Goal: Task Accomplishment & Management: Use online tool/utility

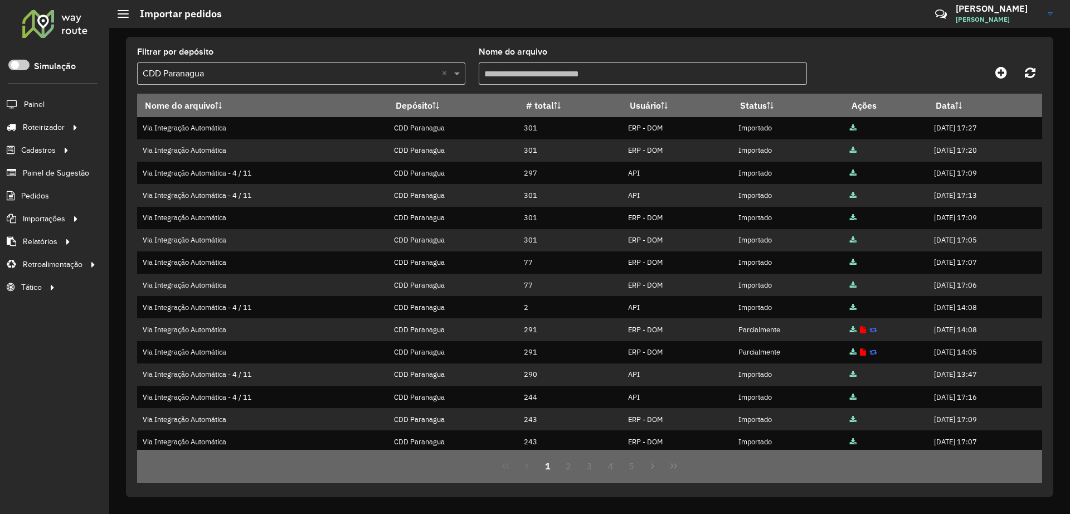
click at [54, 28] on div at bounding box center [54, 23] width 67 height 29
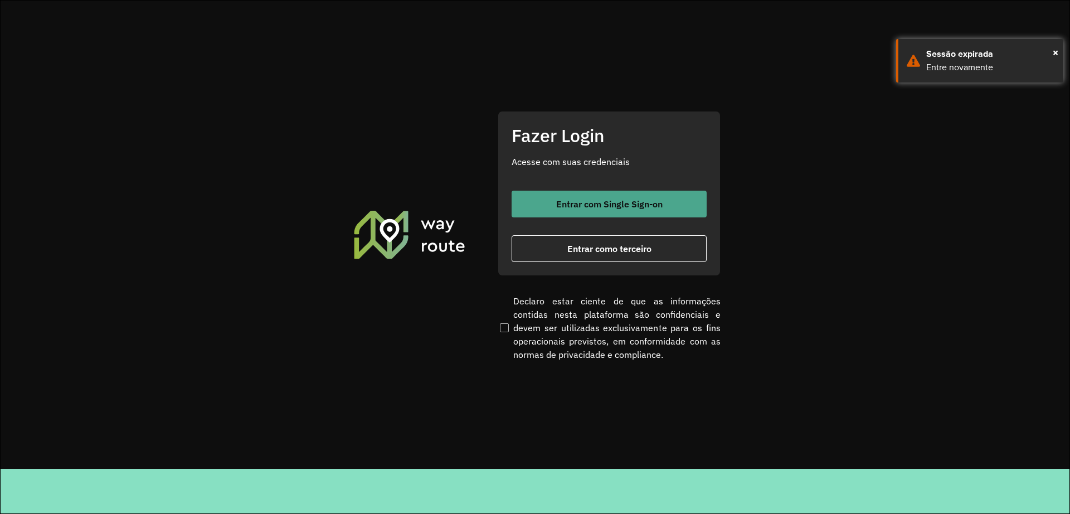
click at [544, 194] on button "Entrar com Single Sign-on" at bounding box center [608, 204] width 195 height 27
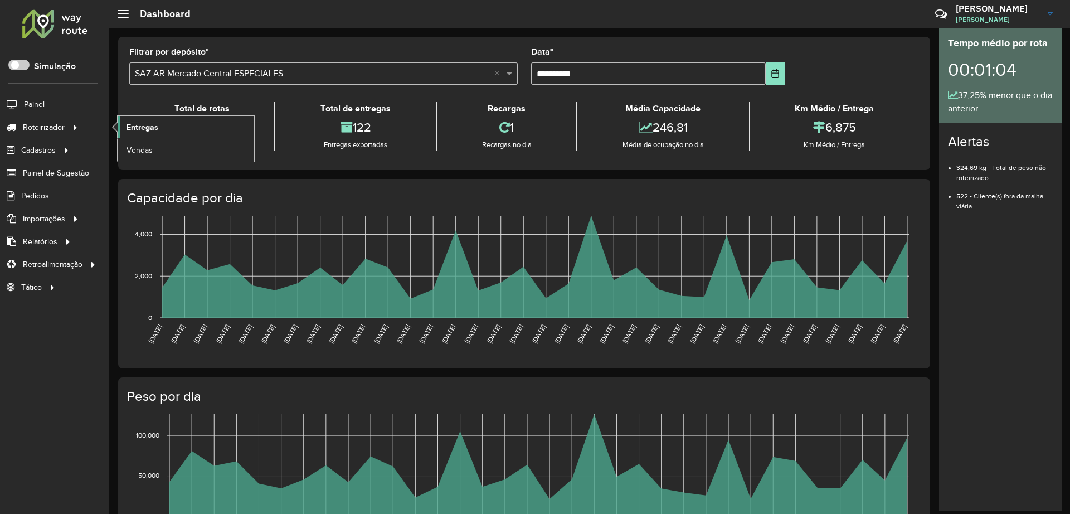
click at [182, 128] on link "Entregas" at bounding box center [186, 127] width 136 height 22
click at [27, 57] on div "Roteirizador AmbevTech Simulação Painel Roteirizador Entregas Vendas Cadastros …" at bounding box center [54, 257] width 109 height 514
click at [22, 63] on span at bounding box center [18, 65] width 21 height 11
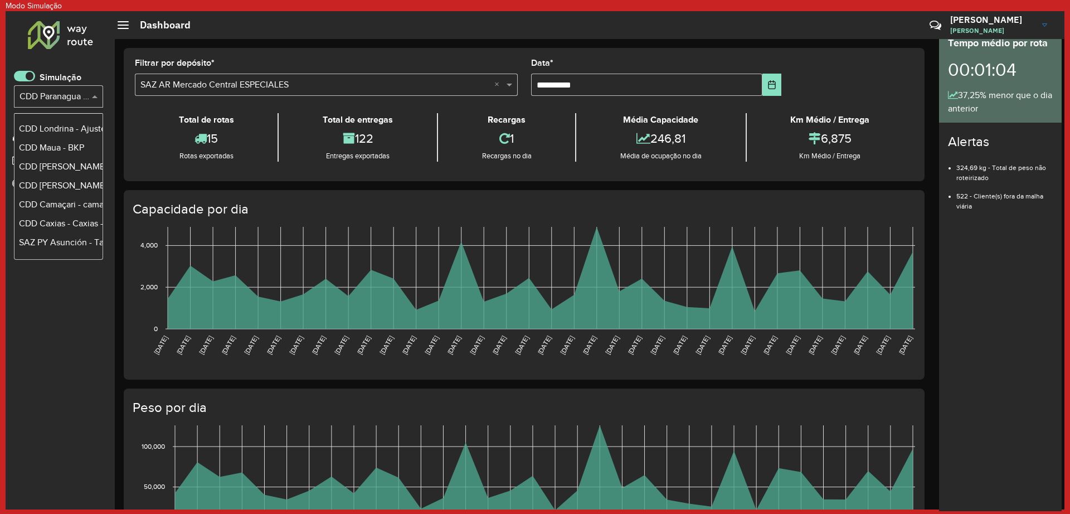
click at [61, 95] on input "text" at bounding box center [47, 96] width 56 height 13
click at [73, 315] on div "Roteirizador AmbevTech Simulação Selecione... × CDD Paranagua - Teste Algoritmo…" at bounding box center [60, 260] width 109 height 498
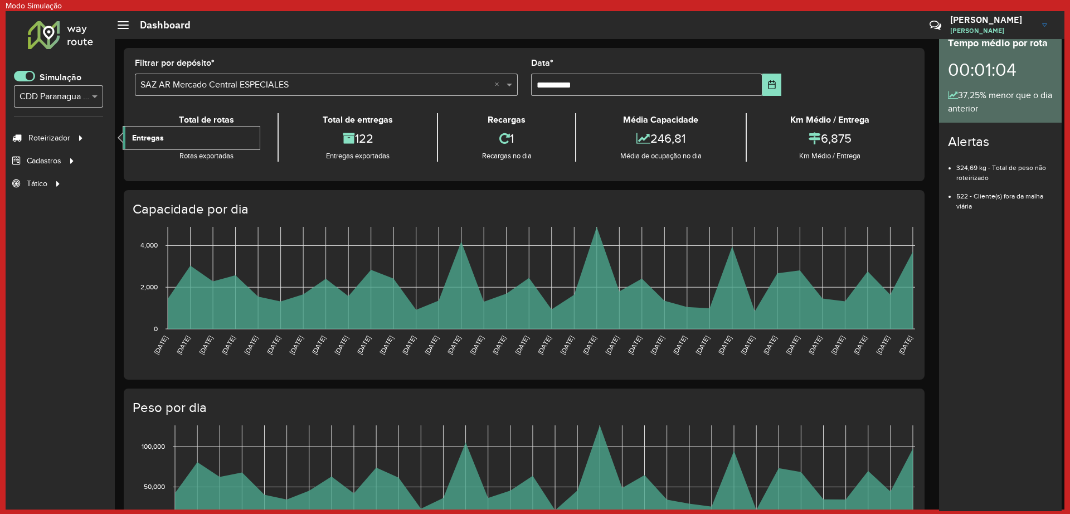
click at [141, 143] on span "Entregas" at bounding box center [148, 138] width 32 height 12
click at [24, 74] on span at bounding box center [24, 76] width 21 height 11
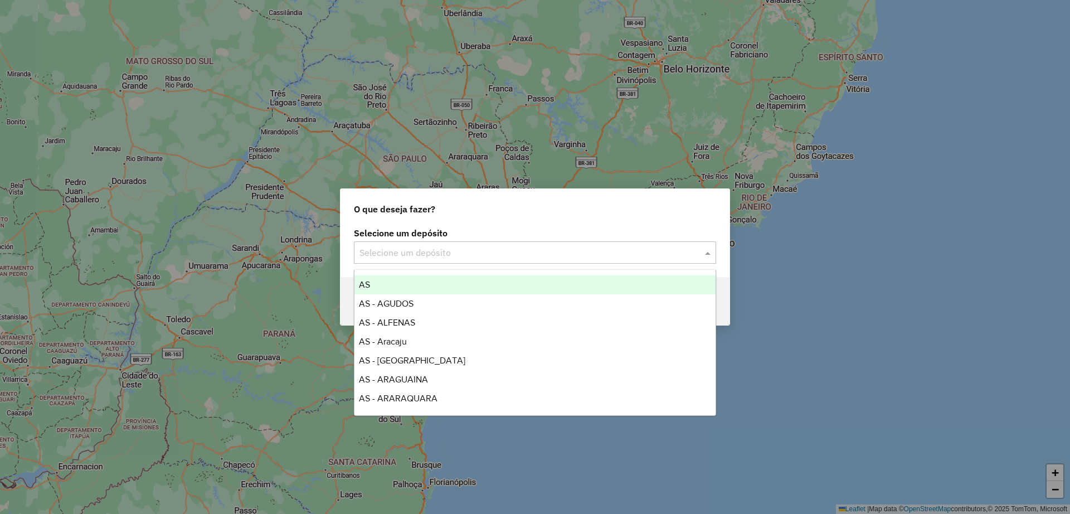
click at [448, 247] on input "text" at bounding box center [523, 252] width 329 height 13
type input "*"
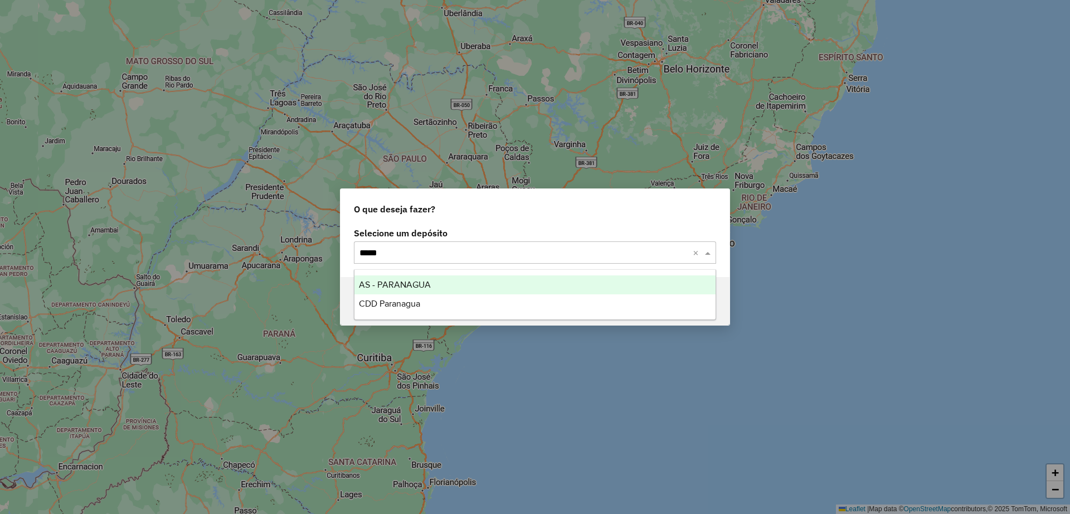
type input "******"
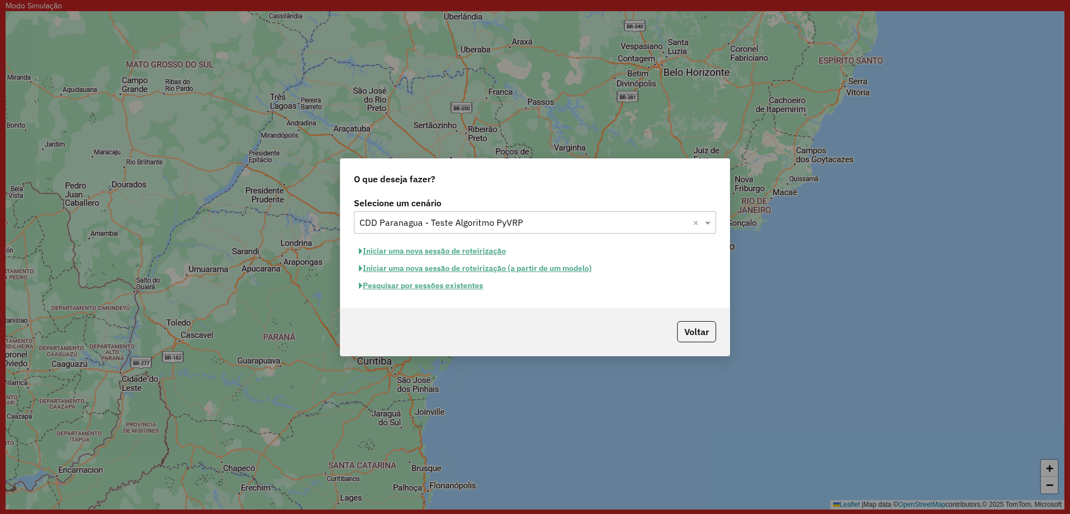
click at [432, 287] on button "Pesquisar por sessões existentes" at bounding box center [421, 285] width 134 height 17
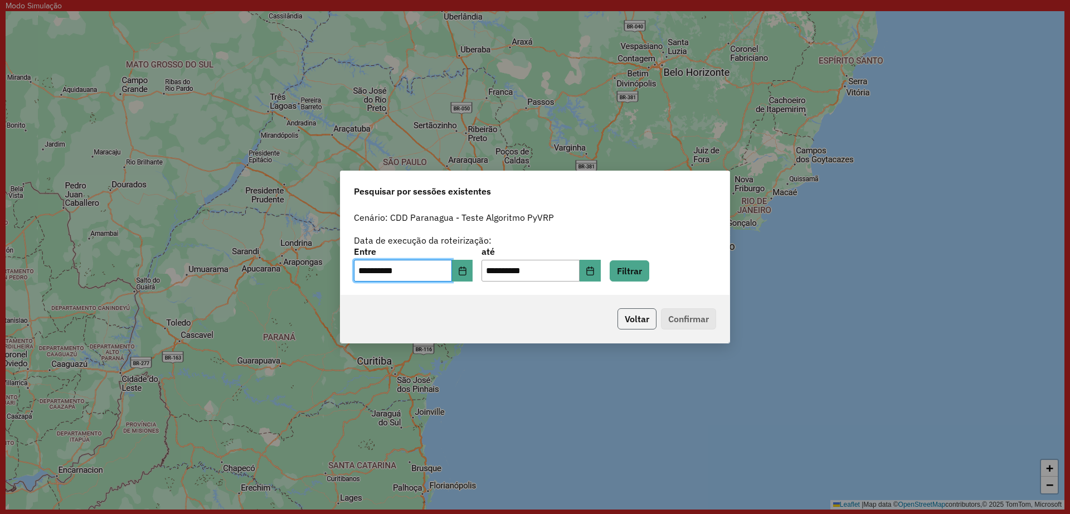
click at [645, 316] on button "Voltar" at bounding box center [636, 318] width 39 height 21
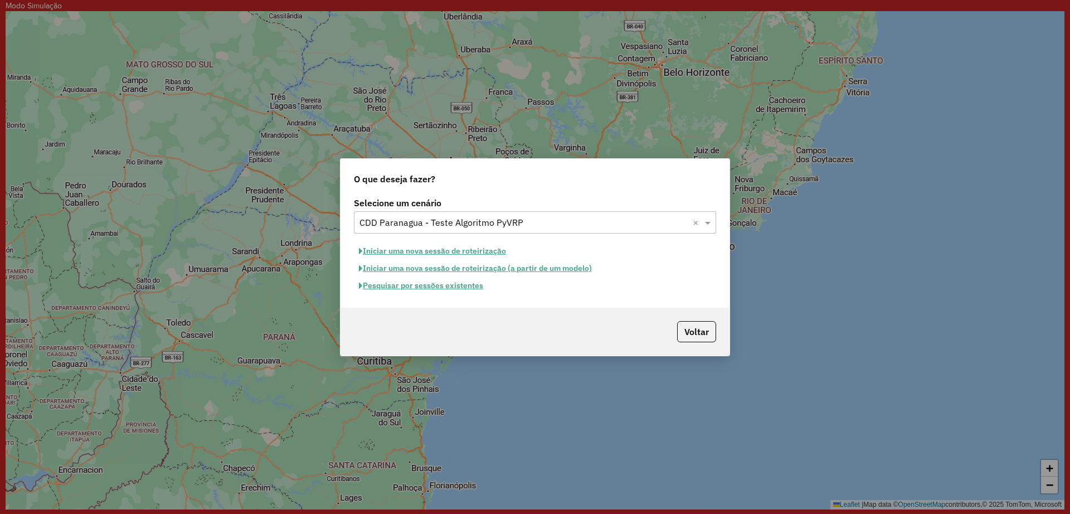
click at [377, 247] on button "Iniciar uma nova sessão de roteirização" at bounding box center [432, 250] width 157 height 17
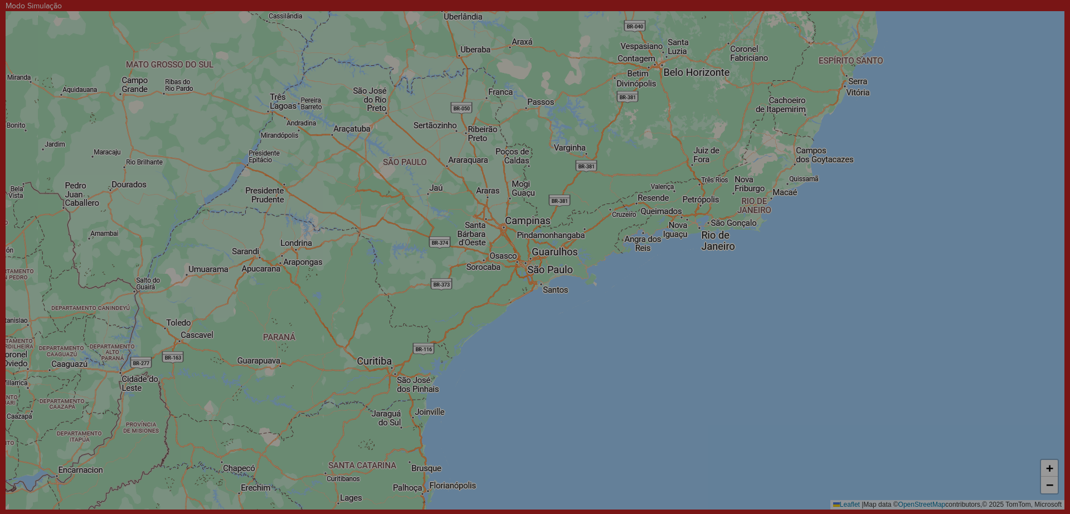
select select "*"
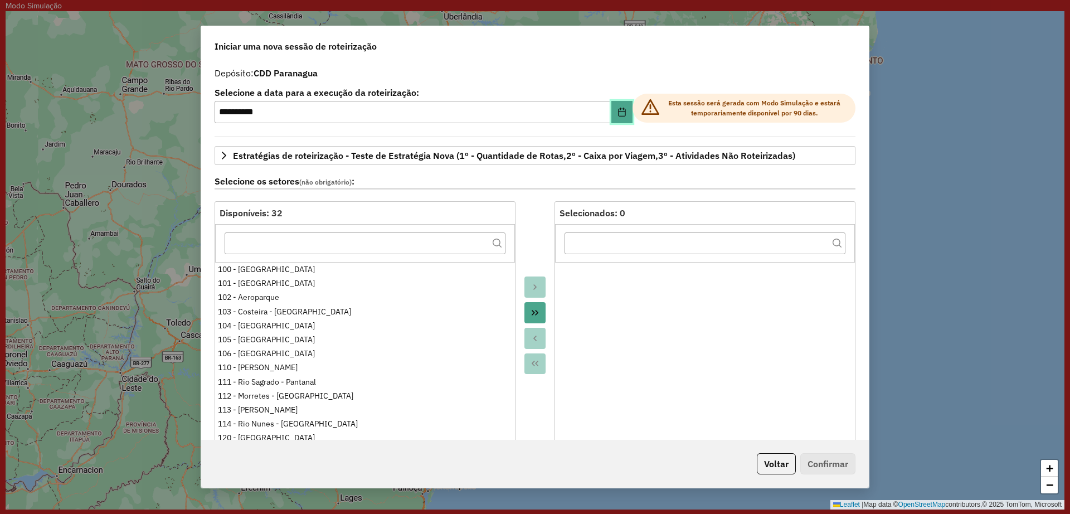
click at [618, 114] on icon "Choose Date" at bounding box center [621, 112] width 7 height 9
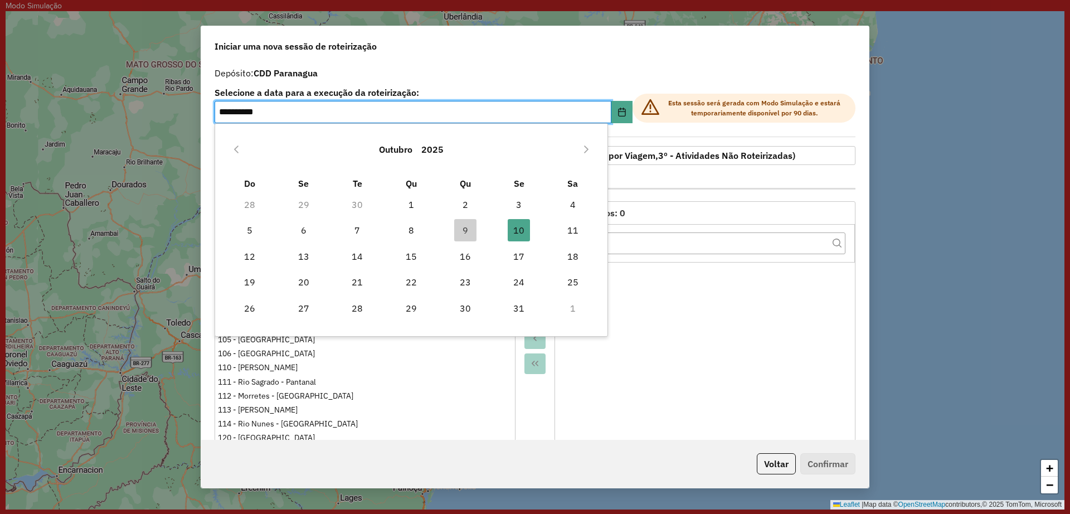
click at [476, 225] on td "9" at bounding box center [465, 230] width 54 height 26
click at [467, 228] on span "9" at bounding box center [465, 230] width 22 height 22
type input "**********"
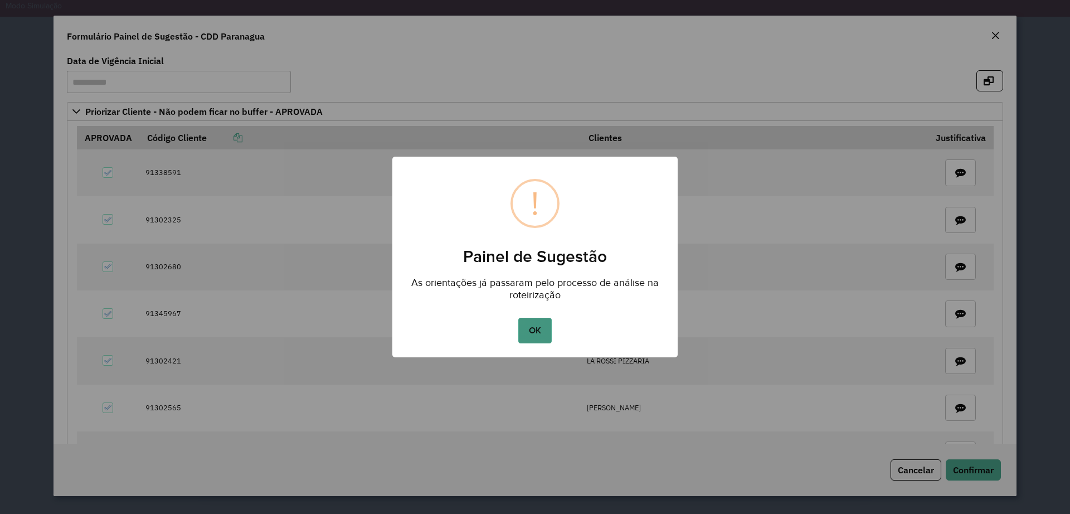
click at [535, 328] on button "OK" at bounding box center [534, 331] width 33 height 26
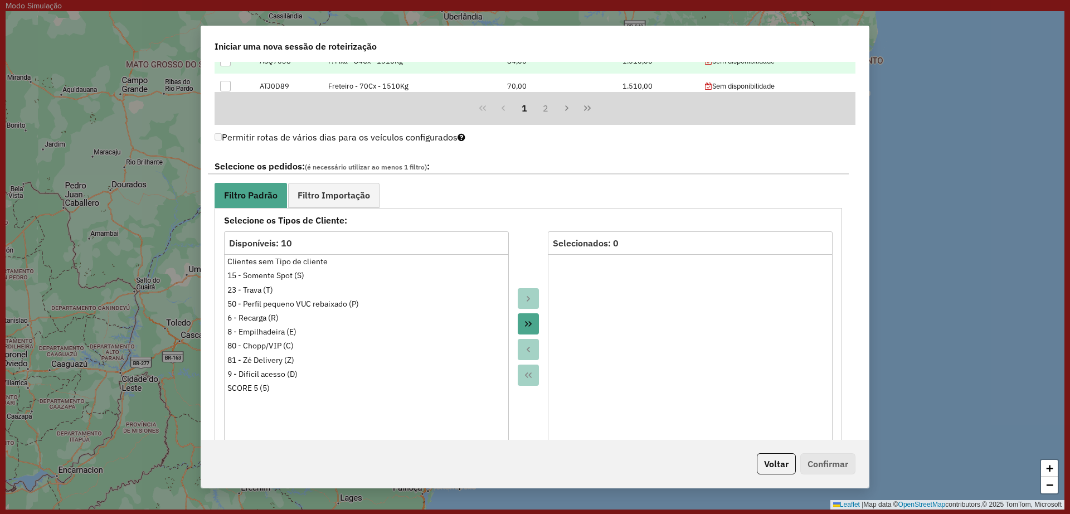
scroll to position [905, 0]
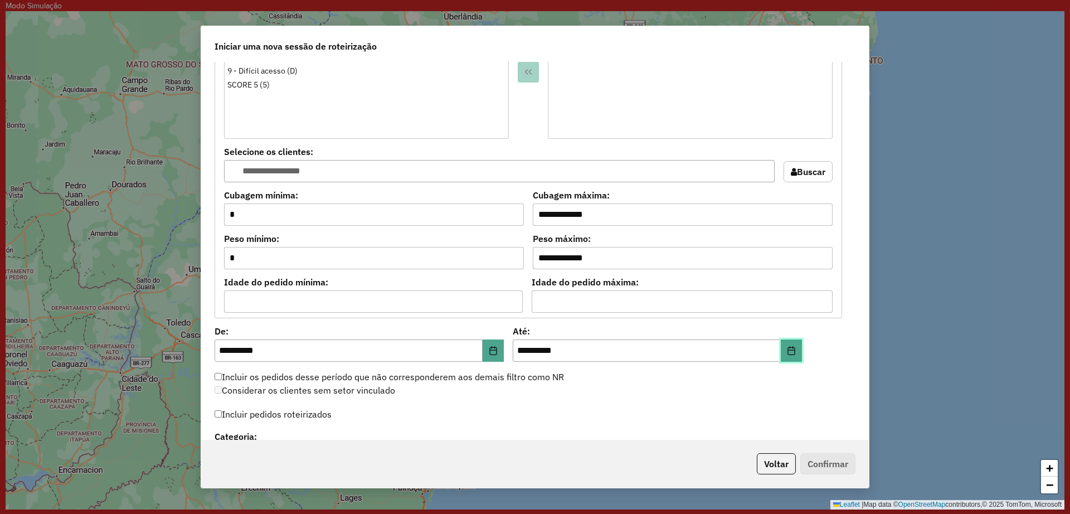
click at [792, 351] on icon "Choose Date" at bounding box center [791, 350] width 9 height 9
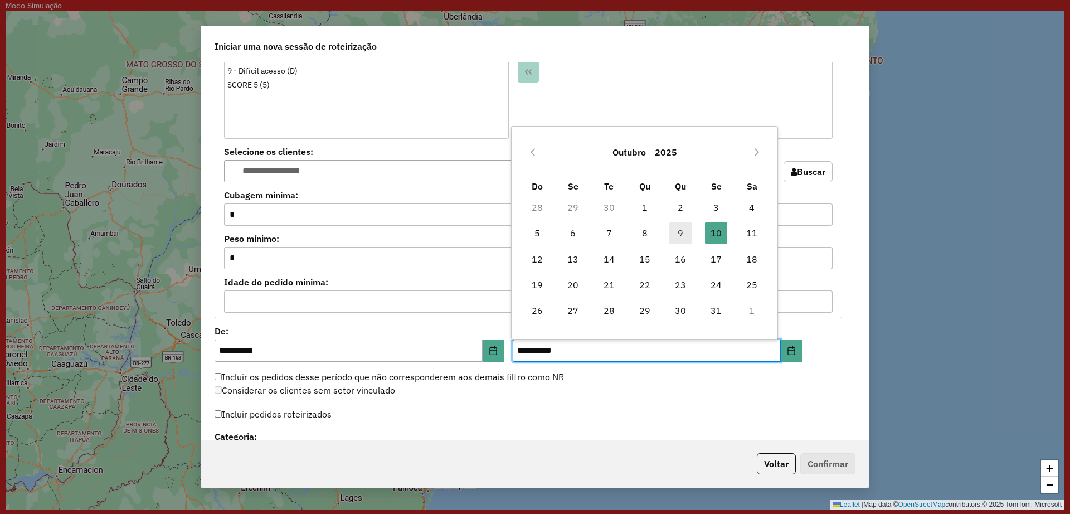
click at [682, 233] on span "9" at bounding box center [680, 233] width 22 height 22
type input "**********"
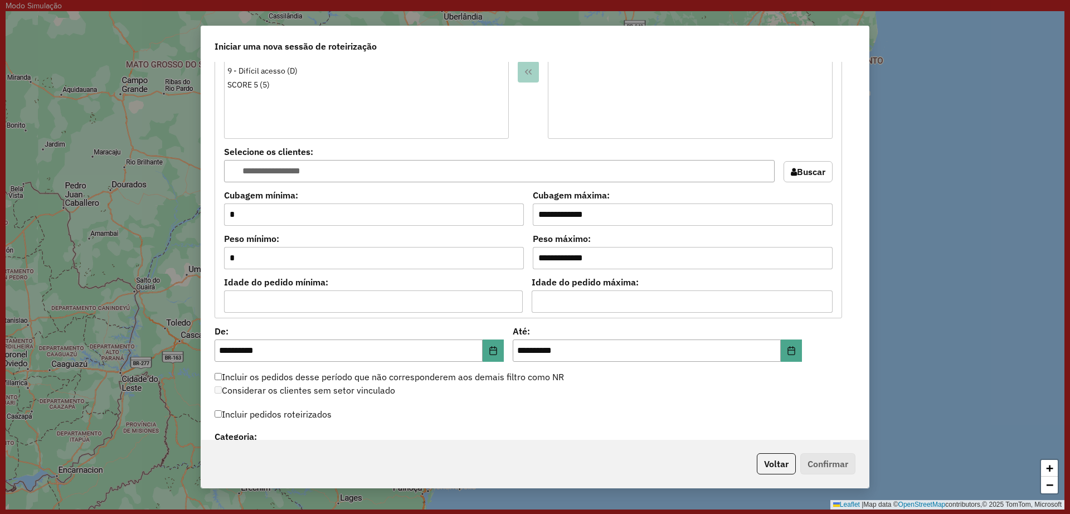
click at [647, 390] on div "Considerar os clientes sem setor vinculado" at bounding box center [528, 390] width 641 height 13
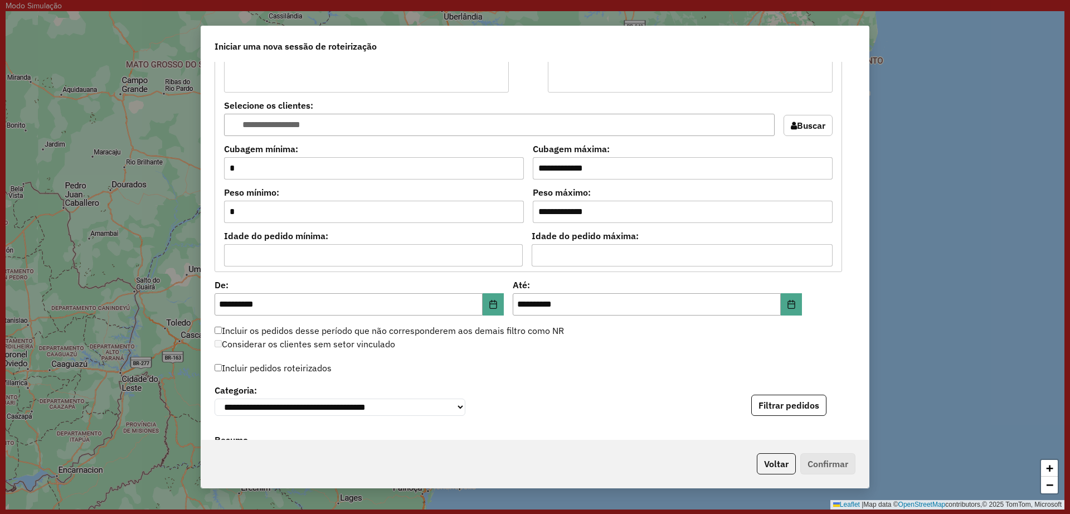
scroll to position [1045, 0]
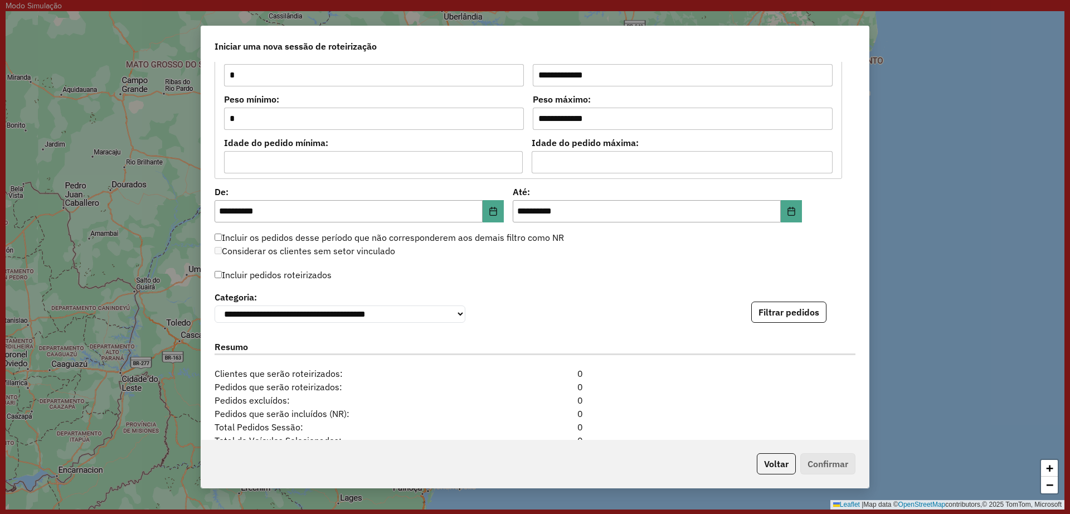
drag, startPoint x: 284, startPoint y: 275, endPoint x: 383, endPoint y: 296, distance: 100.9
click at [285, 277] on label "Incluir pedidos roteirizados" at bounding box center [272, 274] width 117 height 21
click at [781, 310] on button "Filtrar pedidos" at bounding box center [788, 311] width 75 height 21
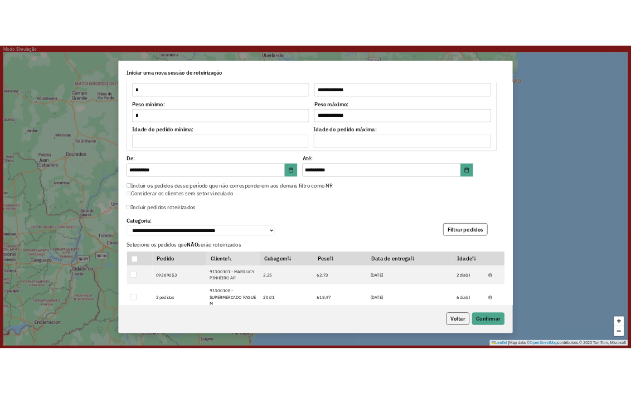
scroll to position [1401, 0]
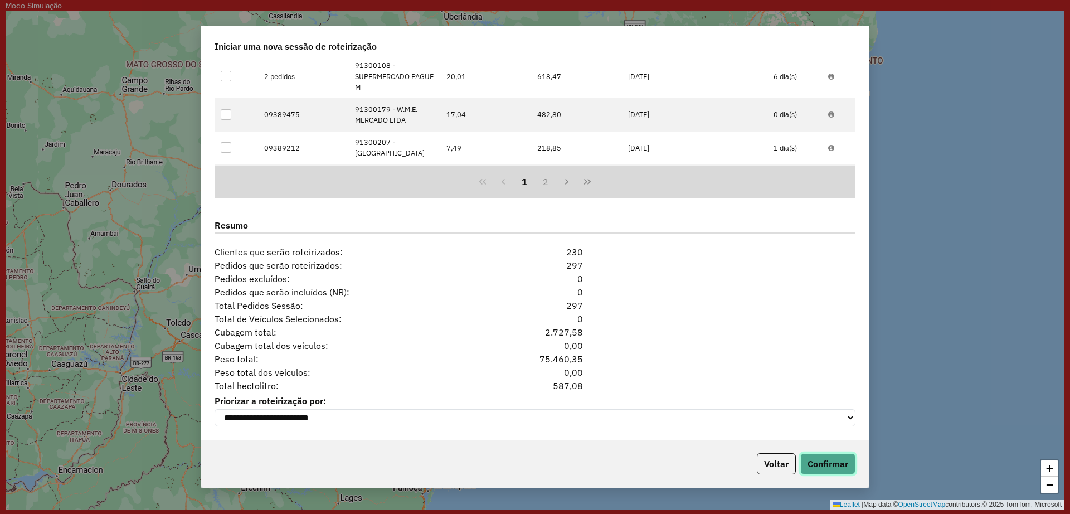
click at [842, 467] on button "Confirmar" at bounding box center [827, 463] width 55 height 21
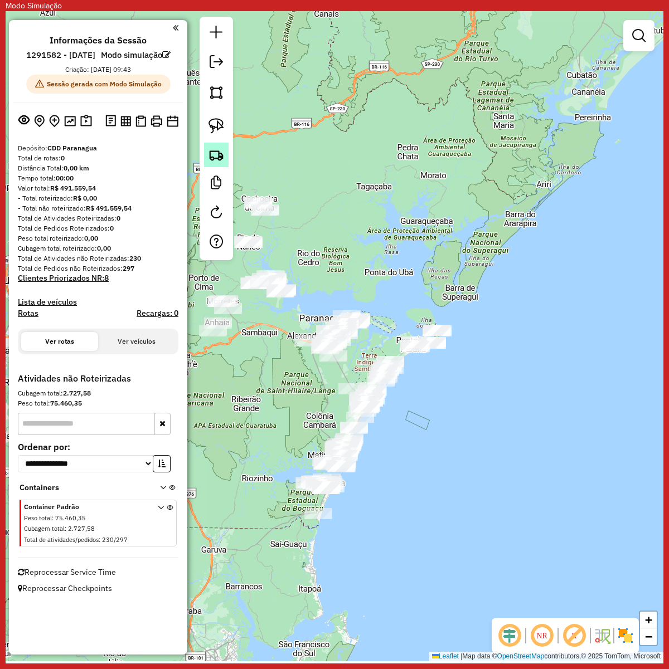
click at [210, 154] on img at bounding box center [216, 155] width 16 height 16
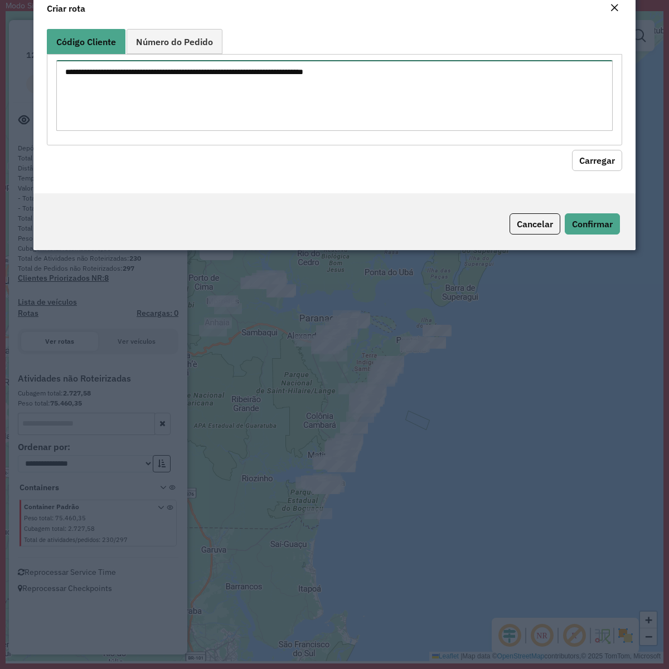
click at [319, 129] on textarea at bounding box center [334, 95] width 556 height 71
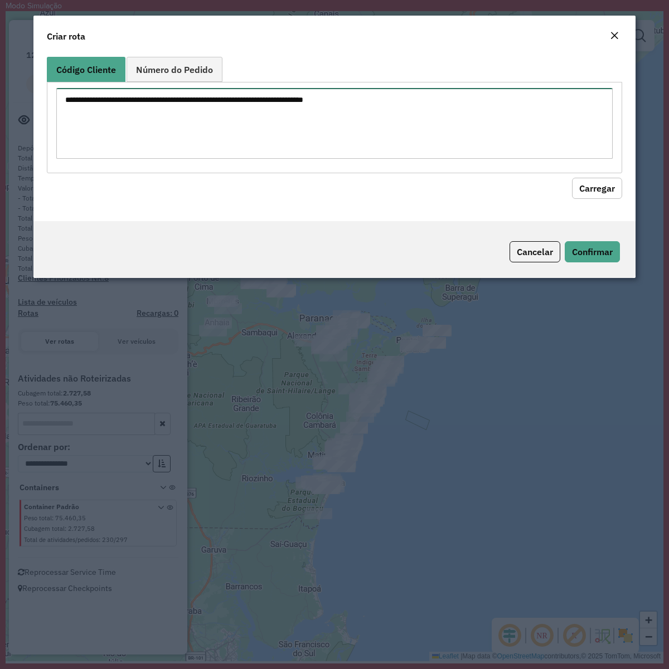
paste textarea "******** ******** ******** ******** ******** ******** ******** ******** *******…"
type textarea "******** ******** ******** ******** ******** ******** ******** ******** *******…"
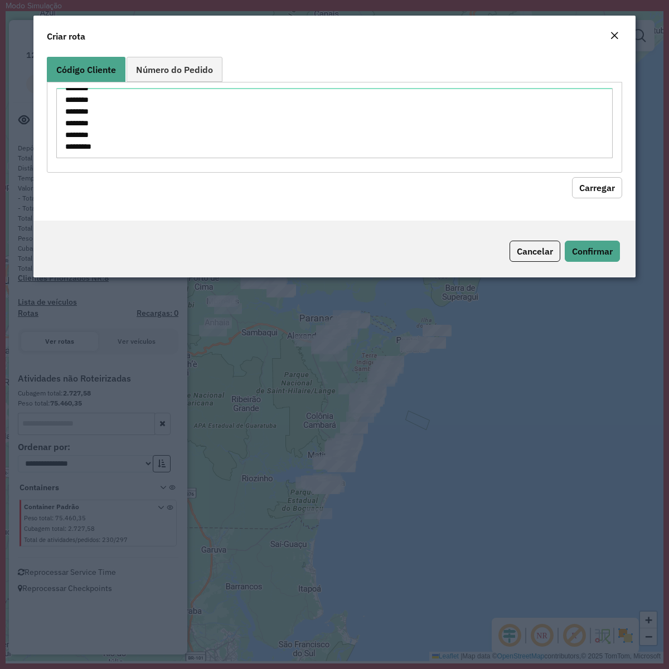
click at [607, 185] on button "Carregar" at bounding box center [597, 187] width 50 height 21
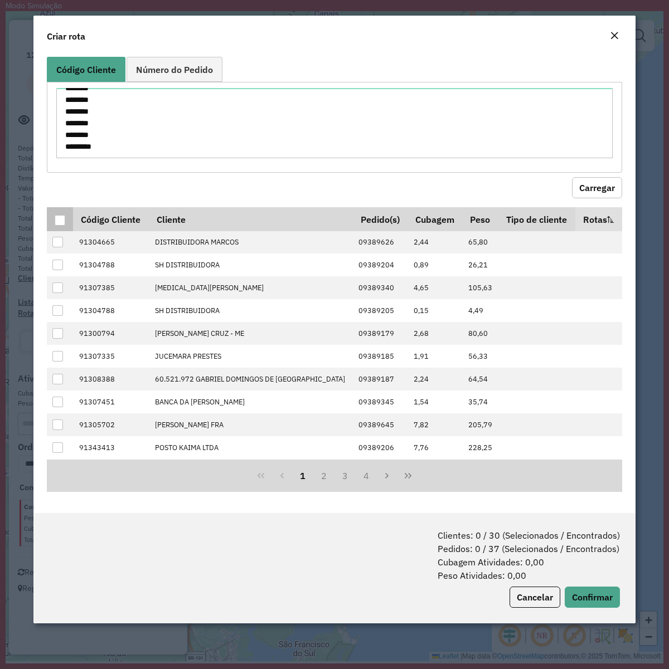
click at [58, 226] on th at bounding box center [60, 218] width 26 height 23
click at [60, 219] on div at bounding box center [60, 220] width 11 height 11
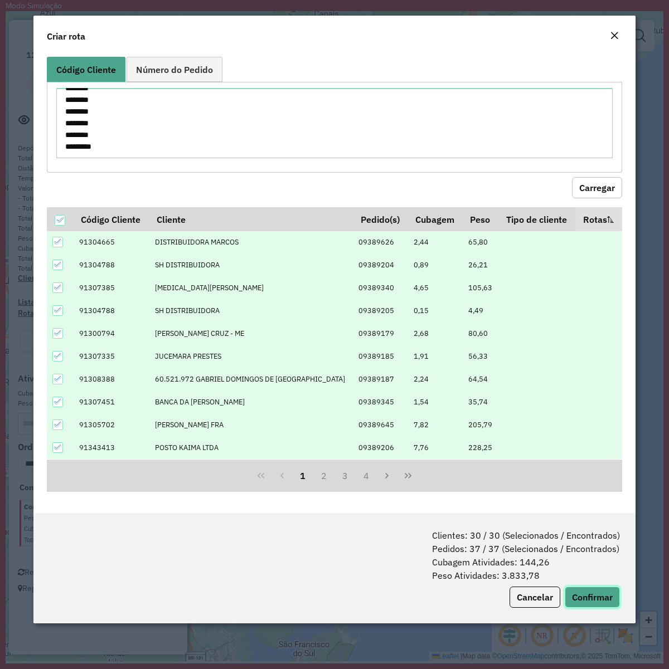
click at [608, 513] on button "Confirmar" at bounding box center [591, 597] width 55 height 21
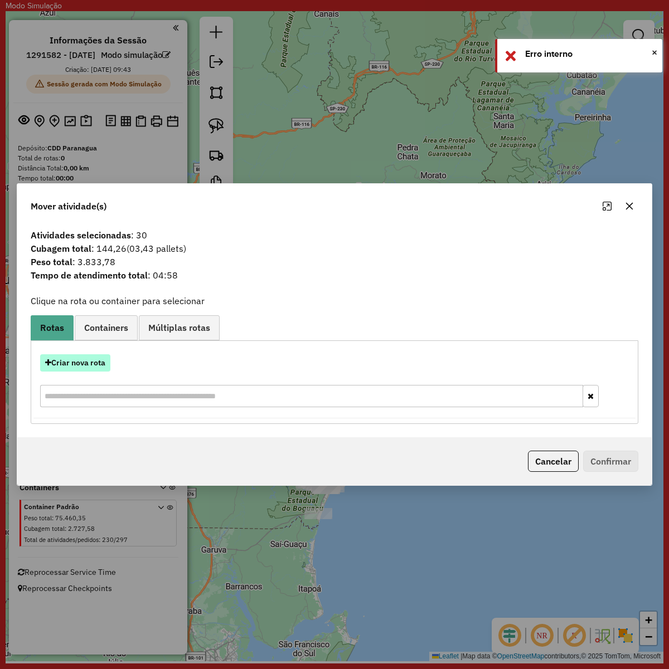
click at [86, 361] on button "Criar nova rota" at bounding box center [75, 362] width 70 height 17
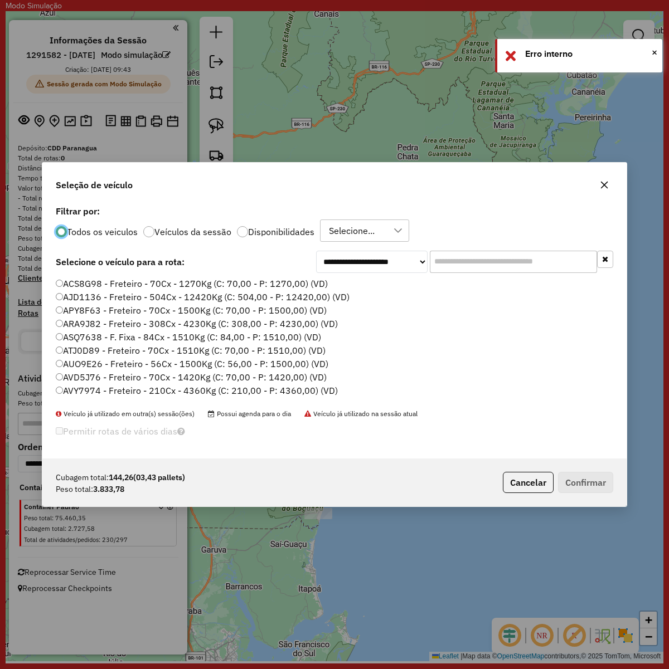
scroll to position [6, 3]
click at [486, 269] on input "text" at bounding box center [513, 262] width 167 height 22
paste input "*******"
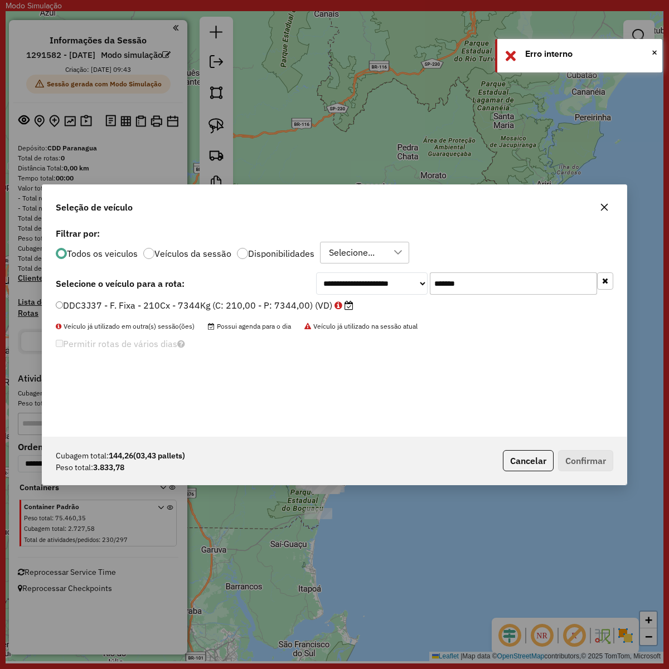
type input "*******"
click at [250, 303] on label "DDC3J37 - F. Fixa - 210Cx - 7344Kg (C: 210,00 - P: 7344,00) (VD)" at bounding box center [204, 305] width 297 height 13
click at [572, 456] on button "Confirmar" at bounding box center [585, 460] width 55 height 21
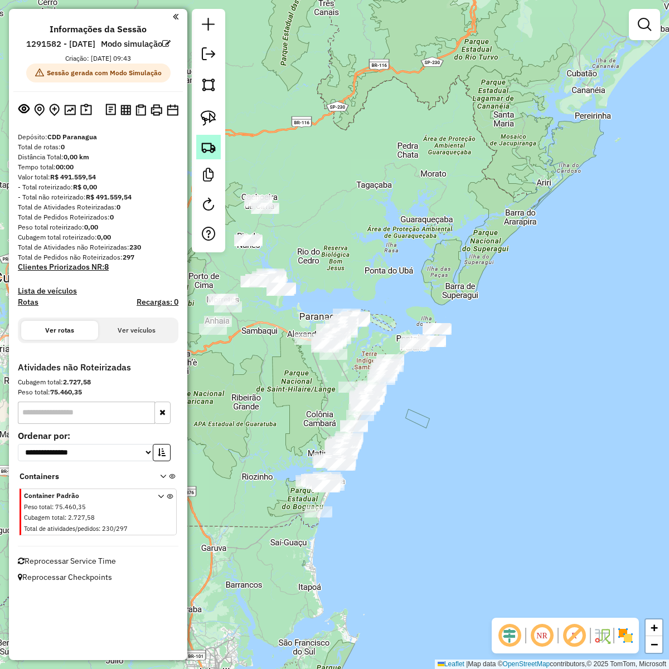
click at [204, 145] on img at bounding box center [209, 147] width 16 height 16
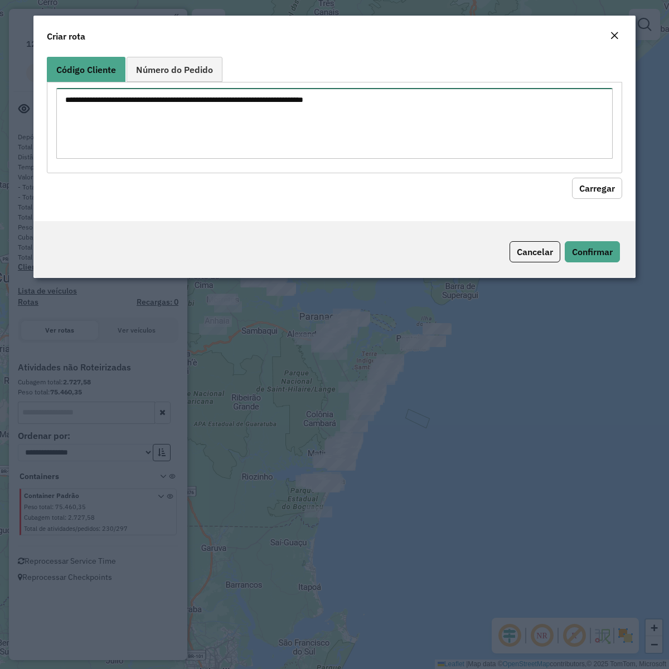
click at [285, 125] on textarea at bounding box center [334, 123] width 556 height 71
paste textarea "******** ******** ******** ******** ******** ******** ******** ******** *******…"
type textarea "******** ******** ******** ******** ******** ******** ******** ******** *******…"
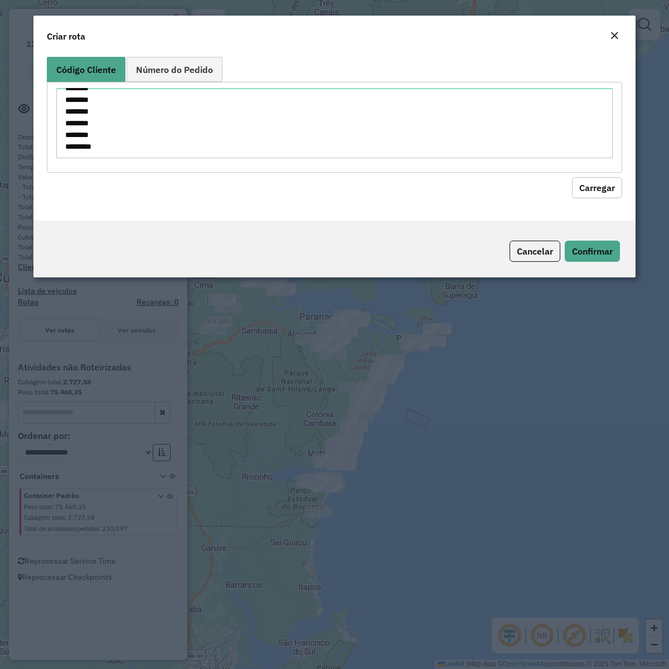
click at [608, 182] on button "Carregar" at bounding box center [597, 187] width 50 height 21
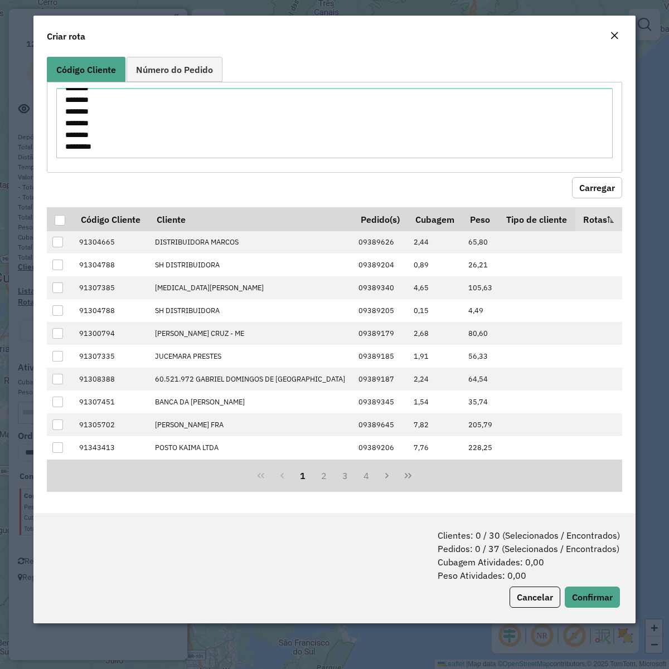
drag, startPoint x: 57, startPoint y: 221, endPoint x: 541, endPoint y: 470, distance: 543.7
click at [57, 221] on div at bounding box center [60, 220] width 11 height 11
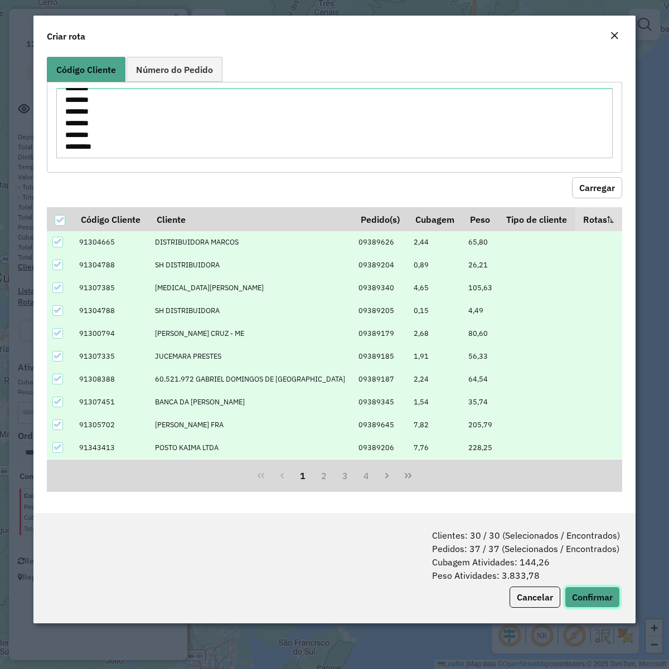
click at [599, 604] on button "Confirmar" at bounding box center [591, 597] width 55 height 21
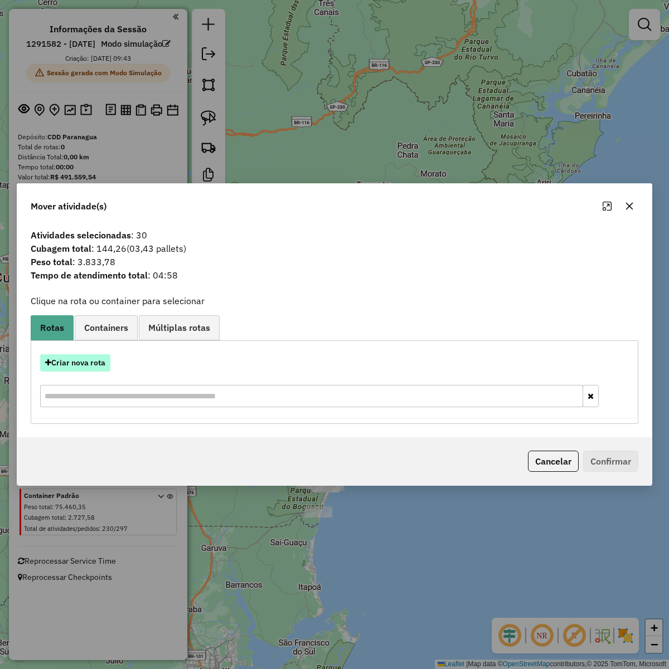
click at [84, 361] on button "Criar nova rota" at bounding box center [75, 362] width 70 height 17
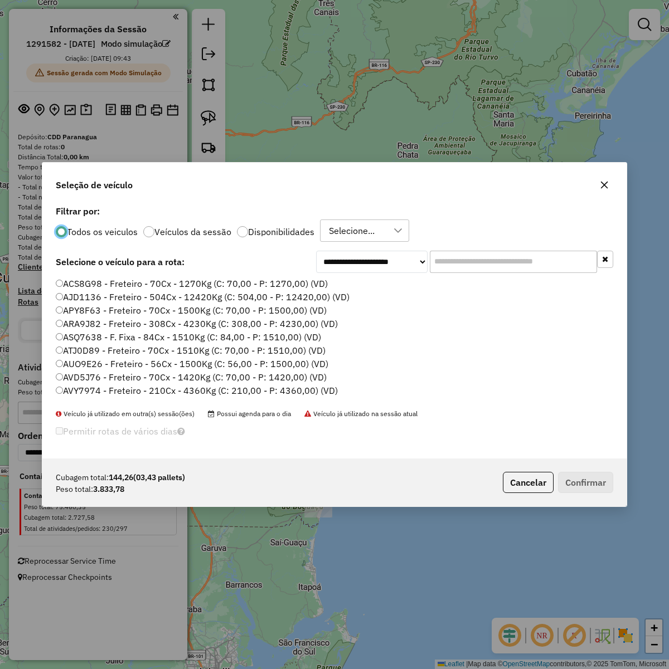
scroll to position [6, 3]
click at [513, 254] on input "text" at bounding box center [513, 262] width 167 height 22
paste input "*******"
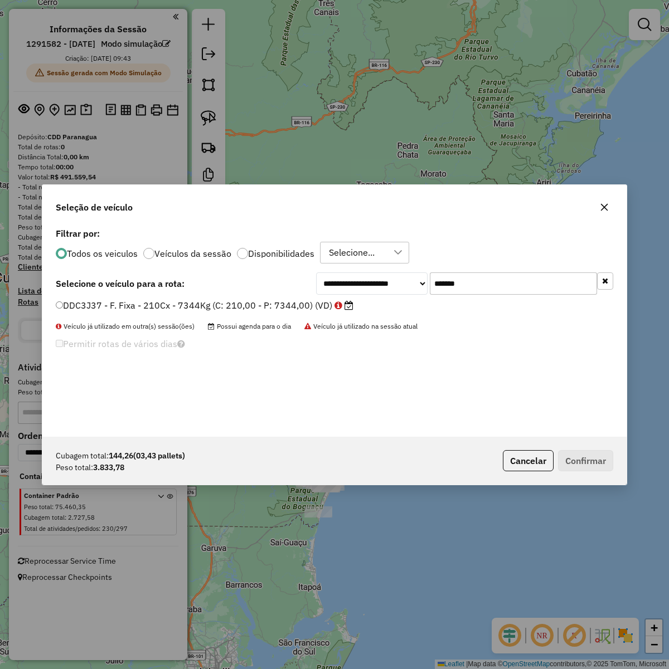
type input "*******"
click at [230, 301] on label "DDC3J37 - F. Fixa - 210Cx - 7344Kg (C: 210,00 - P: 7344,00) (VD)" at bounding box center [204, 305] width 297 height 13
drag, startPoint x: 588, startPoint y: 458, endPoint x: 642, endPoint y: 435, distance: 58.9
click at [587, 458] on button "Confirmar" at bounding box center [585, 460] width 55 height 21
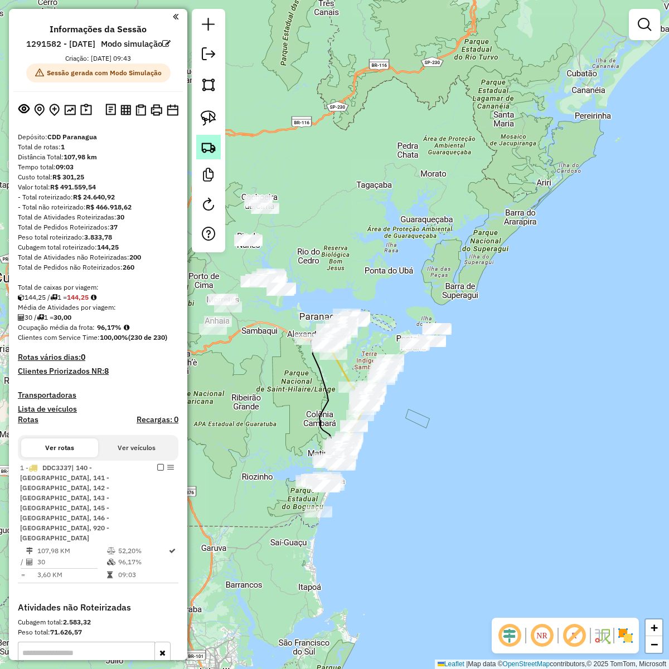
click at [208, 138] on link at bounding box center [208, 147] width 25 height 25
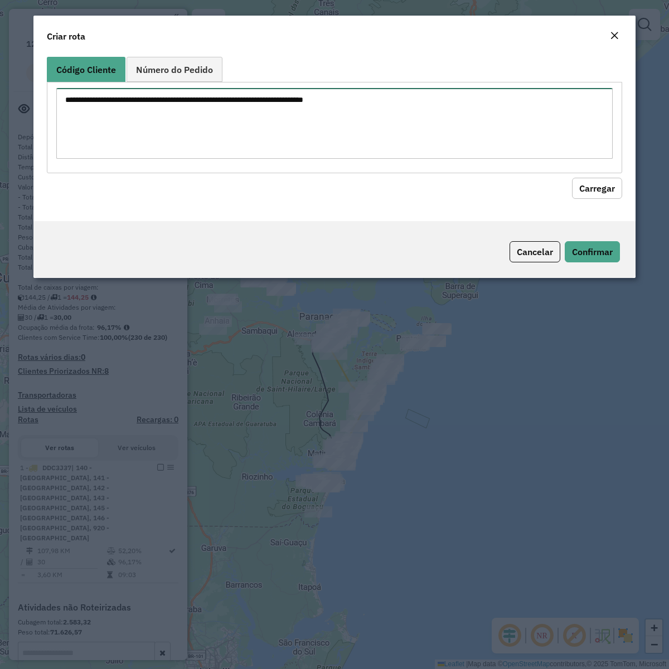
click at [235, 106] on textarea at bounding box center [334, 123] width 556 height 71
paste textarea "******** ******** ******** ******** ******** ******** ******** ******** *******…"
type textarea "******** ******** ******** ******** ******** ******** ******** ******** *******…"
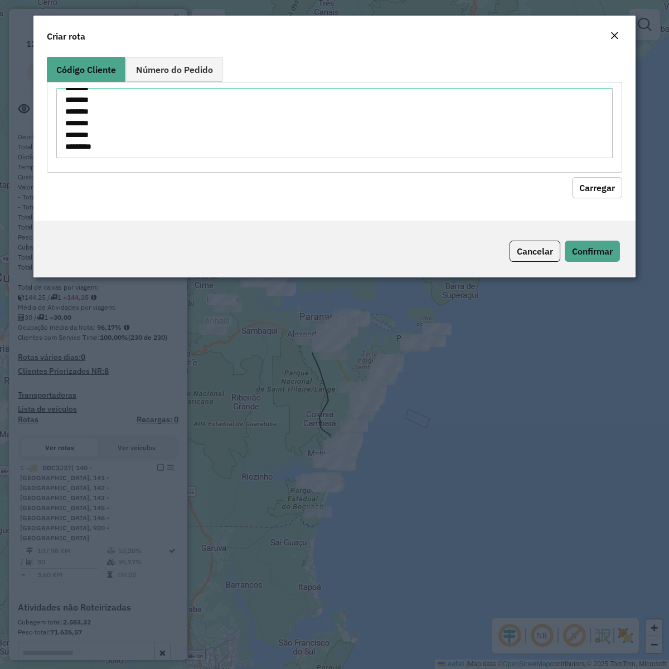
click at [602, 185] on button "Carregar" at bounding box center [597, 187] width 50 height 21
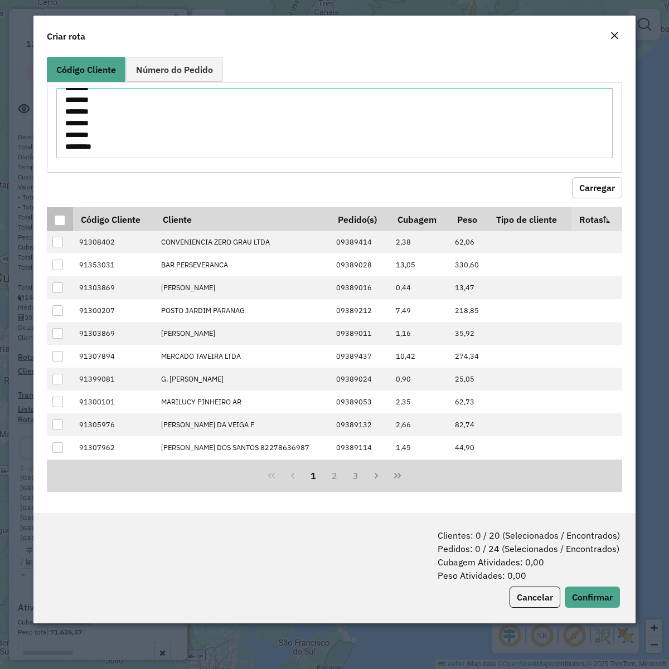
click at [59, 221] on div at bounding box center [60, 220] width 11 height 11
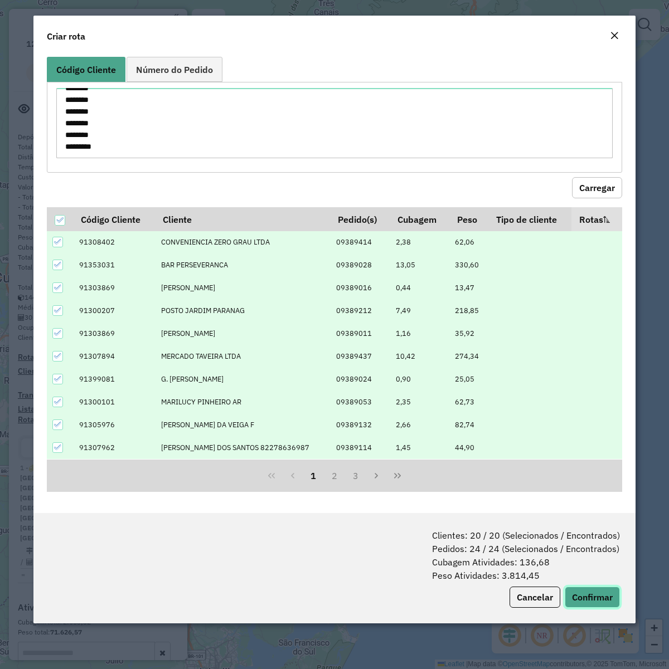
drag, startPoint x: 575, startPoint y: 596, endPoint x: 633, endPoint y: 583, distance: 59.9
click at [574, 596] on button "Confirmar" at bounding box center [591, 597] width 55 height 21
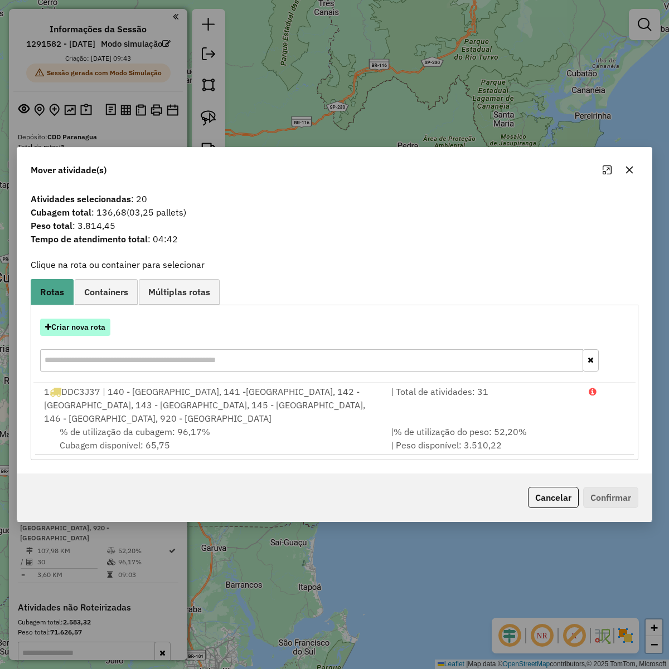
click at [60, 336] on button "Criar nova rota" at bounding box center [75, 327] width 70 height 17
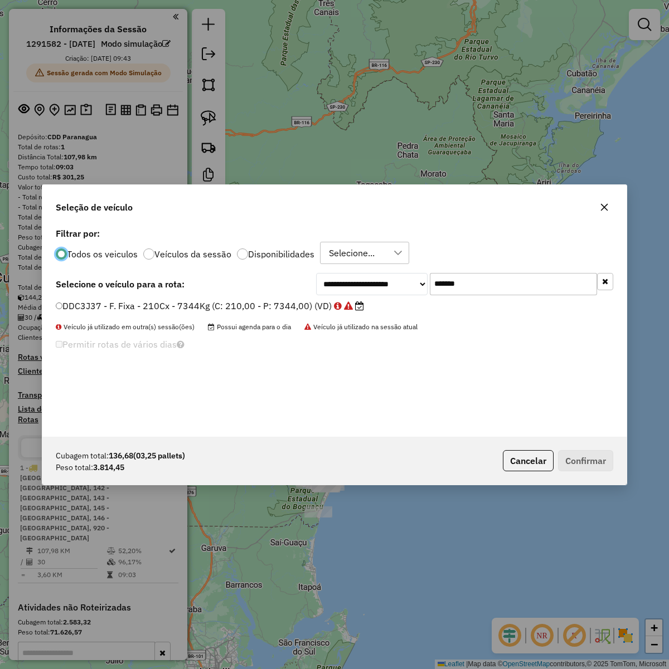
scroll to position [6, 3]
click at [508, 287] on input "*******" at bounding box center [513, 283] width 167 height 22
paste input "text"
type input "*******"
click at [204, 299] on div "**********" at bounding box center [334, 331] width 584 height 212
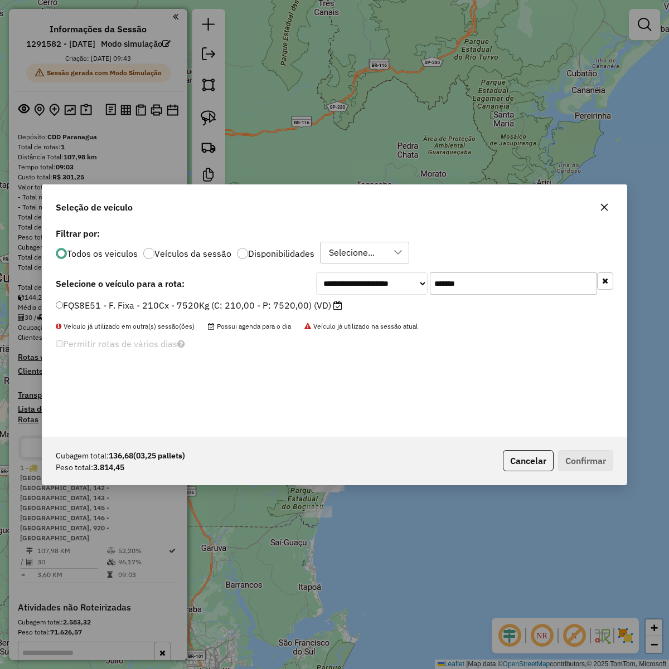
click at [237, 290] on div "**********" at bounding box center [334, 283] width 557 height 22
click at [233, 299] on label "FQS8E51 - F. Fixa - 210Cx - 7520Kg (C: 210,00 - P: 7520,00) (VD)" at bounding box center [199, 305] width 286 height 13
click at [578, 458] on button "Confirmar" at bounding box center [585, 460] width 55 height 21
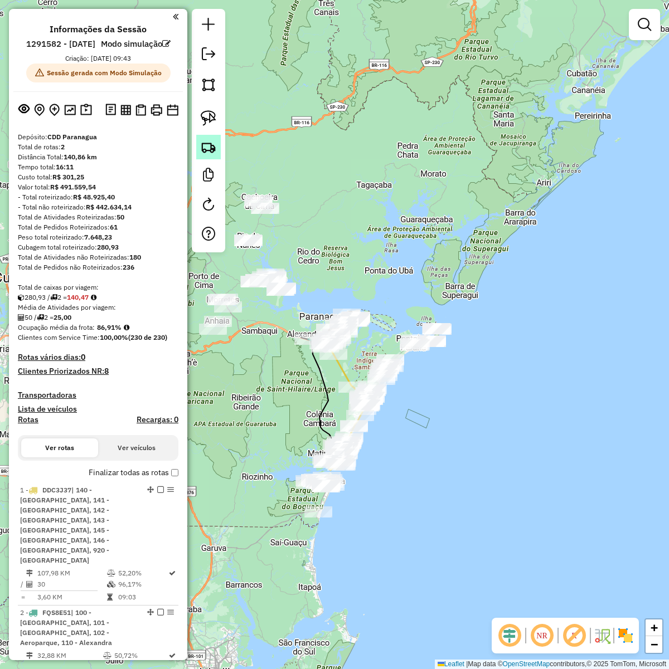
click at [202, 148] on img at bounding box center [209, 147] width 16 height 16
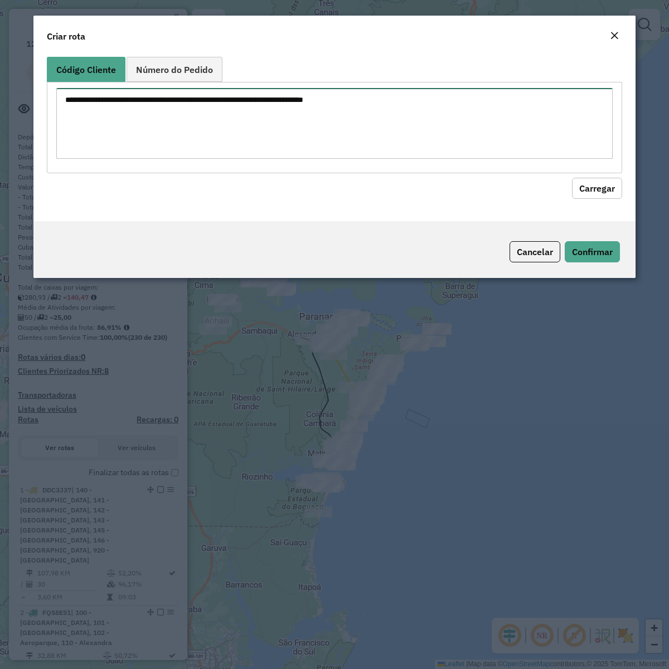
click at [286, 106] on textarea at bounding box center [334, 123] width 556 height 71
paste textarea "******** ******** ******** ******** ******** ******** ******** ******** *******…"
type textarea "******** ******** ******** ******** ******** ******** ******** ******** *******…"
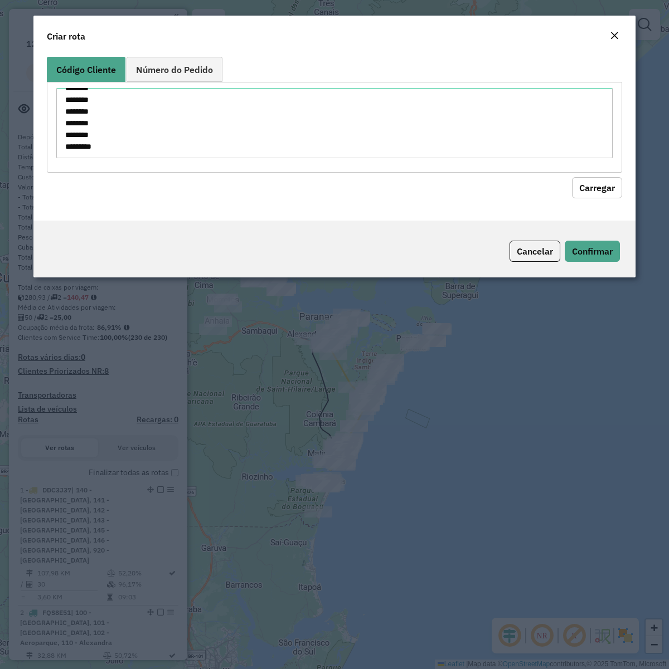
click at [593, 190] on button "Carregar" at bounding box center [597, 187] width 50 height 21
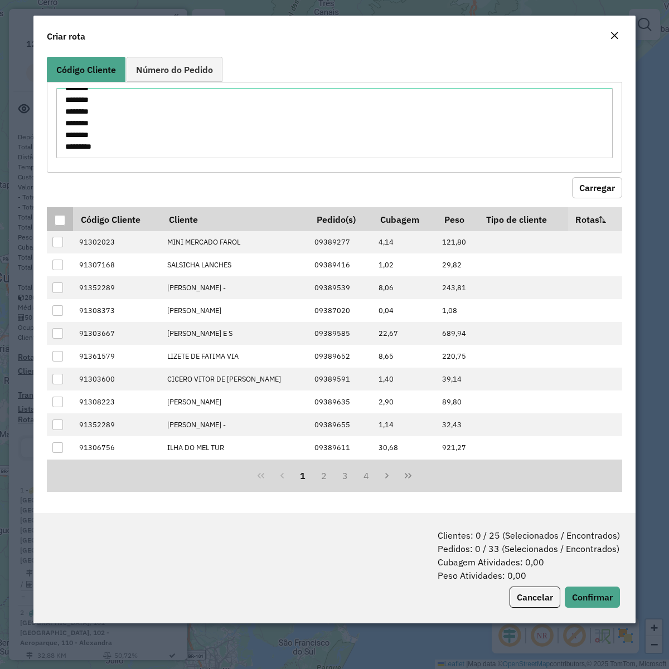
click at [64, 221] on div at bounding box center [60, 220] width 11 height 11
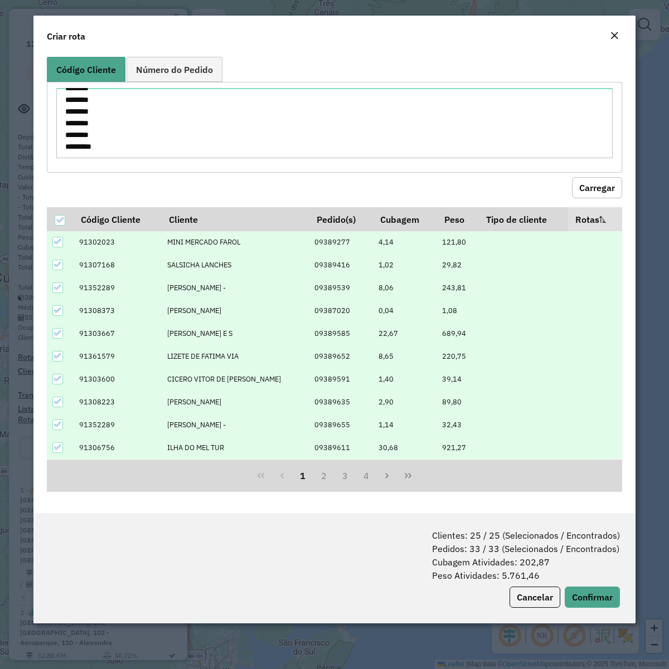
click at [591, 587] on div "Clientes: 25 / 25 (Selecionados / Encontrados) Pedidos: 33 / 33 (Selecionados /…" at bounding box center [334, 568] width 602 height 110
click at [579, 608] on button "Confirmar" at bounding box center [591, 597] width 55 height 21
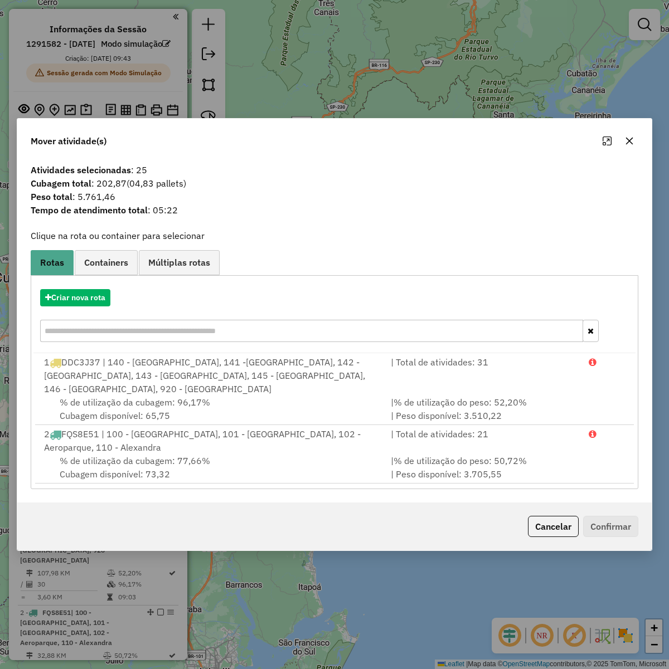
click at [79, 314] on div "Criar nova rota" at bounding box center [334, 317] width 602 height 72
click at [82, 304] on button "Criar nova rota" at bounding box center [75, 297] width 70 height 17
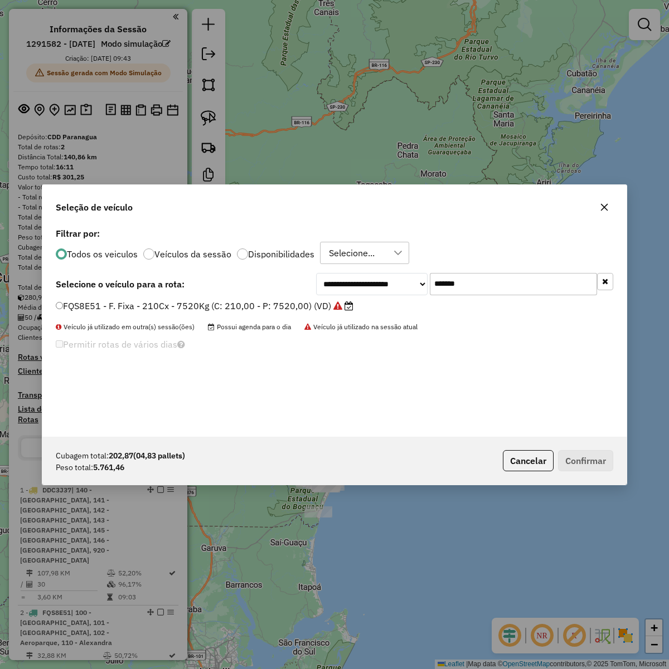
scroll to position [6, 3]
click at [492, 276] on input "*******" at bounding box center [513, 283] width 167 height 22
paste input "text"
type input "*******"
click at [257, 300] on label "EZR1C01 - F. Fixa - 210Cx - 7344Kg (C: 210,00 - P: 7344,00) (VD)" at bounding box center [204, 305] width 296 height 13
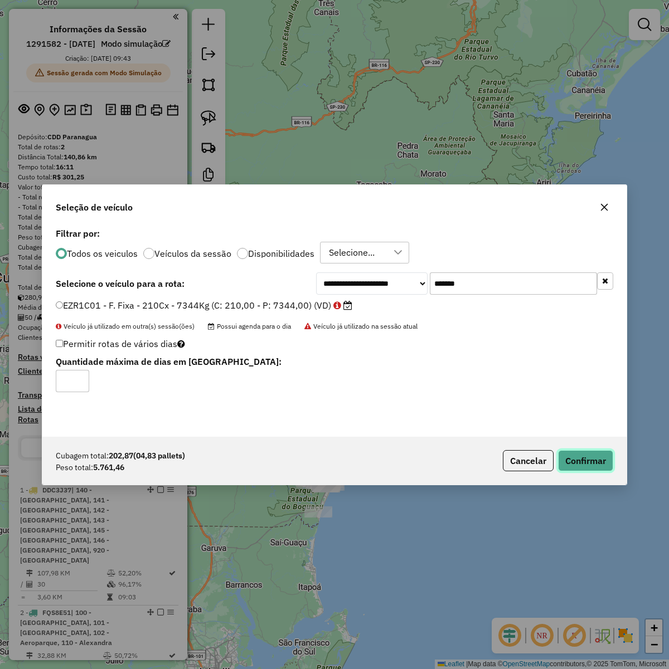
click at [571, 460] on button "Confirmar" at bounding box center [585, 460] width 55 height 21
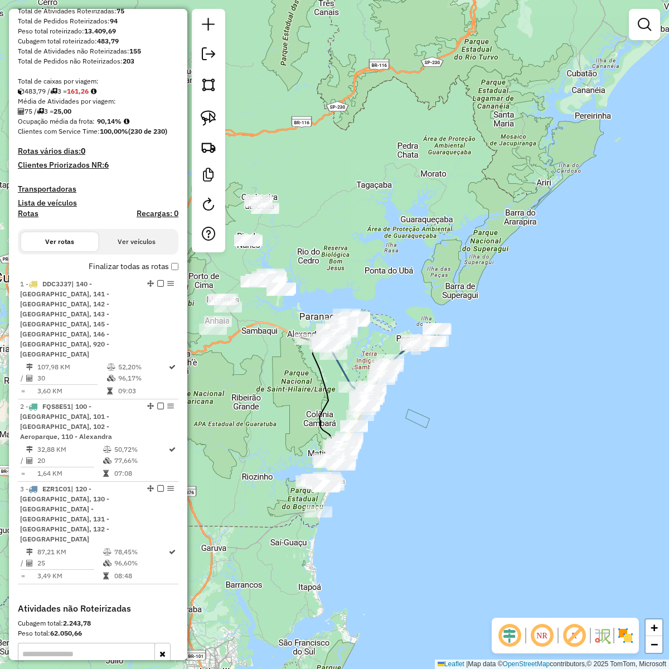
scroll to position [334, 0]
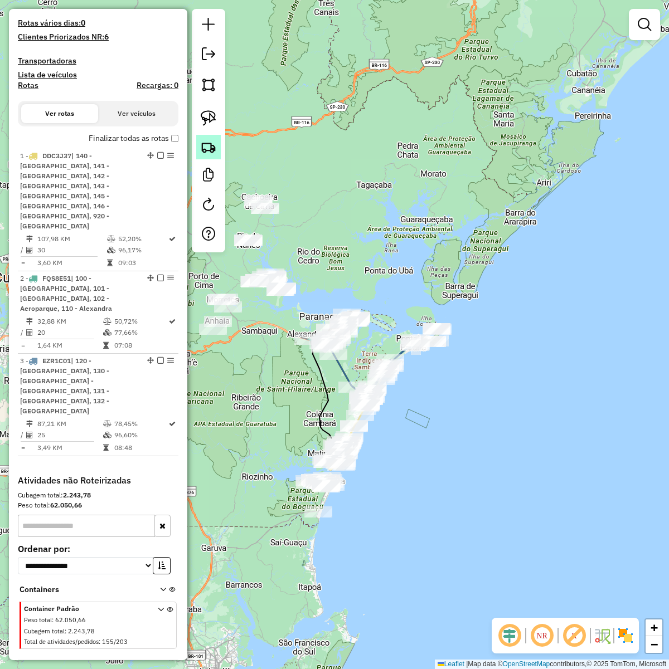
click at [205, 157] on link at bounding box center [208, 147] width 25 height 25
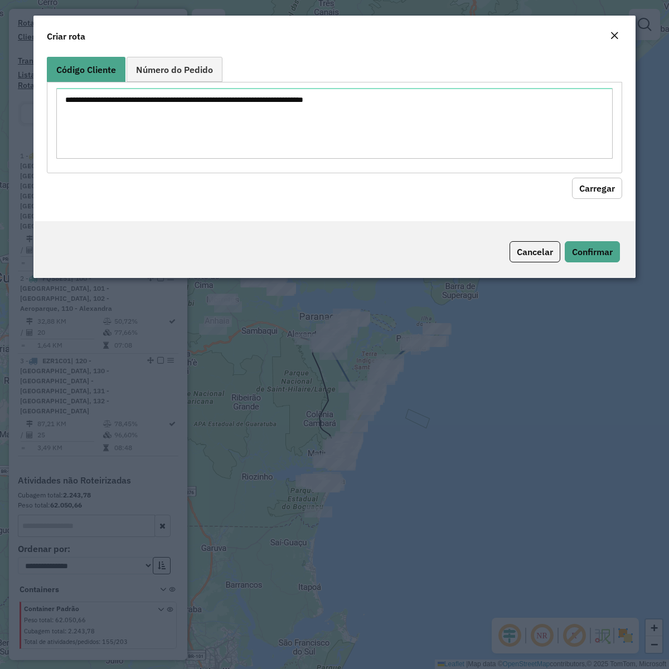
click at [232, 118] on textarea at bounding box center [334, 123] width 556 height 71
type textarea "******** ******** ******** ******** ******** ******** ******** ******** *******…"
drag, startPoint x: 575, startPoint y: 209, endPoint x: 583, endPoint y: 198, distance: 13.5
click at [578, 208] on div "Código Cliente Número do Pedido ******** ******** ******** ******** ******** **…" at bounding box center [334, 136] width 602 height 168
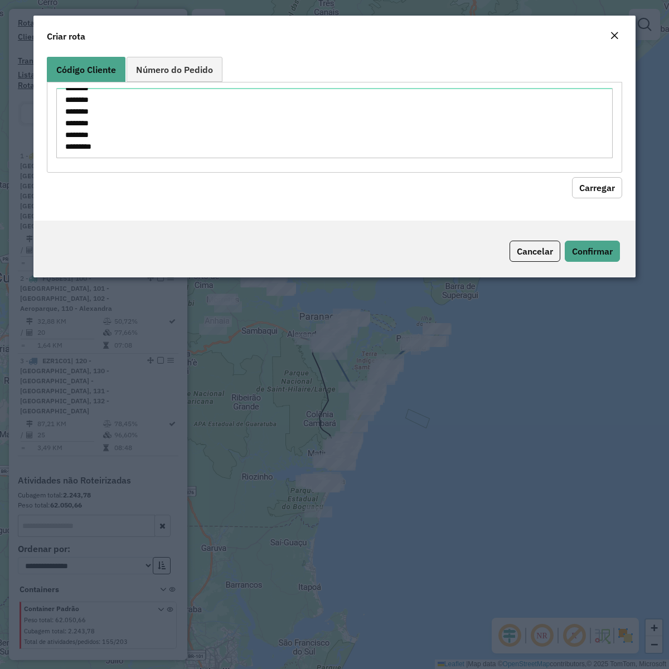
click at [587, 192] on button "Carregar" at bounding box center [597, 187] width 50 height 21
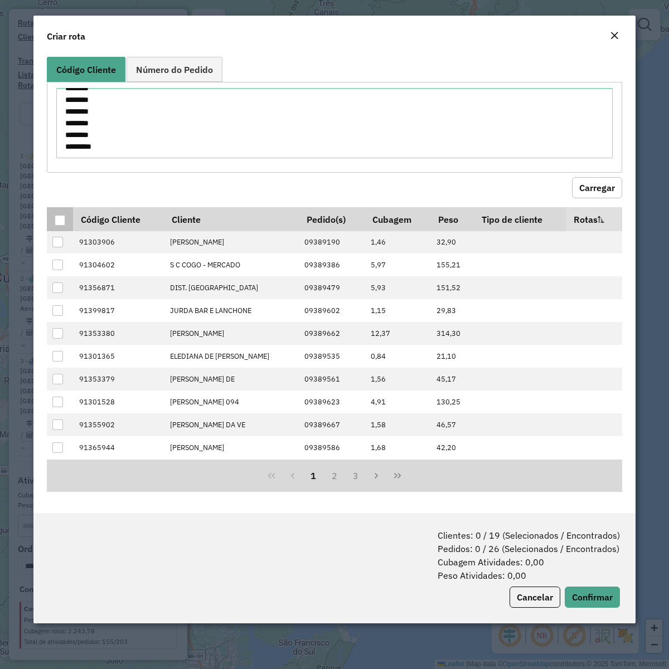
click at [58, 220] on div at bounding box center [60, 220] width 11 height 11
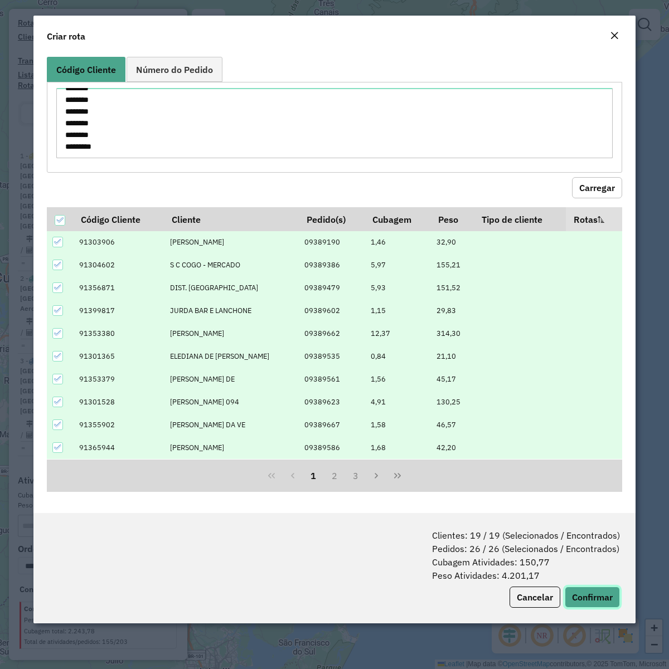
click at [603, 594] on button "Confirmar" at bounding box center [591, 597] width 55 height 21
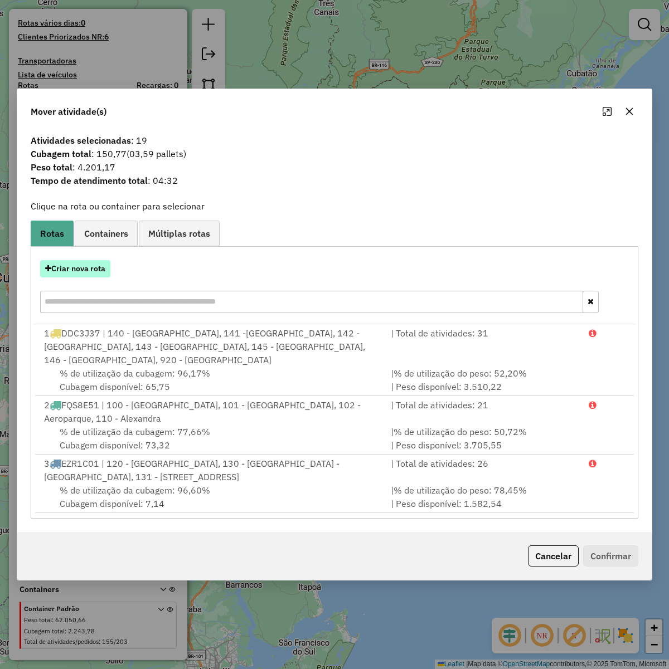
click at [93, 274] on button "Criar nova rota" at bounding box center [75, 268] width 70 height 17
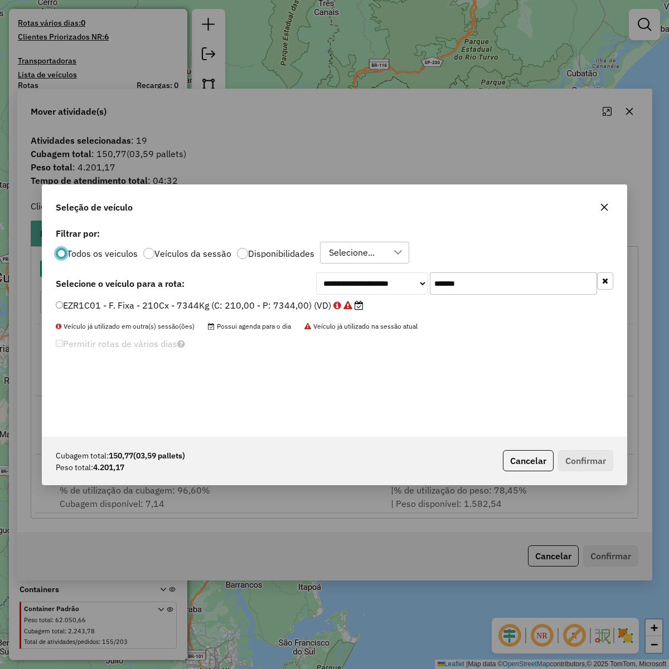
scroll to position [6, 3]
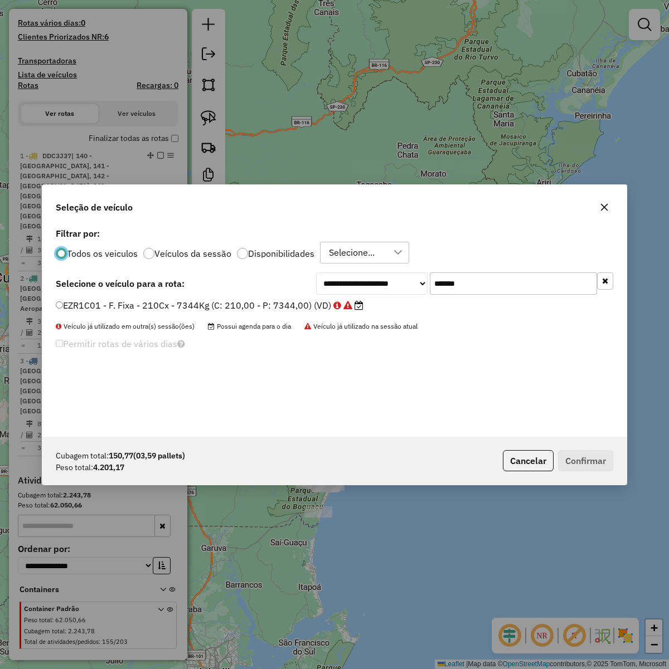
click at [499, 294] on input "*******" at bounding box center [513, 283] width 167 height 22
paste input "text"
type input "*******"
click at [260, 304] on label "FZC0J17 - F. Fixa - 210Cx - 7520Kg (C: 210,00 - P: 7520,00) (VD)" at bounding box center [203, 305] width 295 height 13
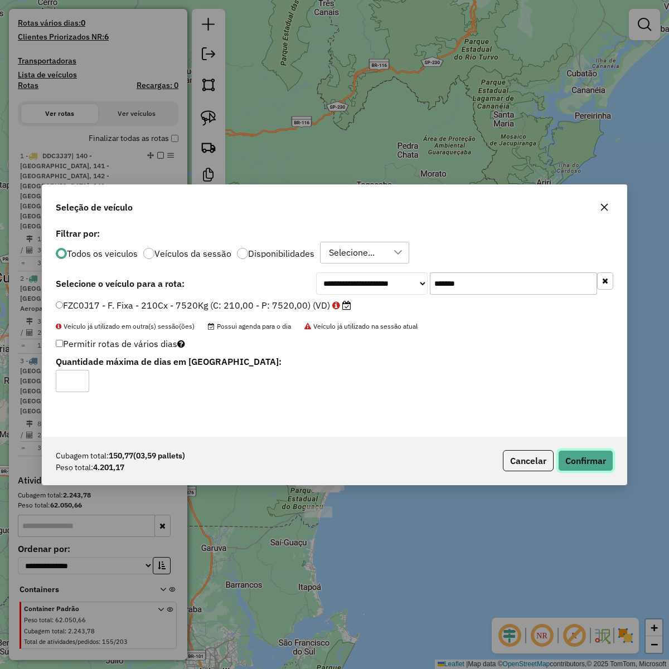
click at [575, 465] on button "Confirmar" at bounding box center [585, 460] width 55 height 21
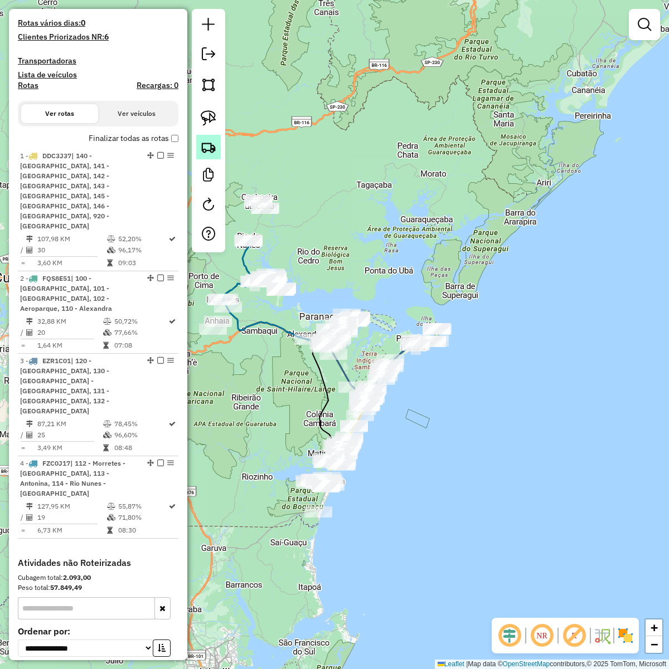
click at [202, 145] on img at bounding box center [209, 147] width 16 height 16
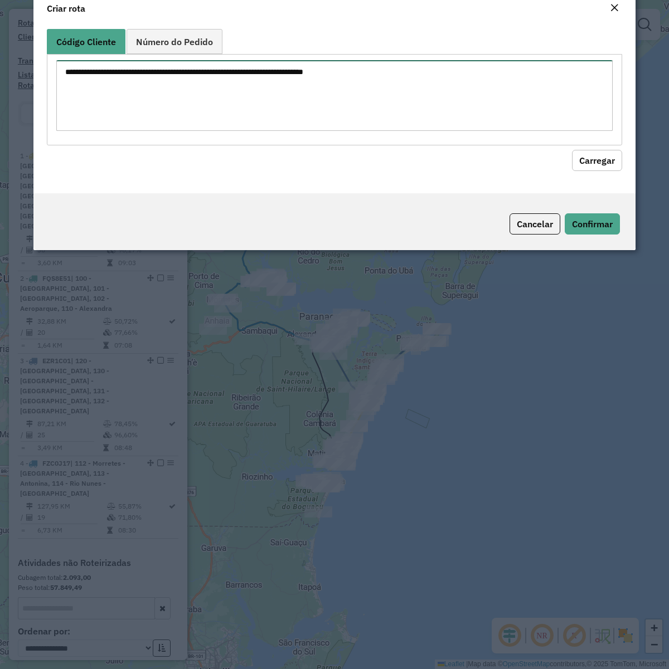
click at [230, 118] on textarea at bounding box center [334, 95] width 556 height 71
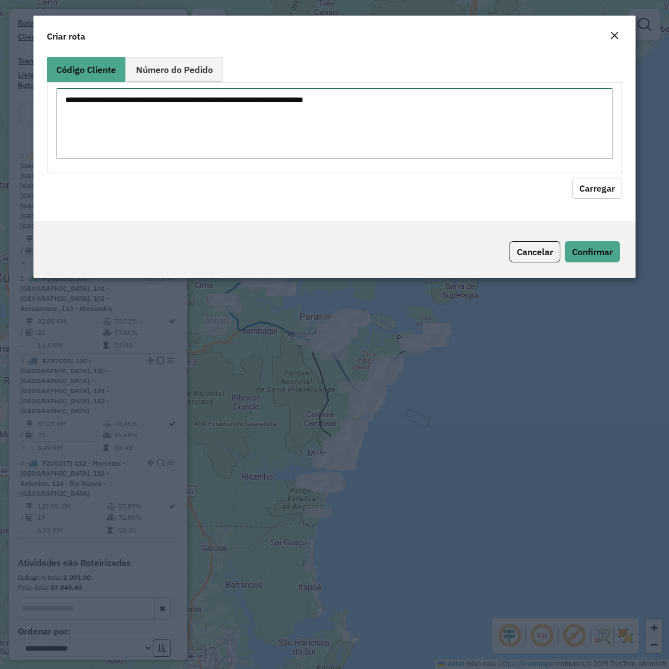
paste textarea "******** ******** ******** ******** ******** ******** ******** ******** *******…"
type textarea "******** ******** ******** ******** ******** ******** ******** ******** *******…"
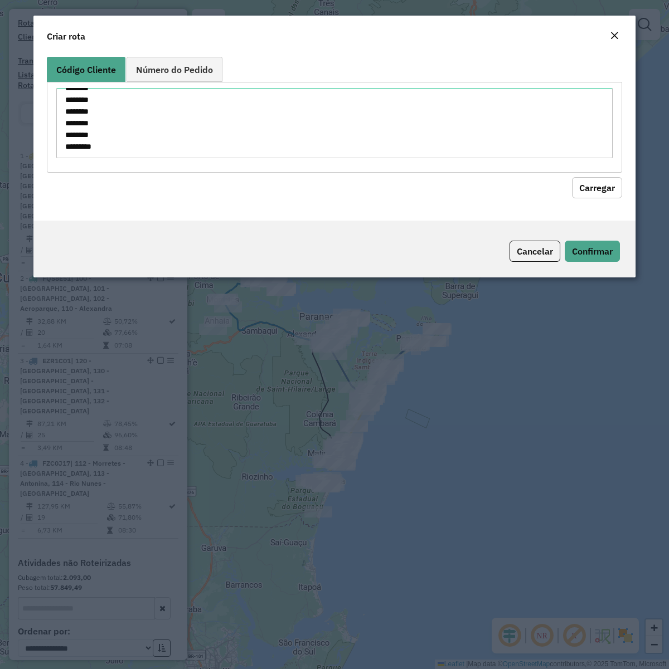
drag, startPoint x: 592, startPoint y: 184, endPoint x: 574, endPoint y: 181, distance: 17.6
click at [588, 182] on button "Carregar" at bounding box center [597, 187] width 50 height 21
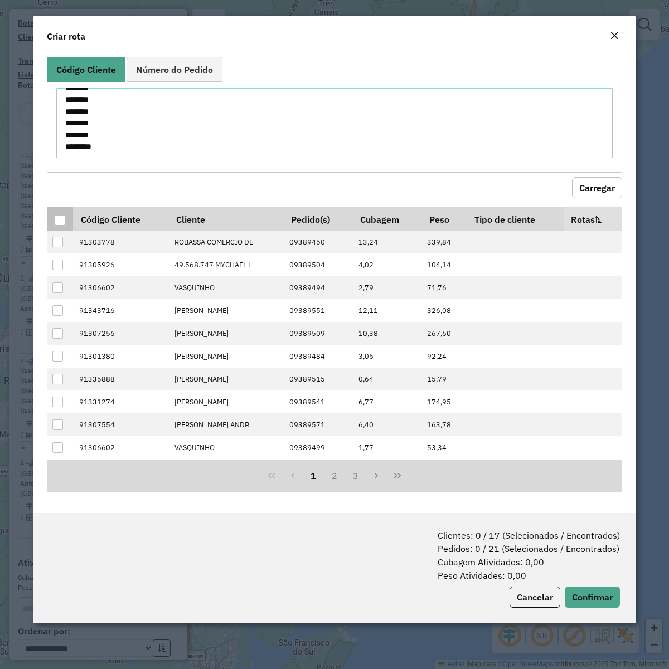
drag, startPoint x: 58, startPoint y: 221, endPoint x: 72, endPoint y: 230, distance: 16.8
click at [58, 220] on div at bounding box center [60, 220] width 11 height 11
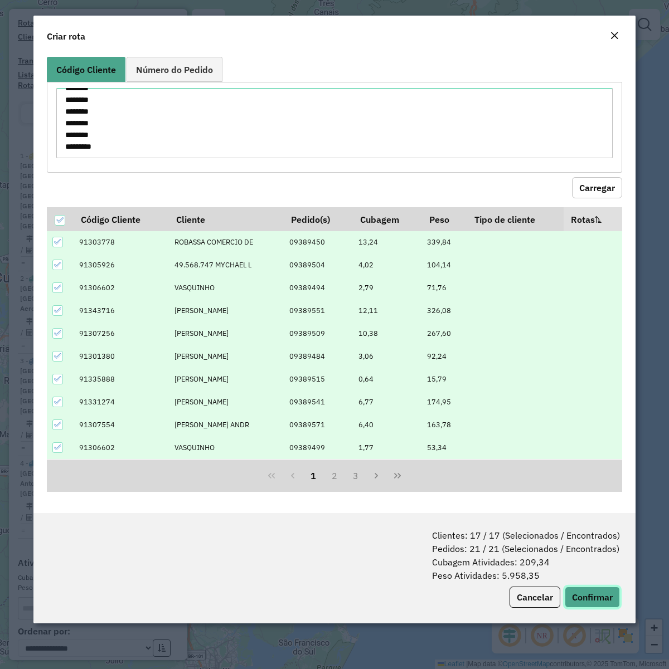
click at [591, 600] on button "Confirmar" at bounding box center [591, 597] width 55 height 21
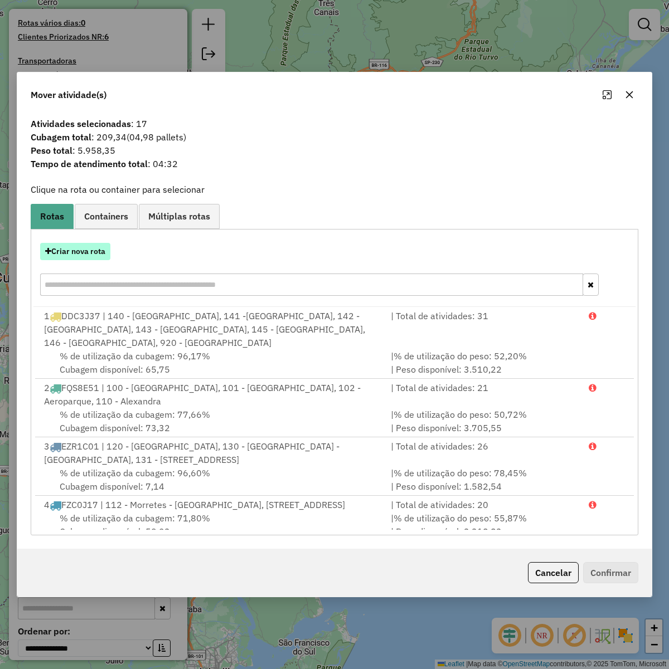
click at [81, 252] on button "Criar nova rota" at bounding box center [75, 251] width 70 height 17
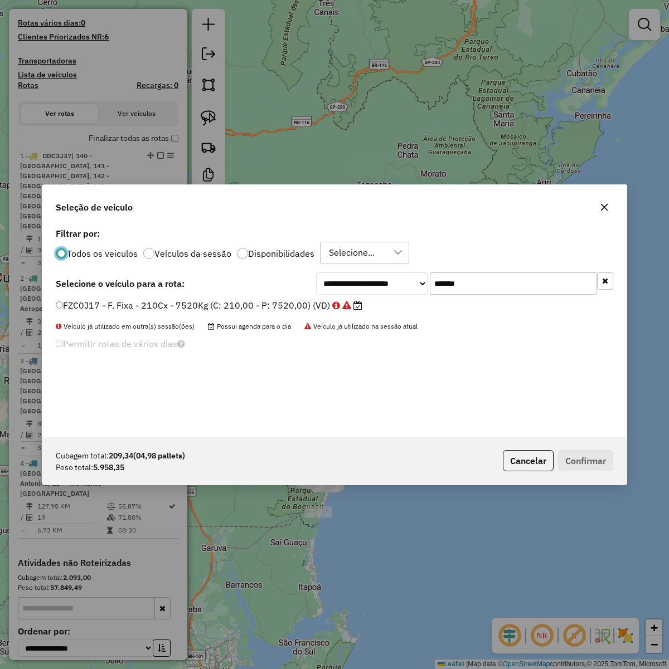
scroll to position [6, 3]
click at [485, 291] on input "*******" at bounding box center [513, 283] width 167 height 22
paste input "text"
type input "*******"
click at [266, 313] on div "GDI4E76 - F. Fixa - 210Cx - 7520Kg (C: 210,00 - P: 7520,00) (VD)" at bounding box center [334, 310] width 570 height 22
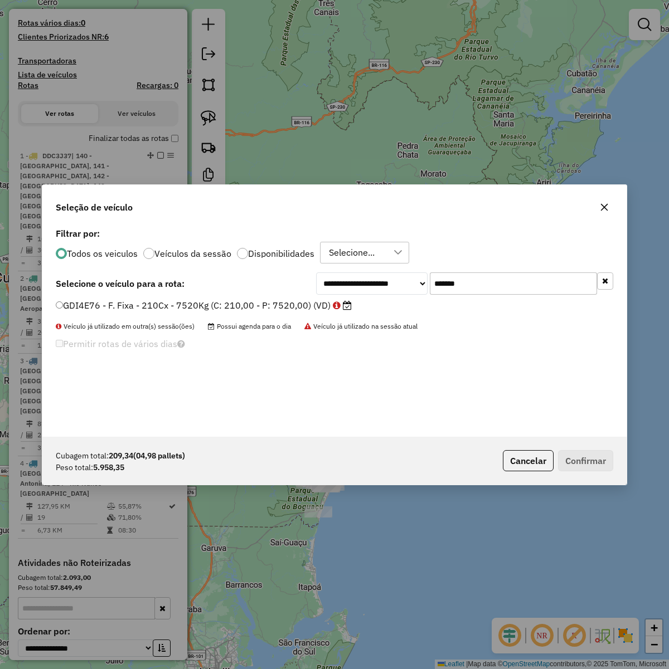
click at [299, 305] on label "GDI4E76 - F. Fixa - 210Cx - 7520Kg (C: 210,00 - P: 7520,00) (VD)" at bounding box center [204, 305] width 296 height 13
click at [582, 466] on button "Confirmar" at bounding box center [585, 460] width 55 height 21
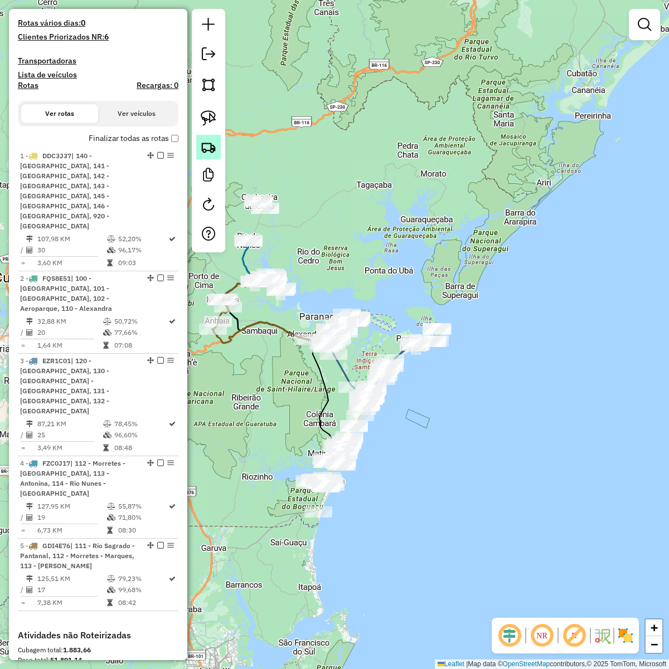
click at [209, 145] on img at bounding box center [209, 147] width 16 height 16
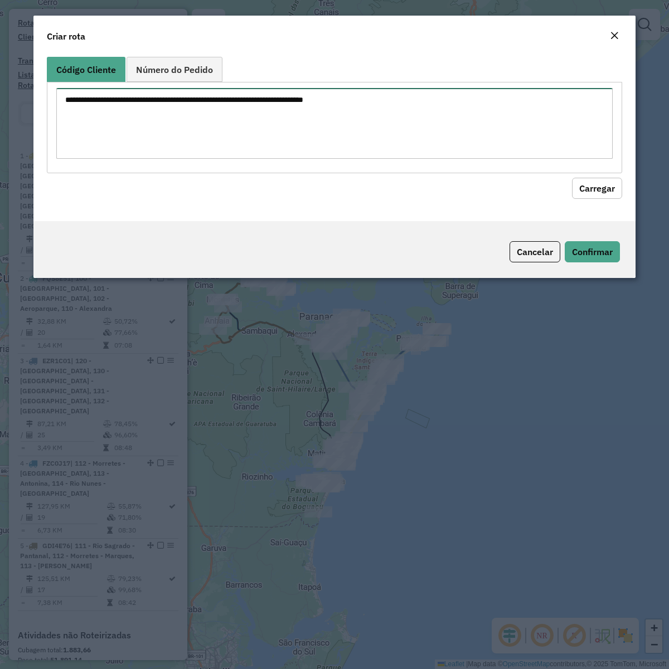
drag, startPoint x: 358, startPoint y: 106, endPoint x: 421, endPoint y: 115, distance: 63.6
click at [359, 106] on textarea at bounding box center [334, 123] width 556 height 71
paste textarea "******** ******** ******** ******** ******** ******** ******** ******** *******…"
type textarea "******** ******** ******** ******** ******** ******** ******** ******** *******…"
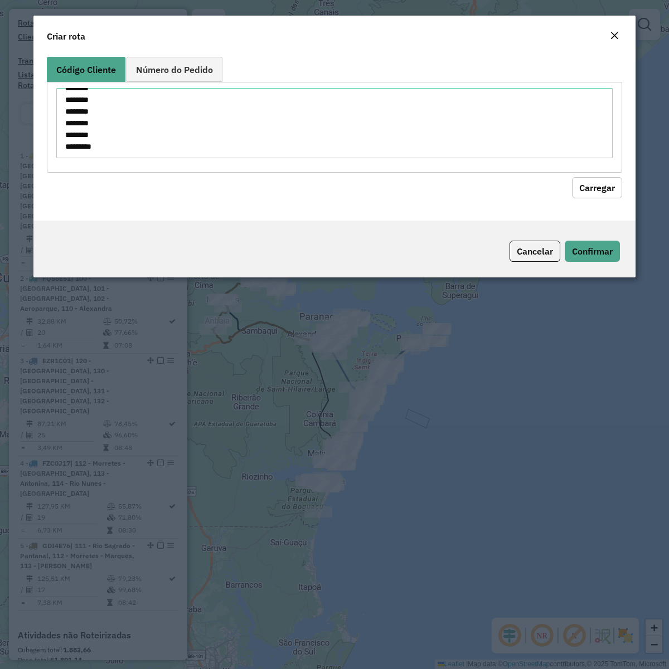
click at [599, 182] on button "Carregar" at bounding box center [597, 187] width 50 height 21
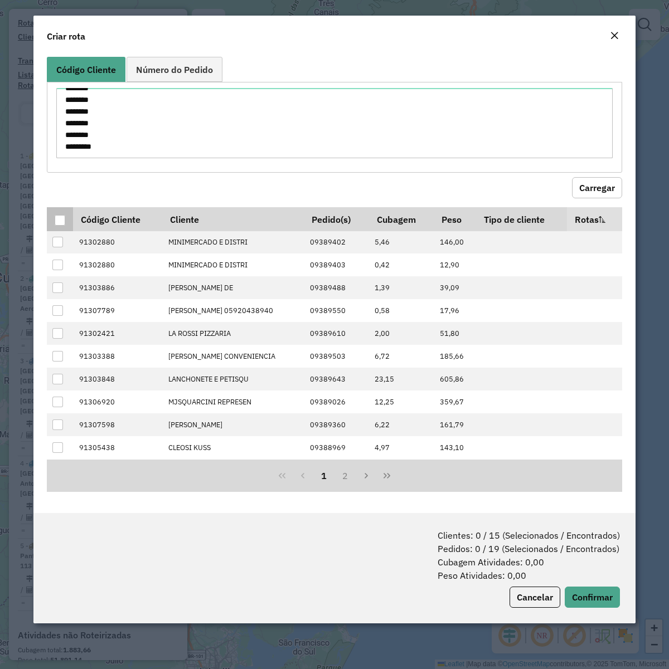
click at [56, 223] on div at bounding box center [60, 220] width 11 height 11
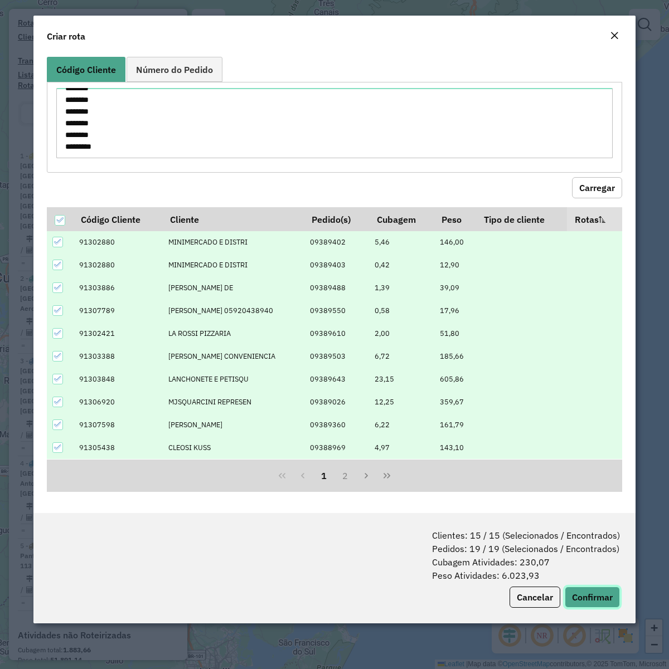
click at [593, 591] on button "Confirmar" at bounding box center [591, 597] width 55 height 21
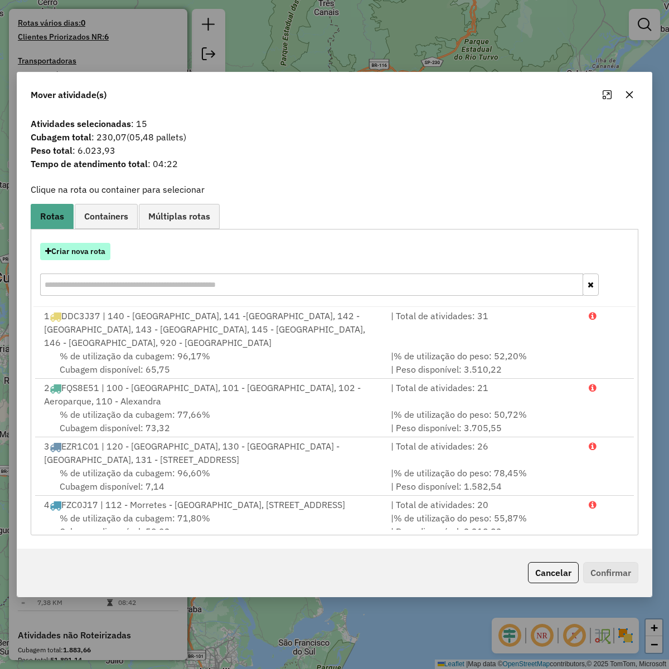
click at [101, 247] on button "Criar nova rota" at bounding box center [75, 251] width 70 height 17
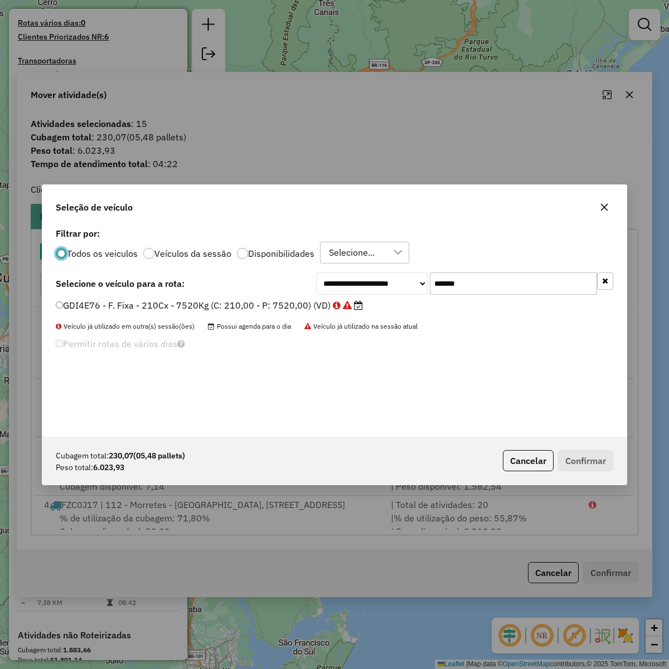
scroll to position [6, 3]
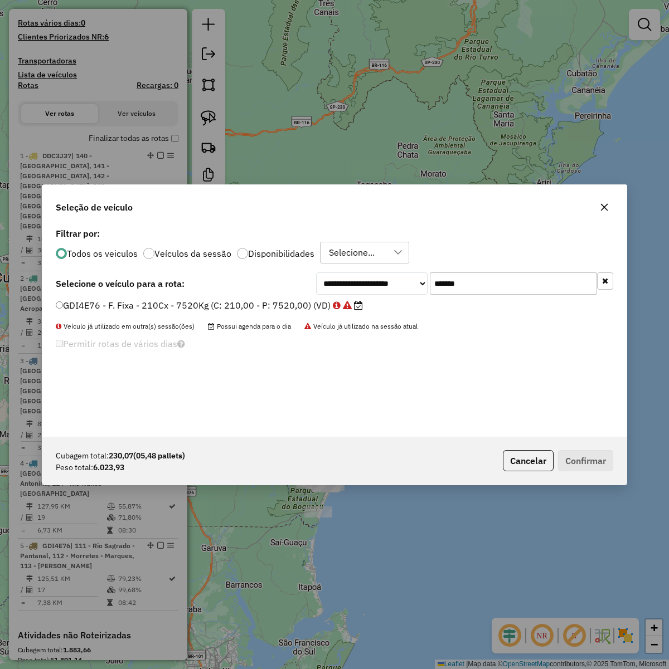
click at [461, 276] on input "*******" at bounding box center [513, 283] width 167 height 22
paste input "text"
type input "*******"
click at [274, 301] on label "EHJ9J93 - F. Fixa - 308Cx - 7860Kg (C: 308,00 - P: 7860,00) (VD)" at bounding box center [203, 305] width 295 height 13
drag, startPoint x: 589, startPoint y: 464, endPoint x: 667, endPoint y: 466, distance: 78.0
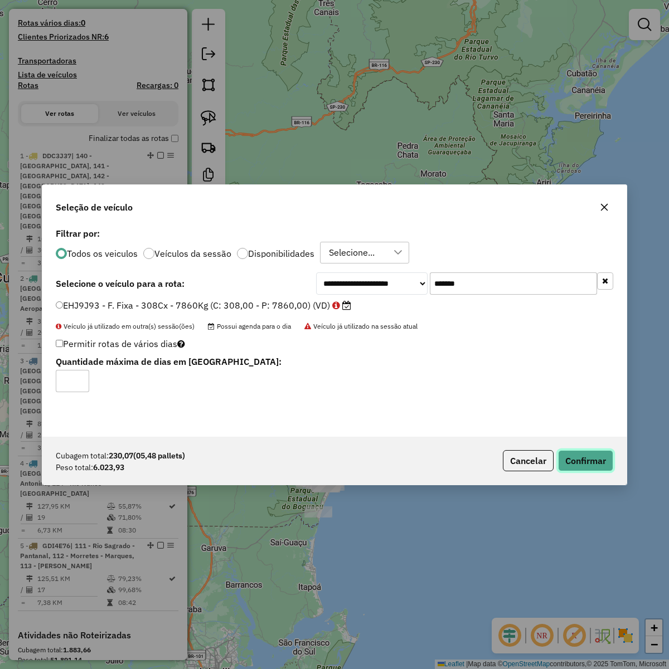
click at [589, 463] on button "Confirmar" at bounding box center [585, 460] width 55 height 21
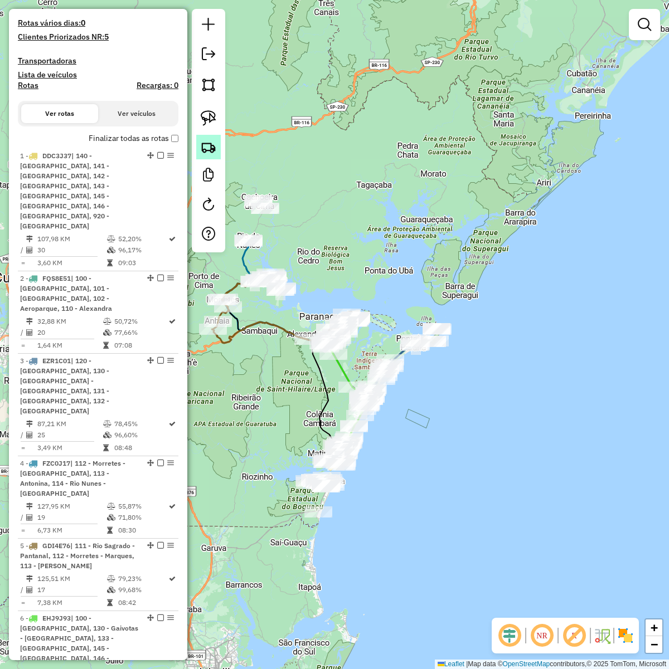
click at [204, 155] on img at bounding box center [209, 147] width 16 height 16
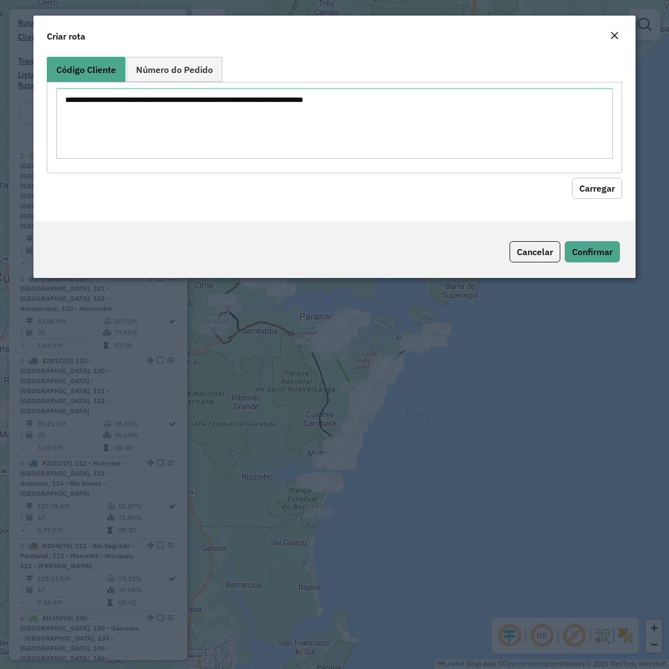
click at [297, 157] on div at bounding box center [334, 127] width 575 height 91
drag, startPoint x: 310, startPoint y: 133, endPoint x: 535, endPoint y: 187, distance: 231.5
click at [311, 134] on textarea at bounding box center [334, 123] width 556 height 71
paste textarea "******** ******** ******** ******** ******** ******** ******** ******** *******…"
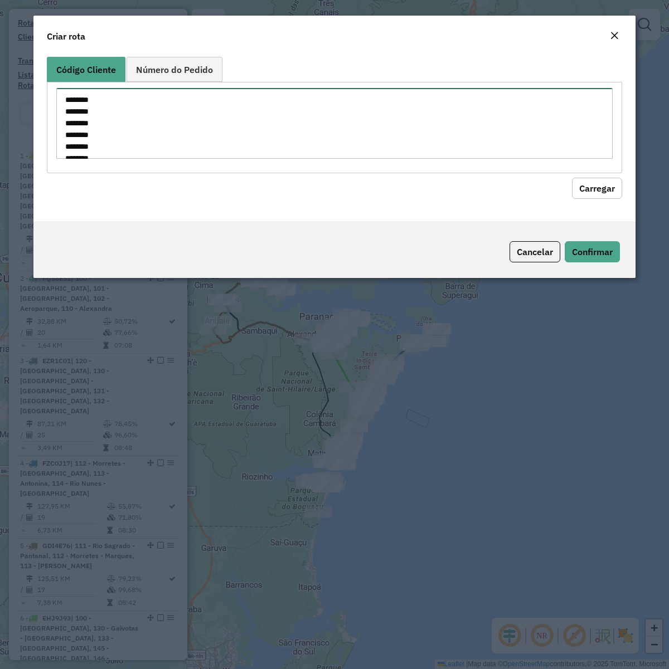
scroll to position [110, 0]
type textarea "******** ******** ******** ******** ******** ******** ******** ******** *******…"
click at [606, 191] on button "Carregar" at bounding box center [597, 187] width 50 height 21
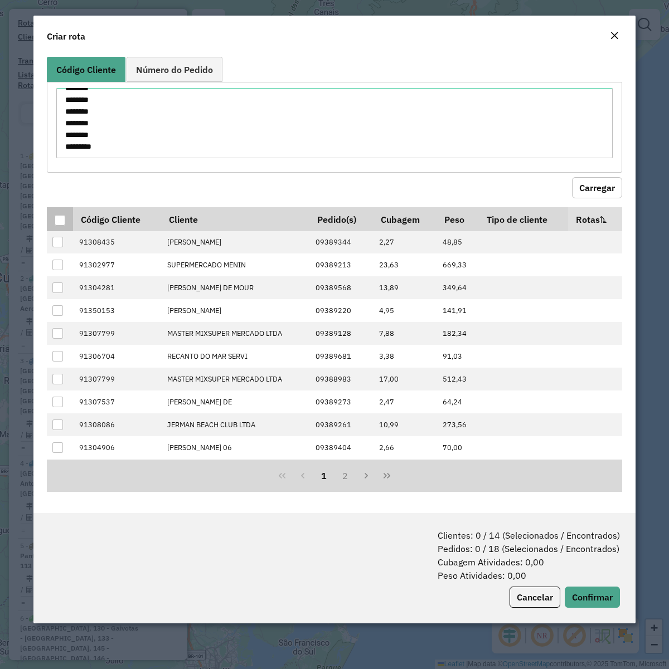
click at [68, 218] on th at bounding box center [60, 218] width 26 height 23
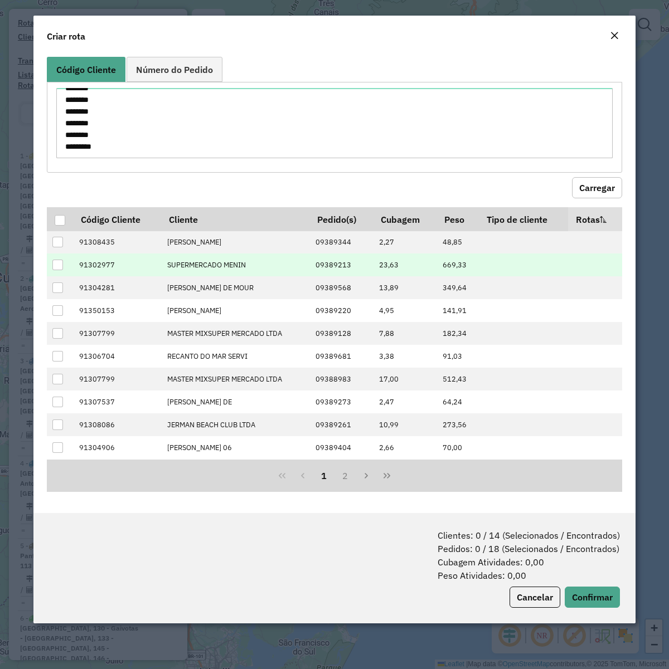
drag, startPoint x: 59, startPoint y: 217, endPoint x: 132, endPoint y: 265, distance: 87.0
click at [60, 218] on div at bounding box center [60, 220] width 11 height 11
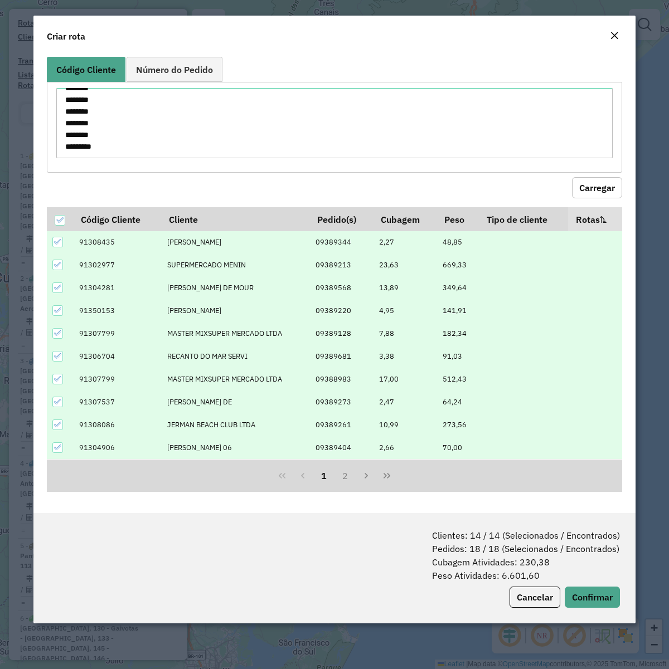
click at [586, 588] on div "Clientes: 14 / 14 (Selecionados / Encontrados) Pedidos: 18 / 18 (Selecionados /…" at bounding box center [334, 568] width 602 height 110
click at [587, 604] on button "Confirmar" at bounding box center [591, 597] width 55 height 21
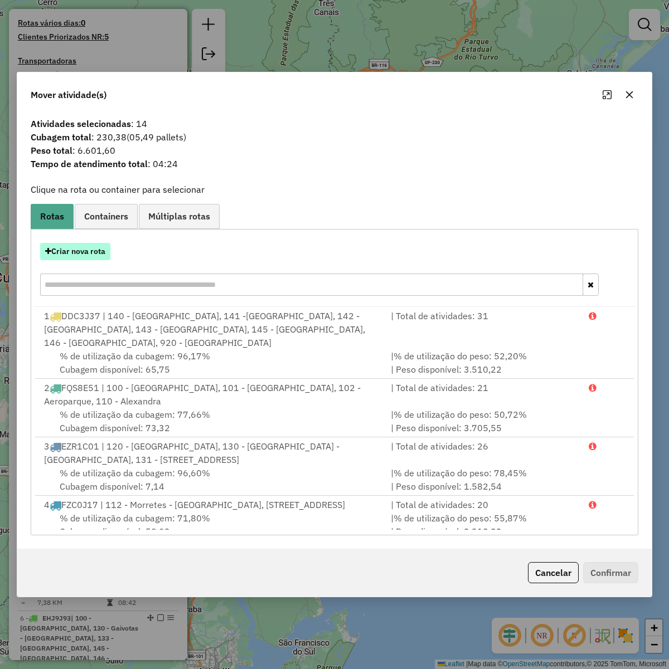
click at [92, 252] on button "Criar nova rota" at bounding box center [75, 251] width 70 height 17
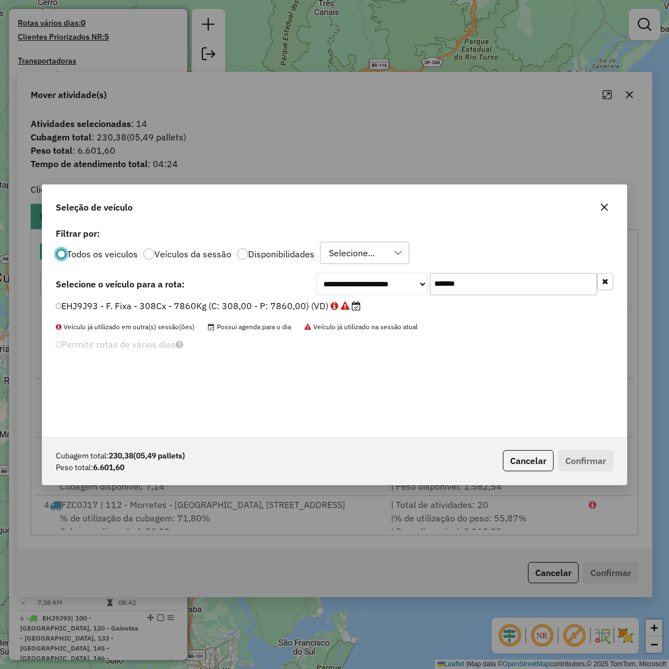
scroll to position [6, 3]
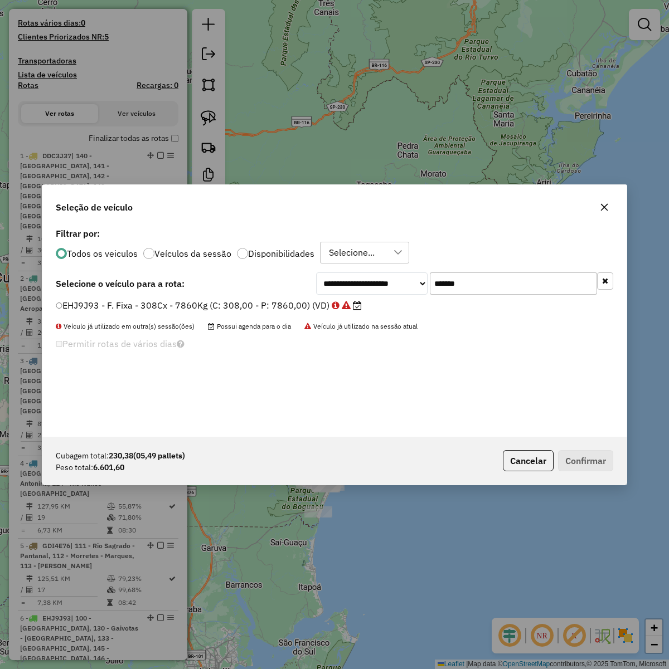
click at [497, 287] on input "*******" at bounding box center [513, 283] width 167 height 22
paste input "text"
type input "*******"
click at [290, 298] on div "**********" at bounding box center [334, 331] width 584 height 212
drag, startPoint x: 283, startPoint y: 305, endPoint x: 396, endPoint y: 347, distance: 120.0
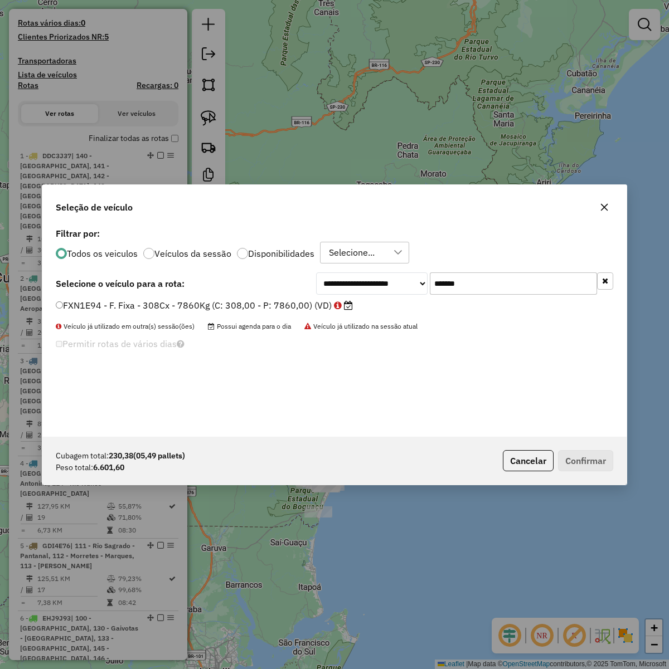
click at [283, 306] on label "FXN1E94 - F. Fixa - 308Cx - 7860Kg (C: 308,00 - P: 7860,00) (VD)" at bounding box center [204, 305] width 297 height 13
click at [593, 455] on button "Confirmar" at bounding box center [585, 460] width 55 height 21
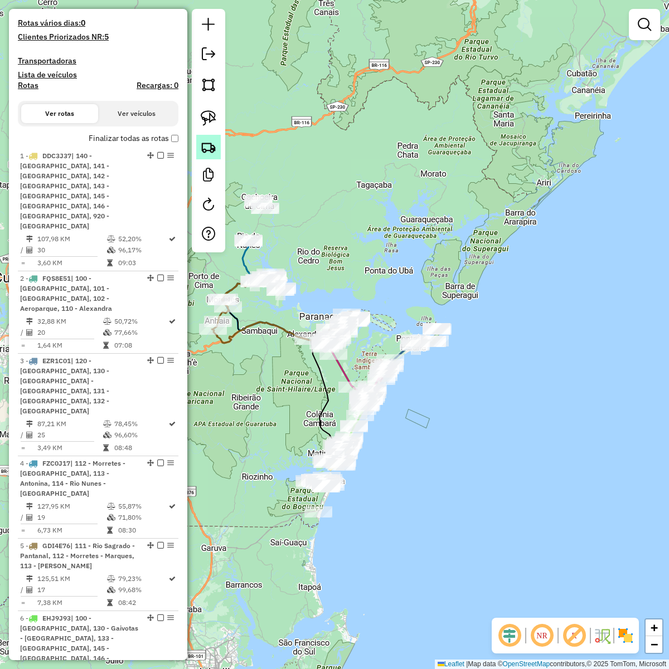
click at [206, 140] on img at bounding box center [209, 147] width 16 height 16
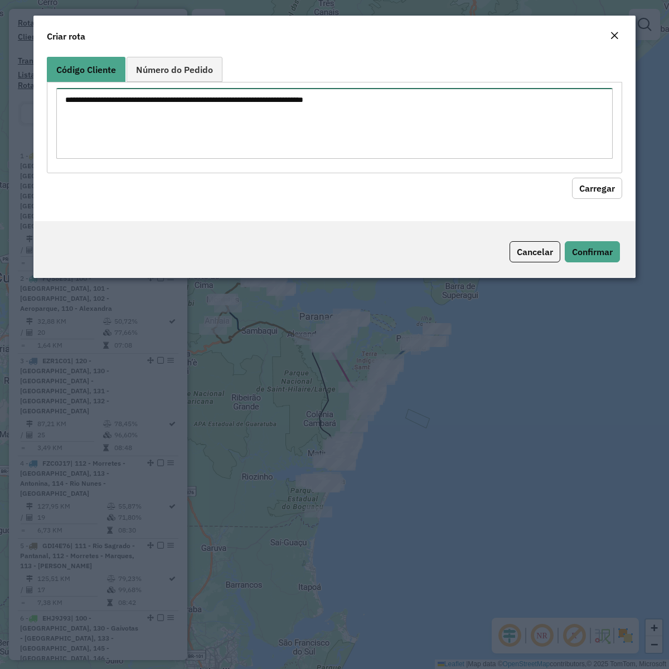
drag, startPoint x: 206, startPoint y: 140, endPoint x: 436, endPoint y: 137, distance: 230.1
click at [301, 120] on textarea at bounding box center [334, 123] width 556 height 71
paste textarea "******** ******** ******** ******** ******** ******** ******** ******** *******…"
type textarea "******** ******** ******** ******** ******** ******** ******** ******** *******…"
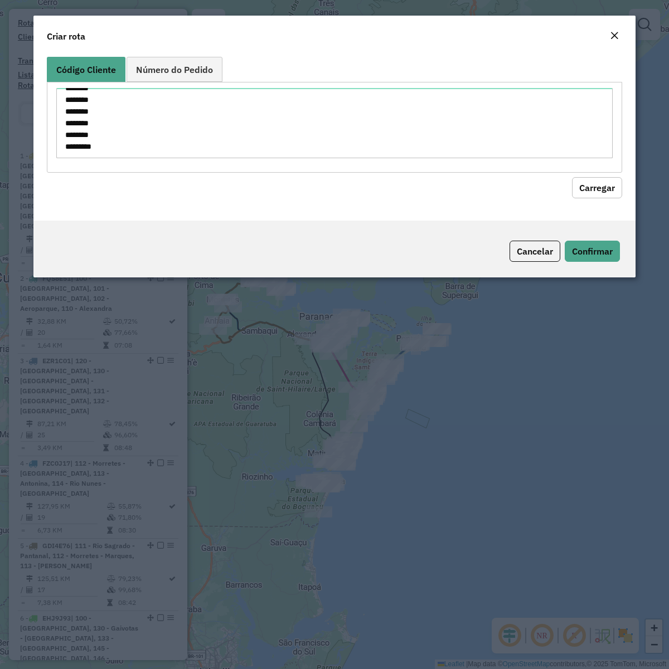
click at [574, 181] on button "Carregar" at bounding box center [597, 187] width 50 height 21
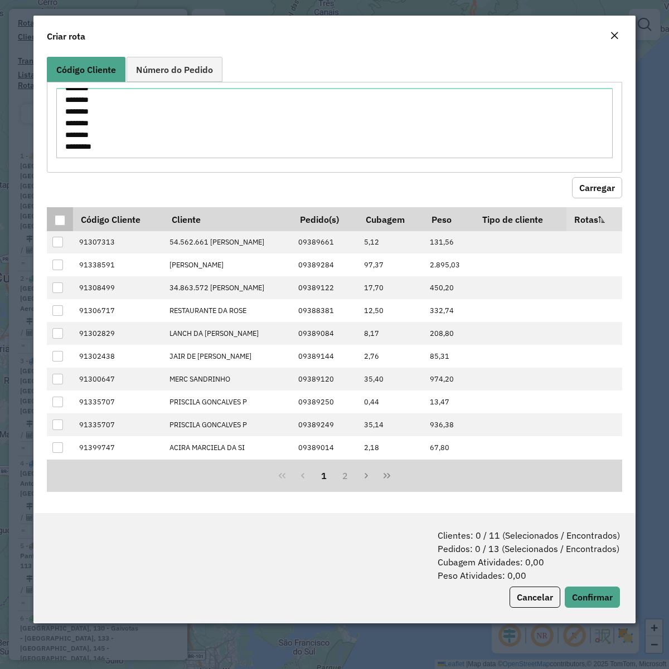
click at [61, 212] on th at bounding box center [60, 218] width 26 height 23
click at [61, 214] on p-tableheadercheckbox at bounding box center [60, 219] width 11 height 11
click at [56, 220] on div at bounding box center [60, 220] width 11 height 11
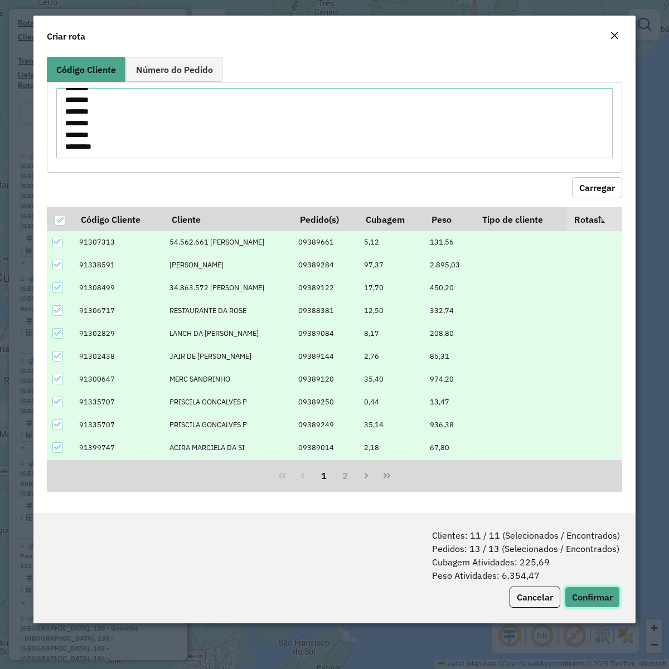
drag, startPoint x: 603, startPoint y: 604, endPoint x: 643, endPoint y: 528, distance: 86.5
click at [602, 603] on button "Confirmar" at bounding box center [591, 597] width 55 height 21
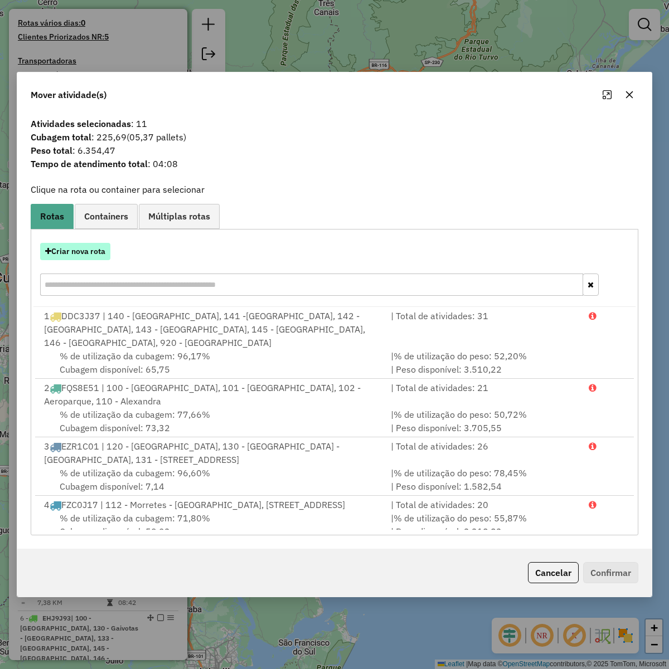
click at [106, 247] on button "Criar nova rota" at bounding box center [75, 251] width 70 height 17
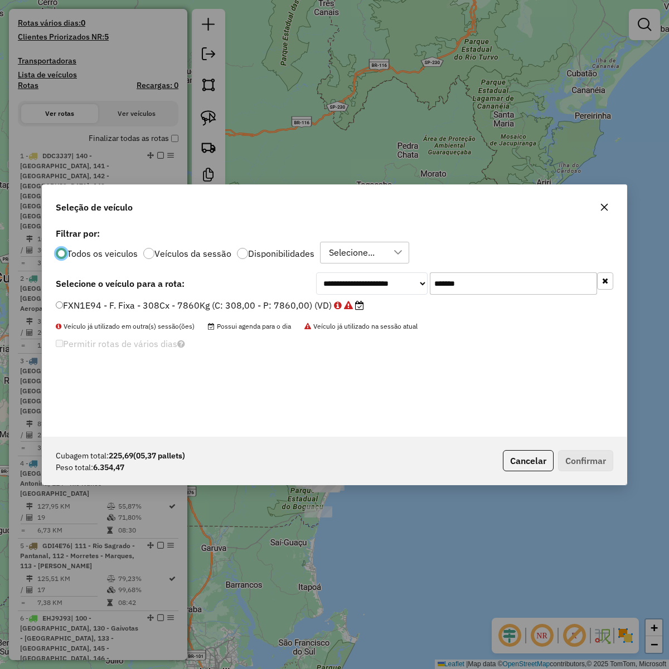
scroll to position [6, 3]
click at [525, 293] on input "*******" at bounding box center [513, 283] width 167 height 22
paste input "text"
type input "*******"
click at [246, 296] on div "**********" at bounding box center [334, 331] width 584 height 212
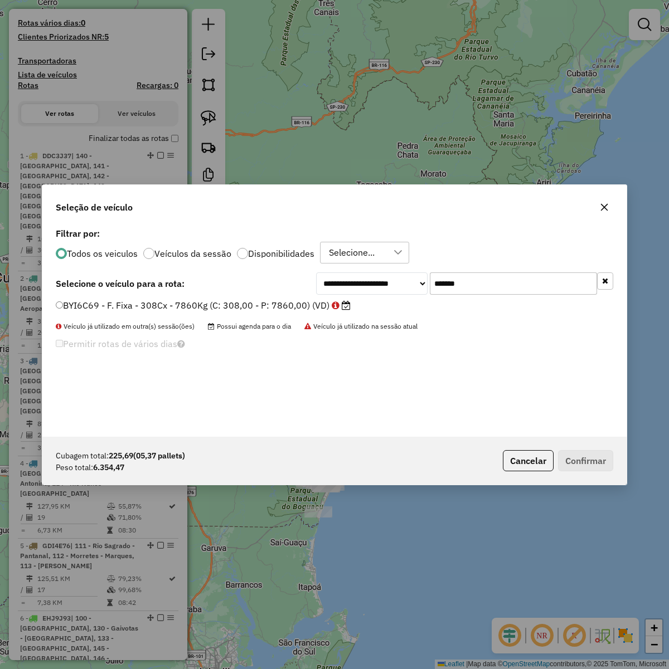
drag, startPoint x: 248, startPoint y: 308, endPoint x: 453, endPoint y: 400, distance: 224.4
click at [248, 306] on label "BYI6C69 - F. Fixa - 308Cx - 7860Kg (C: 308,00 - P: 7860,00) (VD)" at bounding box center [203, 305] width 295 height 13
click at [569, 444] on div "Cubagem total: 225,69 (05,37 pallets) Peso total: 6.354,47 Cancelar Confirmar" at bounding box center [334, 461] width 584 height 48
click at [575, 452] on button "Confirmar" at bounding box center [585, 460] width 55 height 21
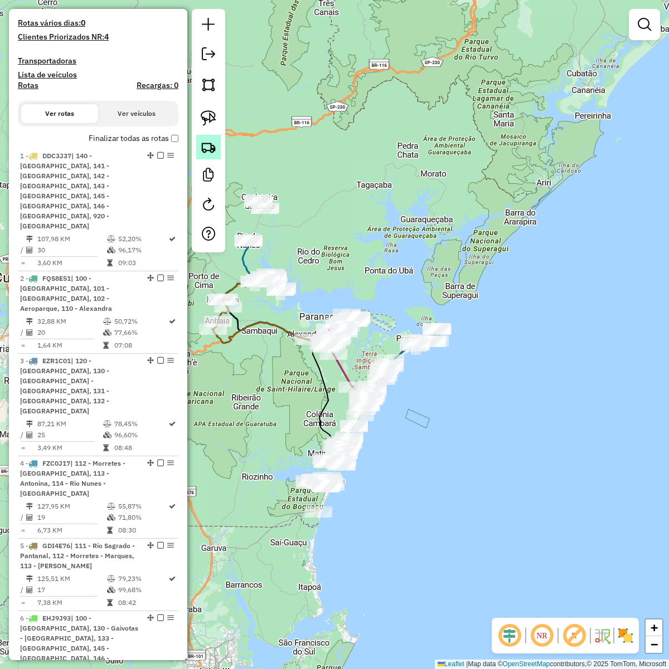
click at [210, 152] on img at bounding box center [209, 147] width 16 height 16
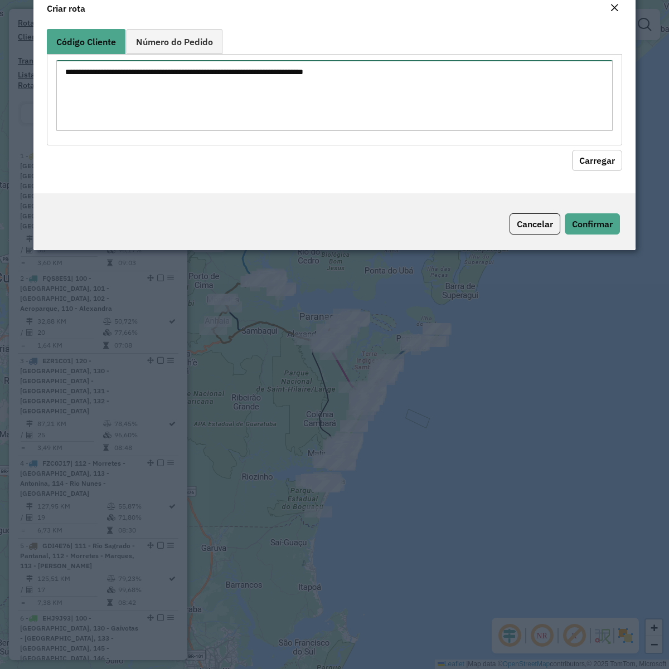
click at [309, 126] on textarea at bounding box center [334, 95] width 556 height 71
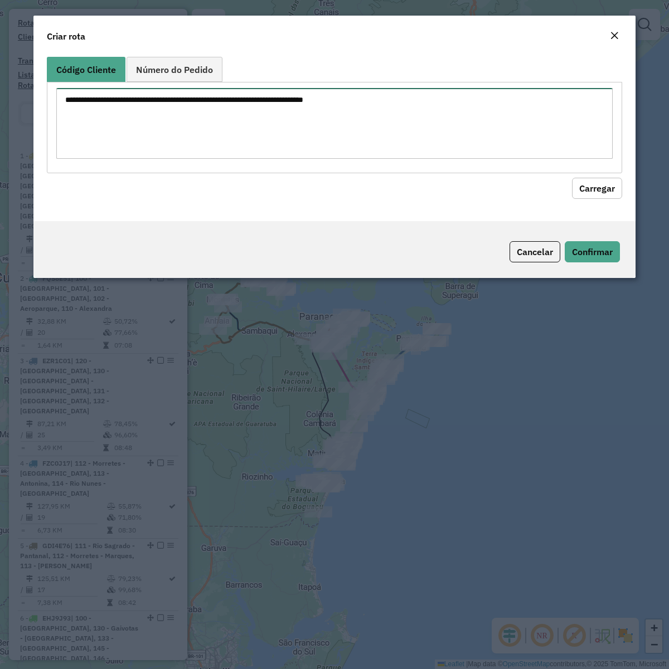
paste textarea "******** ******** ******** ******** ******** ******** ******** ******** *******…"
type textarea "******** ******** ******** ******** ******** ******** ******** ******** *******…"
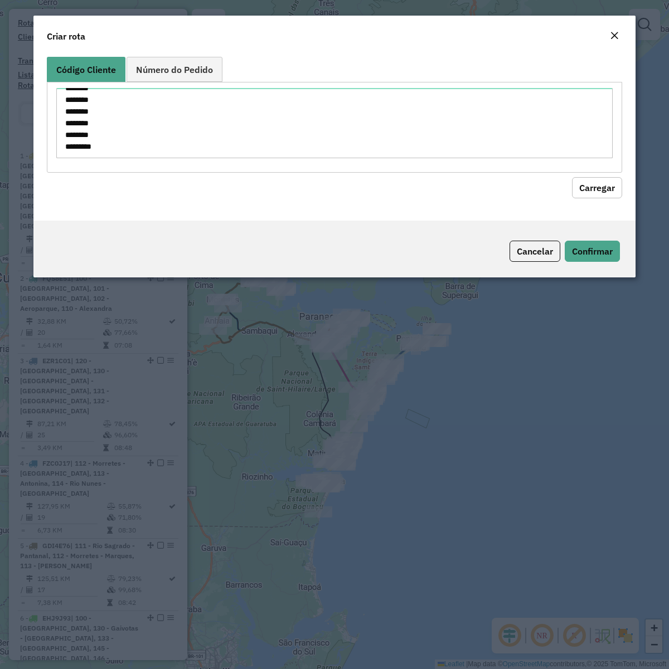
click at [583, 196] on button "Carregar" at bounding box center [597, 187] width 50 height 21
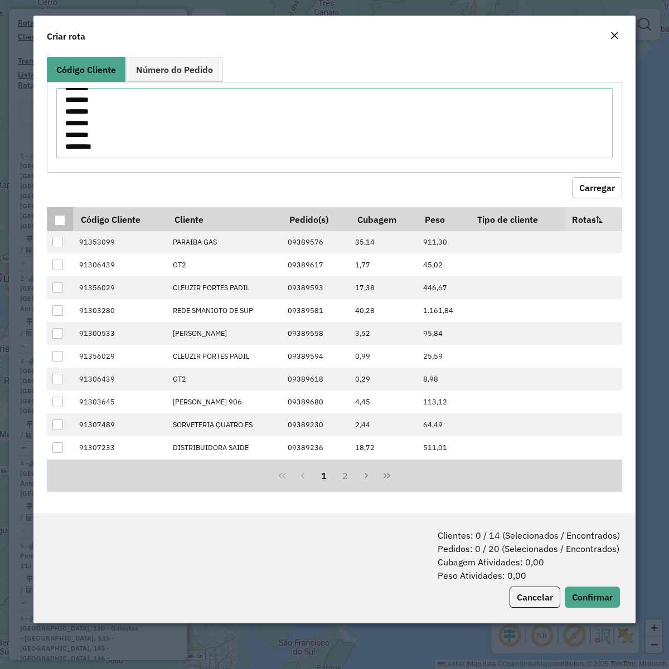
click at [62, 223] on div at bounding box center [60, 220] width 11 height 11
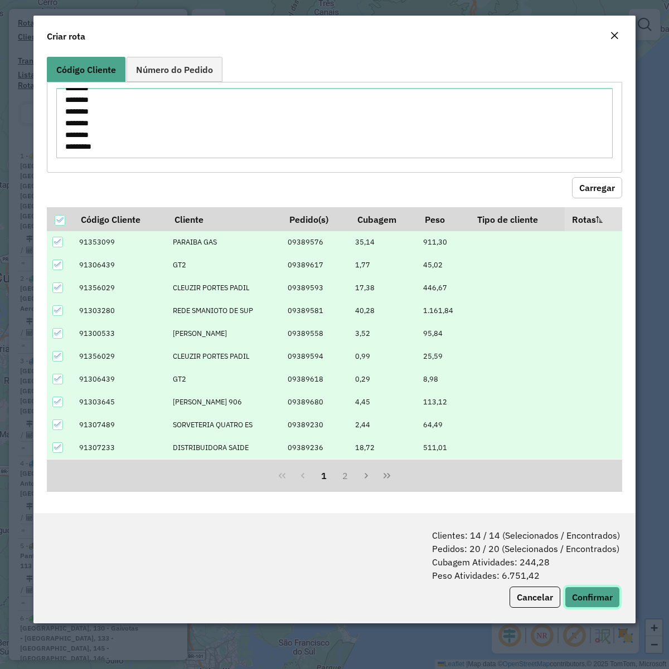
click at [600, 594] on button "Confirmar" at bounding box center [591, 597] width 55 height 21
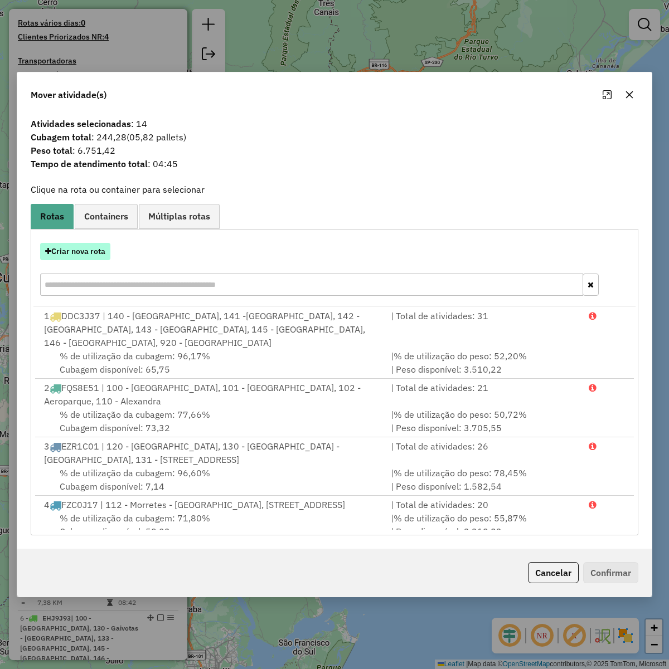
click at [75, 248] on button "Criar nova rota" at bounding box center [75, 251] width 70 height 17
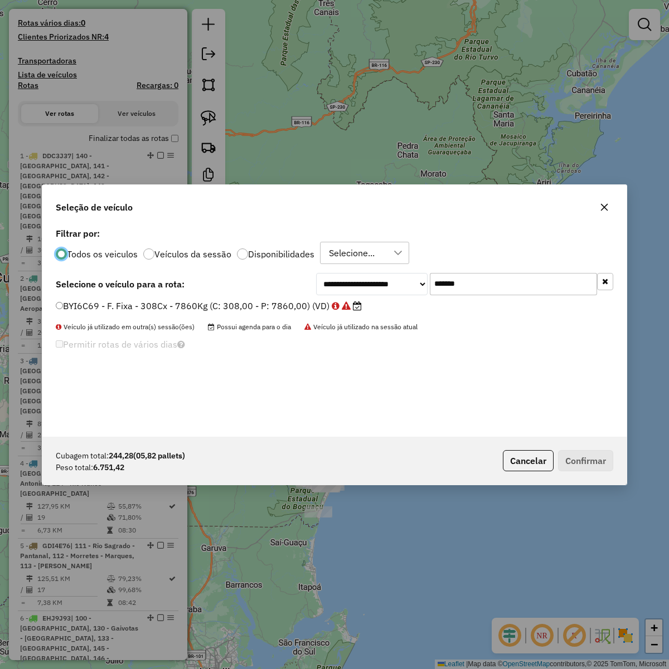
scroll to position [6, 3]
click at [496, 281] on input "*******" at bounding box center [513, 283] width 167 height 22
paste input "text"
type input "*******"
click at [282, 311] on label "BSY6I66 - F. Fixa - 308Cx - 7860Kg (C: 308,00 - P: 7860,00) (VD)" at bounding box center [203, 305] width 294 height 13
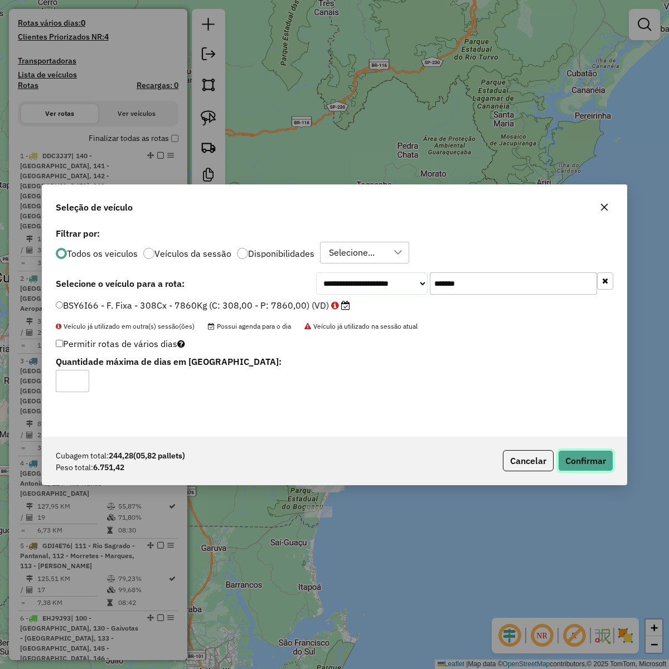
click at [599, 462] on button "Confirmar" at bounding box center [585, 460] width 55 height 21
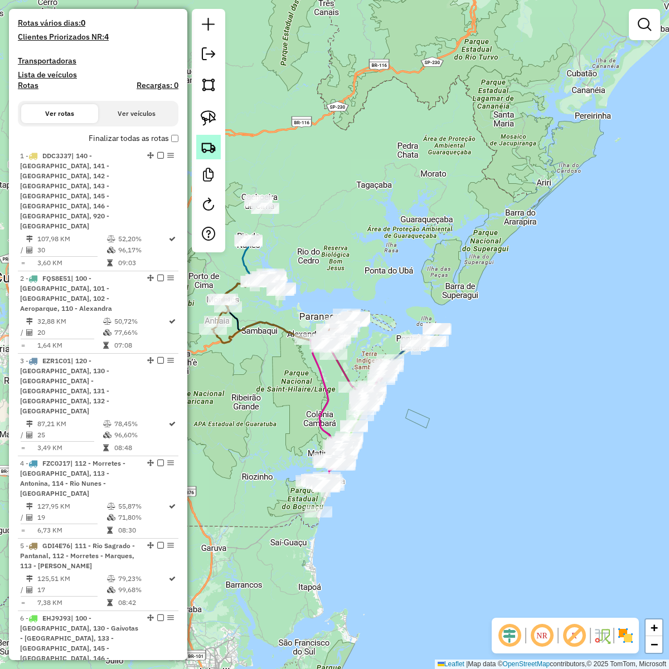
click at [209, 158] on link at bounding box center [208, 147] width 25 height 25
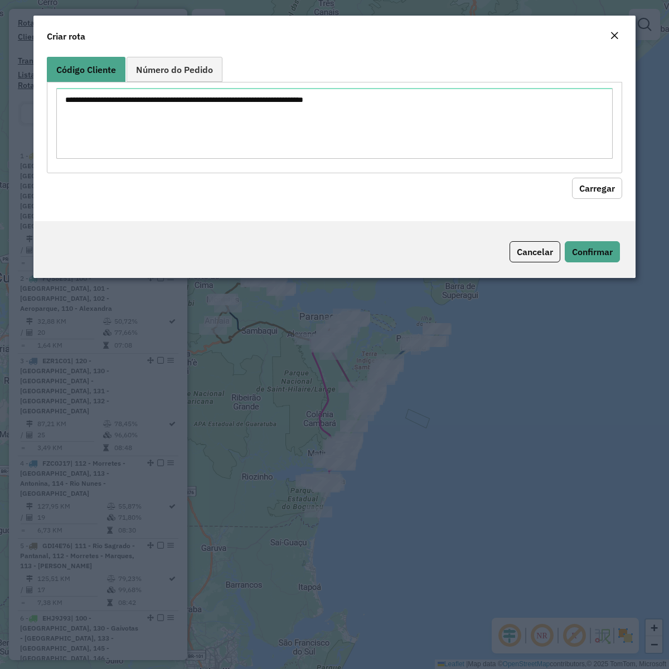
click at [290, 128] on textarea at bounding box center [334, 123] width 556 height 71
type textarea "******** ******** ******** ******** ******** ******** ******** ******** *******…"
drag, startPoint x: 583, startPoint y: 187, endPoint x: 435, endPoint y: 199, distance: 148.1
click at [582, 188] on button "Carregar" at bounding box center [597, 187] width 50 height 21
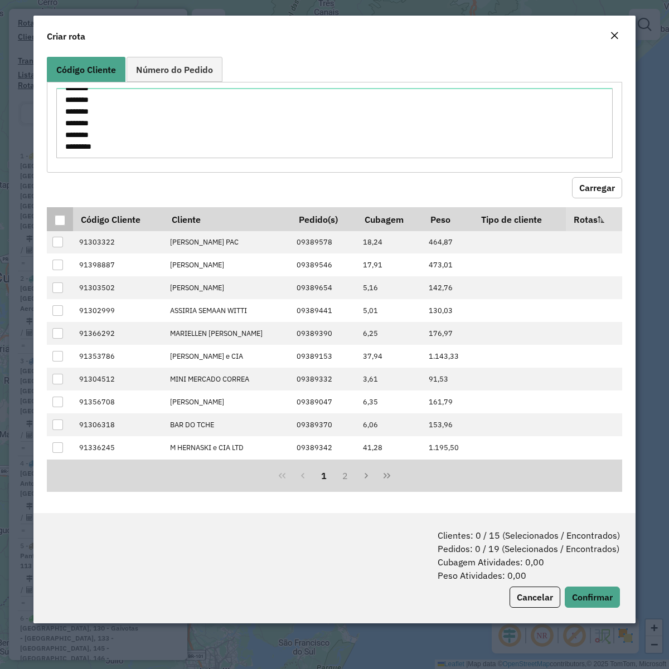
click at [64, 218] on div at bounding box center [60, 220] width 11 height 11
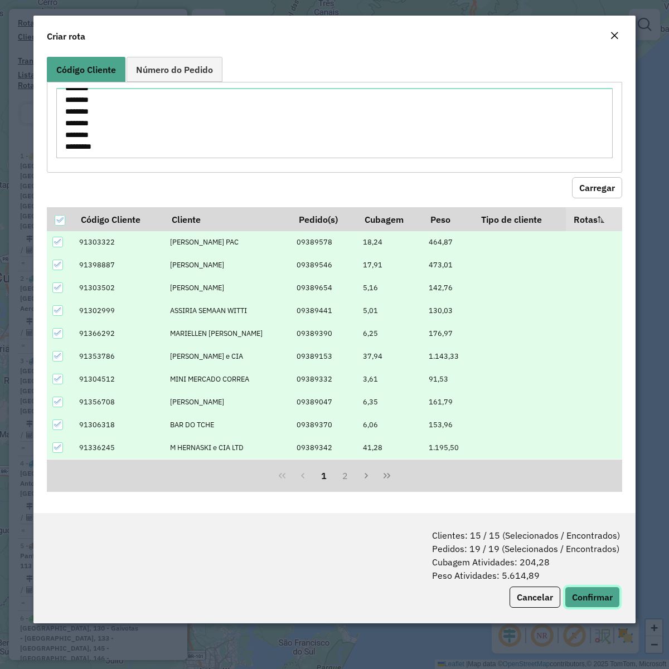
click at [568, 589] on button "Confirmar" at bounding box center [591, 597] width 55 height 21
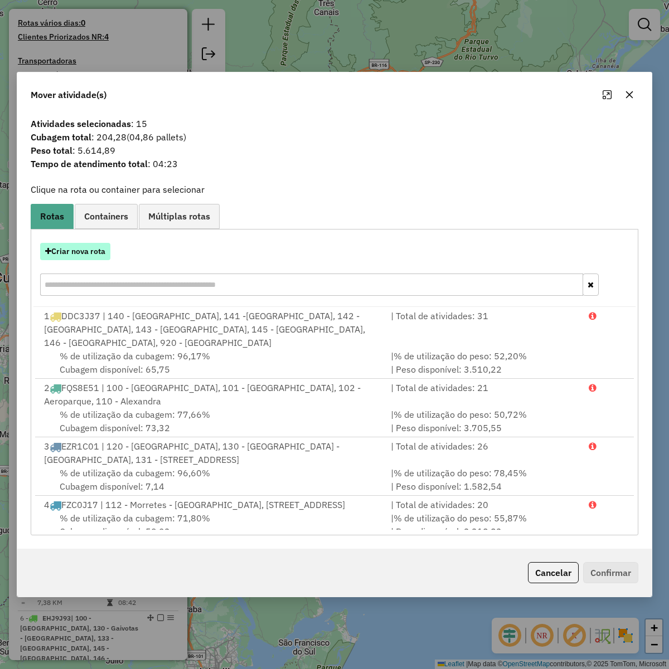
click at [47, 249] on icon "button" at bounding box center [48, 251] width 6 height 8
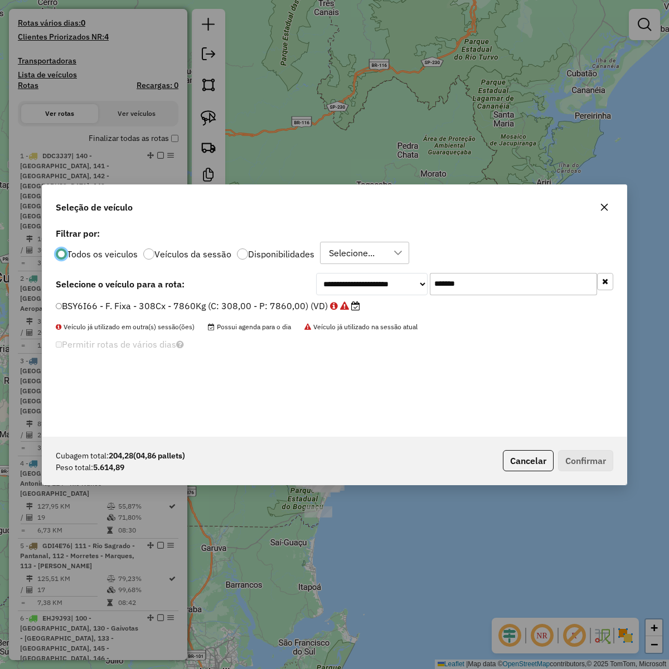
scroll to position [6, 3]
click at [526, 282] on input "*******" at bounding box center [513, 283] width 167 height 22
paste input "text"
type input "*******"
click at [251, 298] on div "**********" at bounding box center [334, 331] width 584 height 212
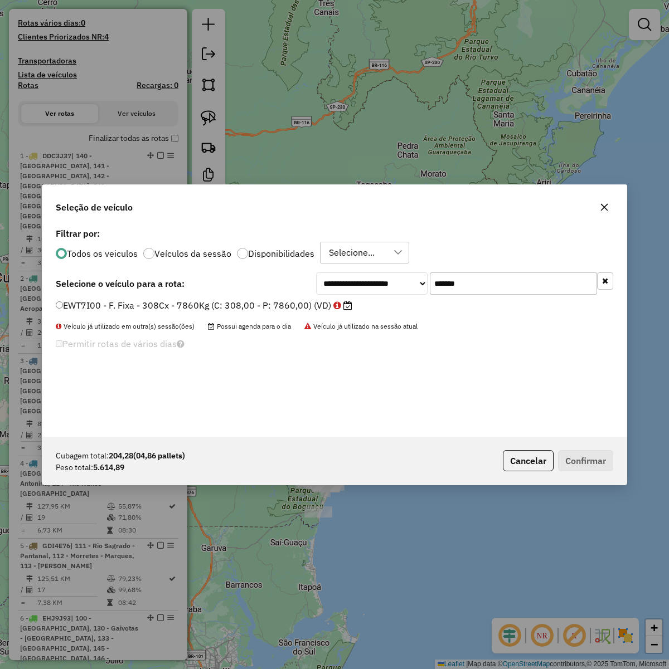
click at [248, 305] on label "EWT7I00 - F. Fixa - 308Cx - 7860Kg (C: 308,00 - P: 7860,00) (VD)" at bounding box center [204, 305] width 296 height 13
click at [591, 452] on button "Confirmar" at bounding box center [585, 460] width 55 height 21
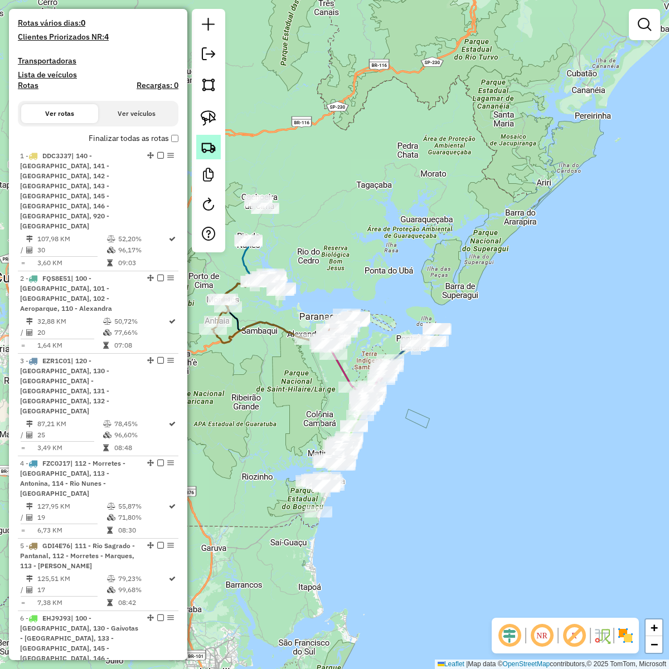
click at [207, 145] on img at bounding box center [209, 147] width 16 height 16
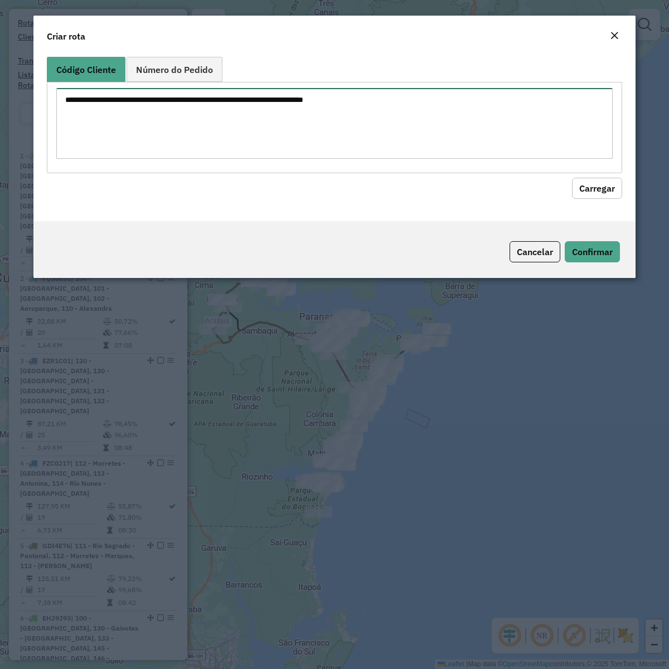
click at [302, 129] on textarea at bounding box center [334, 123] width 556 height 71
paste textarea "******** ******** ******** ******** ******** ******** ******** ******** *******…"
type textarea "******** ******** ******** ******** ******** ******** ******** ******** *******…"
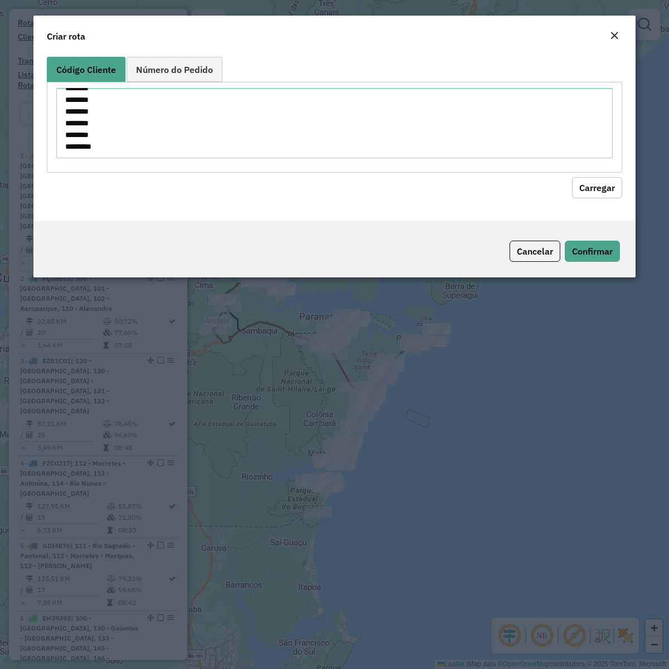
click at [575, 177] on button "Carregar" at bounding box center [597, 187] width 50 height 21
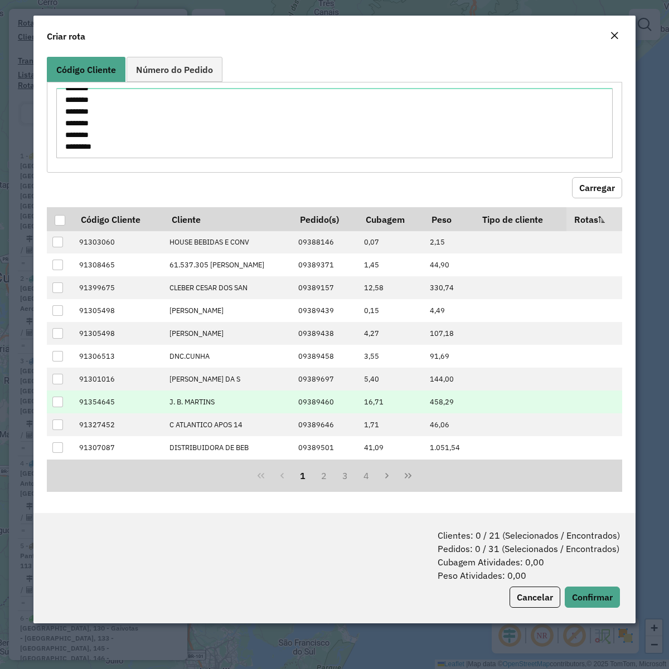
drag, startPoint x: 64, startPoint y: 221, endPoint x: 475, endPoint y: 394, distance: 445.4
click at [64, 221] on div at bounding box center [60, 220] width 11 height 11
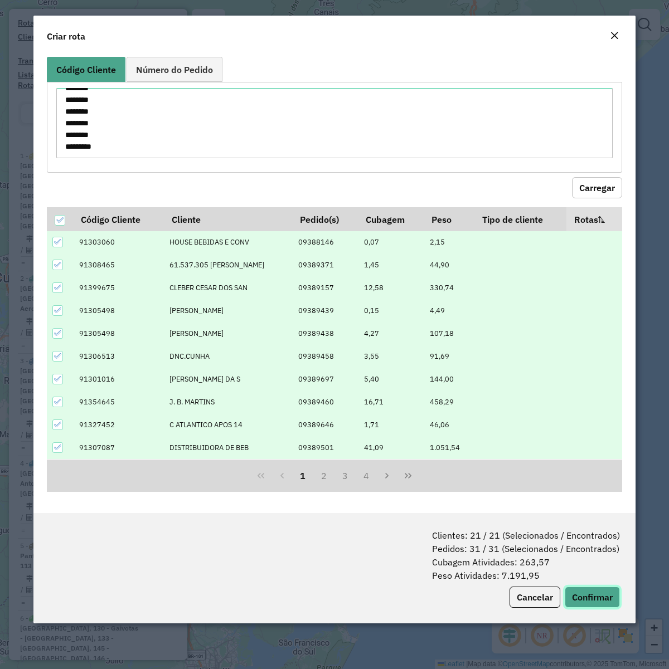
click at [602, 598] on button "Confirmar" at bounding box center [591, 597] width 55 height 21
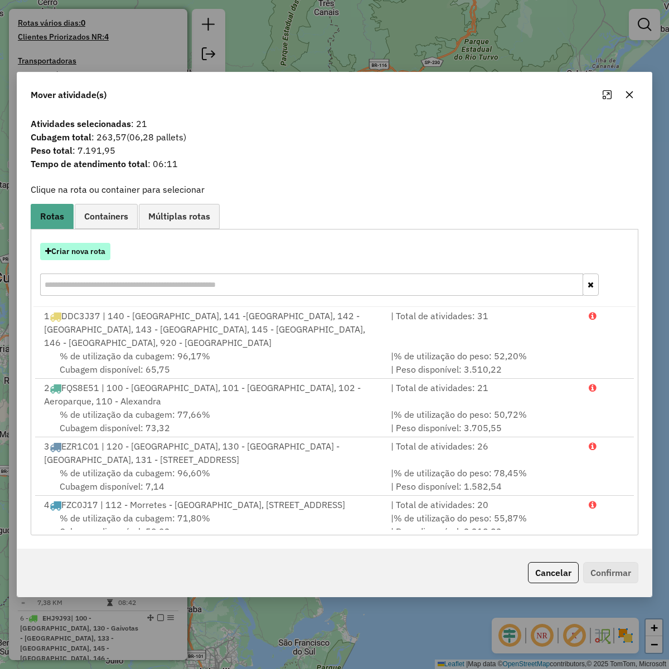
click at [78, 251] on button "Criar nova rota" at bounding box center [75, 251] width 70 height 17
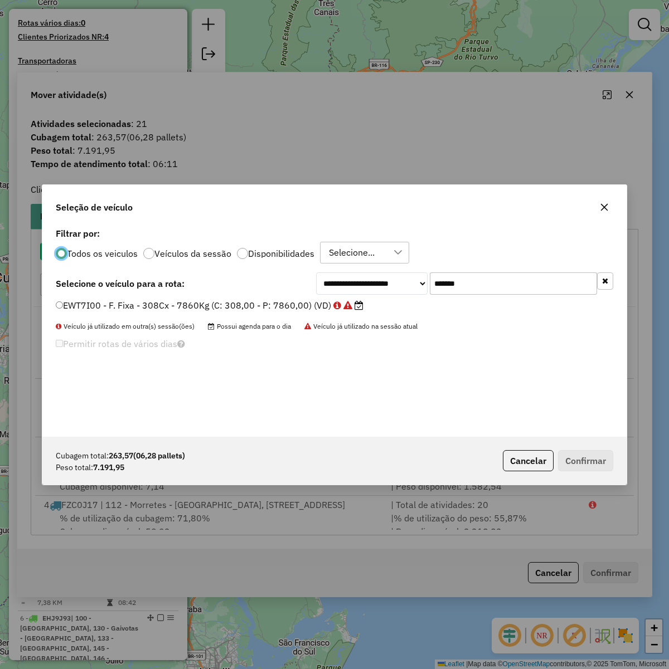
scroll to position [6, 3]
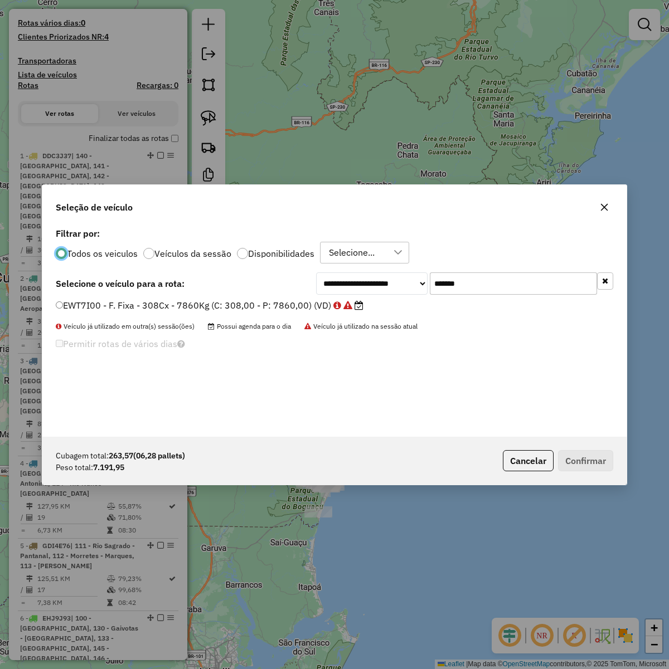
click at [530, 285] on input "*******" at bounding box center [513, 283] width 167 height 22
paste input "text"
type input "*******"
drag, startPoint x: 386, startPoint y: 308, endPoint x: 323, endPoint y: 313, distance: 62.6
click at [301, 305] on label "DPL4C82 - F. Fixa - 308Cx - 7860Kg (C: 308,00 - P: 7860,00) (VD)" at bounding box center [204, 305] width 297 height 13
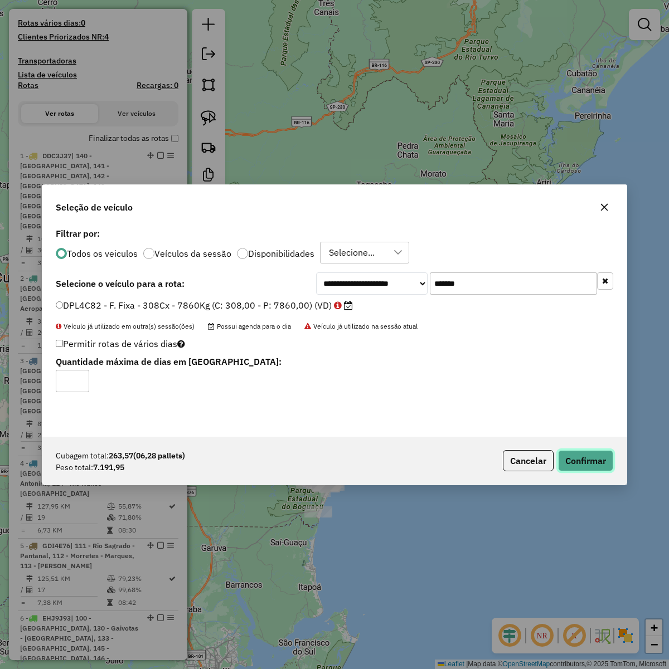
click at [591, 464] on button "Confirmar" at bounding box center [585, 460] width 55 height 21
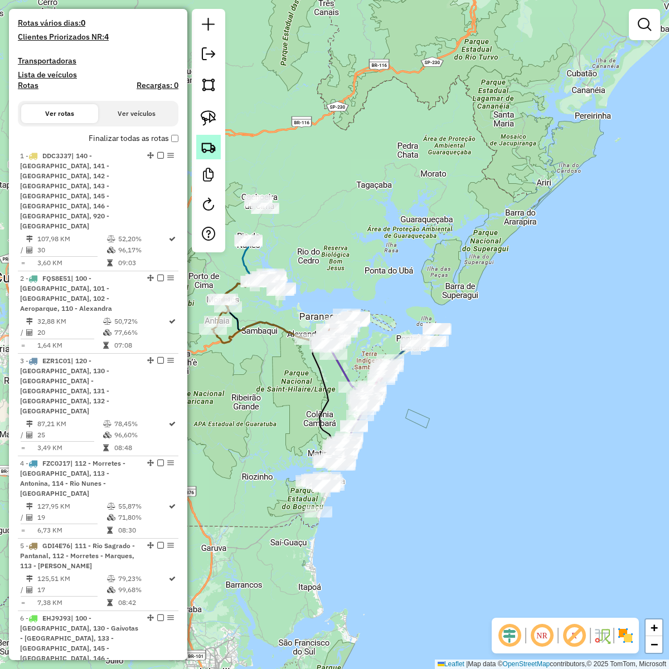
click at [207, 143] on img at bounding box center [209, 147] width 16 height 16
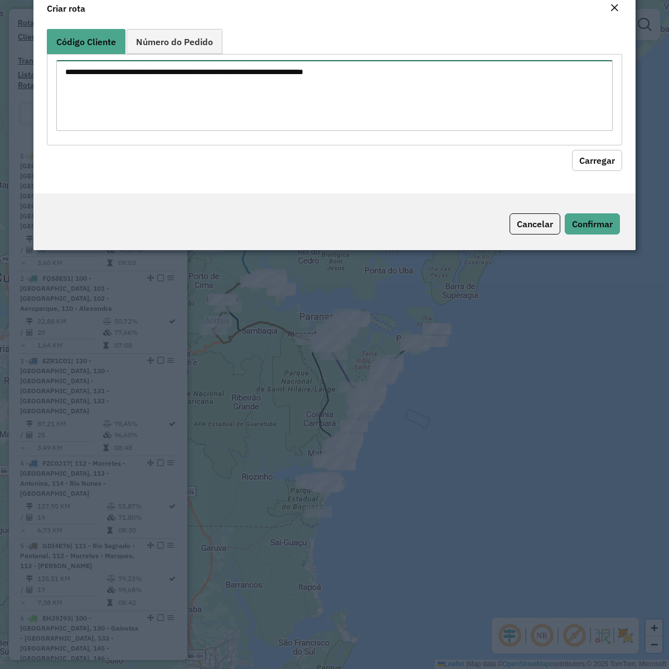
drag, startPoint x: 207, startPoint y: 143, endPoint x: 447, endPoint y: 140, distance: 240.1
click at [364, 118] on textarea at bounding box center [334, 95] width 556 height 71
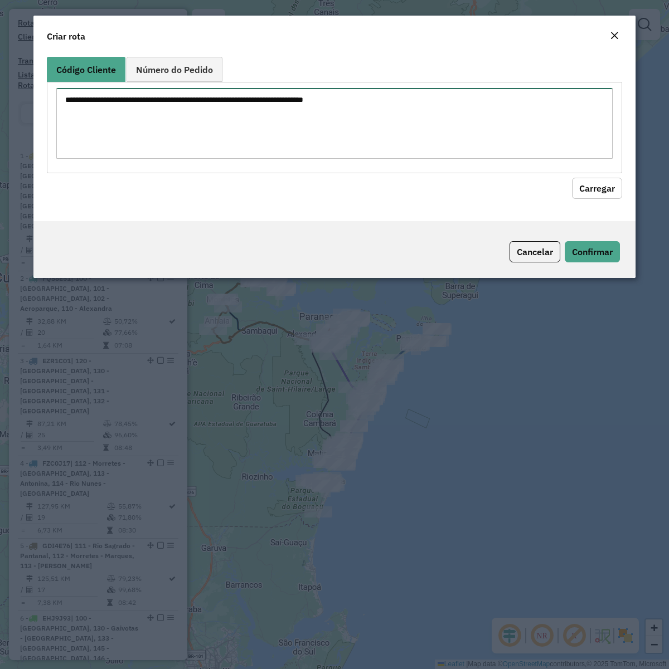
paste textarea "******** ******** ******** ******** ******** ******** ******** ******** *******…"
type textarea "******** ******** ******** ******** ******** ******** ******** ******** *******…"
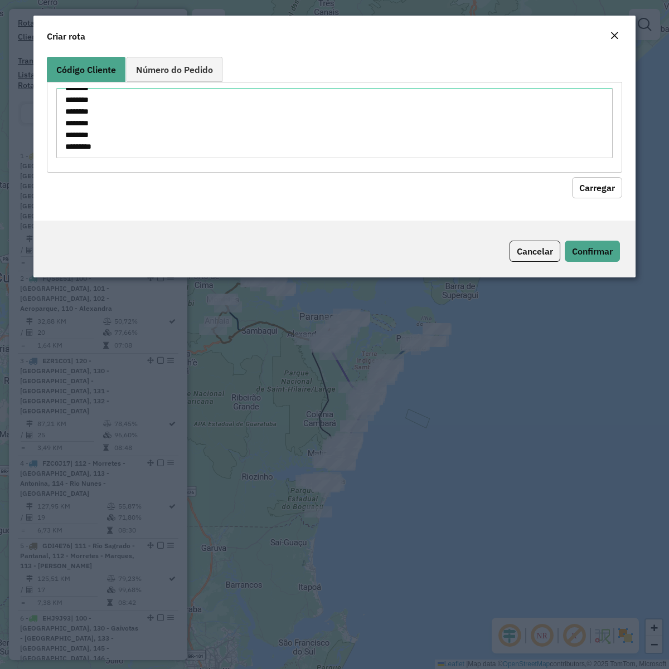
drag, startPoint x: 579, startPoint y: 191, endPoint x: 484, endPoint y: 202, distance: 96.5
click at [581, 191] on button "Carregar" at bounding box center [597, 187] width 50 height 21
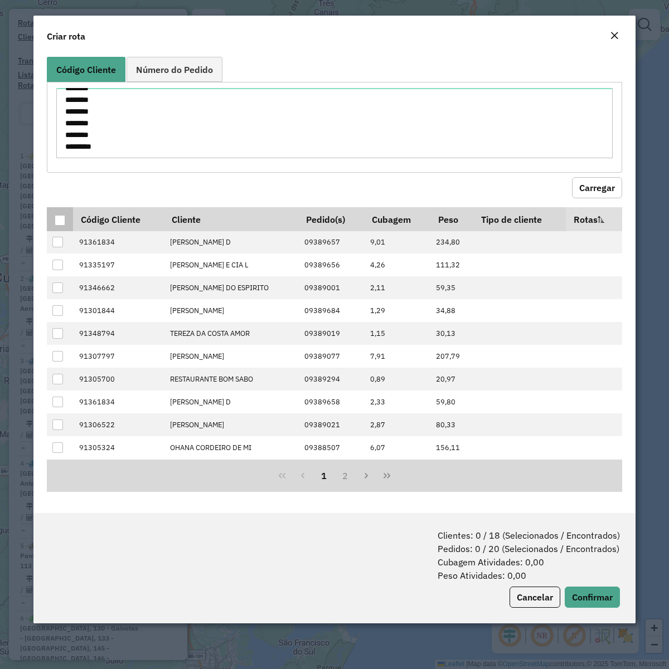
click at [56, 223] on div at bounding box center [60, 220] width 11 height 11
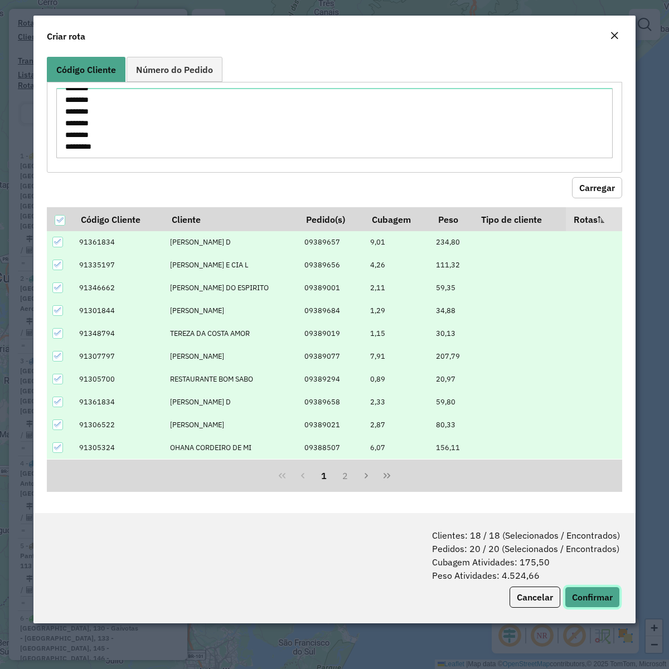
click at [582, 603] on button "Confirmar" at bounding box center [591, 597] width 55 height 21
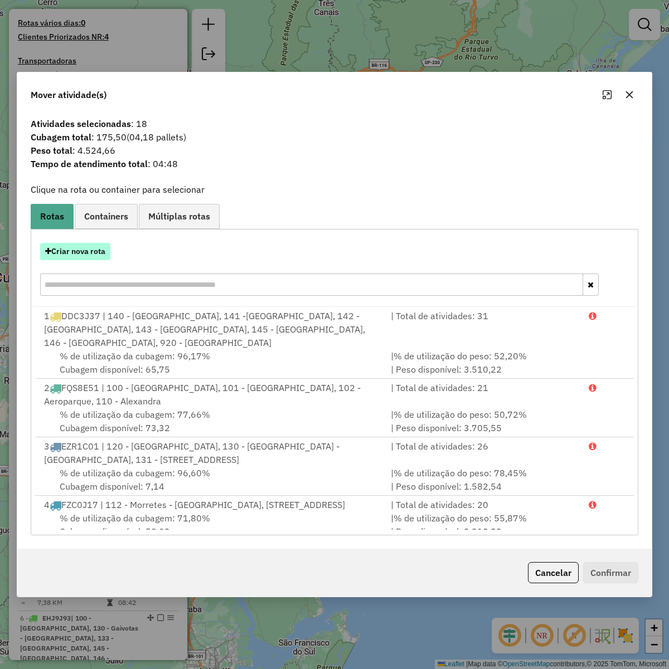
click at [64, 248] on button "Criar nova rota" at bounding box center [75, 251] width 70 height 17
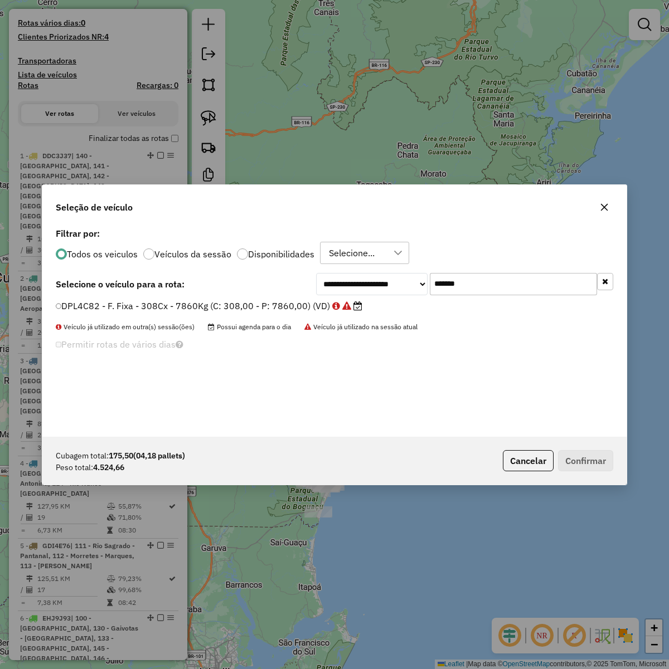
scroll to position [6, 3]
click at [536, 282] on input "*******" at bounding box center [513, 283] width 167 height 22
paste input "text"
type input "*******"
click at [260, 307] on label "BZF2I29 - F. Fixa - 210Cx - 7344Kg (C: 210,00 - P: 7344,00) (VD)" at bounding box center [203, 305] width 294 height 13
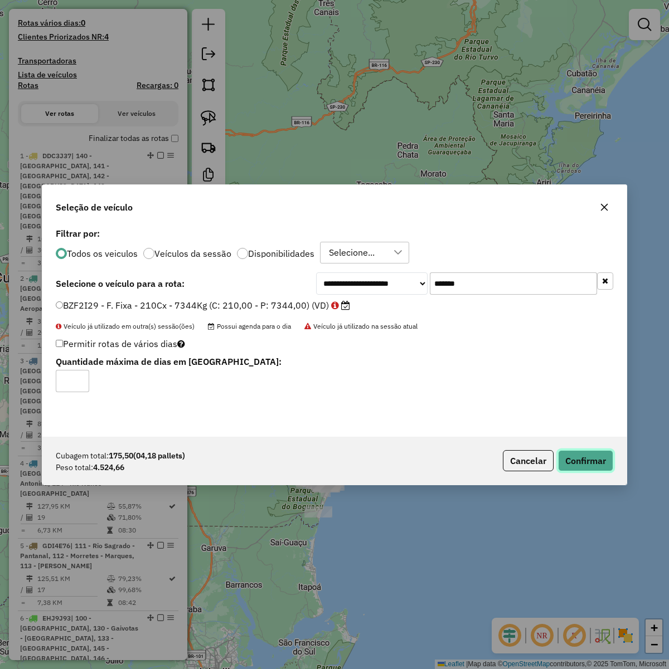
click at [580, 452] on button "Confirmar" at bounding box center [585, 460] width 55 height 21
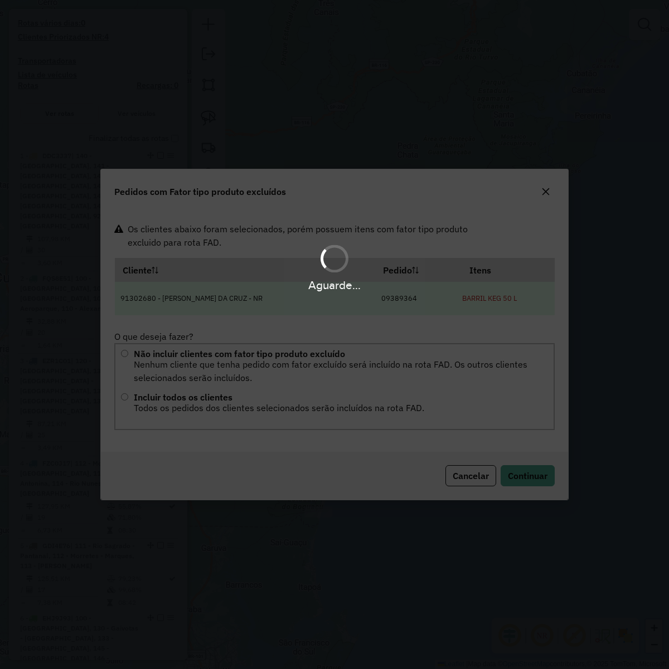
scroll to position [0, 0]
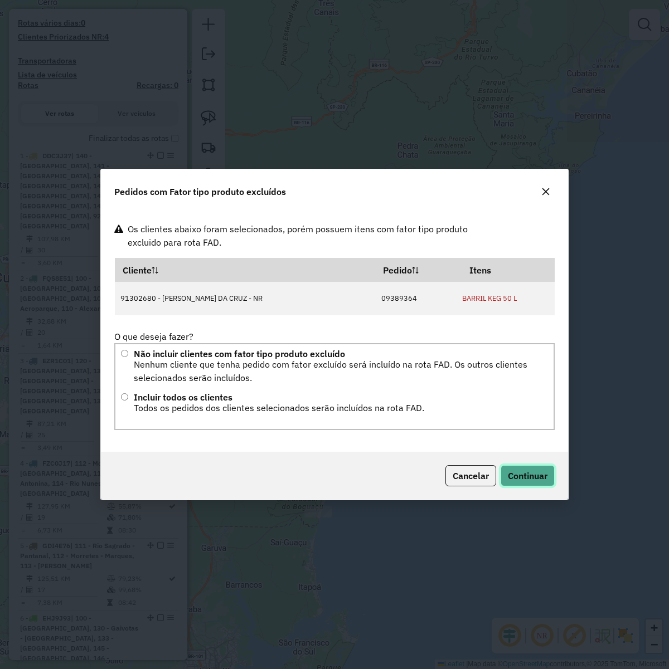
click at [520, 475] on span "Continuar" at bounding box center [528, 475] width 40 height 11
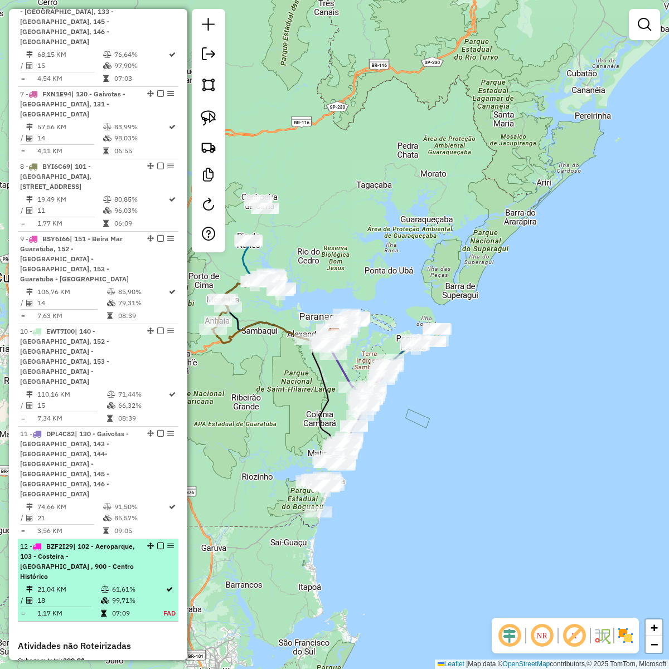
click at [88, 595] on td "18" at bounding box center [69, 600] width 64 height 11
select select "**********"
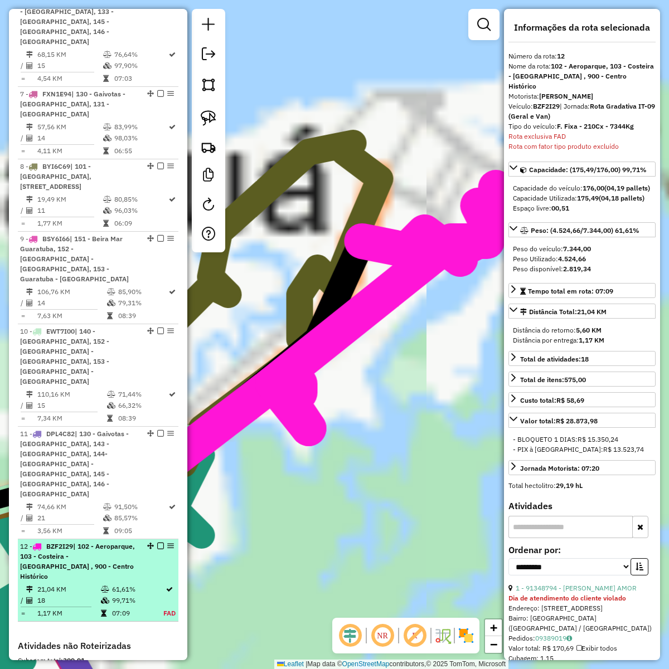
scroll to position [1037, 0]
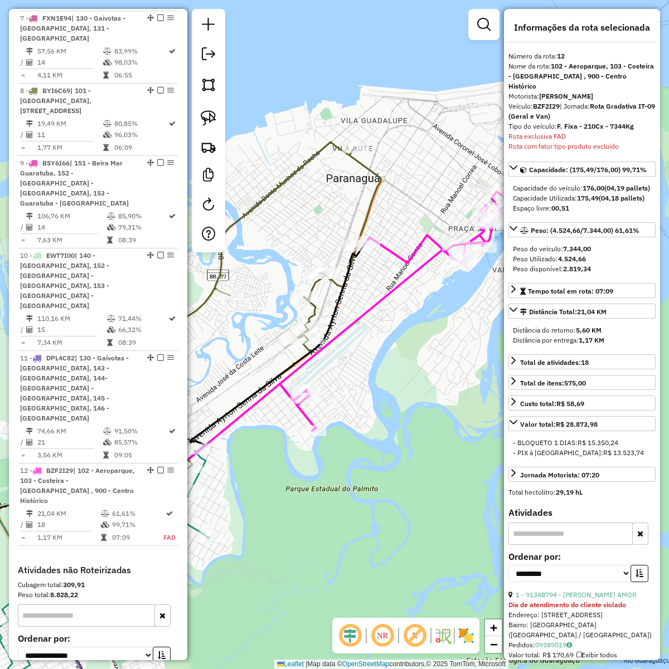
click at [369, 460] on div "Janela de atendimento Grade de atendimento Capacidade Transportadoras Veículos …" at bounding box center [334, 334] width 669 height 669
click at [370, 461] on div "Janela de atendimento Grade de atendimento Capacidade Transportadoras Veículos …" at bounding box center [334, 334] width 669 height 669
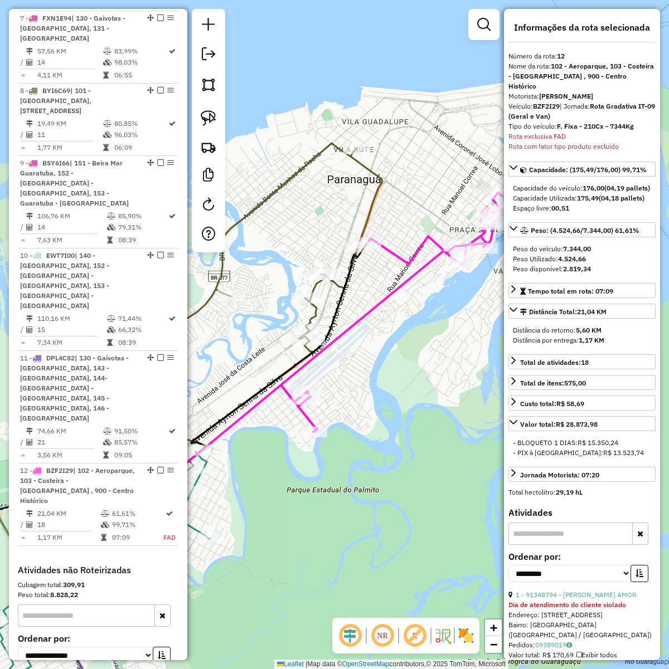
click at [369, 465] on div "Janela de atendimento Grade de atendimento Capacidade Transportadoras Veículos …" at bounding box center [334, 334] width 669 height 669
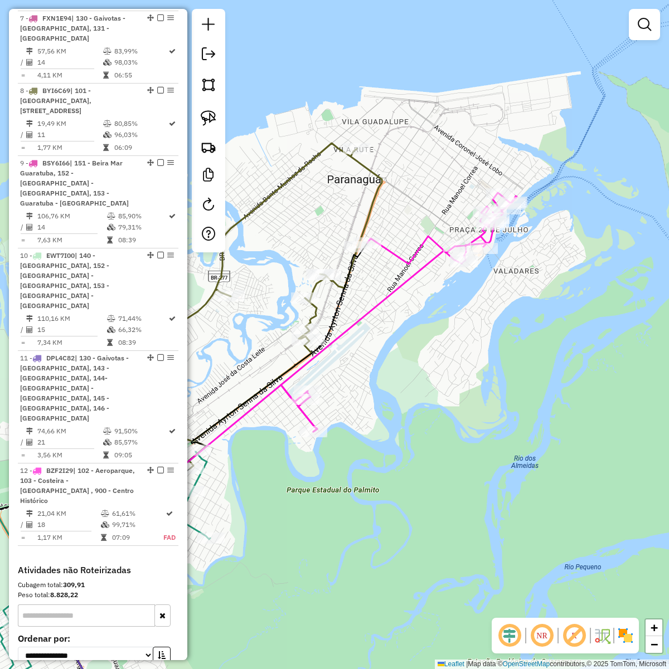
click at [477, 383] on div "Janela de atendimento Grade de atendimento Capacidade Transportadoras Veículos …" at bounding box center [334, 334] width 669 height 669
click at [563, 408] on div "Janela de atendimento Grade de atendimento Capacidade Transportadoras Veículos …" at bounding box center [334, 334] width 669 height 669
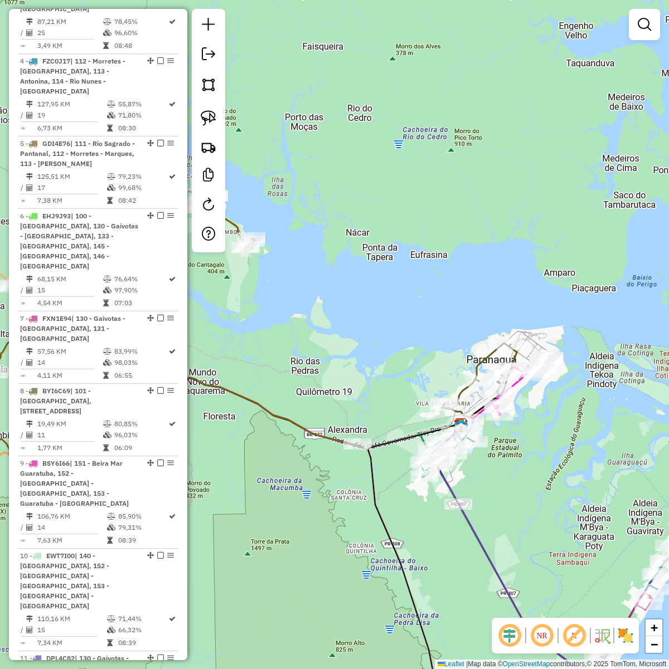
scroll to position [758, 0]
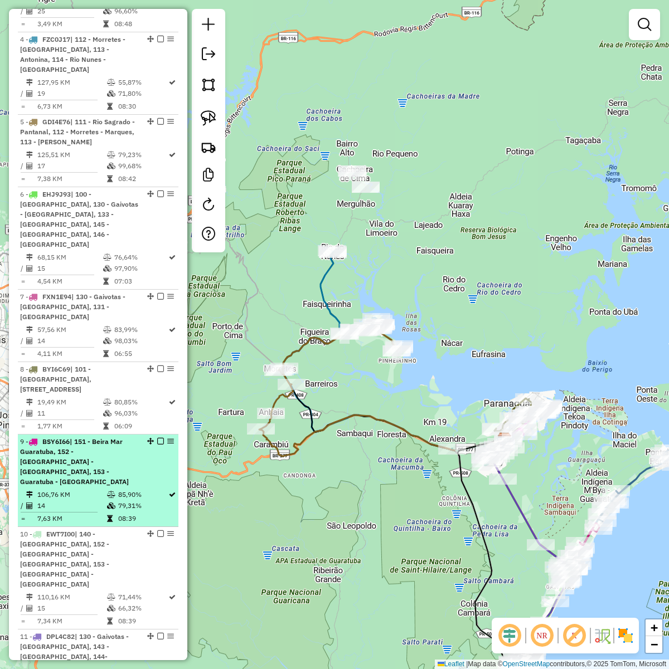
drag, startPoint x: 385, startPoint y: 575, endPoint x: 64, endPoint y: 423, distance: 355.1
click at [404, 554] on div "Janela de atendimento Grade de atendimento Capacidade Transportadoras Veículos …" at bounding box center [334, 334] width 669 height 669
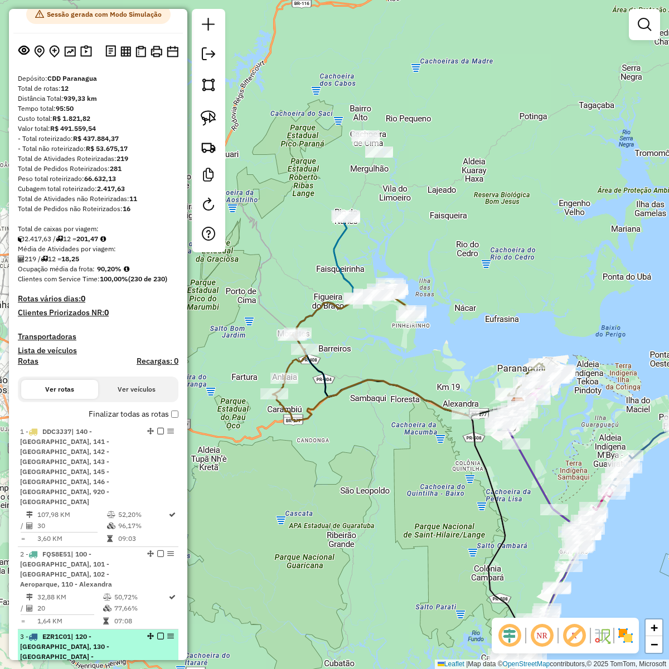
scroll to position [0, 0]
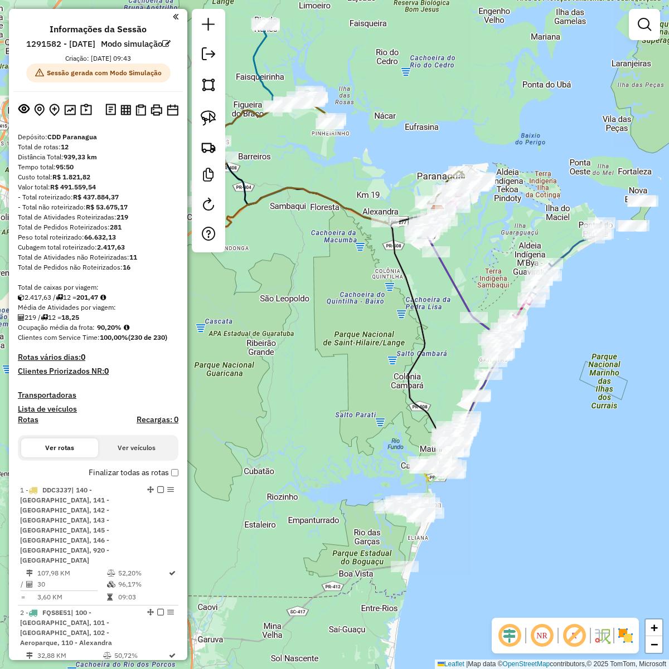
drag, startPoint x: 393, startPoint y: 469, endPoint x: 338, endPoint y: 326, distance: 153.4
click at [338, 326] on div "Janela de atendimento Grade de atendimento Capacidade Transportadoras Veículos …" at bounding box center [334, 334] width 669 height 669
click at [579, 249] on div "Janela de atendimento Grade de atendimento Capacidade Transportadoras Veículos …" at bounding box center [334, 334] width 669 height 669
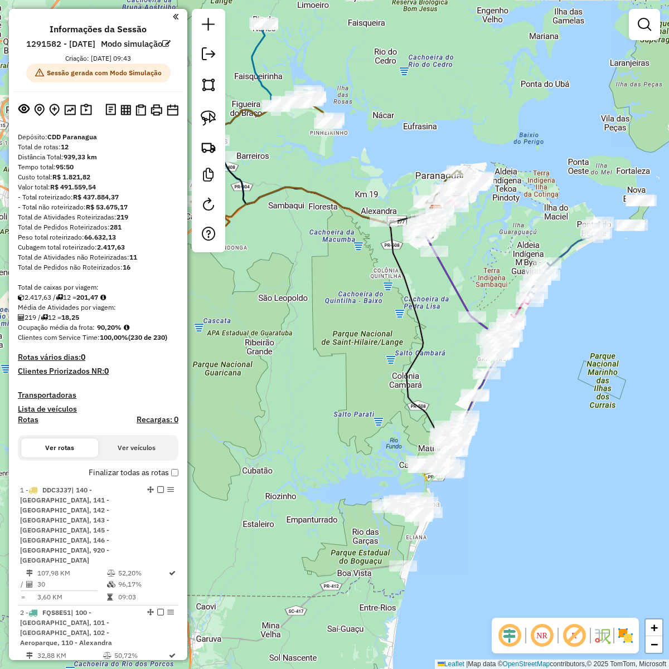
click at [575, 248] on icon at bounding box center [557, 273] width 94 height 102
select select "**********"
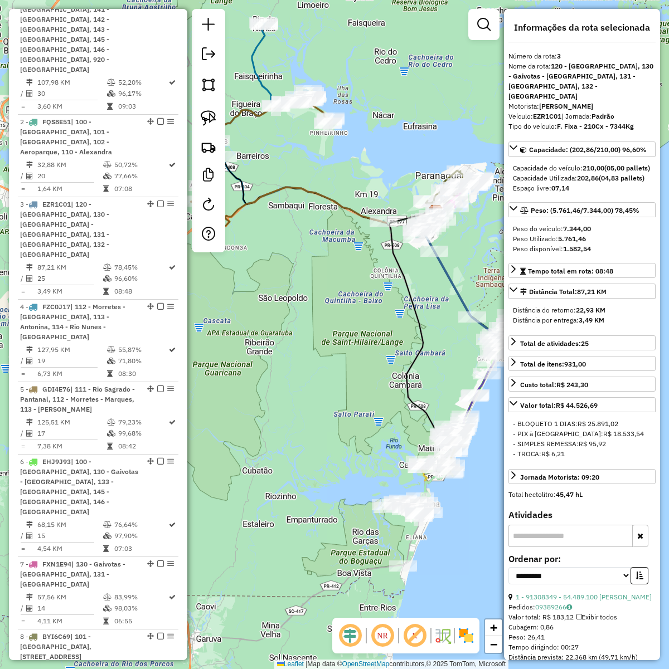
scroll to position [653, 0]
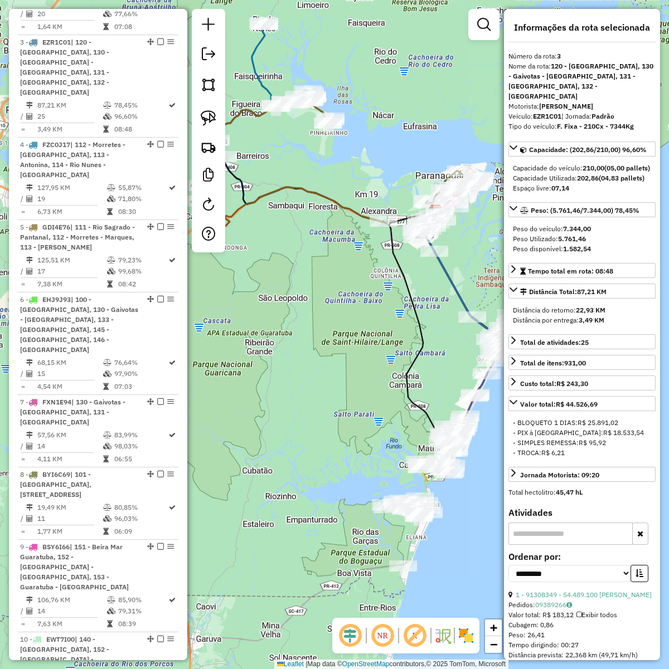
drag, startPoint x: 348, startPoint y: 369, endPoint x: 377, endPoint y: 368, distance: 28.4
click at [349, 369] on div "Janela de atendimento Grade de atendimento Capacidade Transportadoras Veículos …" at bounding box center [334, 334] width 669 height 669
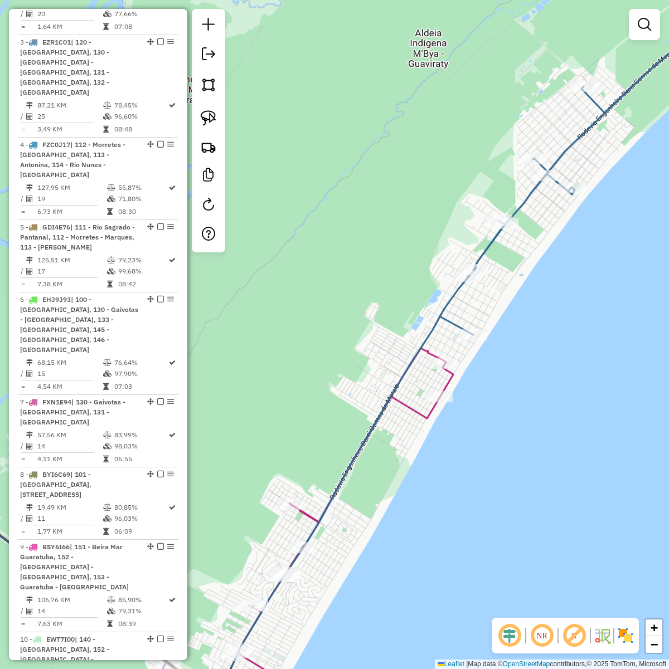
click at [560, 149] on icon at bounding box center [510, 288] width 452 height 578
select select "**********"
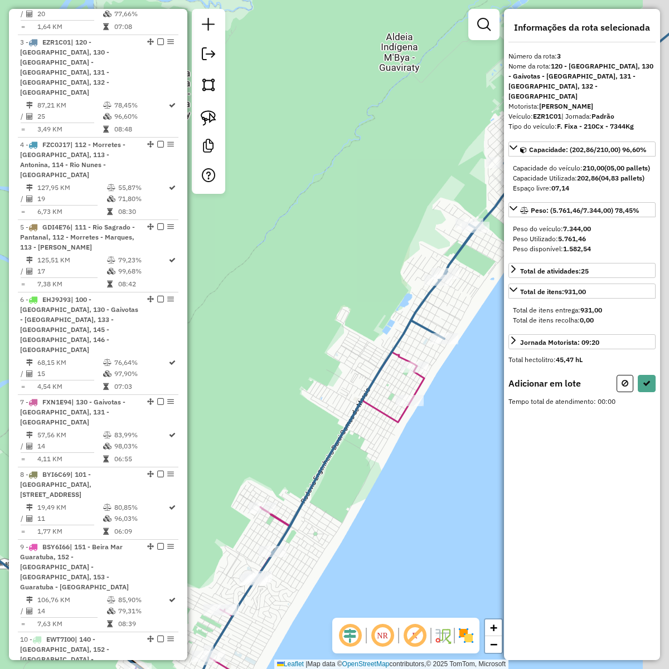
drag, startPoint x: 457, startPoint y: 184, endPoint x: 371, endPoint y: 193, distance: 86.9
click at [371, 193] on div "Janela de atendimento Grade de atendimento Capacidade Transportadoras Veículos …" at bounding box center [334, 334] width 669 height 669
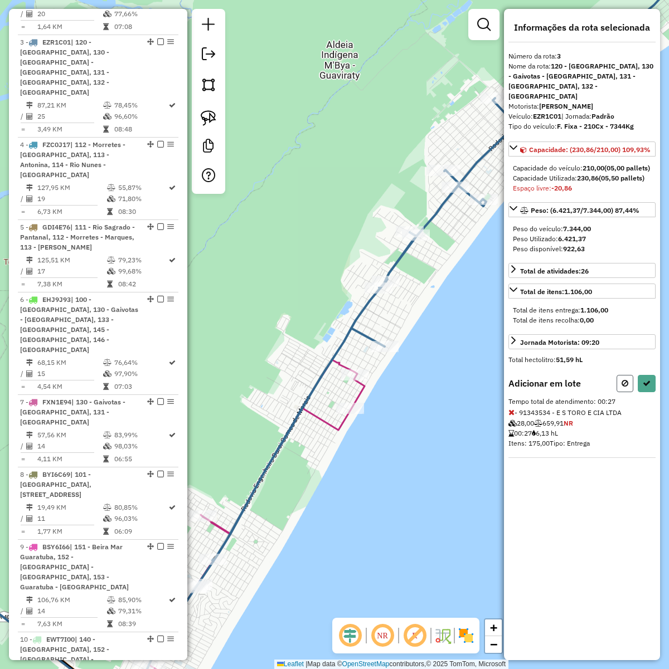
click at [625, 386] on icon at bounding box center [624, 383] width 7 height 8
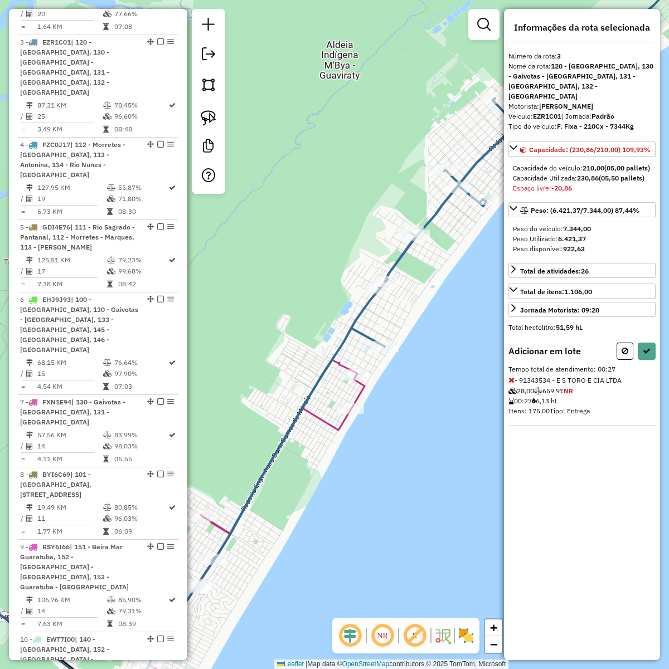
select select "**********"
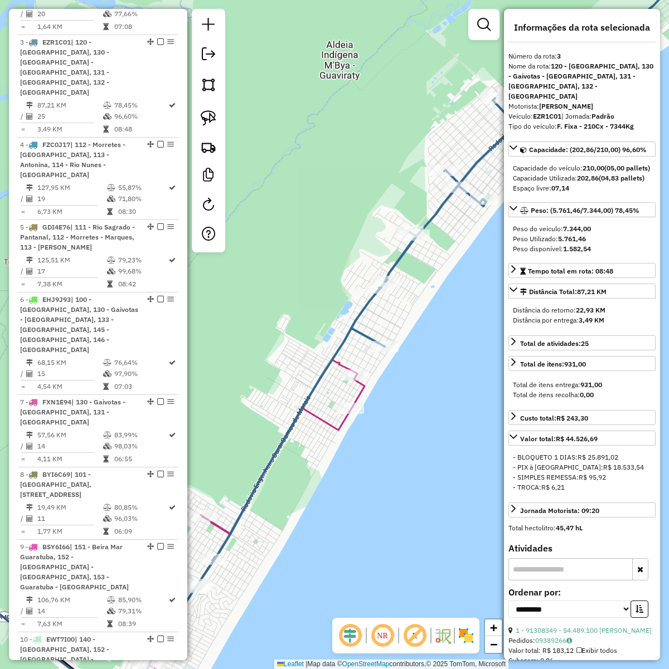
drag, startPoint x: 441, startPoint y: 417, endPoint x: 458, endPoint y: 368, distance: 52.2
click at [458, 368] on div "Janela de atendimento Grade de atendimento Capacidade Transportadoras Veículos …" at bounding box center [334, 334] width 669 height 669
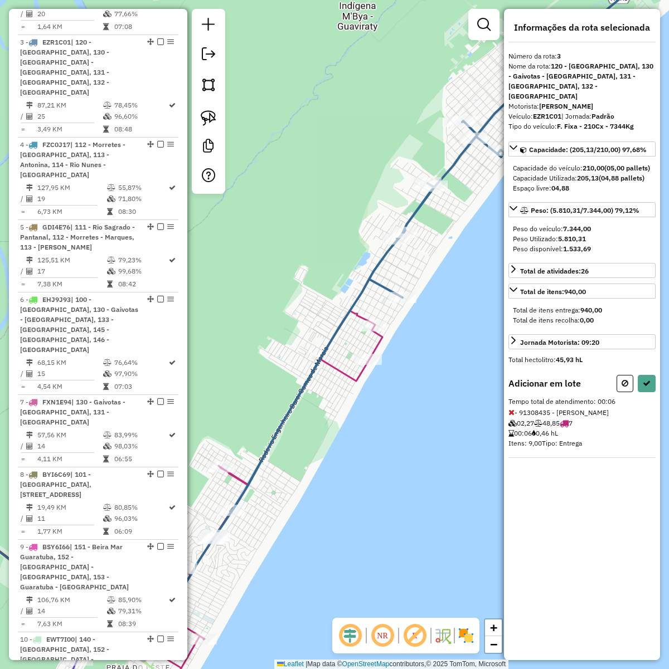
click at [372, 368] on div "Rota 7 - Placa FXN1E94 91306704 - RECANTO DO MAR SERVI Janela de atendimento Gr…" at bounding box center [334, 334] width 669 height 669
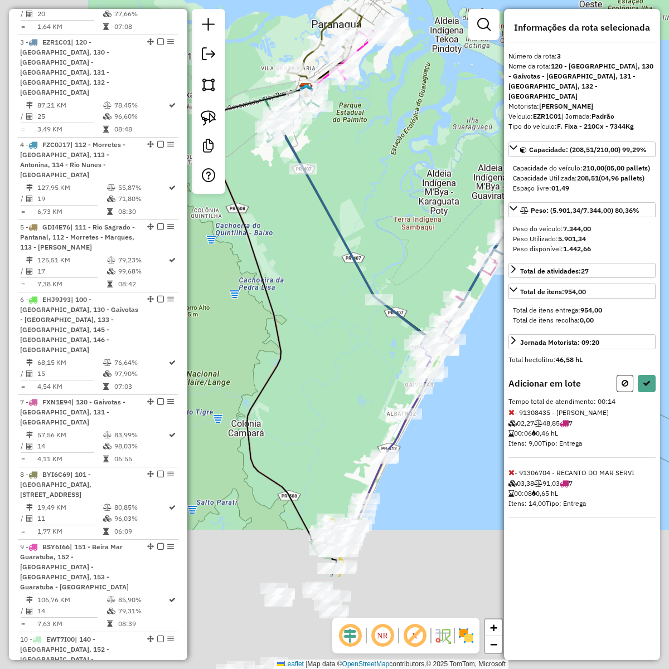
drag, startPoint x: 408, startPoint y: 541, endPoint x: 545, endPoint y: 249, distance: 322.5
click at [545, 249] on hb-router-mapa "Informações da Sessão 1291582 - 09/10/2025 Modo simulação Criação: 09/10/2025 0…" at bounding box center [334, 334] width 669 height 669
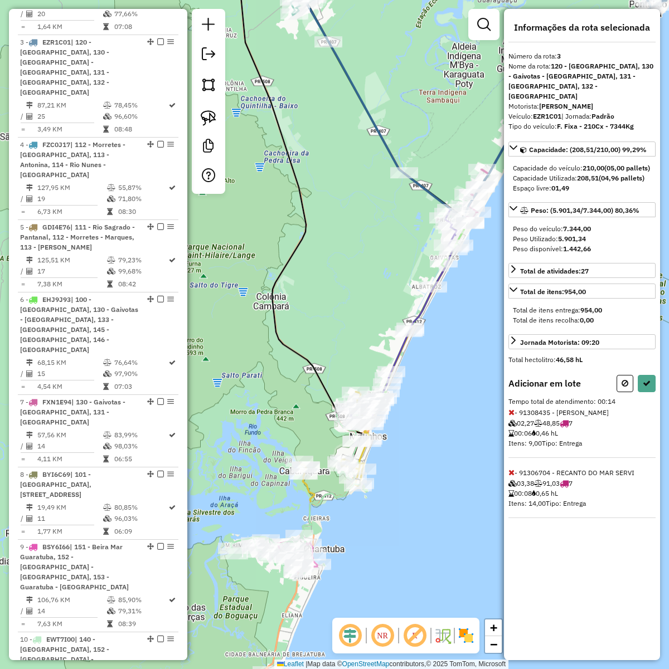
drag, startPoint x: 461, startPoint y: 368, endPoint x: 443, endPoint y: 374, distance: 18.9
click at [443, 374] on div "Janela de atendimento Grade de atendimento Capacidade Transportadoras Veículos …" at bounding box center [334, 334] width 669 height 669
click at [622, 382] on icon at bounding box center [624, 383] width 7 height 8
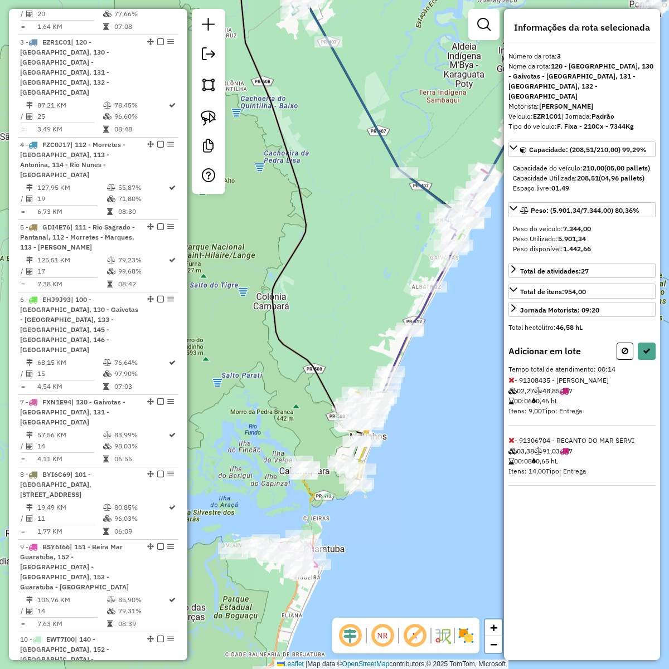
select select "**********"
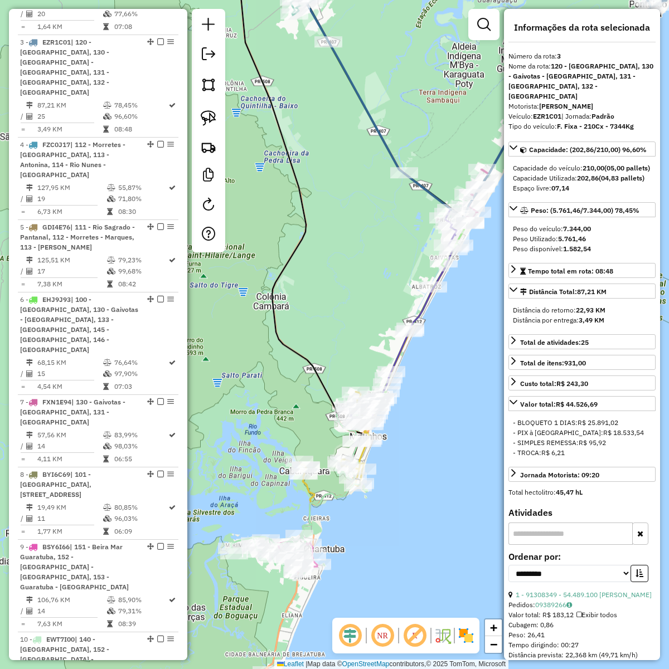
click at [450, 409] on div "Janela de atendimento Grade de atendimento Capacidade Transportadoras Veículos …" at bounding box center [334, 334] width 669 height 669
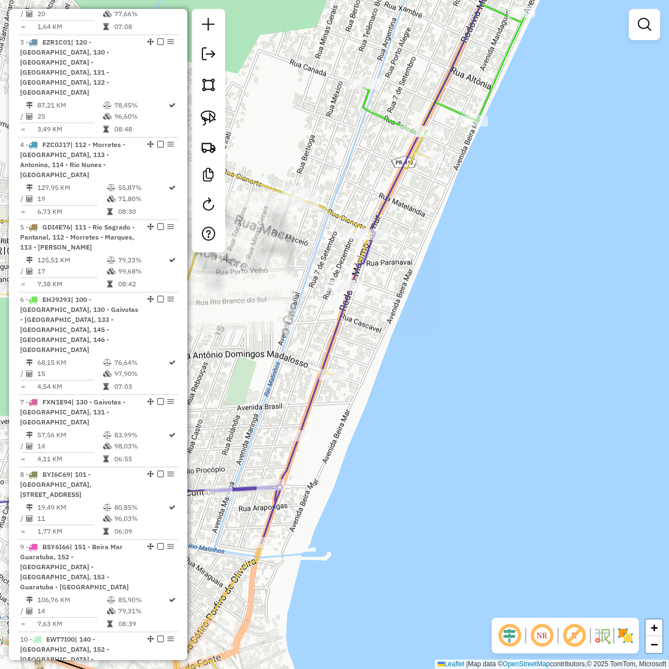
click at [390, 196] on icon at bounding box center [222, 238] width 579 height 610
select select "**********"
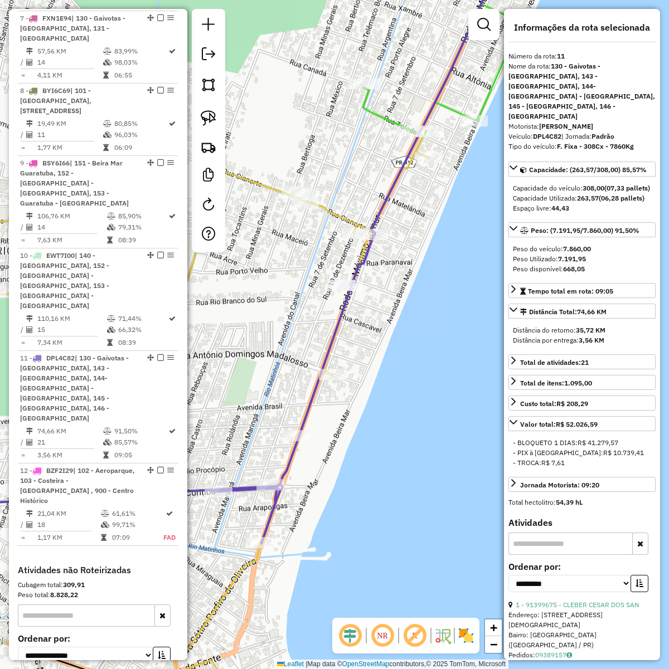
click at [338, 212] on icon at bounding box center [247, 334] width 529 height 803
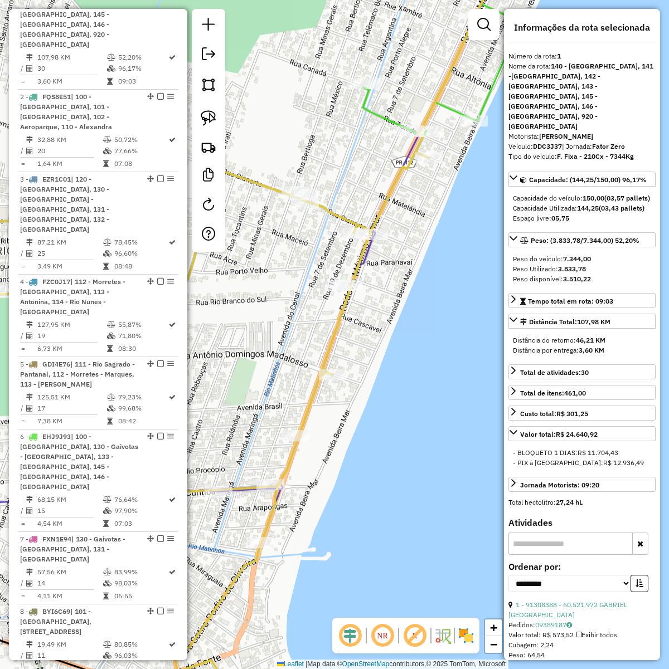
scroll to position [489, 0]
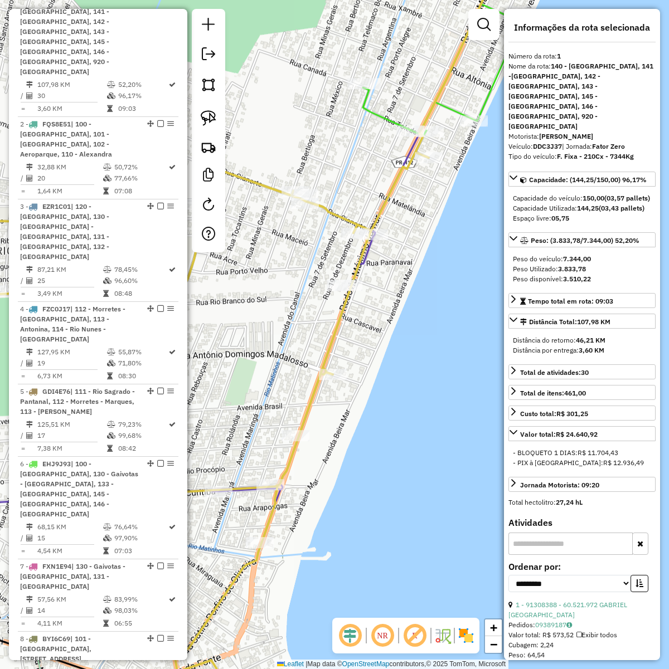
click at [359, 190] on div "Janela de atendimento Grade de atendimento Capacidade Transportadoras Veículos …" at bounding box center [334, 334] width 669 height 669
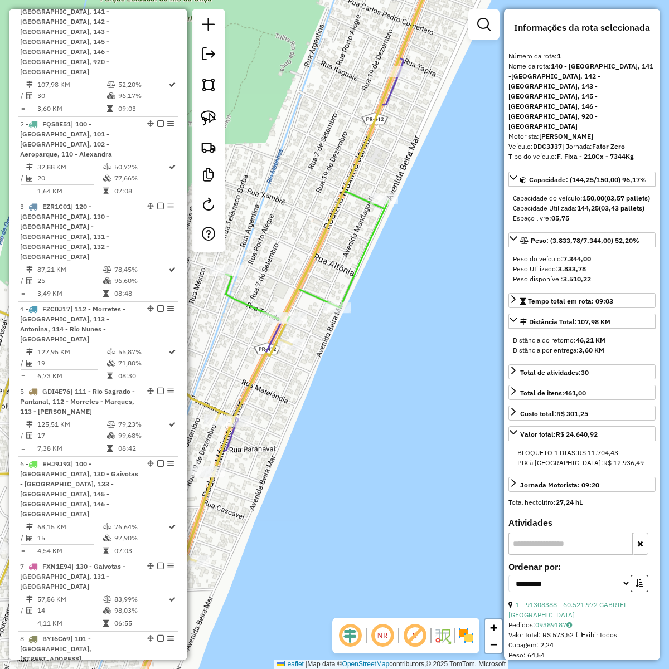
click at [363, 244] on icon at bounding box center [338, 127] width 225 height 389
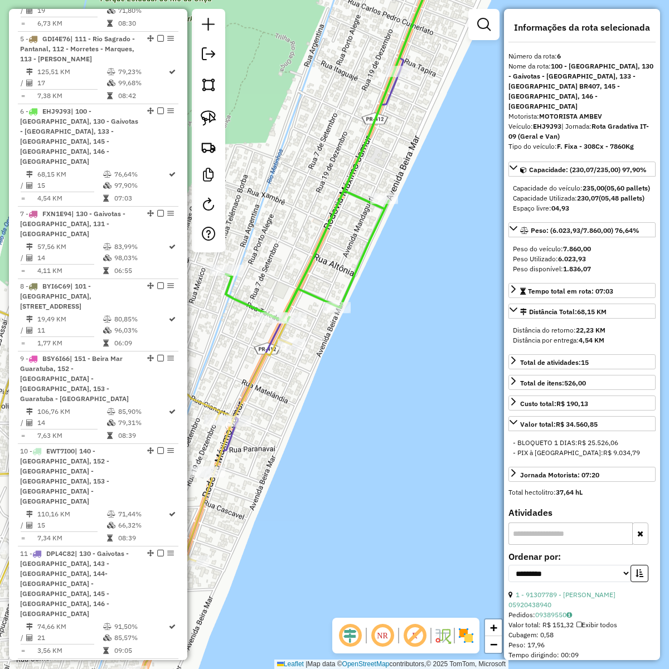
scroll to position [881, 0]
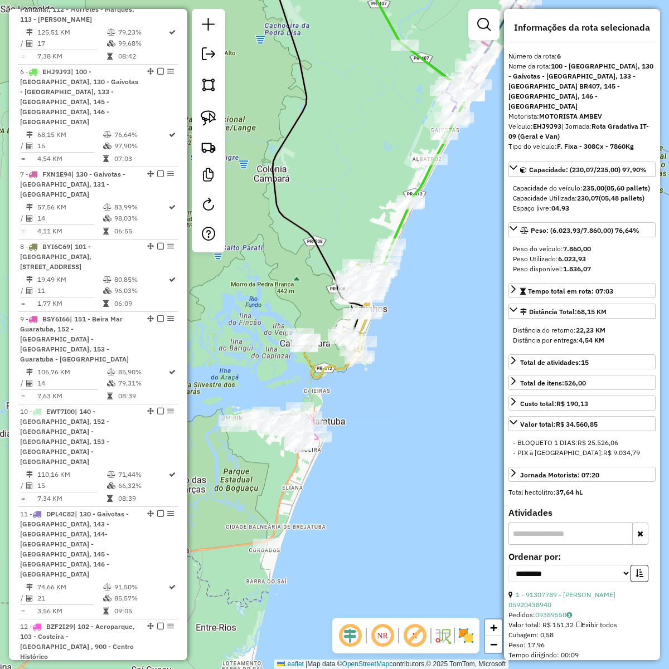
drag, startPoint x: 446, startPoint y: 328, endPoint x: 425, endPoint y: 290, distance: 43.4
click at [423, 292] on div "Janela de atendimento Grade de atendimento Capacidade Transportadoras Veículos …" at bounding box center [334, 334] width 669 height 669
click at [415, 322] on div "Janela de atendimento Grade de atendimento Capacidade Transportadoras Veículos …" at bounding box center [334, 334] width 669 height 669
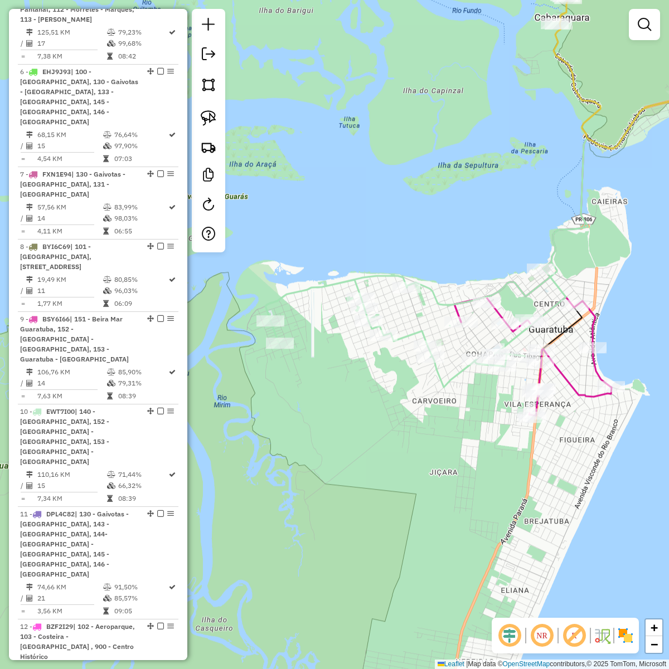
click at [339, 272] on div "Janela de atendimento Grade de atendimento Capacidade Transportadoras Veículos …" at bounding box center [334, 334] width 669 height 669
click at [340, 279] on icon at bounding box center [500, 236] width 470 height 302
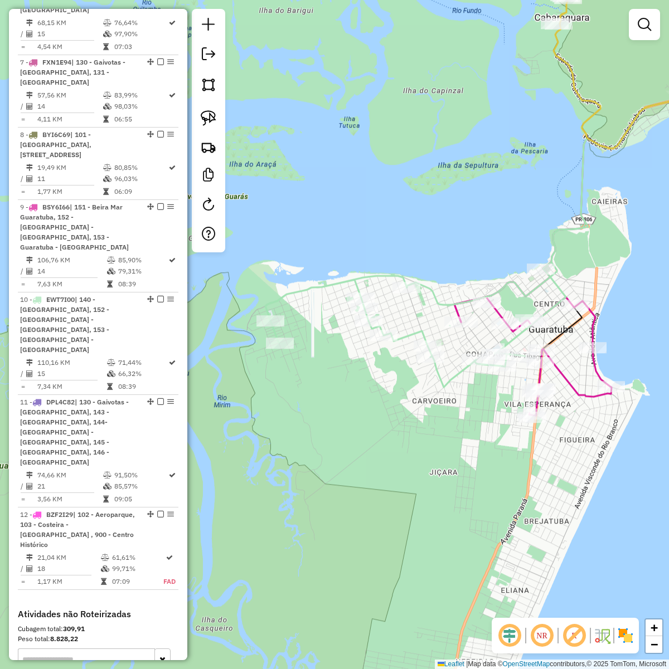
select select "**********"
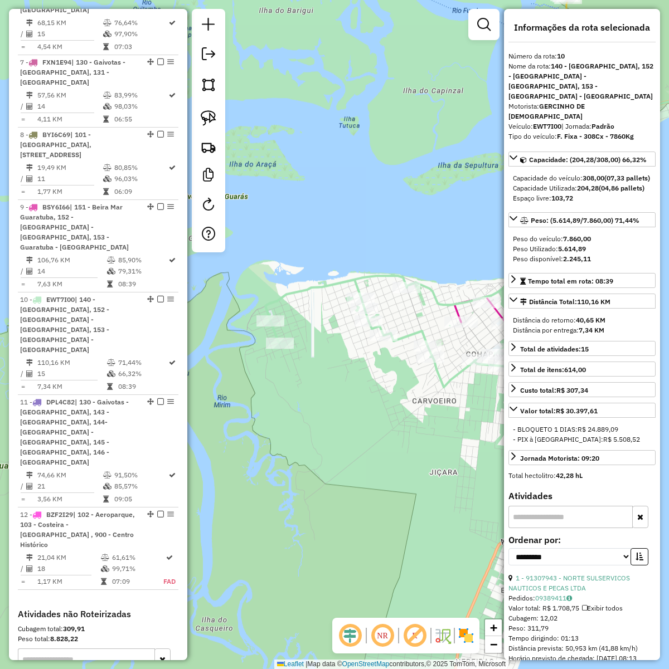
scroll to position [1037, 0]
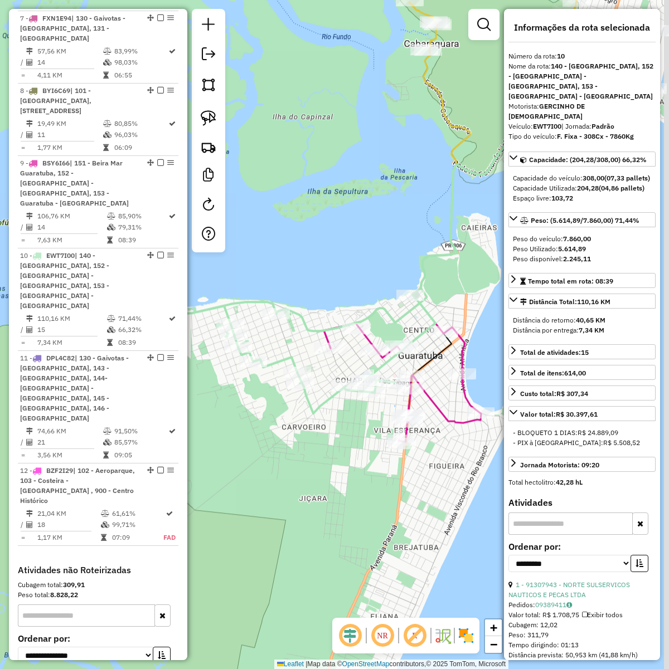
drag, startPoint x: 345, startPoint y: 396, endPoint x: 236, endPoint y: 415, distance: 111.4
click at [236, 415] on div "Janela de atendimento Grade de atendimento Capacidade Transportadoras Veículos …" at bounding box center [334, 334] width 669 height 669
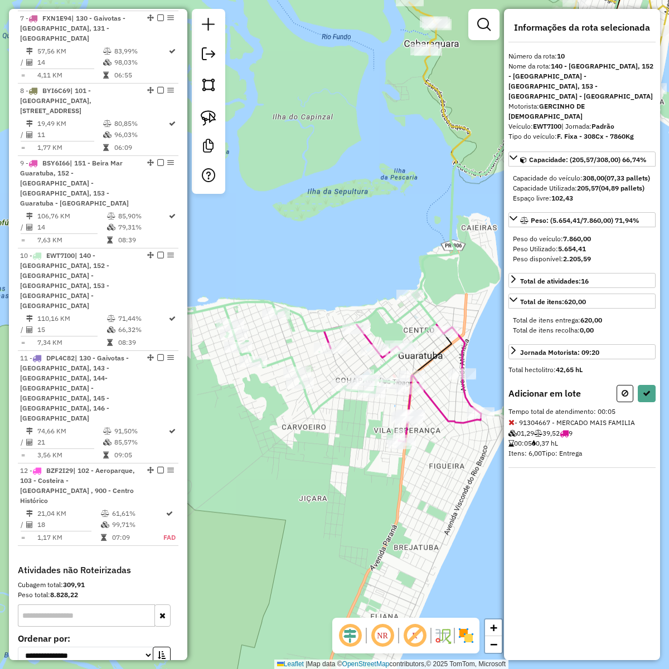
click at [614, 385] on div "Adicionar em lote" at bounding box center [581, 393] width 147 height 17
click at [621, 389] on icon at bounding box center [624, 393] width 7 height 8
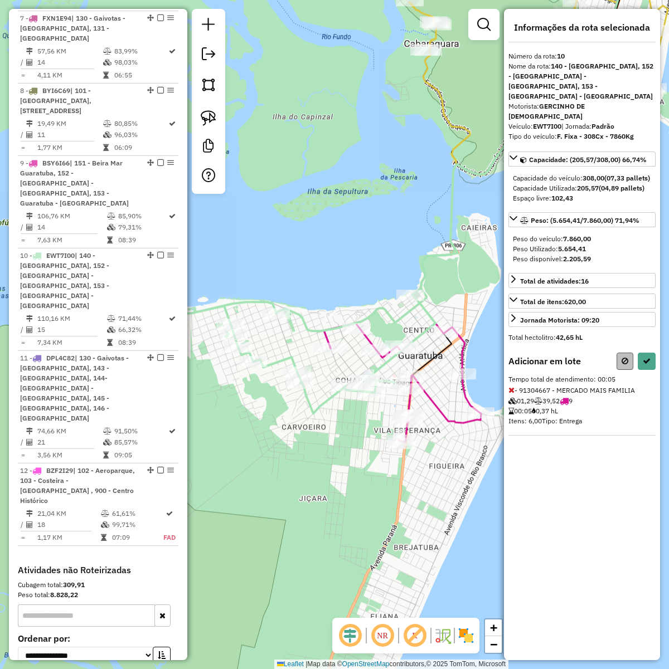
select select "**********"
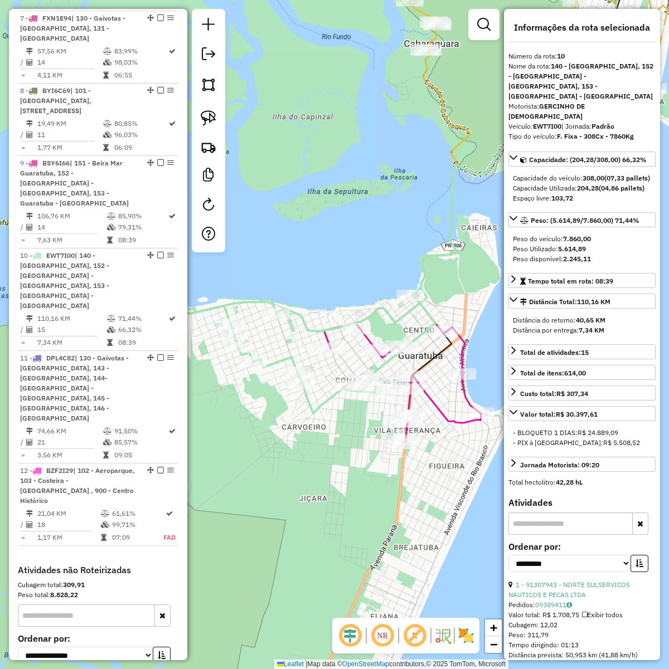
click at [318, 266] on div "Janela de atendimento Grade de atendimento Capacidade Transportadoras Veículos …" at bounding box center [334, 334] width 669 height 669
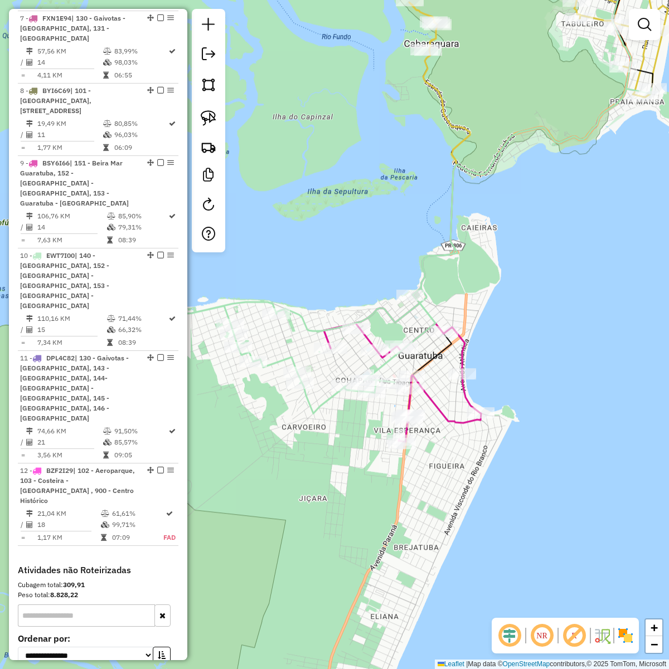
click at [303, 314] on icon at bounding box center [459, 132] width 366 height 398
select select "**********"
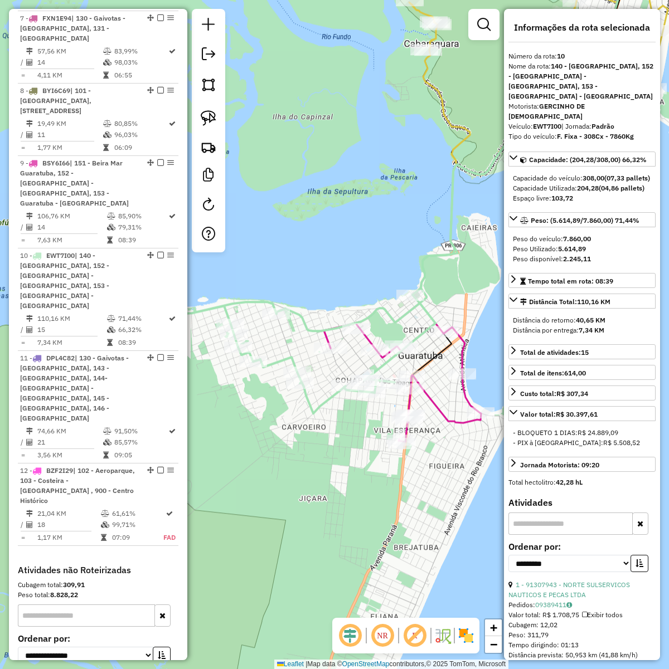
click at [321, 291] on div "Janela de atendimento Grade de atendimento Capacidade Transportadoras Veículos …" at bounding box center [334, 334] width 669 height 669
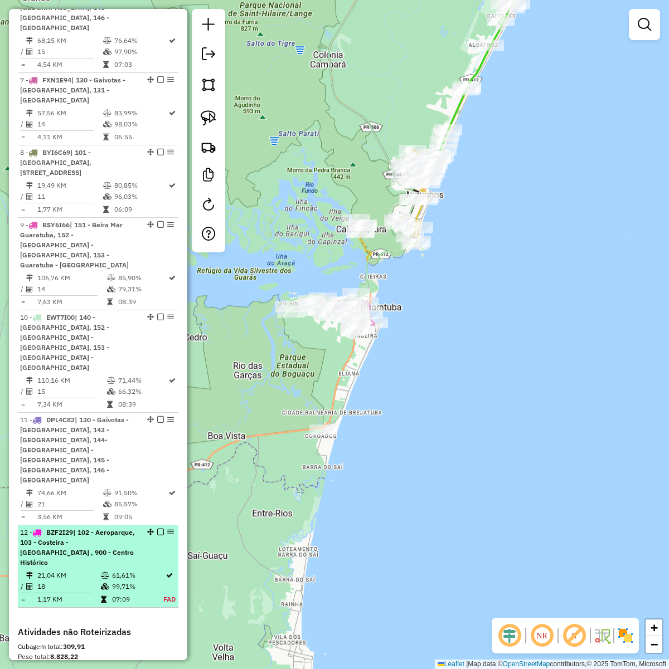
scroll to position [905, 0]
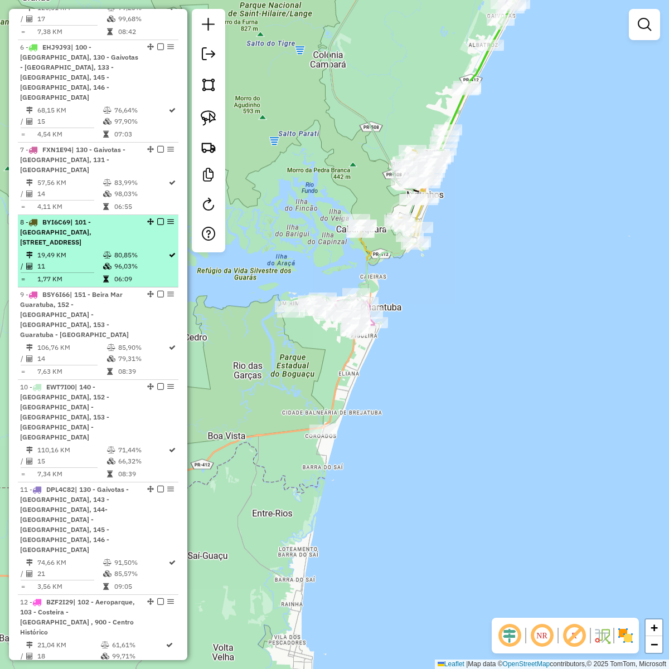
click at [45, 250] on td "19,49 KM" at bounding box center [70, 255] width 66 height 11
select select "**********"
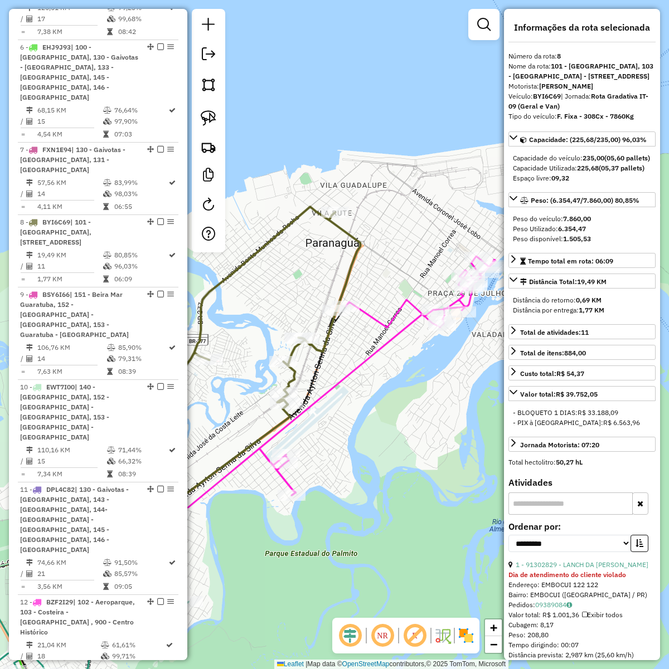
drag, startPoint x: 336, startPoint y: 338, endPoint x: 238, endPoint y: 384, distance: 107.9
click at [238, 384] on div "Janela de atendimento Grade de atendimento Capacidade Transportadoras Veículos …" at bounding box center [334, 334] width 669 height 669
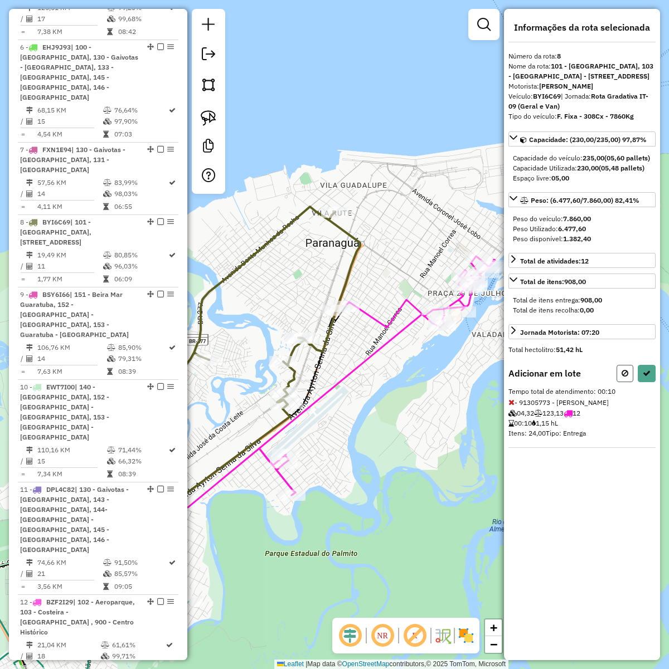
click at [624, 377] on icon at bounding box center [624, 373] width 7 height 8
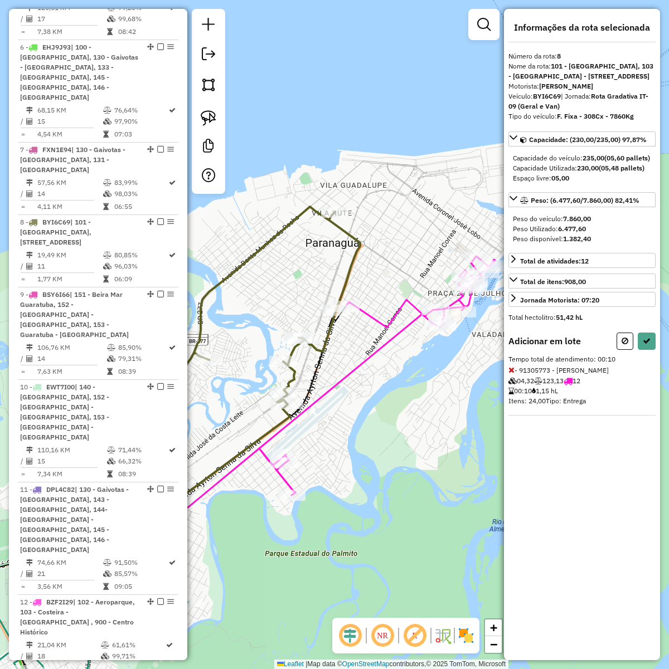
select select "**********"
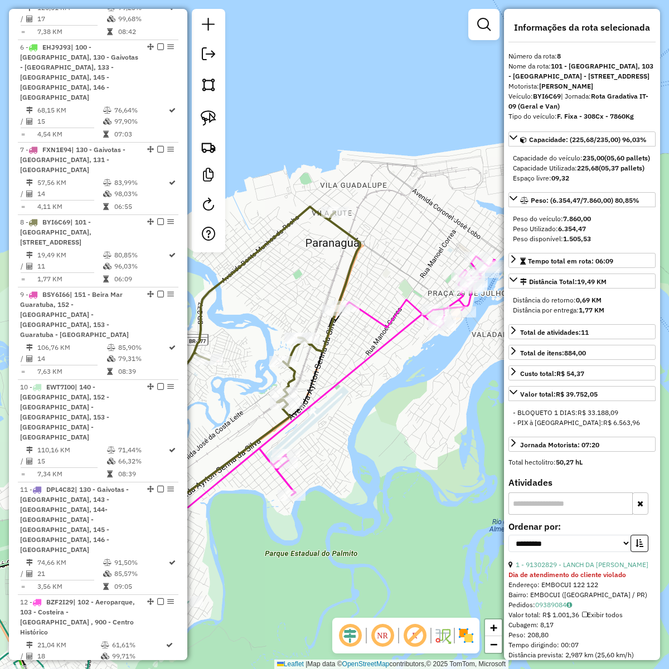
click at [402, 410] on div "Janela de atendimento Grade de atendimento Capacidade Transportadoras Veículos …" at bounding box center [334, 334] width 669 height 669
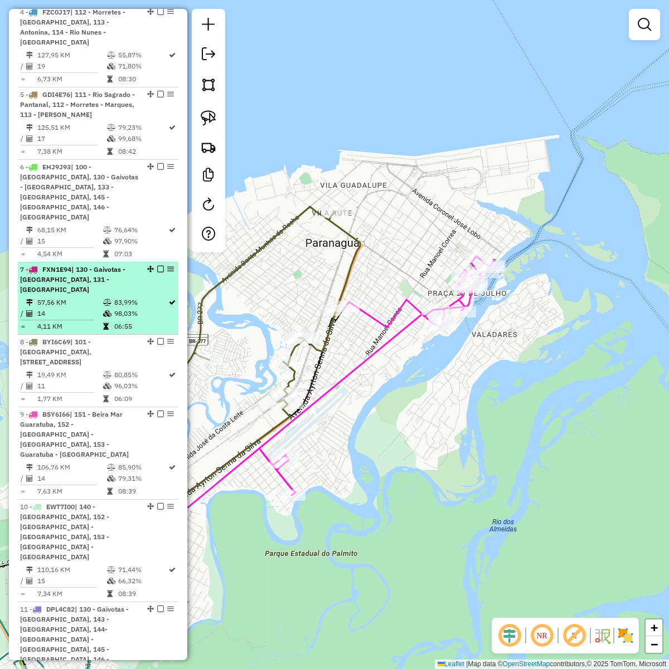
scroll to position [766, 0]
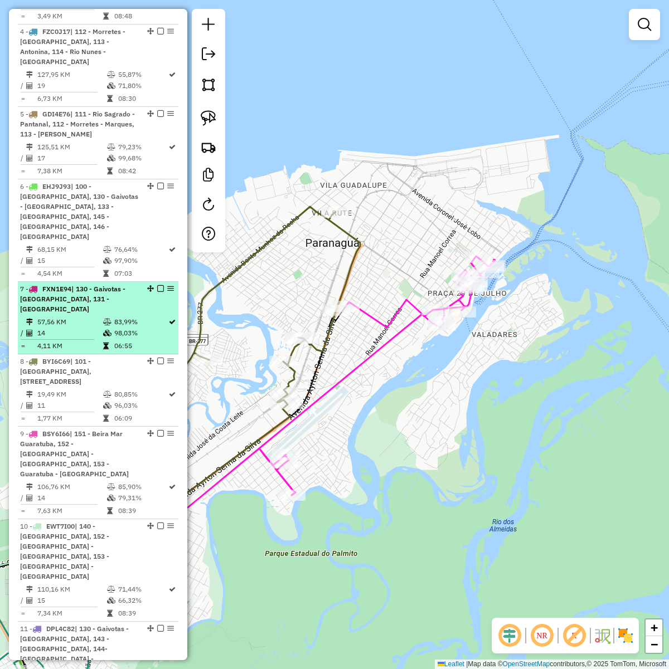
click at [82, 316] on td "57,56 KM" at bounding box center [70, 321] width 66 height 11
select select "**********"
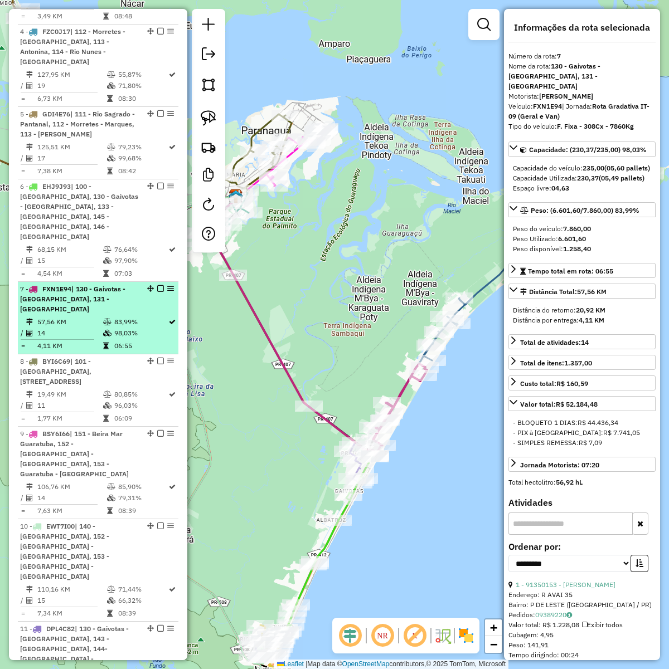
click at [75, 285] on span "| 130 - Gaivotas - Praia do Leste, 131 - Praia do Leste" at bounding box center [72, 299] width 105 height 28
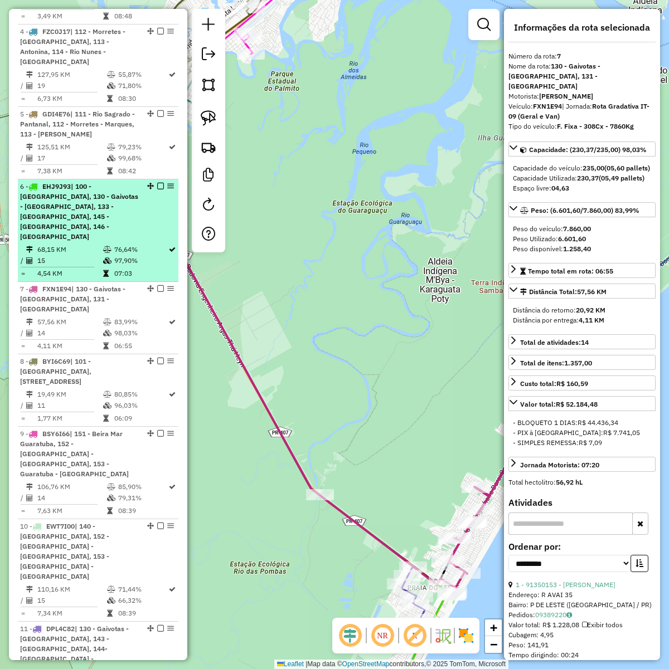
click at [85, 244] on td "68,15 KM" at bounding box center [70, 249] width 66 height 11
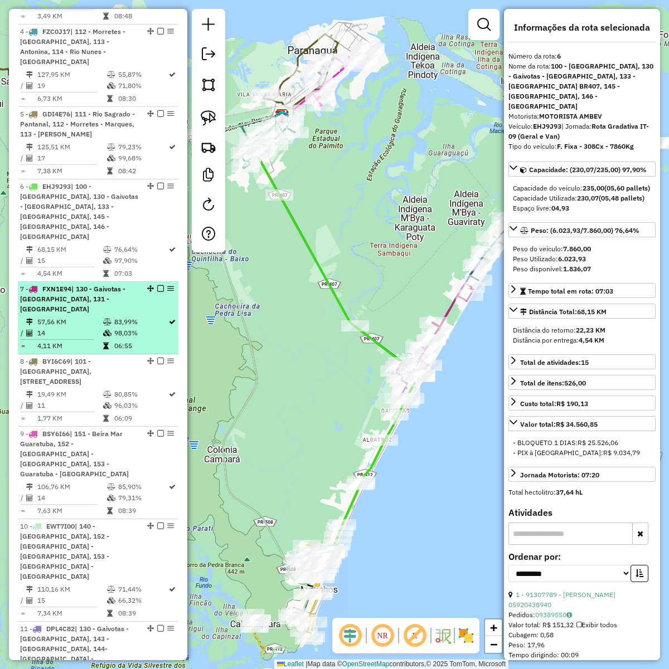
click at [103, 316] on td at bounding box center [108, 321] width 11 height 11
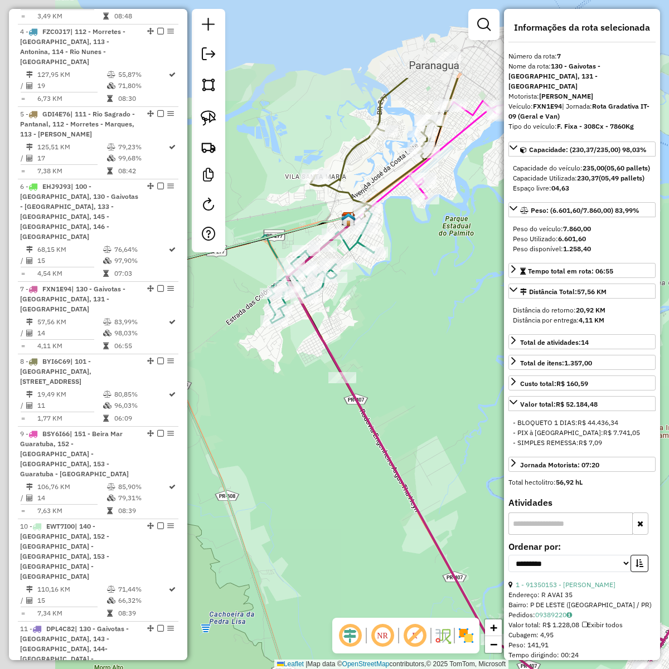
drag, startPoint x: 309, startPoint y: 232, endPoint x: 357, endPoint y: 285, distance: 71.0
click at [485, 374] on div "Janela de atendimento Grade de atendimento Capacidade Transportadoras Veículos …" at bounding box center [334, 334] width 669 height 669
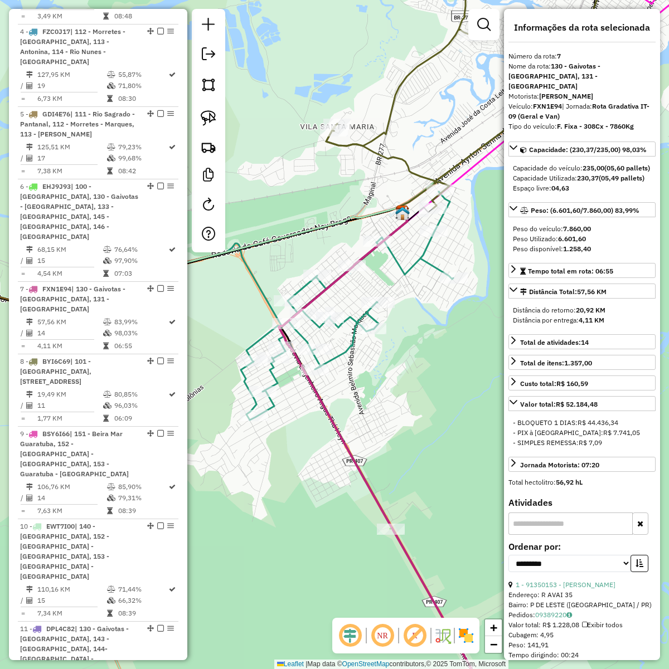
click at [401, 266] on icon at bounding box center [216, 306] width 473 height 228
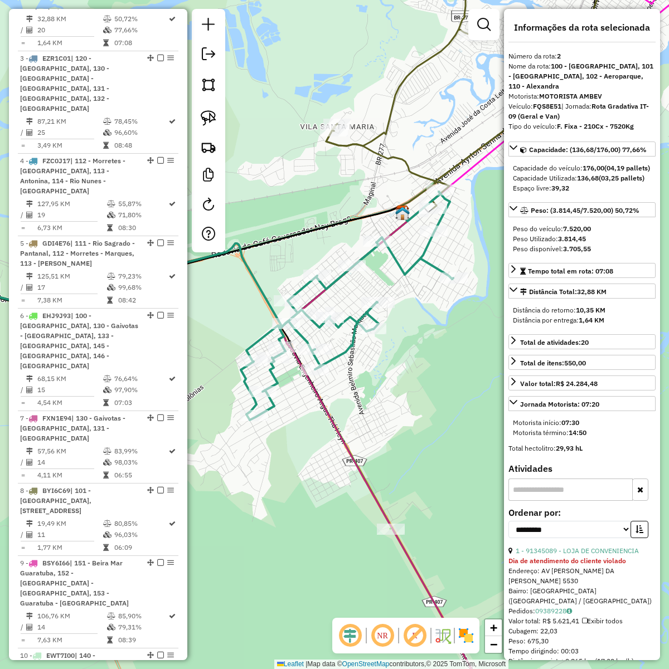
scroll to position [580, 0]
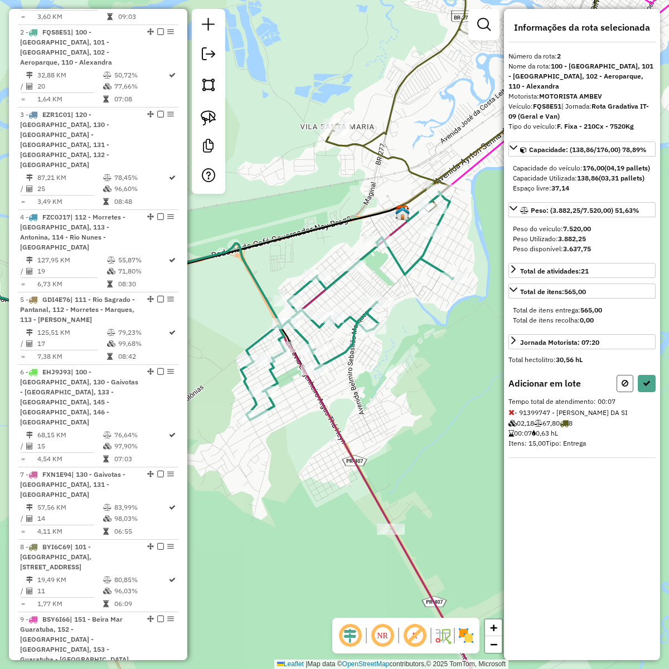
click at [625, 380] on button at bounding box center [624, 383] width 17 height 17
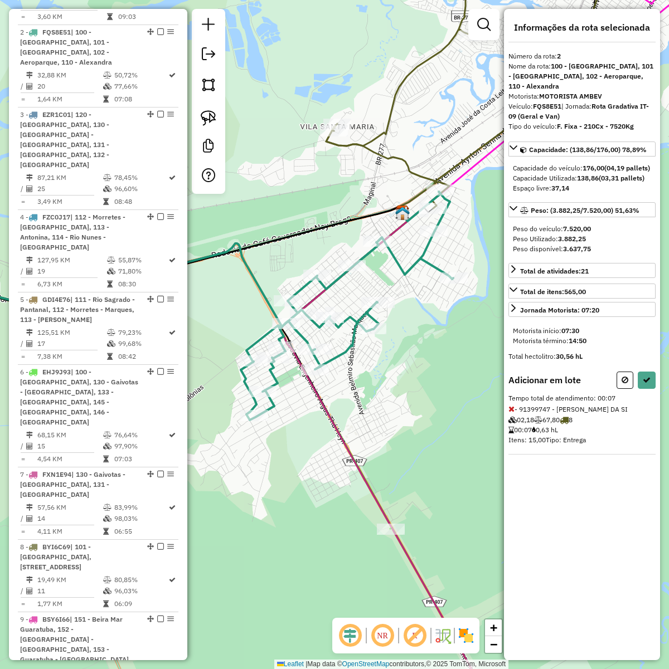
select select "**********"
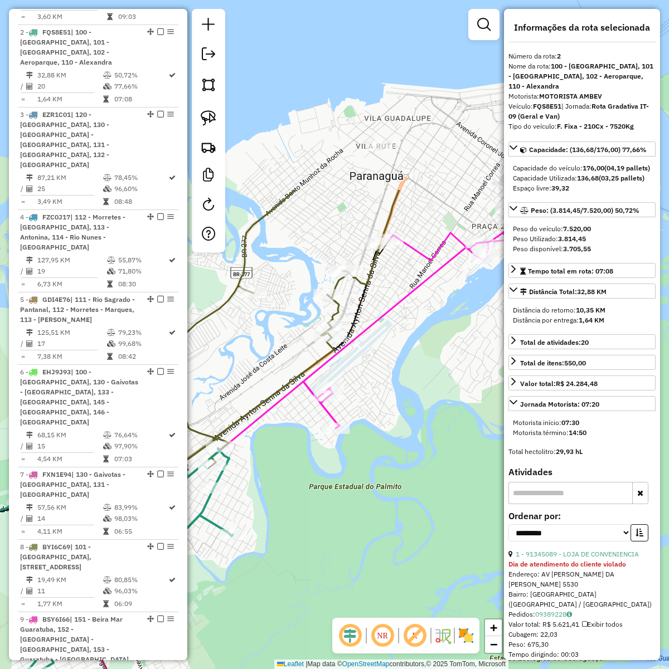
drag, startPoint x: 441, startPoint y: 110, endPoint x: 223, endPoint y: 365, distance: 335.5
click at [221, 367] on div "Janela de atendimento Grade de atendimento Capacidade Transportadoras Veículos …" at bounding box center [334, 334] width 669 height 669
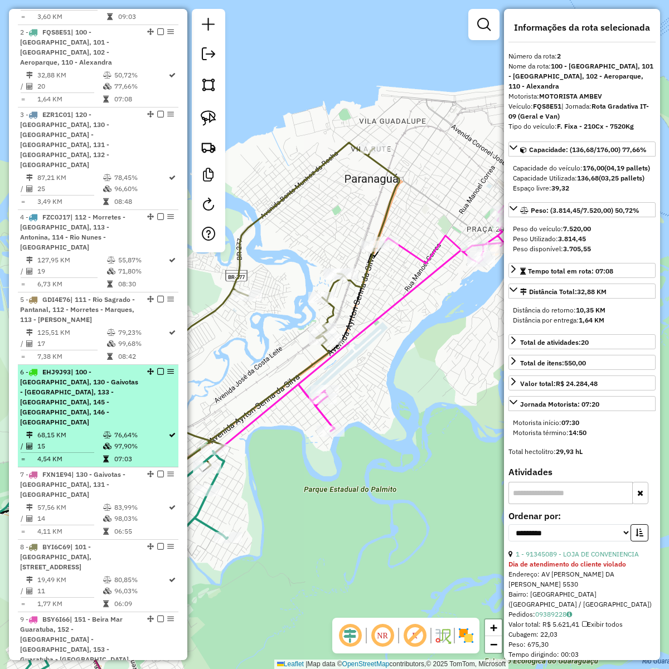
drag, startPoint x: 238, startPoint y: 352, endPoint x: 162, endPoint y: 372, distance: 78.9
click at [162, 372] on hb-router-mapa "Informações da Sessão 1291582 - 09/10/2025 Modo simulação Criação: 09/10/2025 0…" at bounding box center [334, 334] width 669 height 669
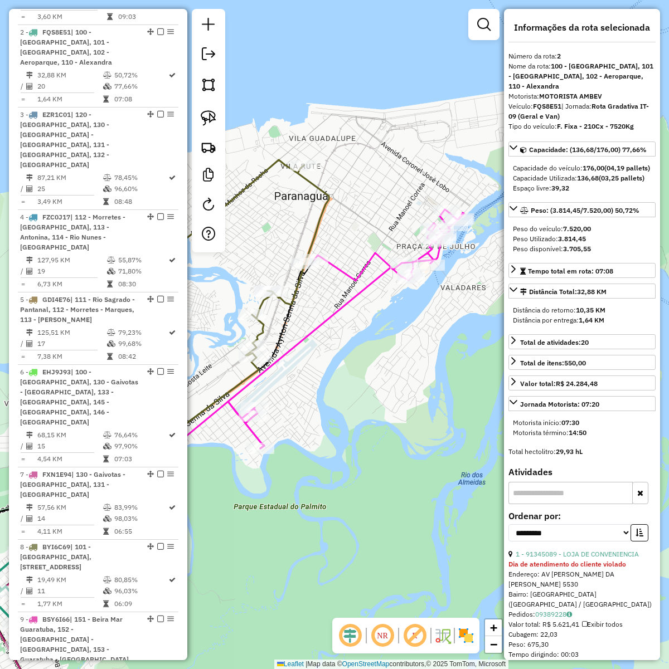
click at [365, 336] on div "Rota 8 - Placa BYI6C69 91335707 - PRISCILA GONCALVES P Janela de atendimento Gr…" at bounding box center [334, 334] width 669 height 669
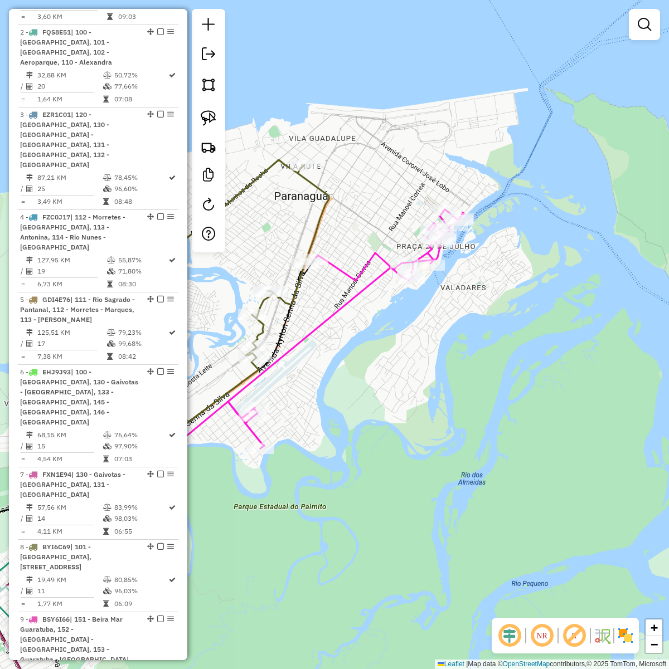
click at [354, 293] on icon at bounding box center [346, 328] width 236 height 239
select select "**********"
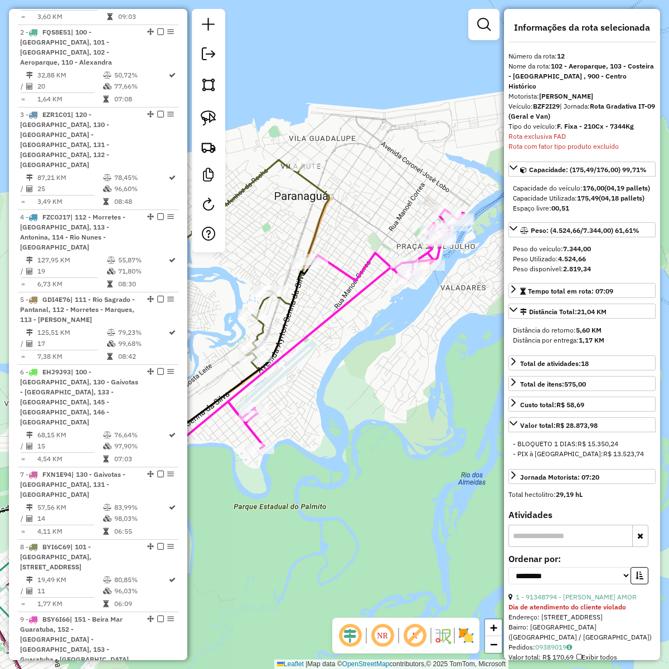
scroll to position [1037, 0]
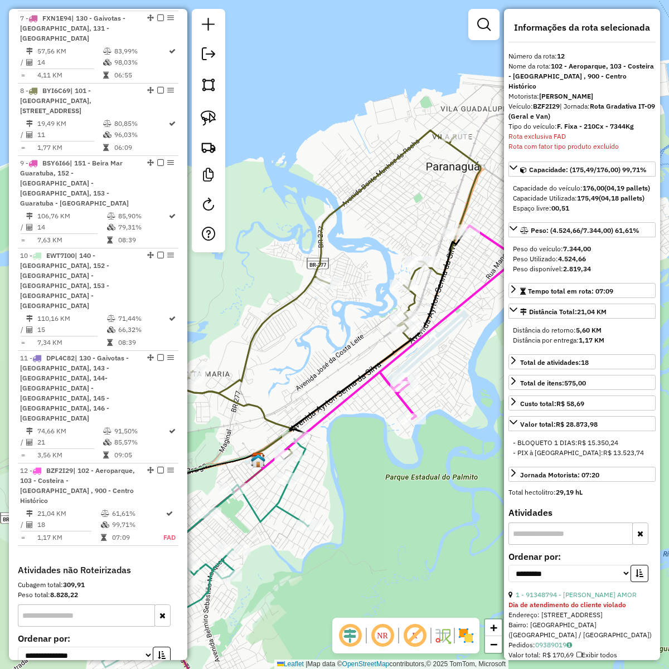
drag, startPoint x: 357, startPoint y: 363, endPoint x: 422, endPoint y: 360, distance: 65.8
click at [494, 330] on div "Janela de atendimento Grade de atendimento Capacidade Transportadoras Veículos …" at bounding box center [334, 334] width 669 height 669
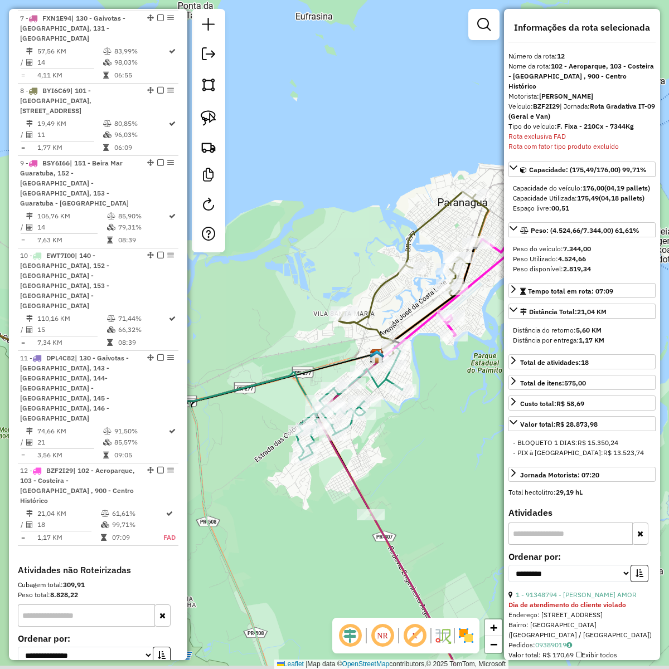
drag, startPoint x: 386, startPoint y: 441, endPoint x: 443, endPoint y: 360, distance: 99.5
click at [443, 360] on div "Janela de atendimento Grade de atendimento Capacidade Transportadoras Veículos …" at bounding box center [334, 334] width 669 height 669
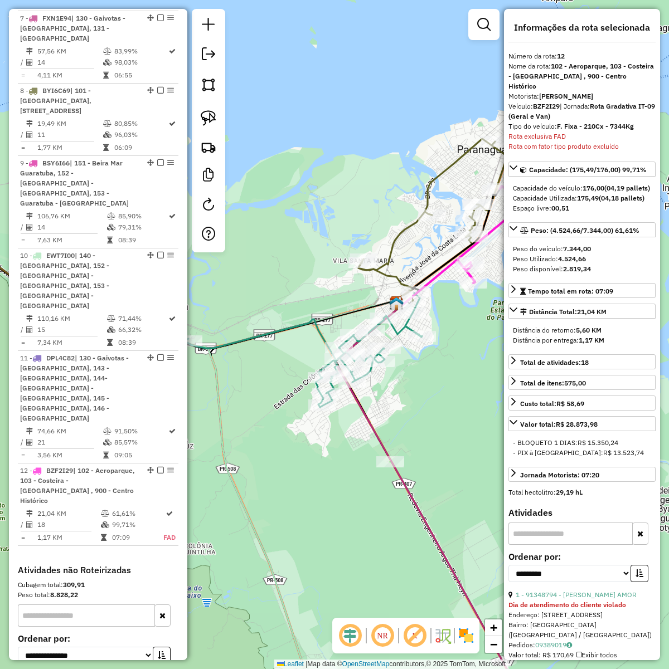
drag, startPoint x: 447, startPoint y: 436, endPoint x: 474, endPoint y: 358, distance: 83.2
click at [493, 347] on div "Janela de atendimento Grade de atendimento Capacidade Transportadoras Veículos …" at bounding box center [334, 334] width 669 height 669
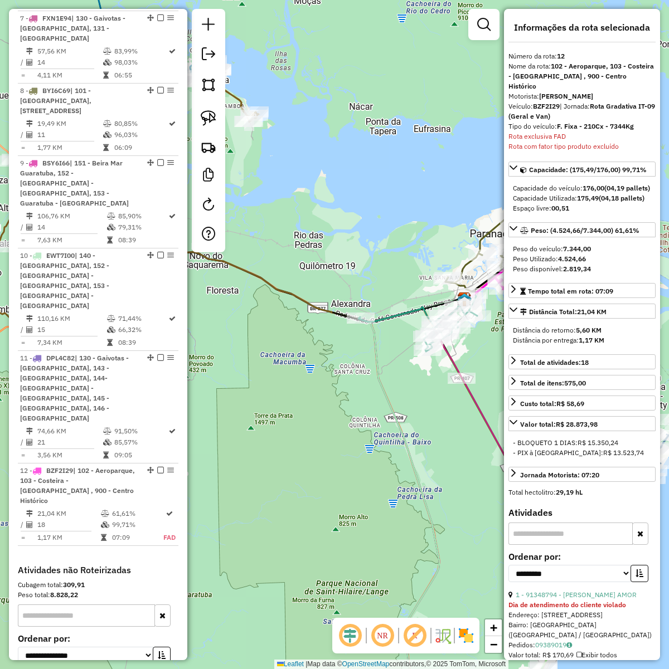
drag, startPoint x: 289, startPoint y: 390, endPoint x: 457, endPoint y: 421, distance: 171.6
click at [457, 421] on div "Janela de atendimento Grade de atendimento Capacidade Transportadoras Veículos …" at bounding box center [334, 334] width 669 height 669
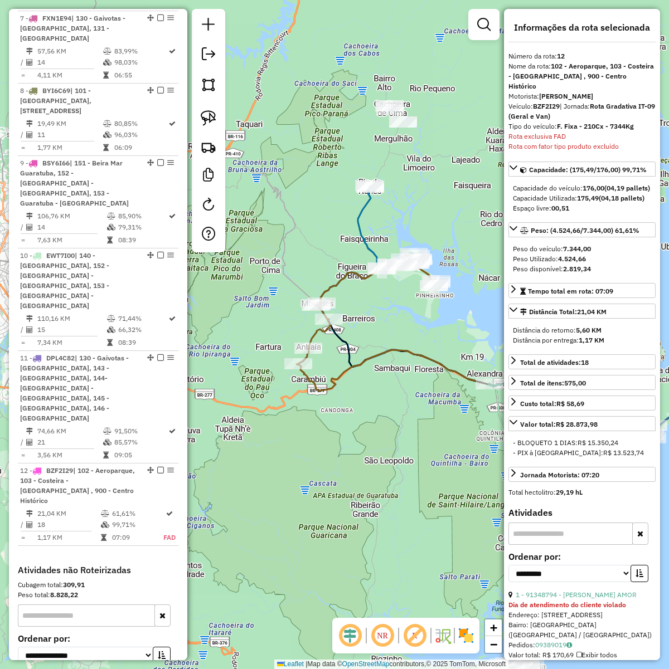
click at [363, 228] on icon at bounding box center [368, 245] width 97 height 118
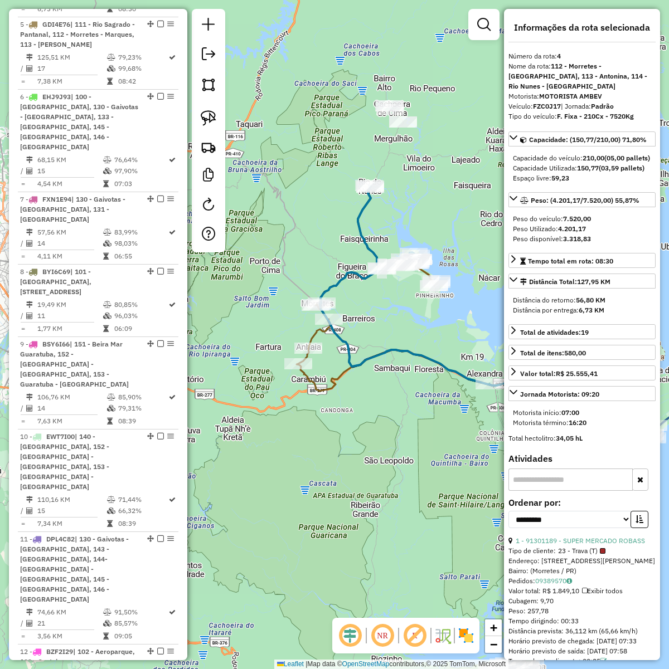
scroll to position [736, 0]
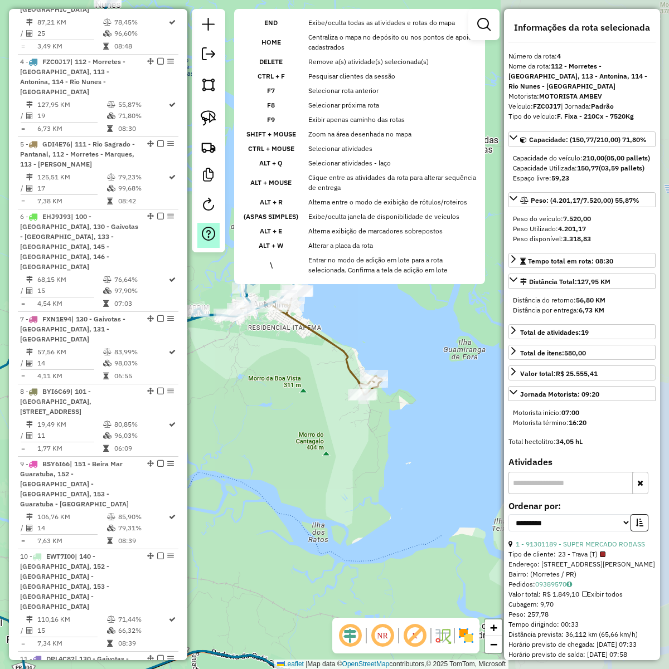
drag, startPoint x: 414, startPoint y: 258, endPoint x: 201, endPoint y: 250, distance: 213.0
click at [201, 250] on hb-router-mapa "Informações da Sessão 1291582 - 09/10/2025 Modo simulação Criação: 09/10/2025 0…" at bounding box center [334, 334] width 669 height 669
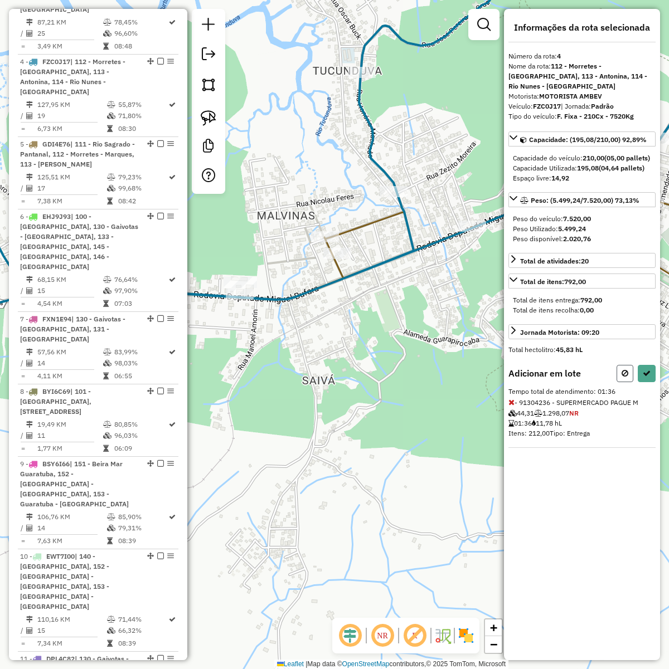
click at [617, 378] on button at bounding box center [624, 373] width 17 height 17
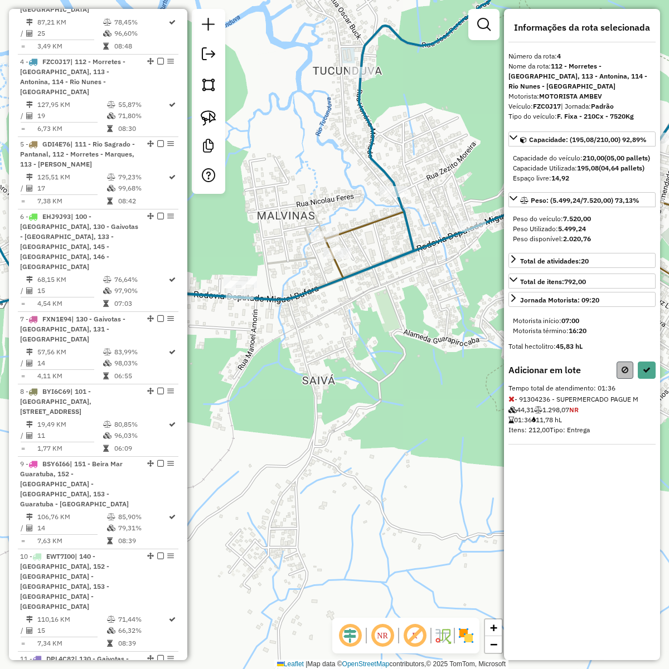
select select "**********"
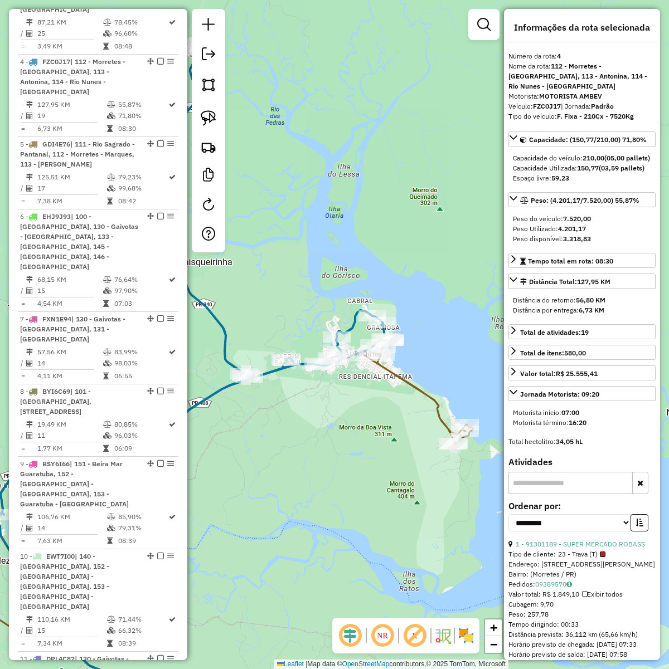
drag, startPoint x: 357, startPoint y: 394, endPoint x: 334, endPoint y: 374, distance: 30.8
click at [333, 374] on div "Janela de atendimento Grade de atendimento Capacidade Transportadoras Veículos …" at bounding box center [334, 334] width 669 height 669
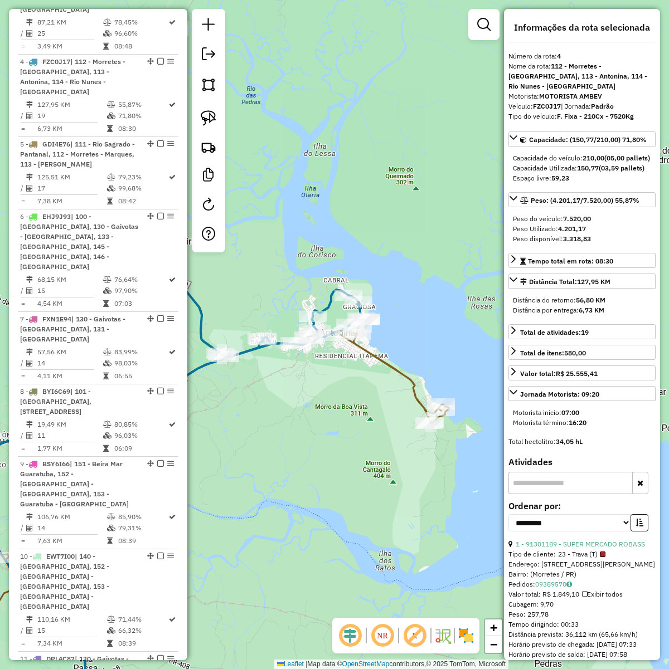
click at [379, 355] on icon at bounding box center [191, 492] width 516 height 331
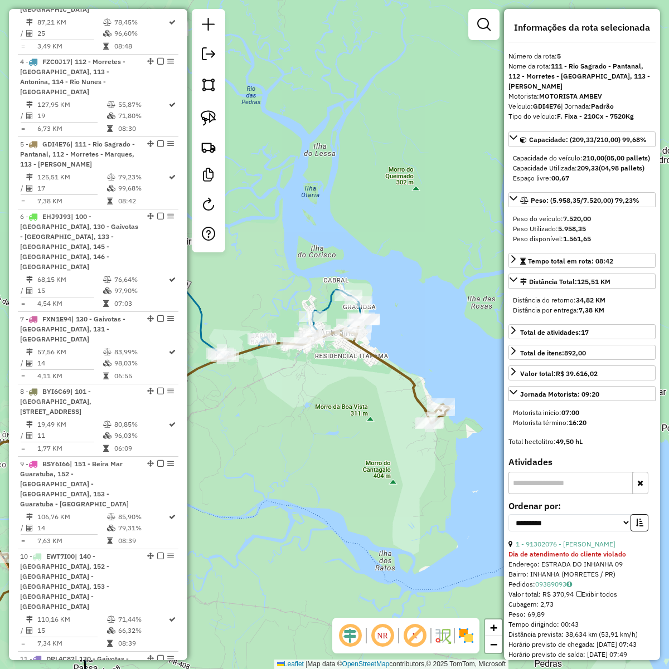
scroll to position [808, 0]
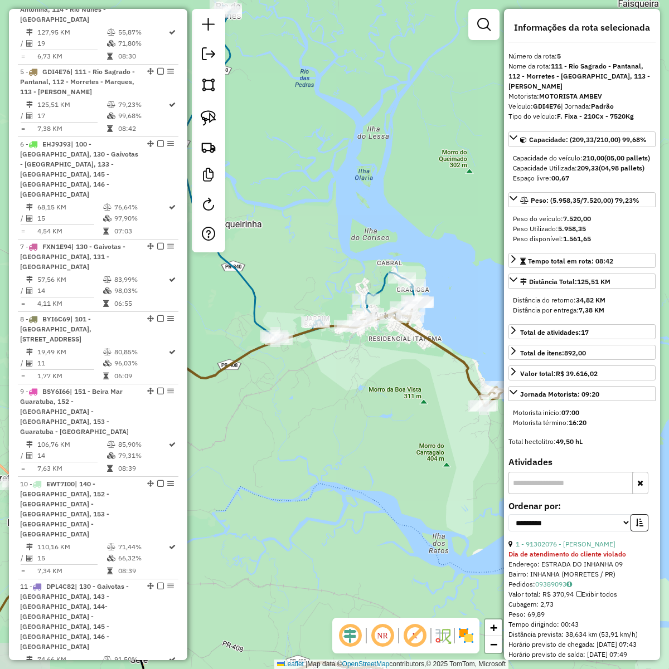
drag, startPoint x: 316, startPoint y: 394, endPoint x: 379, endPoint y: 377, distance: 65.3
click at [398, 363] on div "Janela de atendimento Grade de atendimento Capacidade Transportadoras Veículos …" at bounding box center [334, 334] width 669 height 669
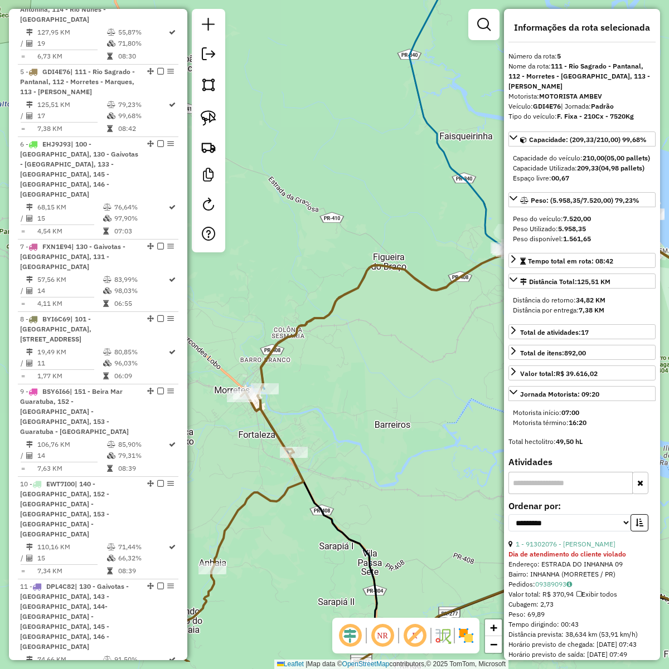
drag, startPoint x: 290, startPoint y: 421, endPoint x: 488, endPoint y: 346, distance: 211.6
click at [491, 346] on div "Janela de atendimento Grade de atendimento Capacidade Transportadoras Veículos …" at bounding box center [334, 334] width 669 height 669
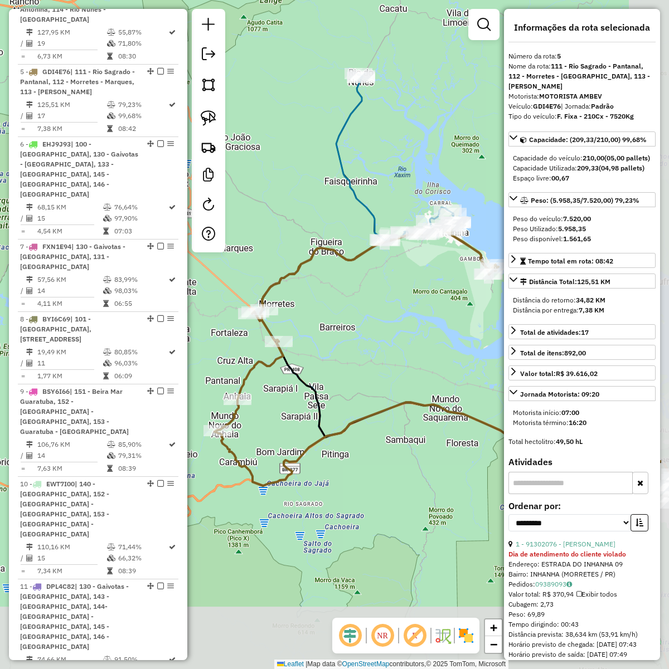
drag, startPoint x: 416, startPoint y: 383, endPoint x: 365, endPoint y: 343, distance: 64.6
click at [341, 315] on div "Janela de atendimento Grade de atendimento Capacidade Transportadoras Veículos …" at bounding box center [334, 334] width 669 height 669
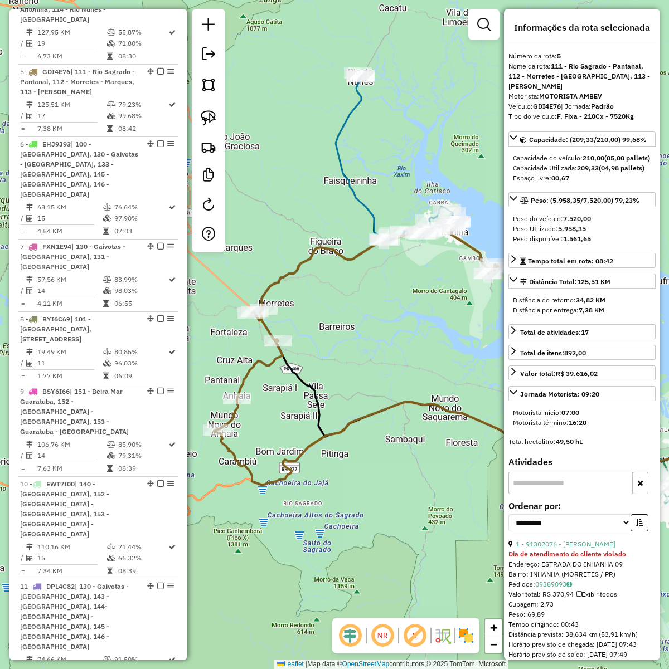
click at [367, 345] on div "Janela de atendimento Grade de atendimento Capacidade Transportadoras Veículos …" at bounding box center [334, 334] width 669 height 669
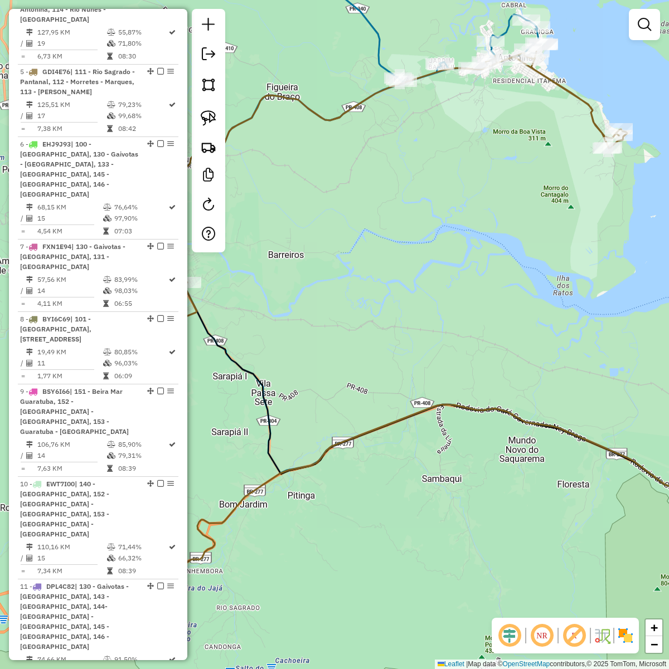
drag, startPoint x: 418, startPoint y: 516, endPoint x: 427, endPoint y: 499, distance: 19.4
click at [427, 499] on div "Janela de atendimento Grade de atendimento Capacidade Transportadoras Veículos …" at bounding box center [334, 334] width 669 height 669
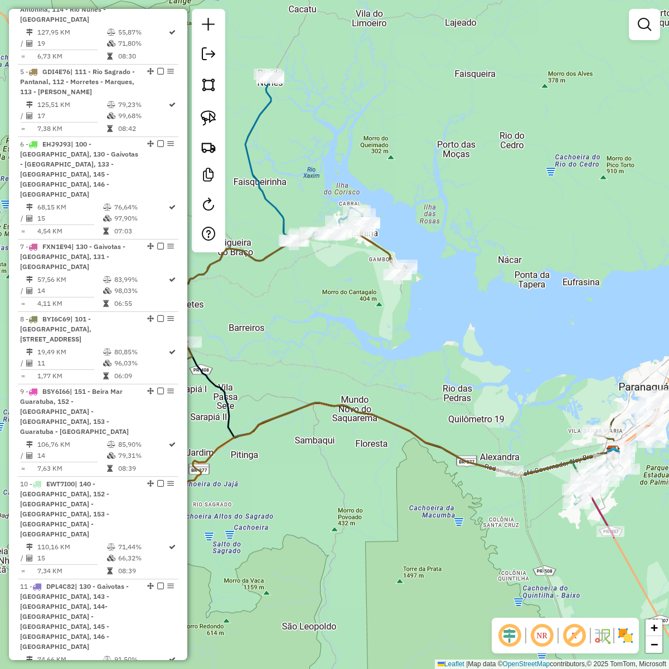
drag, startPoint x: 491, startPoint y: 560, endPoint x: 360, endPoint y: 508, distance: 140.3
click at [360, 508] on div "Janela de atendimento Grade de atendimento Capacidade Transportadoras Veículos …" at bounding box center [334, 334] width 669 height 669
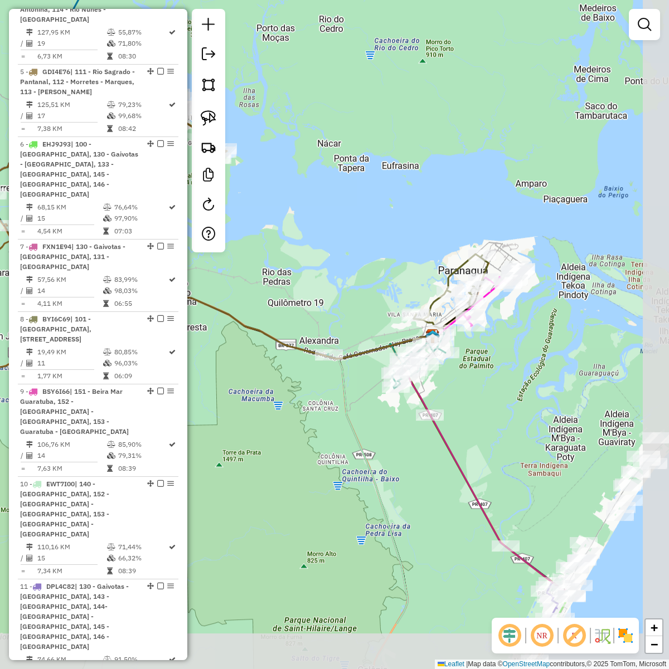
drag, startPoint x: 435, startPoint y: 509, endPoint x: 338, endPoint y: 399, distance: 146.4
click at [338, 399] on icon at bounding box center [388, 476] width 105 height 296
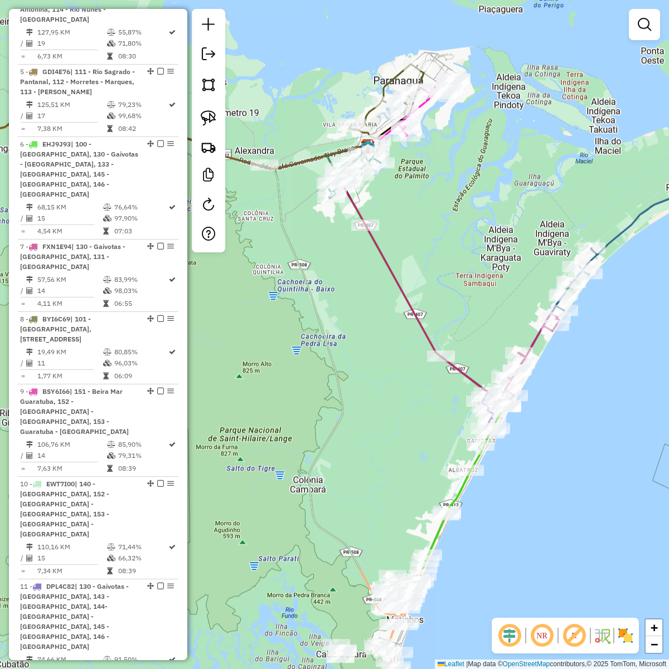
drag, startPoint x: 416, startPoint y: 472, endPoint x: 358, endPoint y: 301, distance: 180.6
click at [358, 301] on div "Janela de atendimento Grade de atendimento Capacidade Transportadoras Veículos …" at bounding box center [334, 334] width 669 height 669
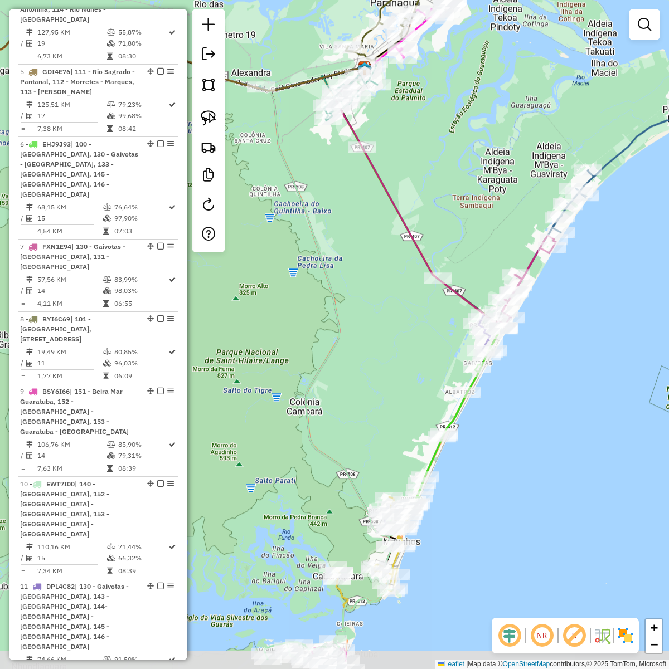
drag, startPoint x: 394, startPoint y: 504, endPoint x: 397, endPoint y: 436, distance: 68.6
click at [397, 436] on div "Janela de atendimento Grade de atendimento Capacidade Transportadoras Veículos …" at bounding box center [334, 334] width 669 height 669
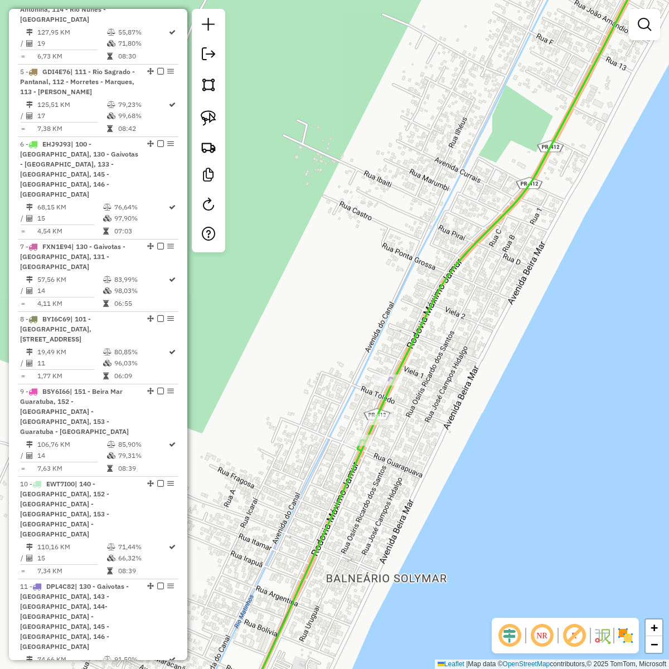
click at [355, 458] on icon at bounding box center [446, 334] width 427 height 803
select select "**********"
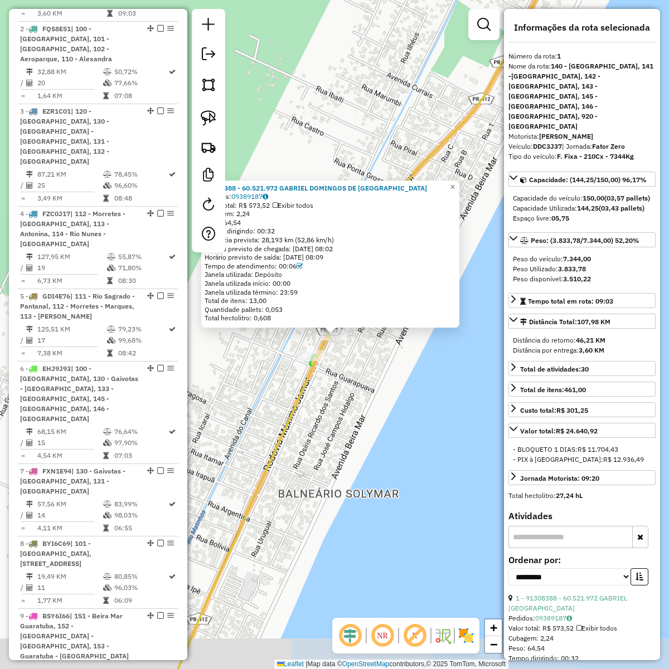
scroll to position [489, 0]
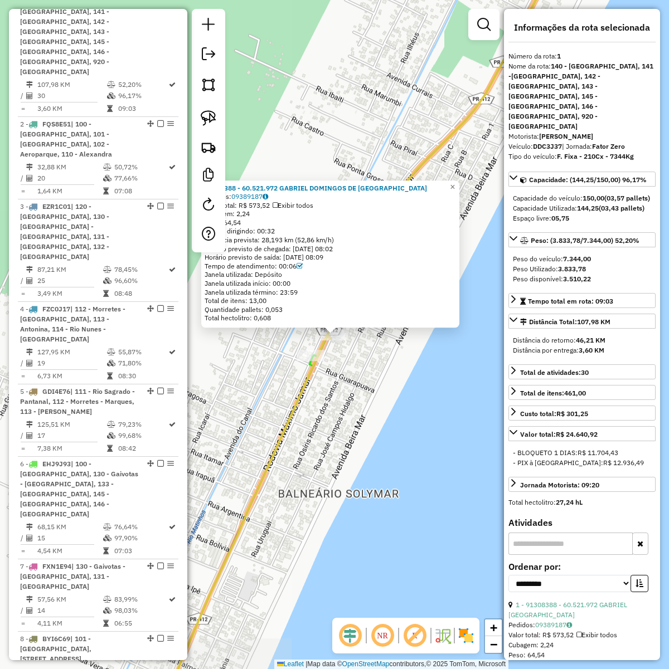
click at [374, 418] on div "91308388 - 60.521.972 GABRIEL DOMINGOS DE LIMA PORT Pedidos: 09389187 Valor tot…" at bounding box center [334, 334] width 669 height 669
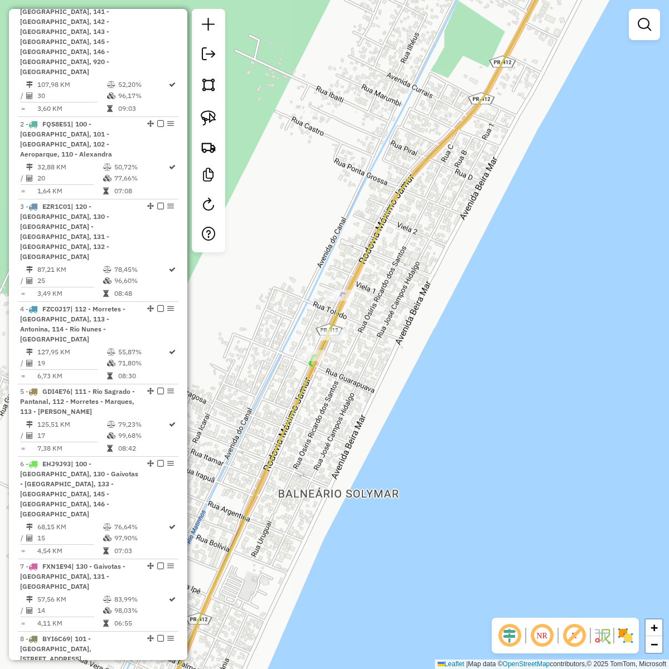
click at [305, 377] on icon at bounding box center [239, 535] width 181 height 401
select select "**********"
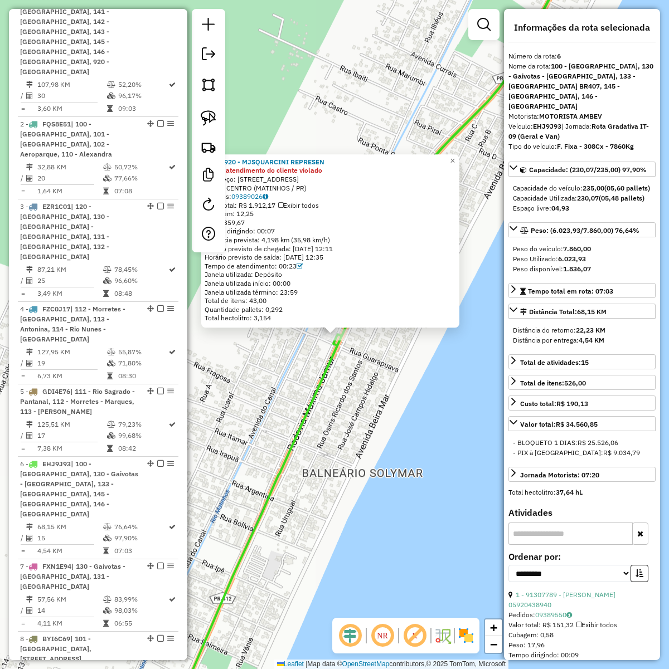
scroll to position [881, 0]
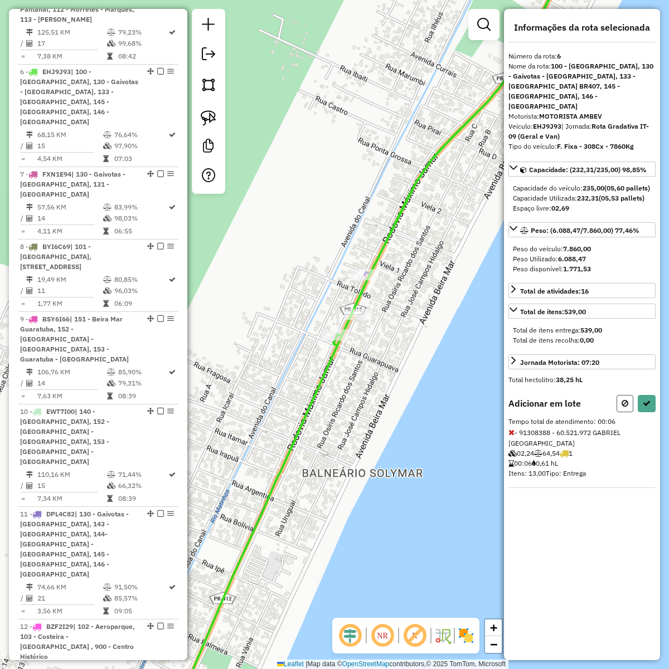
click at [617, 406] on button at bounding box center [624, 403] width 17 height 17
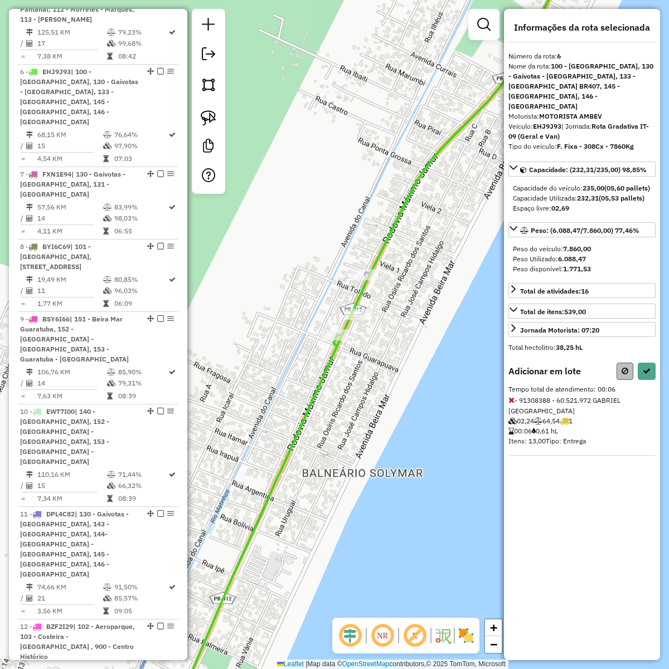
select select "**********"
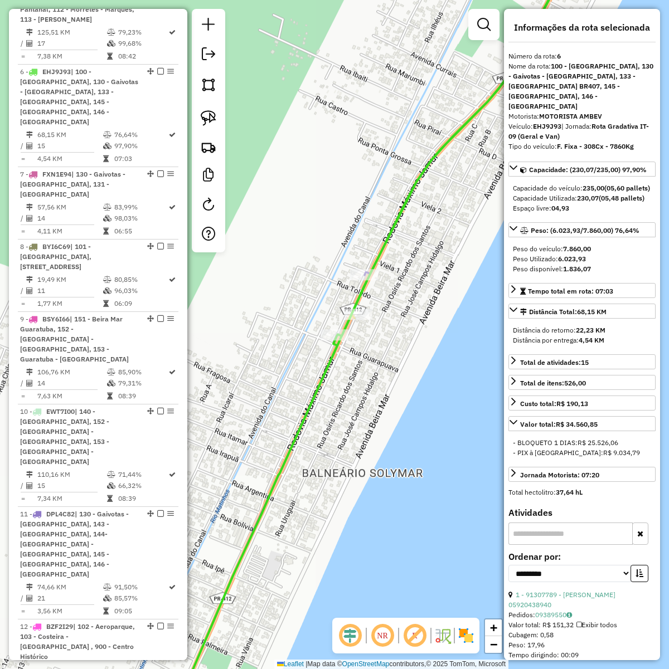
click at [346, 417] on div "Janela de atendimento Grade de atendimento Capacidade Transportadoras Veículos …" at bounding box center [334, 334] width 669 height 669
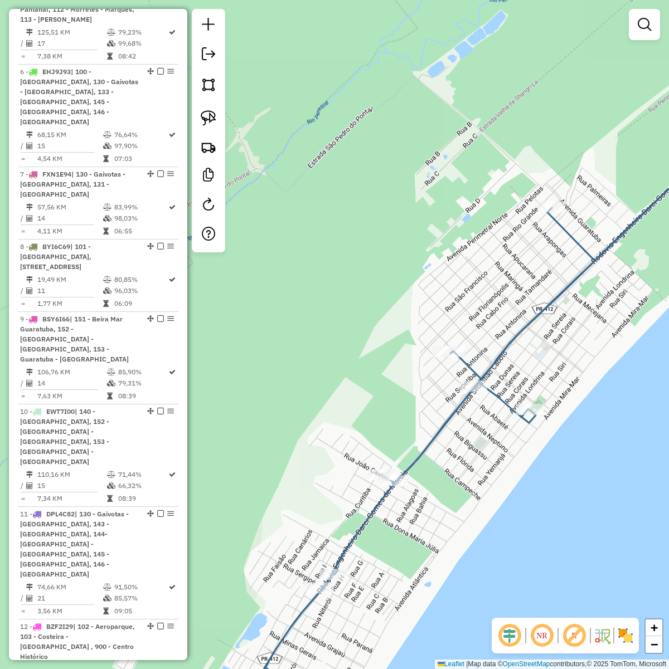
click at [486, 367] on icon at bounding box center [479, 433] width 512 height 604
select select "**********"
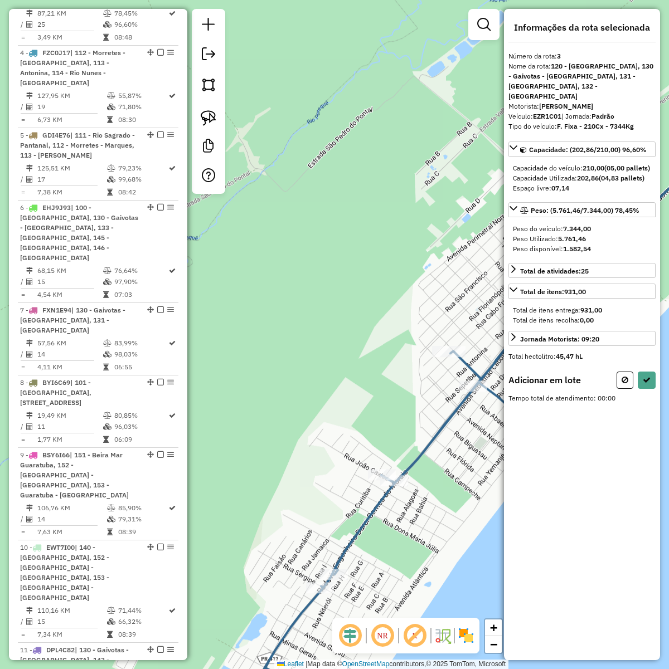
scroll to position [653, 0]
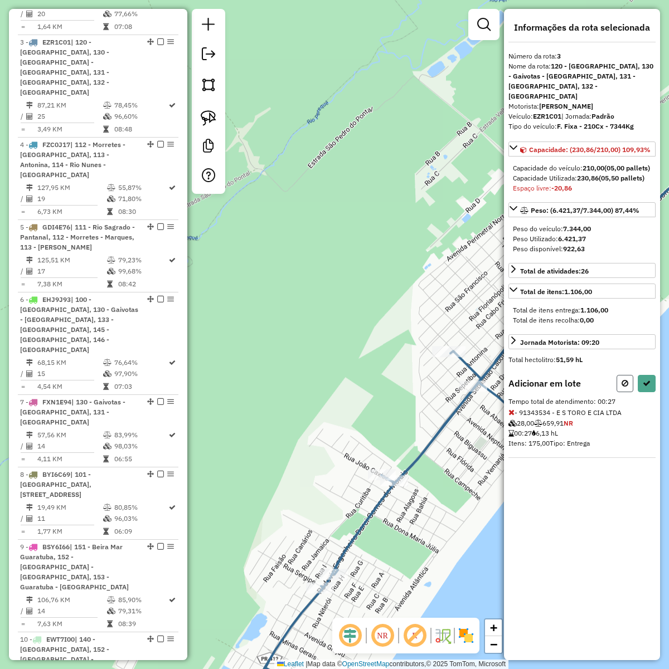
click at [627, 383] on icon at bounding box center [624, 383] width 7 height 8
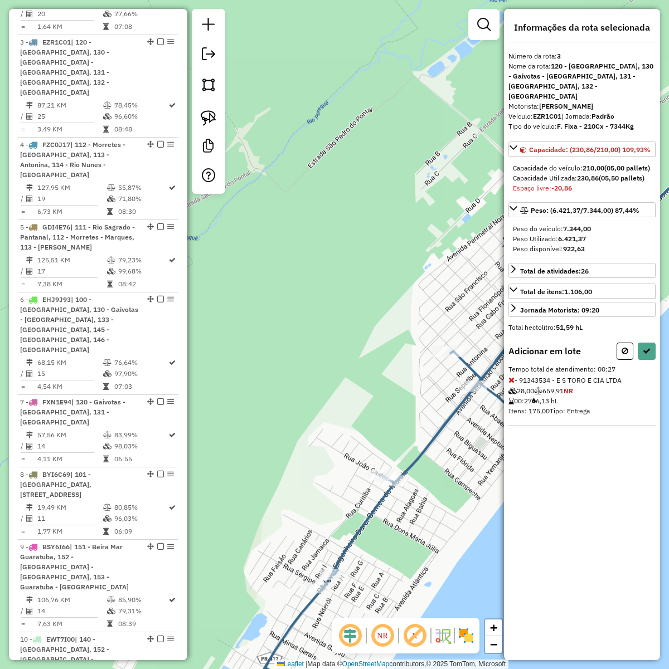
select select "**********"
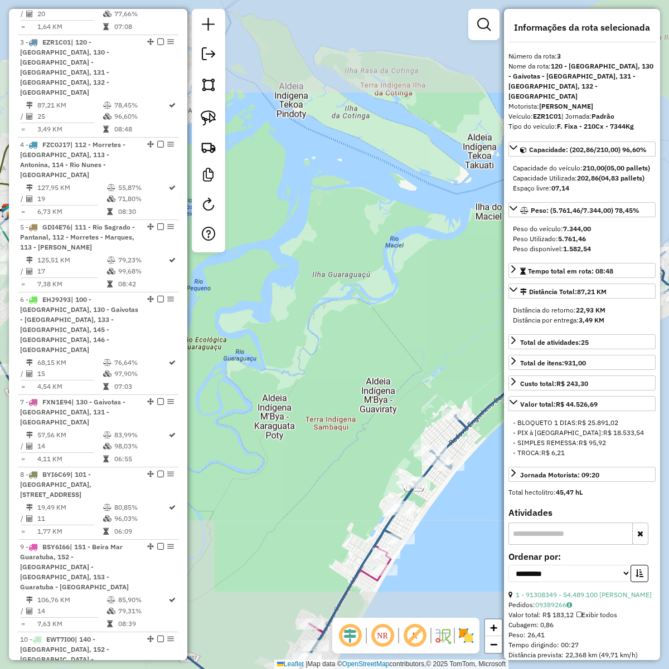
click at [433, 514] on div "Janela de atendimento Grade de atendimento Capacidade Transportadoras Veículos …" at bounding box center [334, 334] width 669 height 669
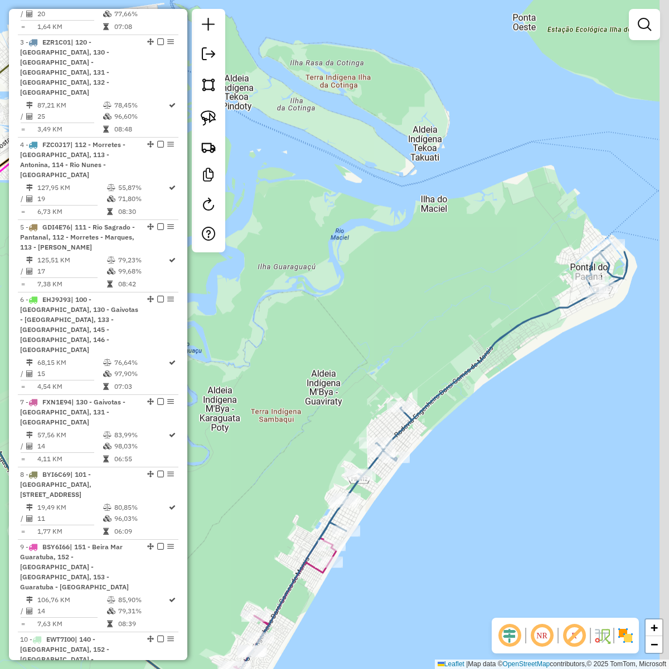
drag, startPoint x: 458, startPoint y: 521, endPoint x: 399, endPoint y: 511, distance: 59.3
click at [398, 513] on div "Janela de atendimento Grade de atendimento Capacidade Transportadoras Veículos …" at bounding box center [334, 334] width 669 height 669
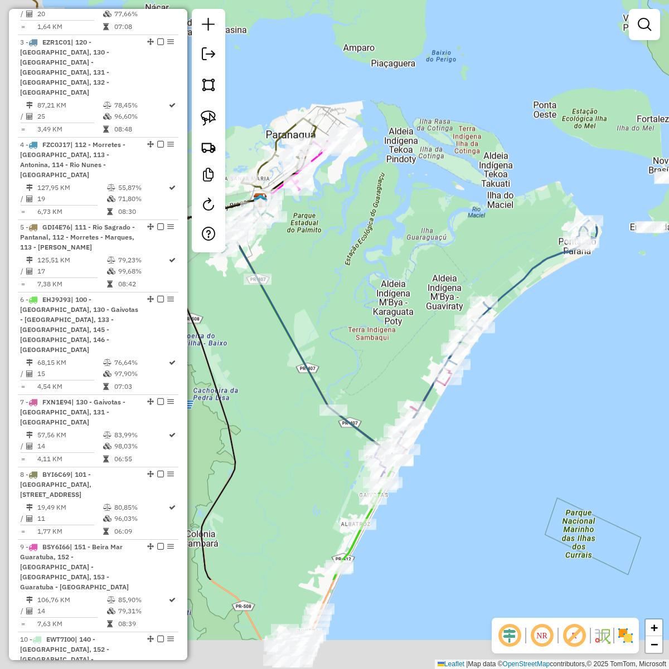
drag, startPoint x: 477, startPoint y: 428, endPoint x: 493, endPoint y: 391, distance: 40.2
click at [493, 391] on div "Janela de atendimento Grade de atendimento Capacidade Transportadoras Veículos …" at bounding box center [334, 334] width 669 height 669
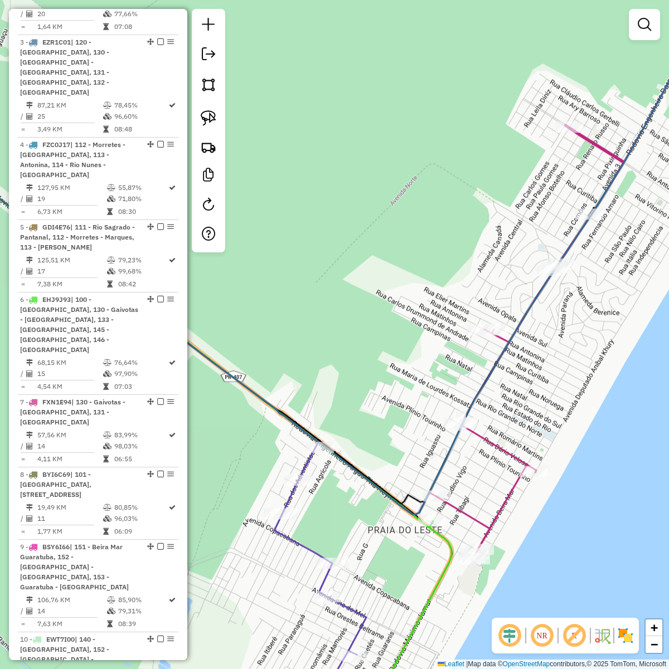
click at [441, 450] on div "Janela de atendimento Grade de atendimento Capacidade Transportadoras Veículos …" at bounding box center [334, 334] width 669 height 669
click at [443, 450] on icon at bounding box center [242, 331] width 619 height 367
select select "**********"
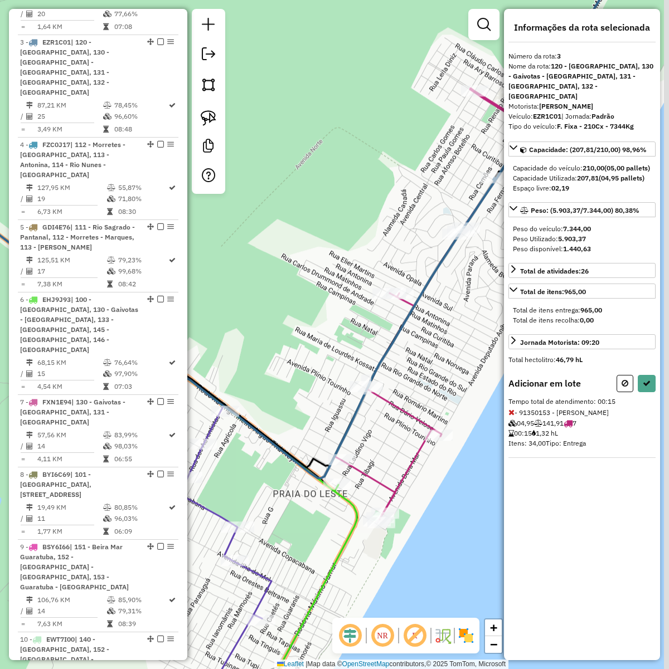
drag, startPoint x: 487, startPoint y: 485, endPoint x: 394, endPoint y: 450, distance: 100.0
click at [394, 450] on div "Janela de atendimento Grade de atendimento Capacidade Transportadoras Veículos …" at bounding box center [334, 334] width 669 height 669
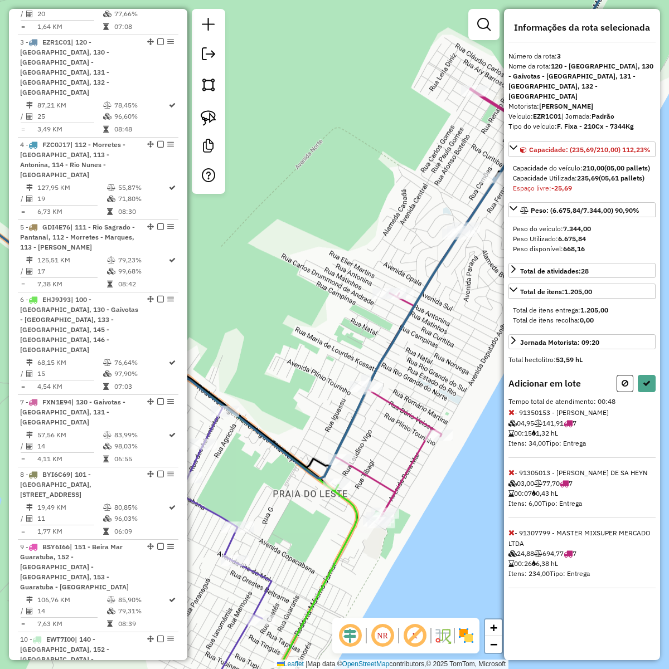
click at [511, 533] on icon at bounding box center [511, 533] width 6 height 8
click at [510, 475] on icon at bounding box center [511, 473] width 6 height 8
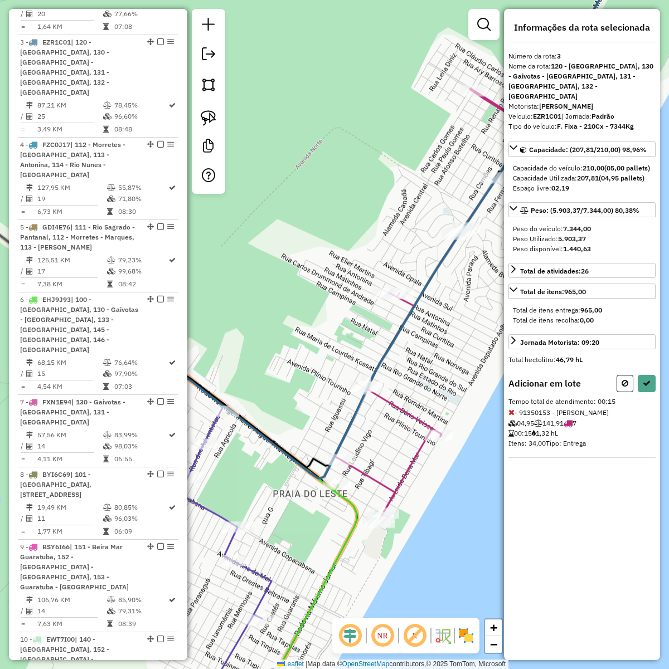
click at [623, 377] on div "Informações da rota selecionada Número da rota: 3 Nome da rota: 120 - Ilha do M…" at bounding box center [582, 334] width 156 height 651
click at [616, 379] on button at bounding box center [624, 383] width 17 height 17
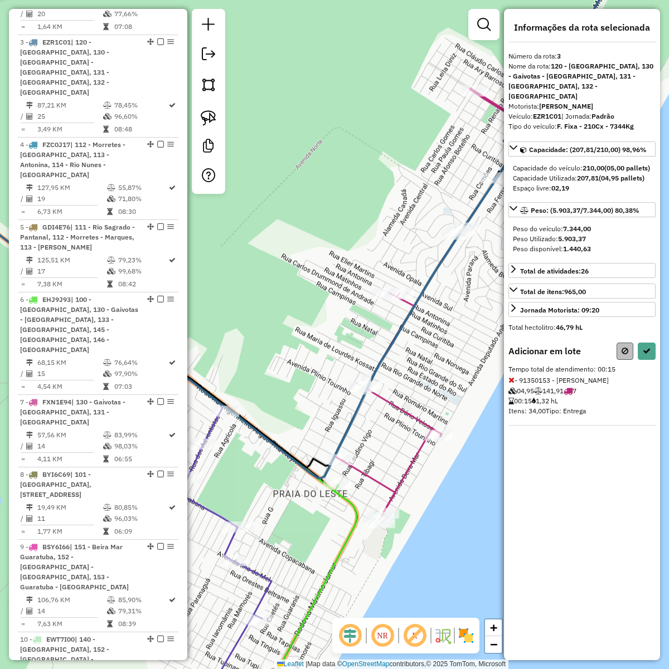
select select "**********"
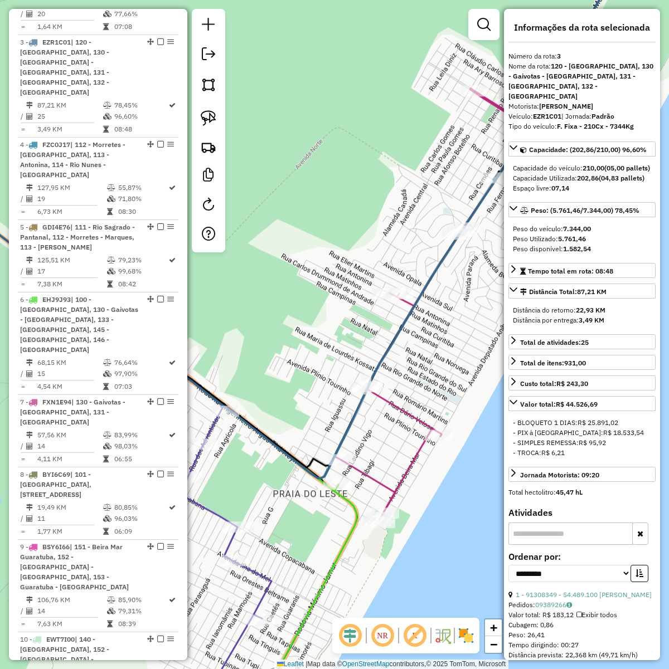
click at [404, 380] on div "Janela de atendimento Grade de atendimento Capacidade Transportadoras Veículos …" at bounding box center [334, 334] width 669 height 669
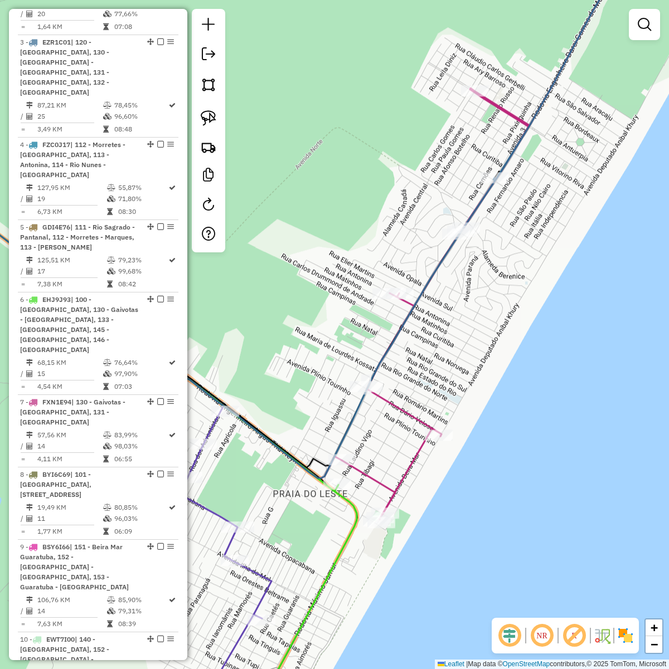
click at [393, 399] on icon at bounding box center [490, 226] width 297 height 586
select select "**********"
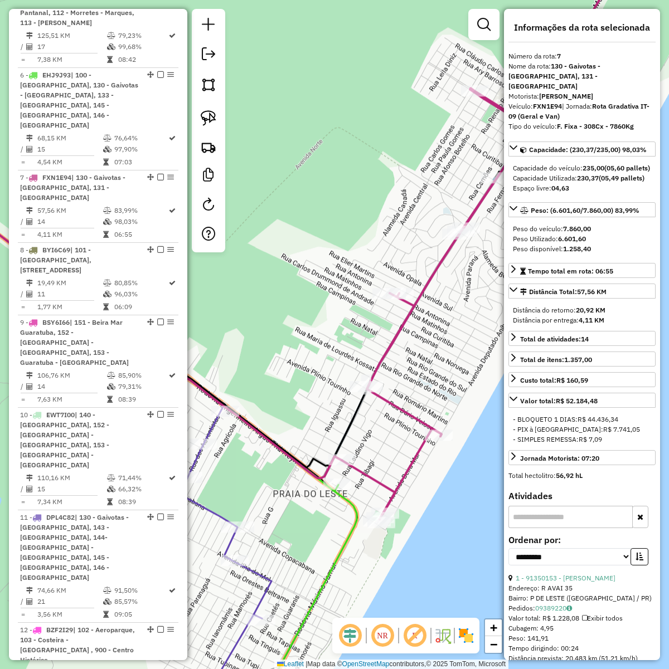
scroll to position [973, 0]
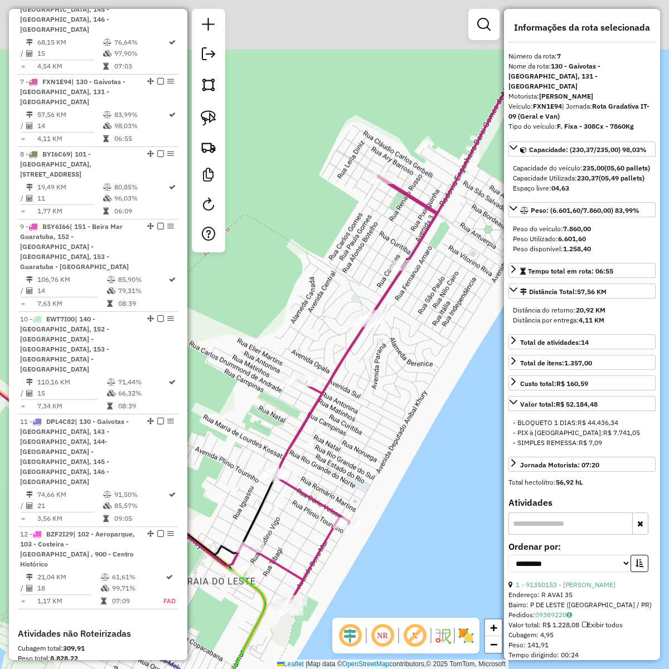
drag, startPoint x: 430, startPoint y: 384, endPoint x: 340, endPoint y: 467, distance: 121.8
click at [340, 467] on div "Janela de atendimento Grade de atendimento Capacidade Transportadoras Veículos …" at bounding box center [334, 334] width 669 height 669
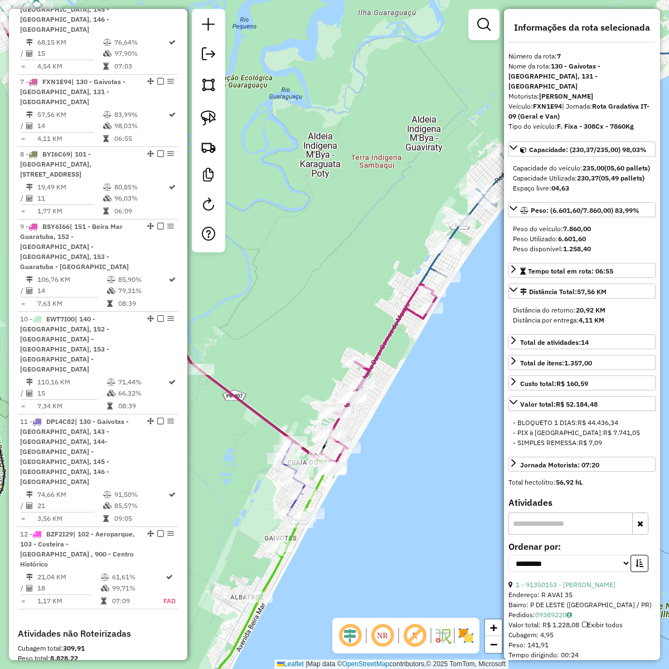
drag, startPoint x: 350, startPoint y: 455, endPoint x: 381, endPoint y: 392, distance: 70.0
click at [426, 391] on div "Janela de atendimento Grade de atendimento Capacidade Transportadoras Veículos …" at bounding box center [334, 334] width 669 height 669
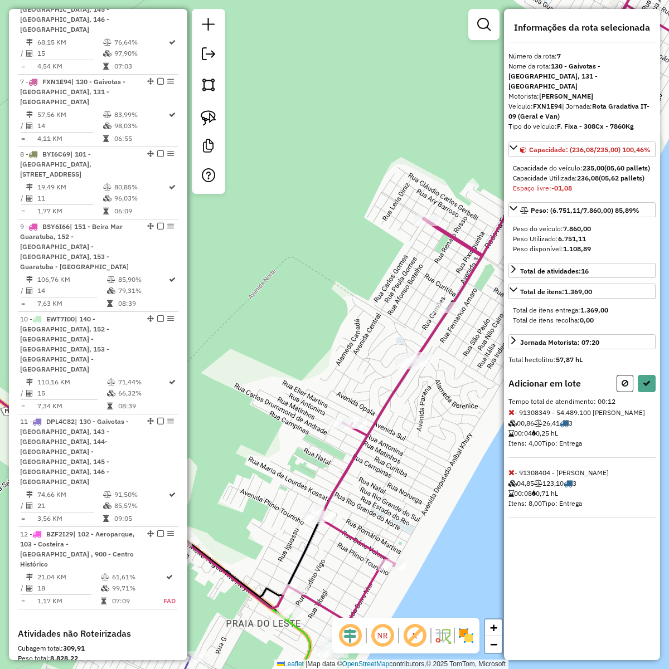
click at [510, 476] on icon at bounding box center [511, 473] width 6 height 8
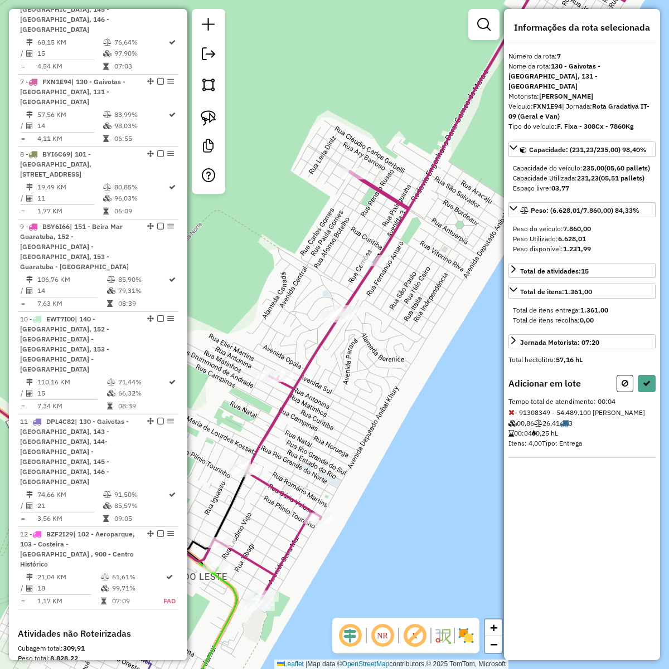
click at [343, 439] on div "Janela de atendimento Grade de atendimento Capacidade Transportadoras Veículos …" at bounding box center [334, 334] width 669 height 669
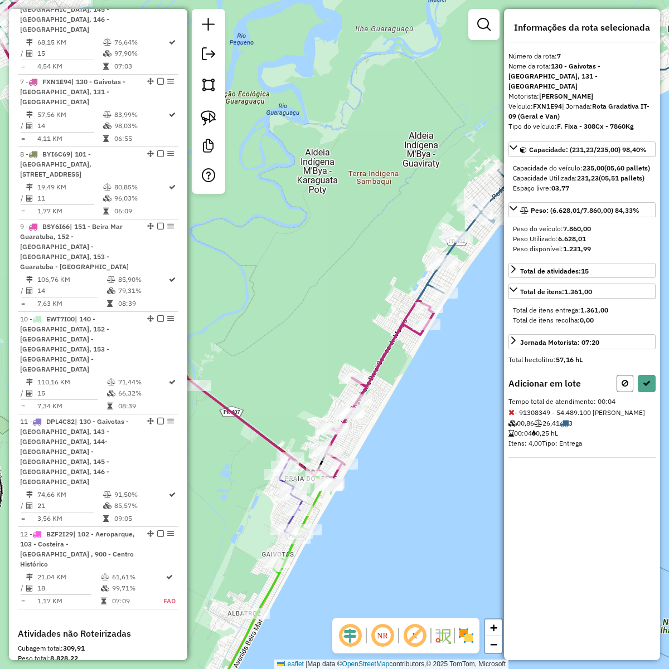
click at [616, 387] on button at bounding box center [624, 383] width 17 height 17
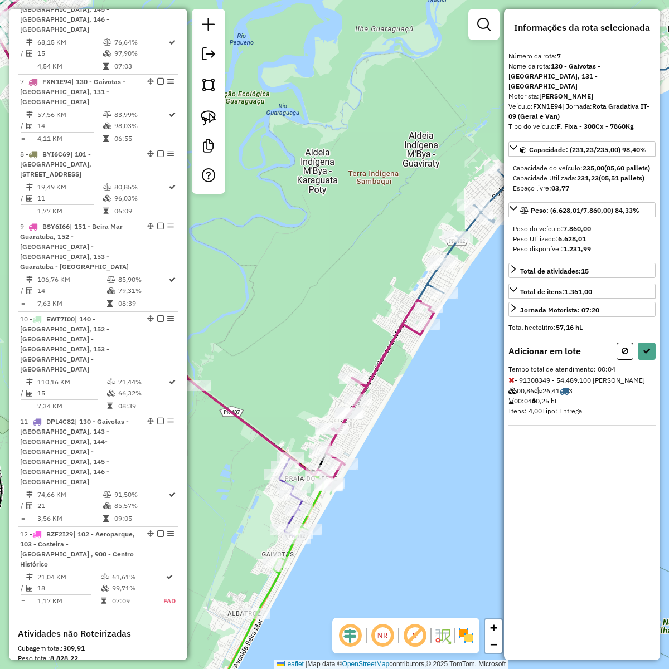
select select "**********"
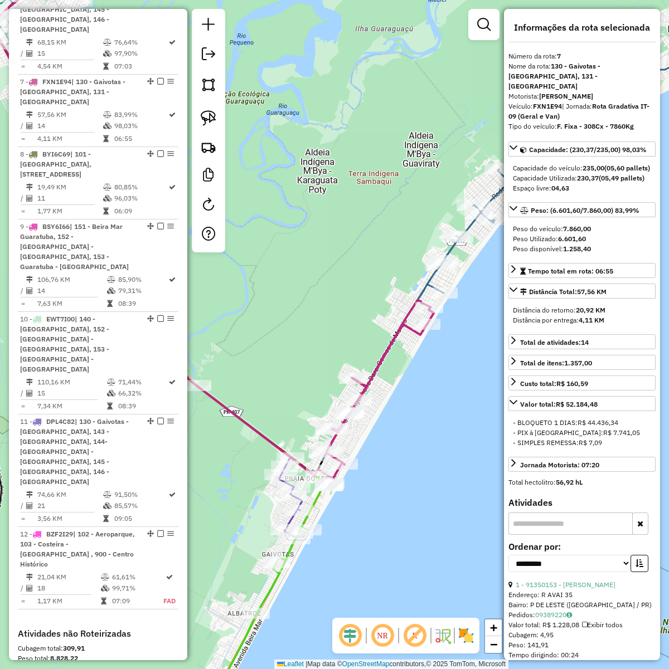
click at [447, 366] on div "Janela de atendimento Grade de atendimento Capacidade Transportadoras Veículos …" at bounding box center [334, 334] width 669 height 669
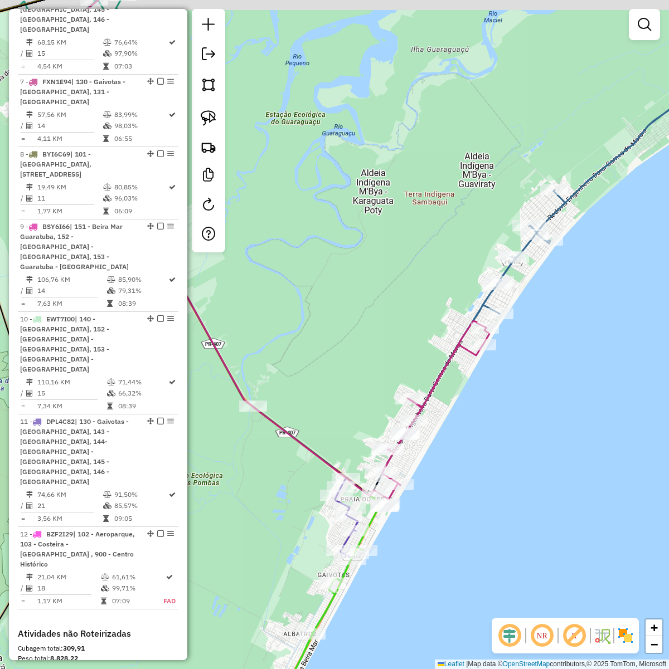
drag, startPoint x: 399, startPoint y: 481, endPoint x: 447, endPoint y: 506, distance: 53.6
click at [447, 506] on div "Janela de atendimento Grade de atendimento Capacidade Transportadoras Veículos …" at bounding box center [334, 334] width 669 height 669
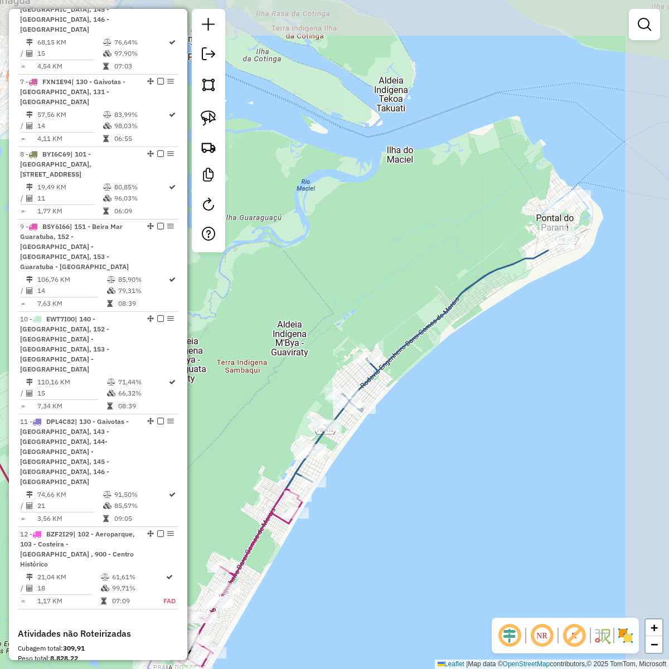
drag, startPoint x: 602, startPoint y: 202, endPoint x: 419, endPoint y: 355, distance: 238.9
click at [419, 355] on div "Janela de atendimento Grade de atendimento Capacidade Transportadoras Veículos …" at bounding box center [334, 334] width 669 height 669
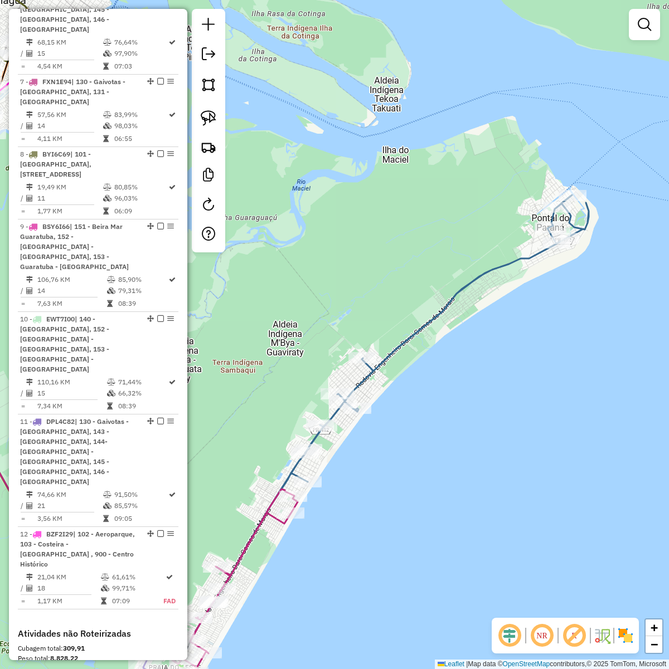
click at [407, 335] on icon at bounding box center [400, 399] width 375 height 408
select select "**********"
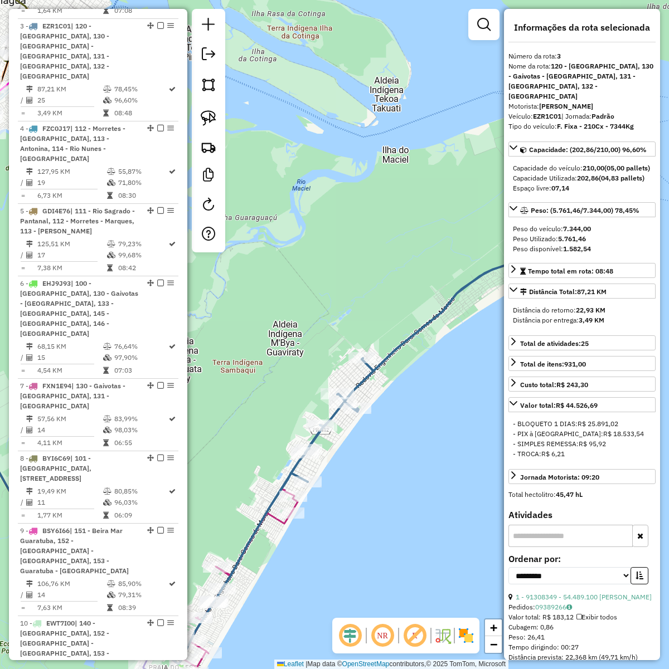
scroll to position [653, 0]
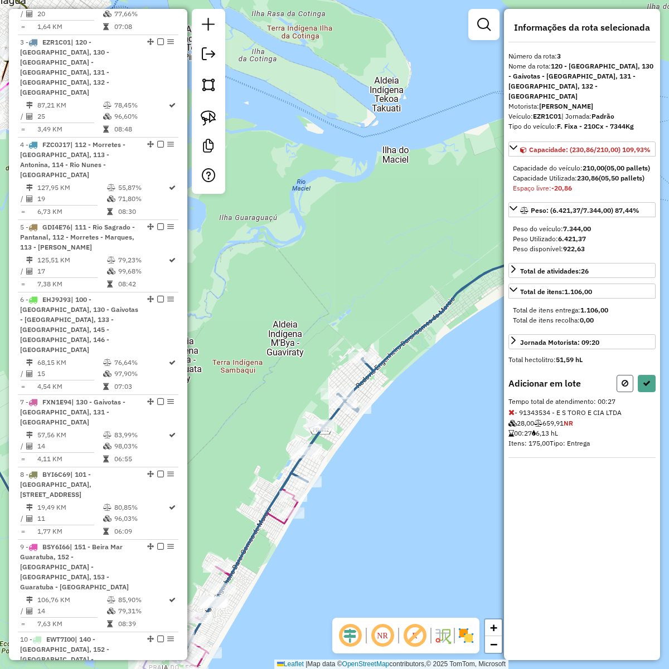
click at [624, 382] on icon at bounding box center [624, 383] width 7 height 8
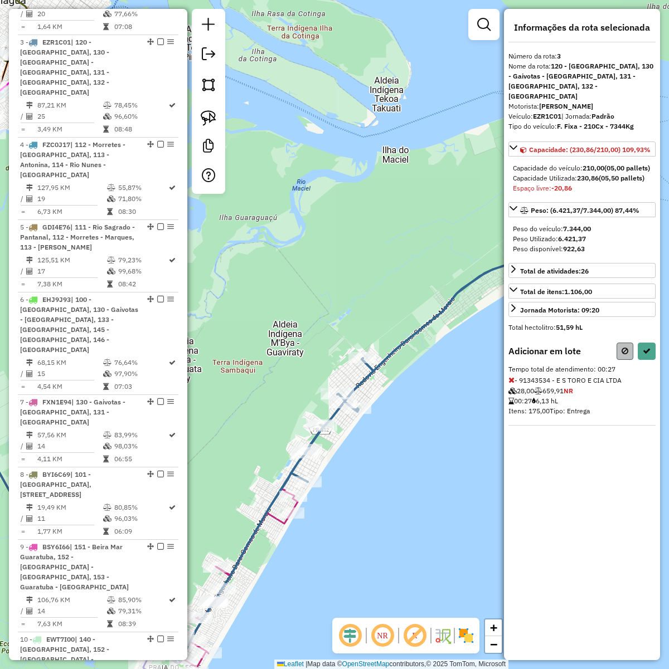
select select "**********"
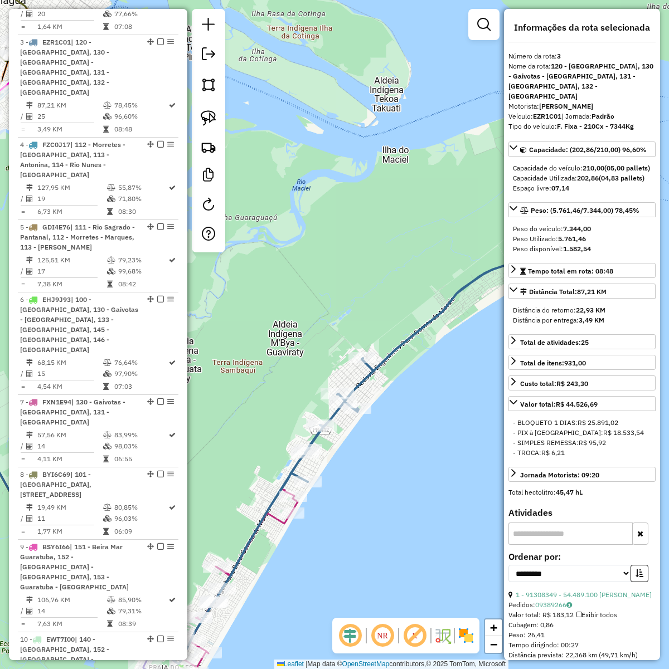
click at [418, 422] on div "Janela de atendimento Grade de atendimento Capacidade Transportadoras Veículos …" at bounding box center [334, 334] width 669 height 669
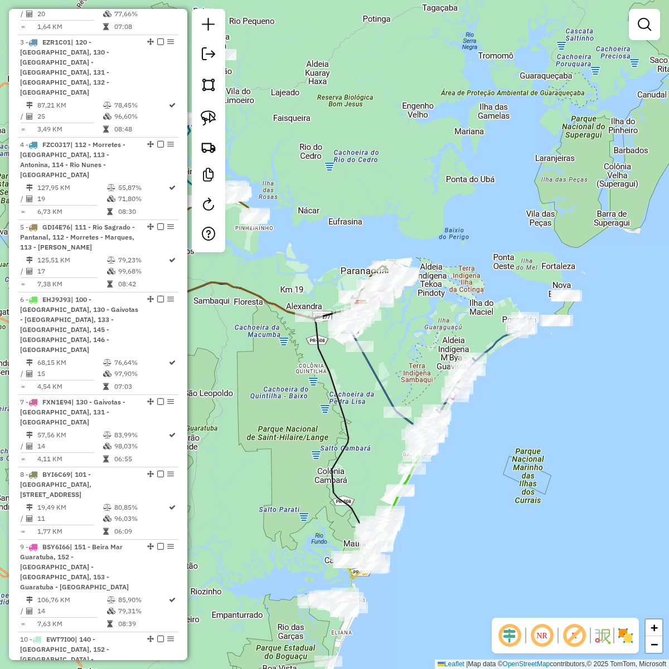
drag, startPoint x: 496, startPoint y: 400, endPoint x: 508, endPoint y: 393, distance: 13.3
click at [508, 393] on div "Janela de atendimento Grade de atendimento Capacidade Transportadoras Veículos …" at bounding box center [334, 334] width 669 height 669
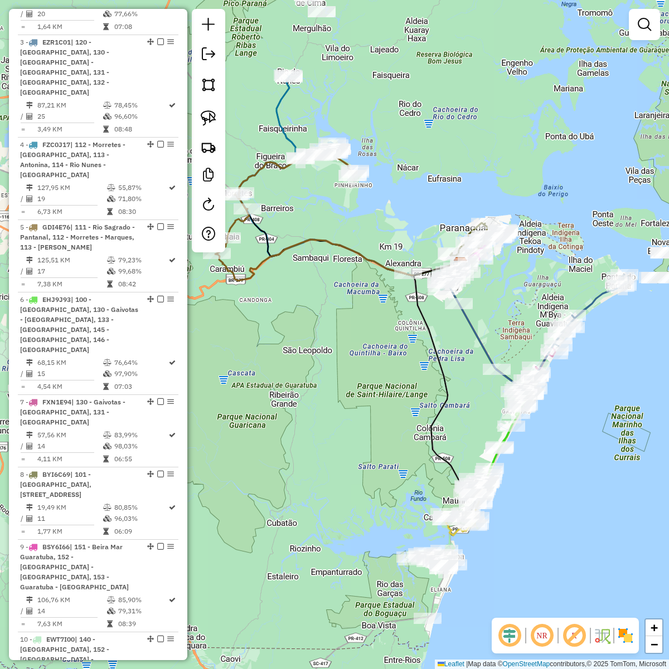
drag, startPoint x: 510, startPoint y: 408, endPoint x: 599, endPoint y: 372, distance: 96.4
click at [599, 372] on div "Janela de atendimento Grade de atendimento Capacidade Transportadoras Veículos …" at bounding box center [334, 334] width 669 height 669
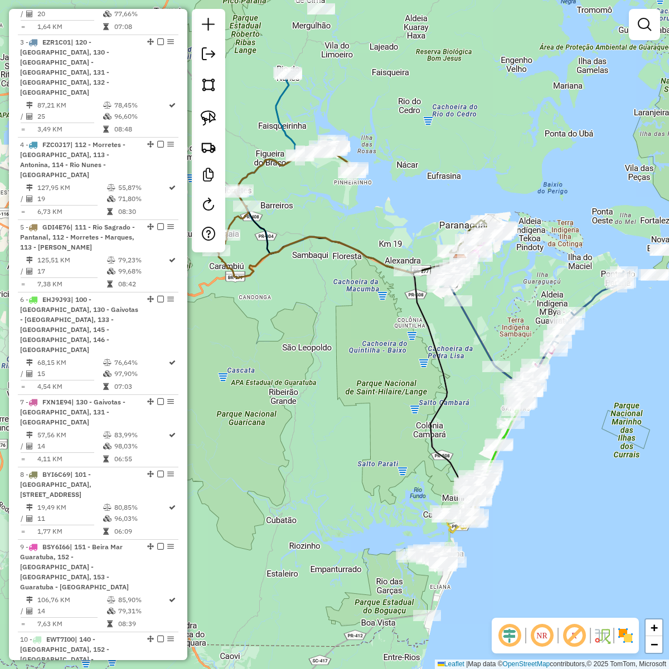
click at [587, 296] on icon at bounding box center [581, 323] width 94 height 102
select select "**********"
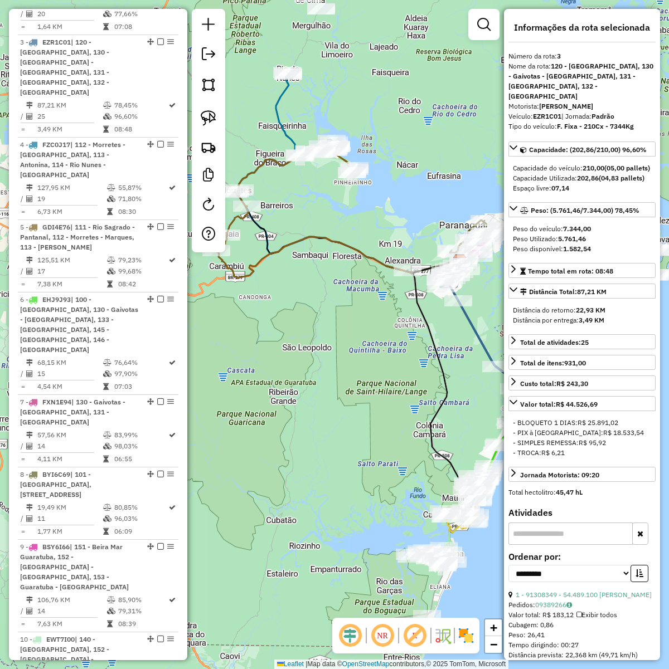
click at [381, 389] on div "Janela de atendimento Grade de atendimento Capacidade Transportadoras Veículos …" at bounding box center [334, 334] width 669 height 669
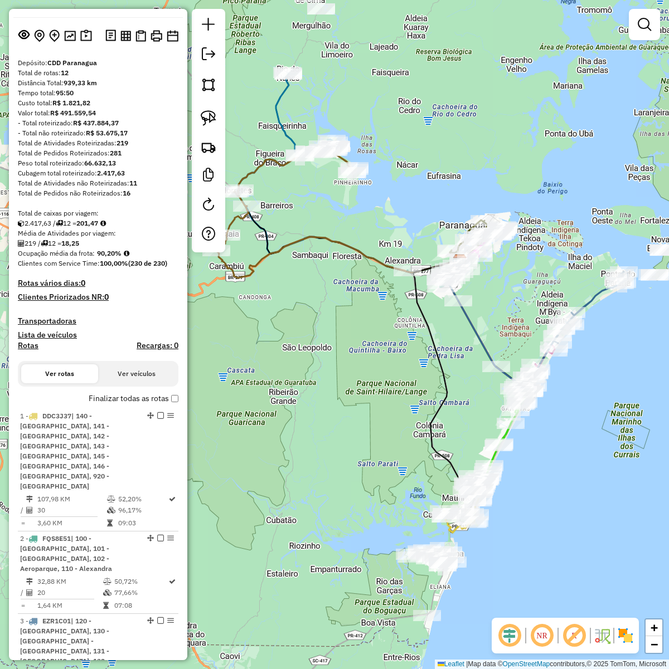
scroll to position [0, 0]
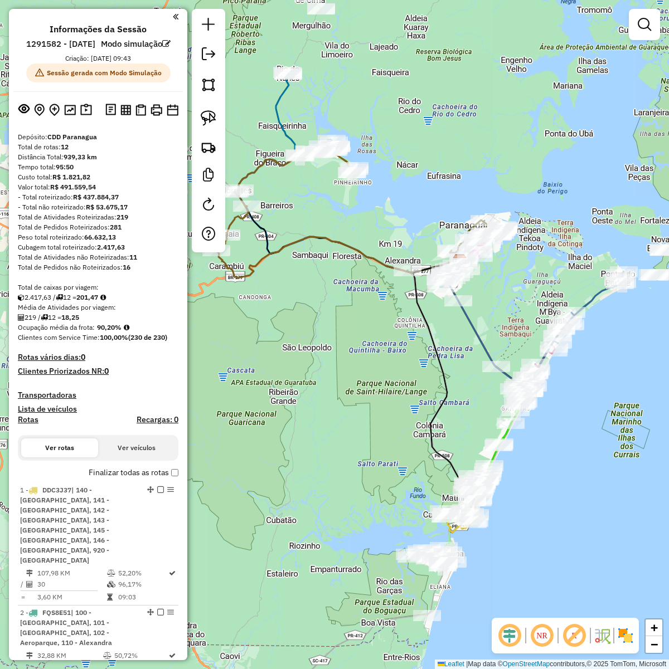
click at [141, 152] on div "Total de rotas: 12" at bounding box center [98, 147] width 160 height 10
drag, startPoint x: 140, startPoint y: 268, endPoint x: 130, endPoint y: 268, distance: 10.0
click at [130, 262] on div "Total de Atividades não Roteirizadas: 11" at bounding box center [98, 257] width 160 height 10
drag, startPoint x: 135, startPoint y: 292, endPoint x: 127, endPoint y: 305, distance: 14.8
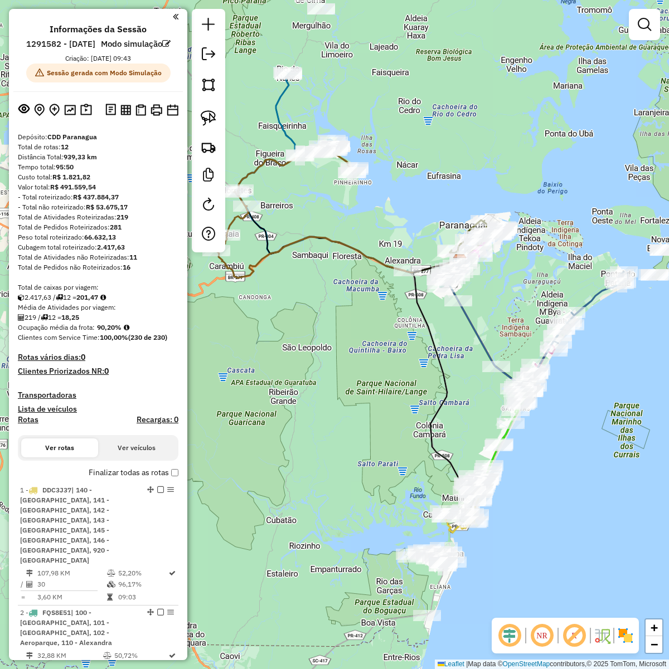
click at [135, 376] on h4 "Clientes Priorizados NR: 0" at bounding box center [98, 371] width 160 height 9
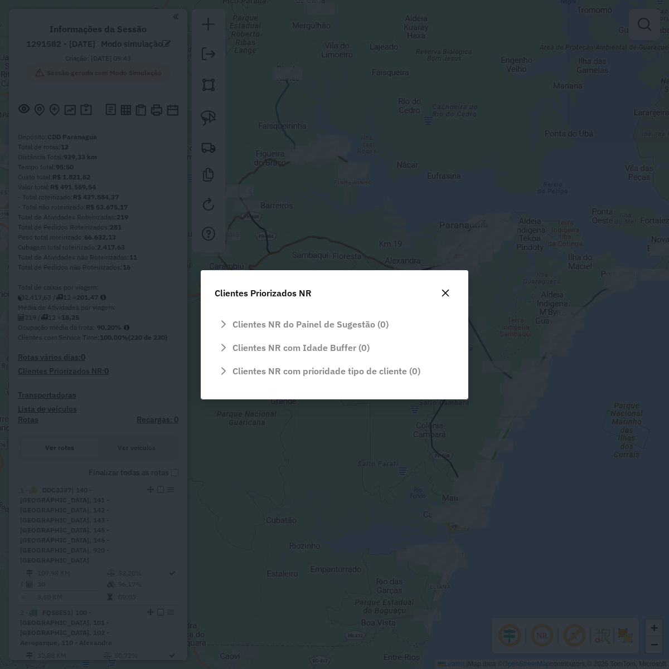
click at [444, 299] on button "button" at bounding box center [445, 293] width 18 height 18
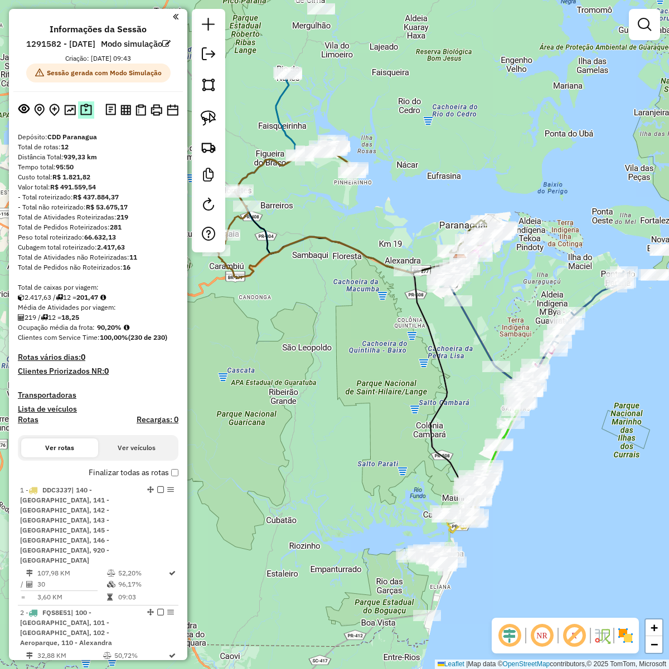
click at [82, 116] on img at bounding box center [86, 110] width 12 height 13
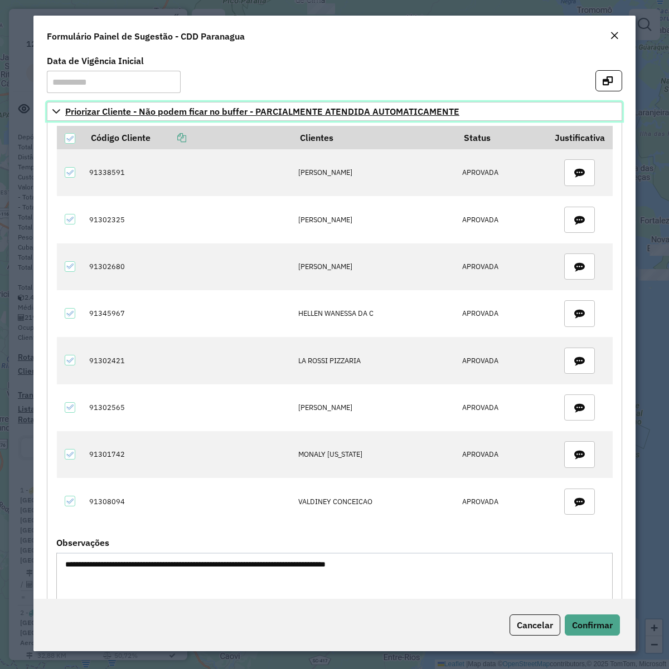
click at [52, 112] on icon at bounding box center [56, 111] width 9 height 9
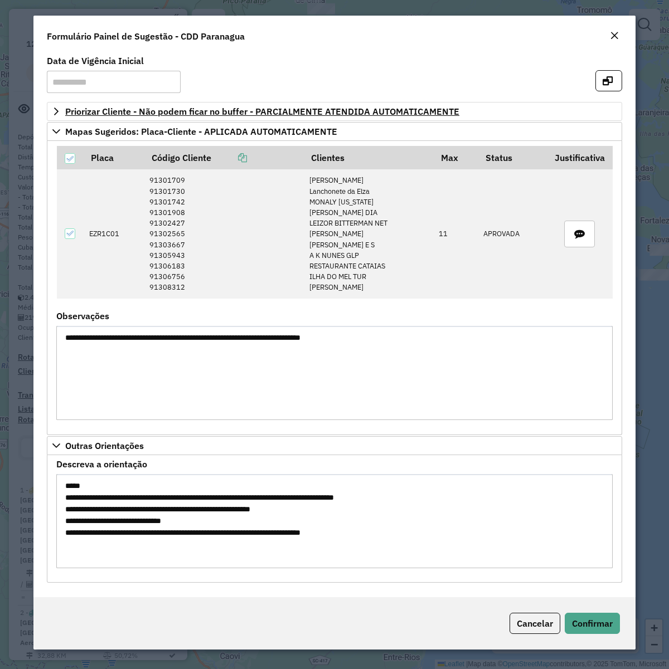
click at [613, 35] on em "Close" at bounding box center [613, 35] width 9 height 9
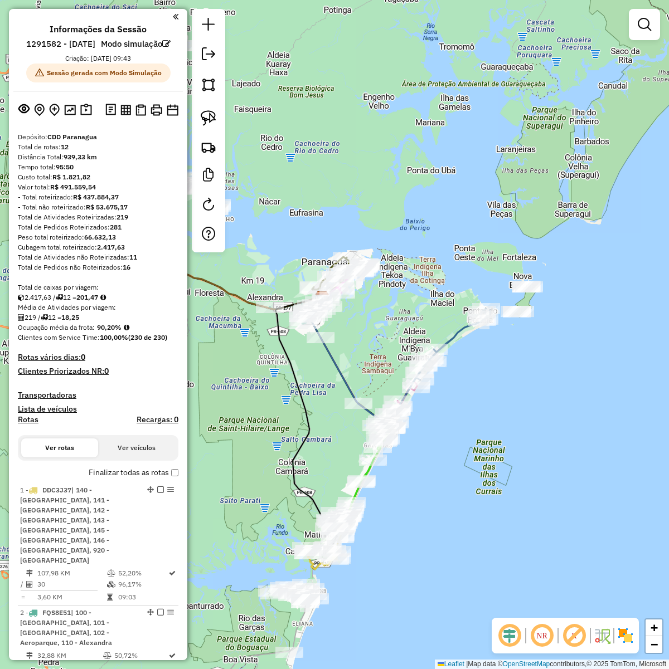
drag, startPoint x: 569, startPoint y: 399, endPoint x: 418, endPoint y: 438, distance: 156.5
click at [418, 438] on div "Janela de atendimento Grade de atendimento Capacidade Transportadoras Veículos …" at bounding box center [334, 334] width 669 height 669
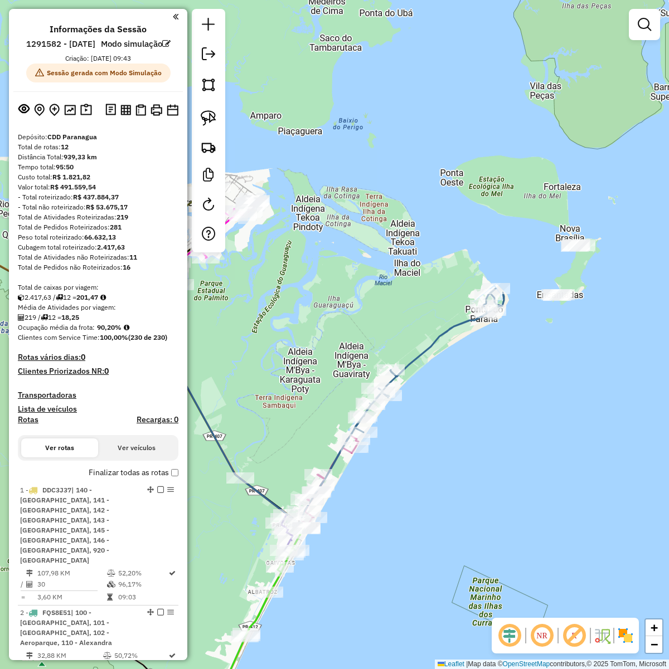
click at [440, 348] on div "Janela de atendimento Grade de atendimento Capacidade Transportadoras Veículos …" at bounding box center [334, 334] width 669 height 669
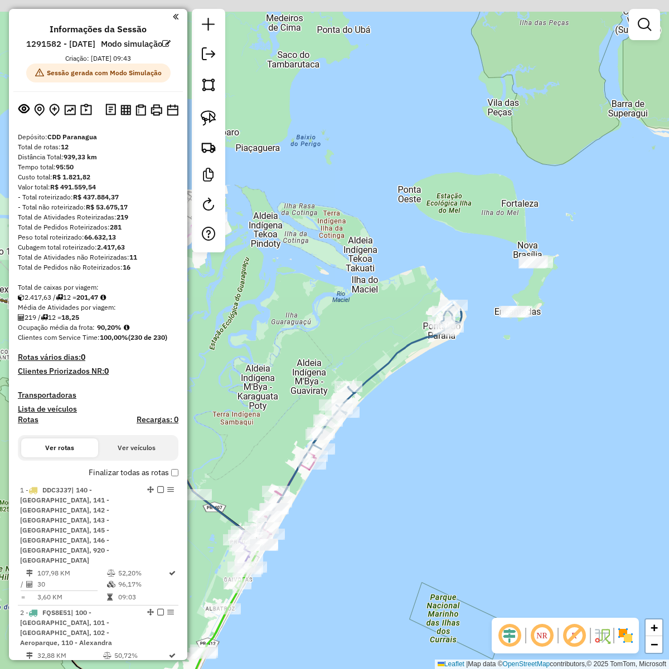
drag, startPoint x: 483, startPoint y: 371, endPoint x: 441, endPoint y: 388, distance: 45.5
click at [441, 388] on div "Janela de atendimento Grade de atendimento Capacidade Transportadoras Veículos …" at bounding box center [334, 334] width 669 height 669
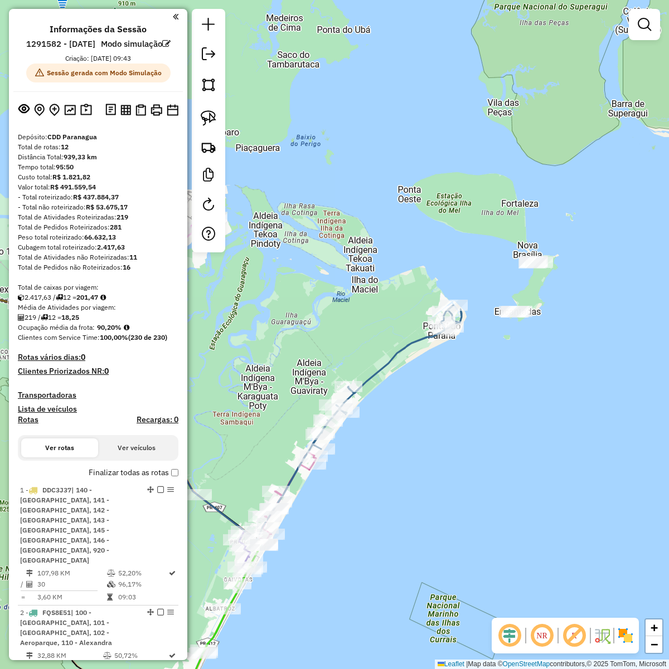
click at [400, 352] on icon at bounding box center [368, 407] width 188 height 204
select select "**********"
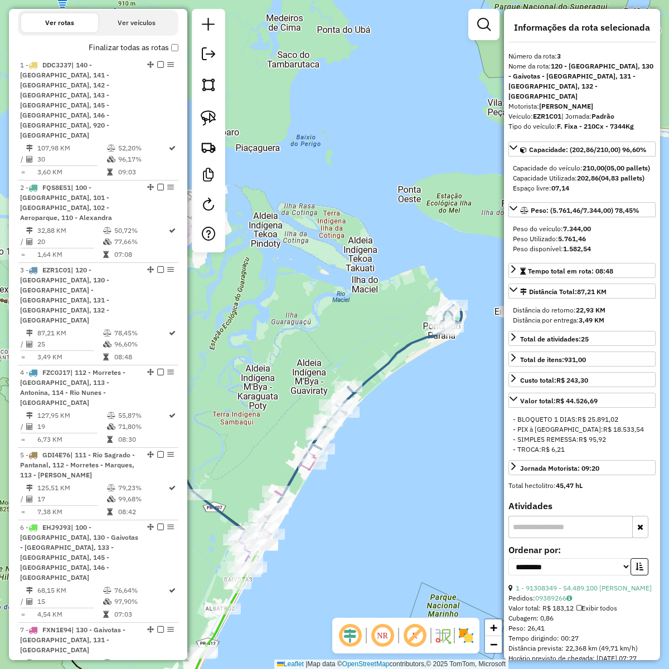
scroll to position [653, 0]
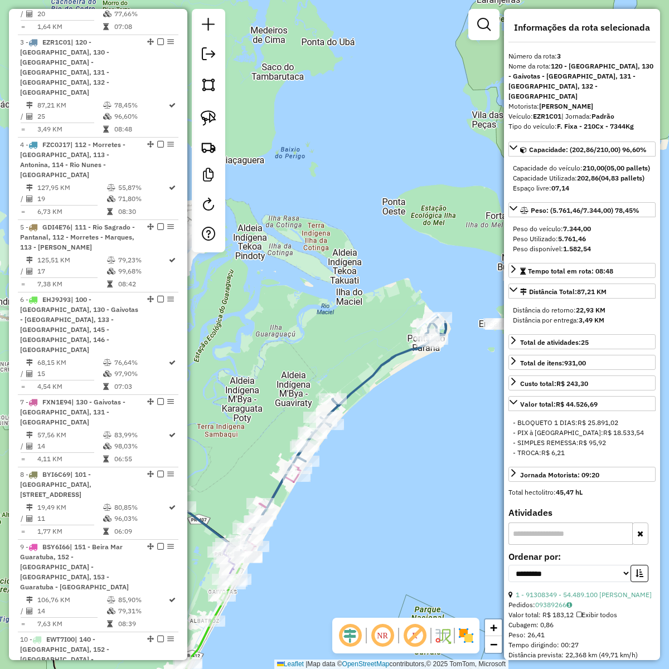
drag, startPoint x: 433, startPoint y: 418, endPoint x: 418, endPoint y: 430, distance: 19.8
click at [418, 430] on div "Janela de atendimento Grade de atendimento Capacidade Transportadoras Veículos …" at bounding box center [334, 334] width 669 height 669
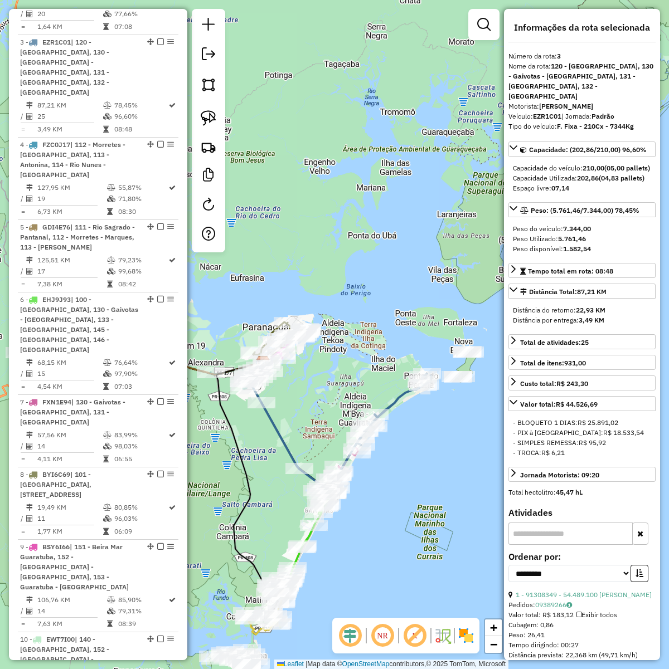
click at [419, 433] on div "Janela de atendimento Grade de atendimento Capacidade Transportadoras Veículos …" at bounding box center [334, 334] width 669 height 669
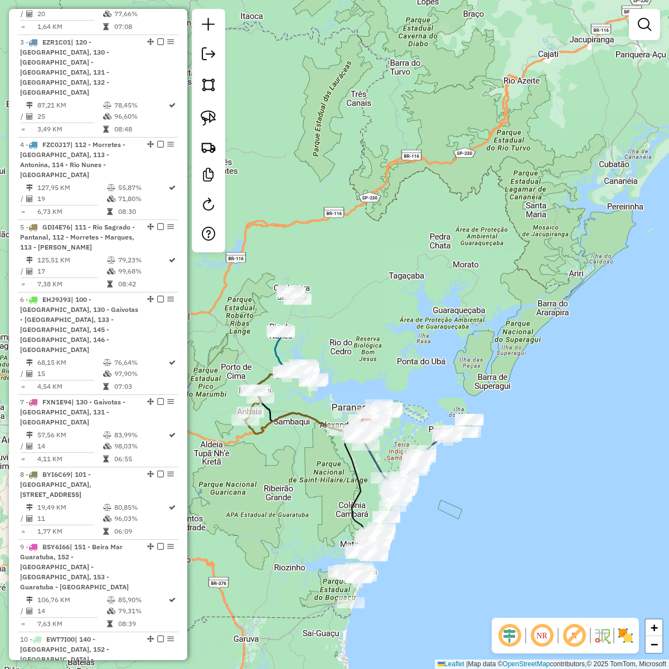
click at [447, 496] on div "Janela de atendimento Grade de atendimento Capacidade Transportadoras Veículos …" at bounding box center [334, 334] width 669 height 669
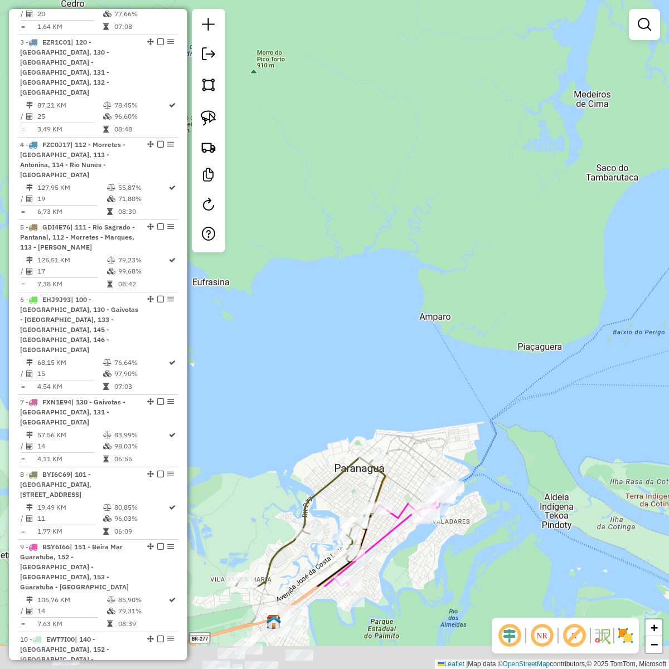
drag, startPoint x: 441, startPoint y: 514, endPoint x: 250, endPoint y: 204, distance: 364.2
click at [250, 204] on div "Janela de atendimento Grade de atendimento Capacidade Transportadoras Veículos …" at bounding box center [334, 334] width 669 height 669
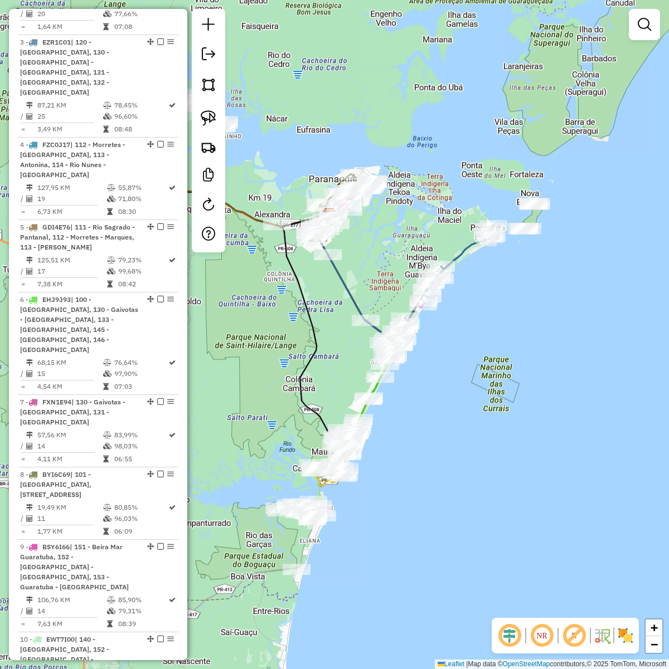
drag, startPoint x: 397, startPoint y: 443, endPoint x: 469, endPoint y: 355, distance: 114.0
click at [469, 355] on div "Janela de atendimento Grade de atendimento Capacidade Transportadoras Veículos …" at bounding box center [334, 334] width 669 height 669
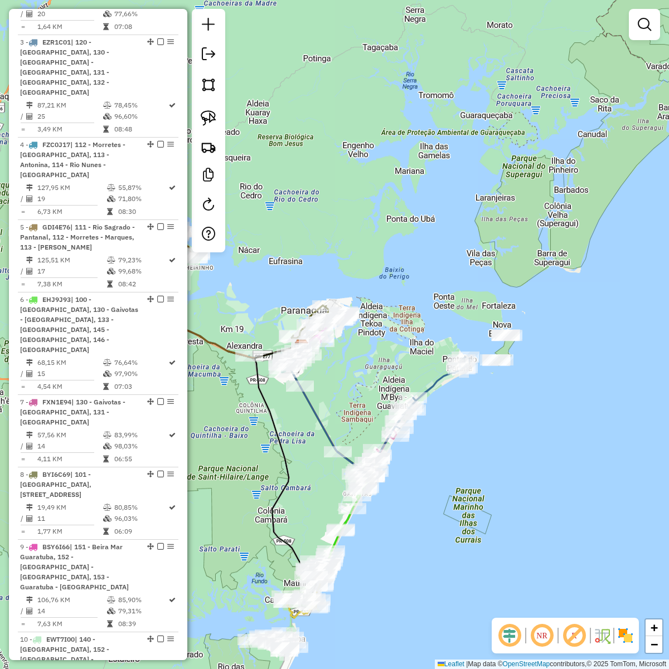
drag, startPoint x: 450, startPoint y: 431, endPoint x: 429, endPoint y: 484, distance: 56.8
click at [429, 484] on div "Janela de atendimento Grade de atendimento Capacidade Transportadoras Veículos …" at bounding box center [334, 334] width 669 height 669
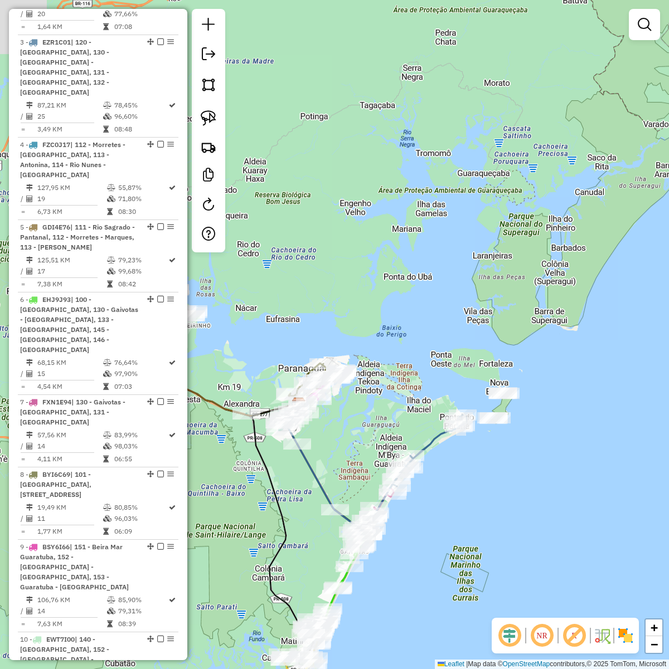
drag, startPoint x: 525, startPoint y: 392, endPoint x: 526, endPoint y: 438, distance: 46.3
click at [533, 438] on div "Janela de atendimento Grade de atendimento Capacidade Transportadoras Veículos …" at bounding box center [334, 334] width 669 height 669
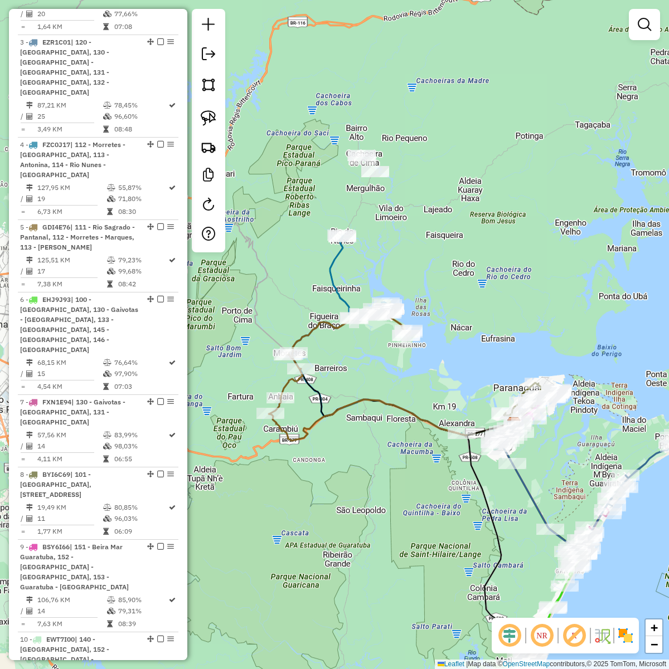
drag, startPoint x: 458, startPoint y: 413, endPoint x: 463, endPoint y: 513, distance: 99.8
click at [463, 513] on div "Janela de atendimento Grade de atendimento Capacidade Transportadoras Veículos …" at bounding box center [334, 334] width 669 height 669
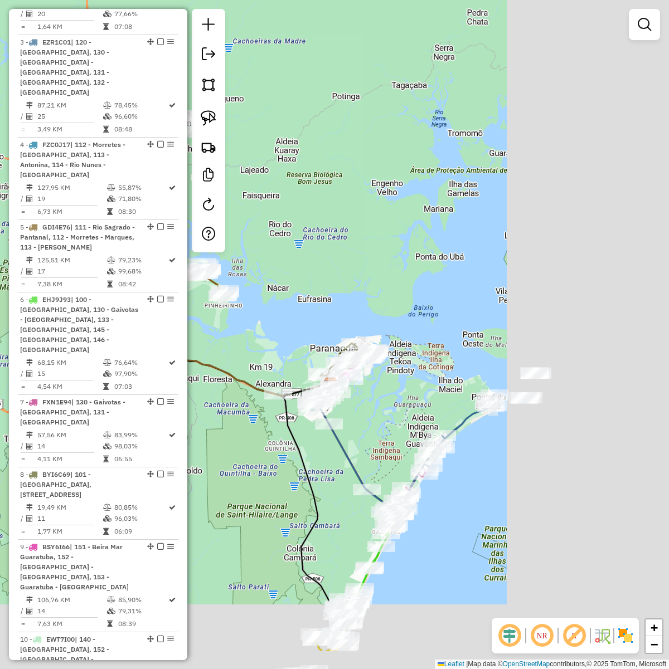
drag, startPoint x: 455, startPoint y: 564, endPoint x: 463, endPoint y: 421, distance: 143.9
click at [216, 469] on div "Janela de atendimento Grade de atendimento Capacidade Transportadoras Veículos …" at bounding box center [334, 334] width 669 height 669
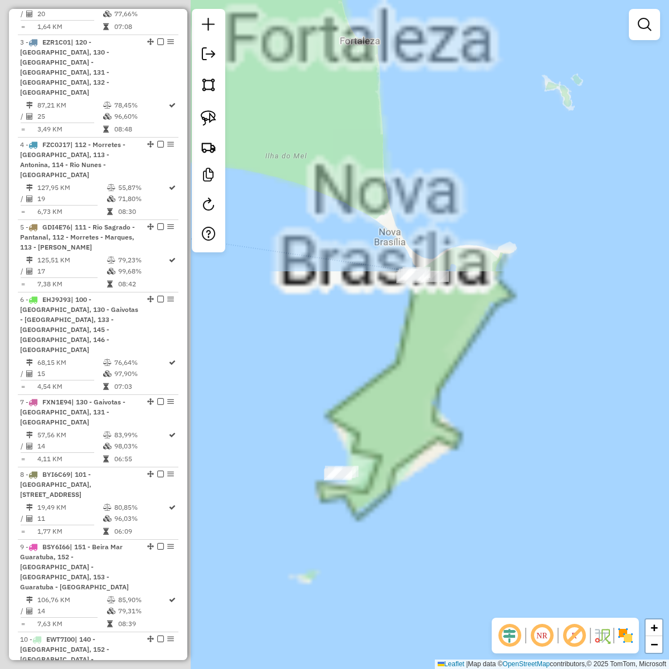
drag, startPoint x: 533, startPoint y: 241, endPoint x: 586, endPoint y: 158, distance: 98.4
click at [586, 158] on div "Janela de atendimento Grade de atendimento Capacidade Transportadoras Veículos …" at bounding box center [334, 334] width 669 height 669
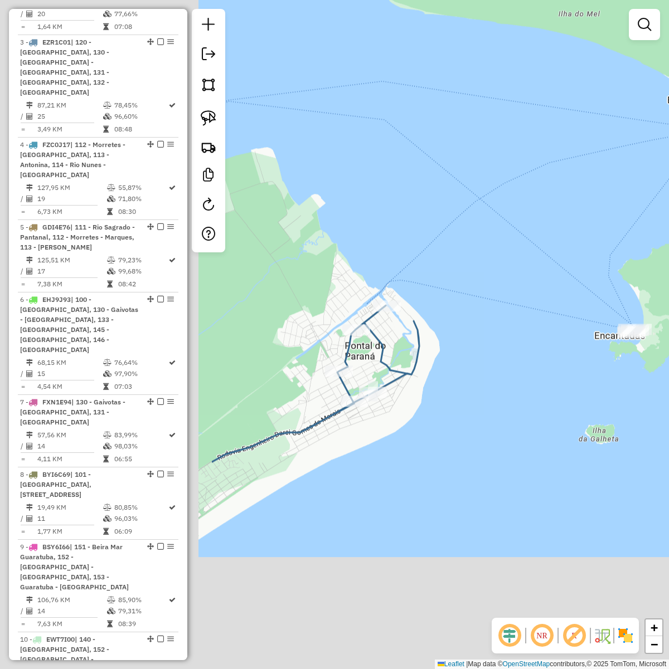
drag, startPoint x: 600, startPoint y: 303, endPoint x: 611, endPoint y: 290, distance: 17.0
click at [611, 290] on div "Janela de atendimento Grade de atendimento Capacidade Transportadoras Veículos …" at bounding box center [334, 334] width 669 height 669
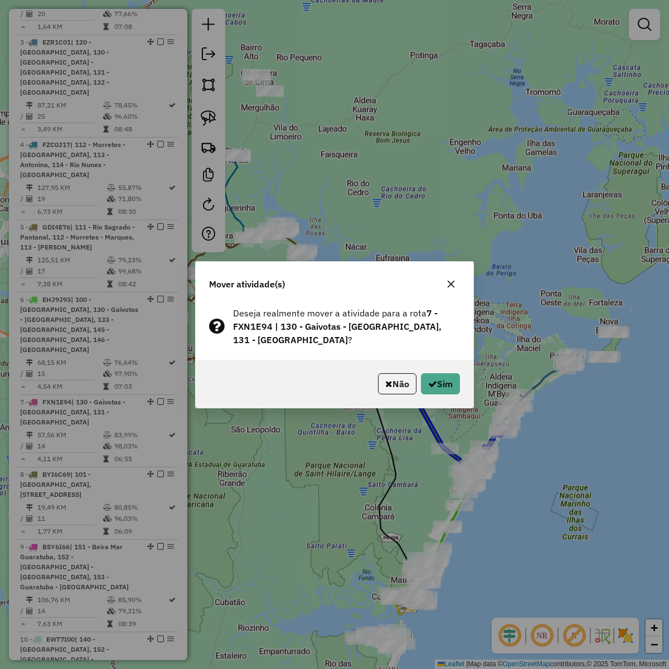
drag, startPoint x: 516, startPoint y: 597, endPoint x: 393, endPoint y: 369, distance: 258.7
click at [530, 479] on div "Mover atividade(s) Deseja realmente mover a atividade para a rota 7 - FXN1E94 |…" at bounding box center [334, 334] width 669 height 669
click at [388, 380] on button "Não" at bounding box center [397, 383] width 38 height 21
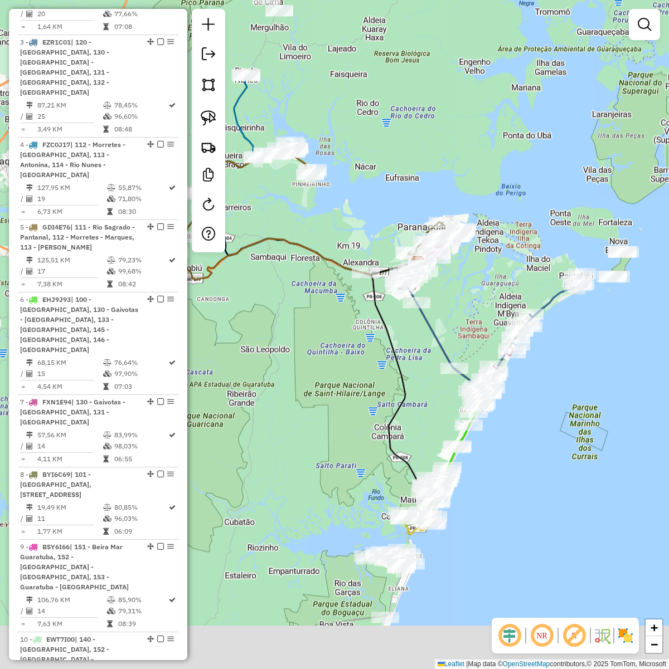
drag, startPoint x: 520, startPoint y: 464, endPoint x: 525, endPoint y: 402, distance: 61.5
click at [527, 398] on div "Janela de atendimento Grade de atendimento Capacidade Transportadoras Veículos …" at bounding box center [334, 334] width 669 height 669
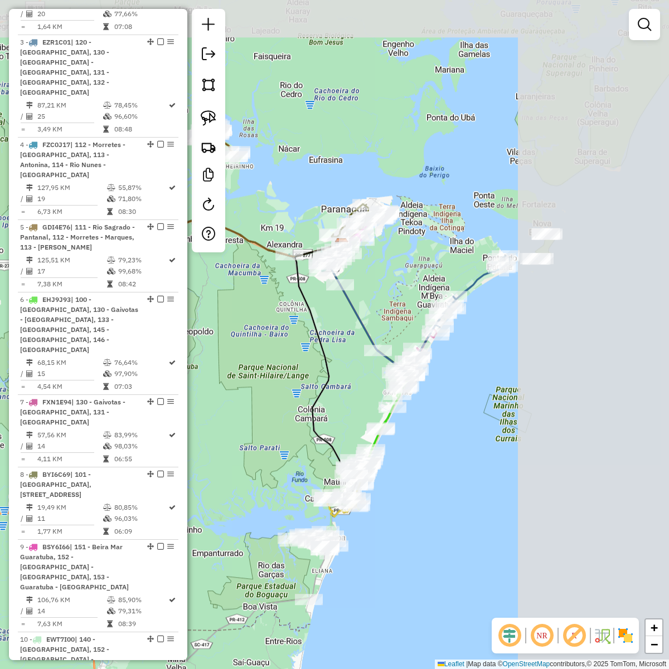
drag, startPoint x: 596, startPoint y: 344, endPoint x: 451, endPoint y: 453, distance: 181.1
click at [393, 521] on div "Janela de atendimento Grade de atendimento Capacidade Transportadoras Veículos …" at bounding box center [334, 334] width 669 height 669
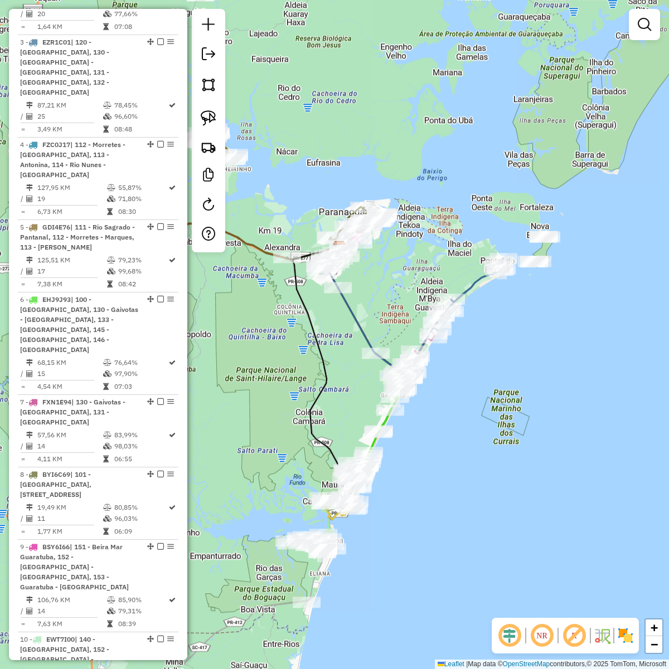
drag, startPoint x: 538, startPoint y: 340, endPoint x: 491, endPoint y: 408, distance: 82.1
click at [494, 418] on div "Janela de atendimento Grade de atendimento Capacidade Transportadoras Veículos …" at bounding box center [334, 334] width 669 height 669
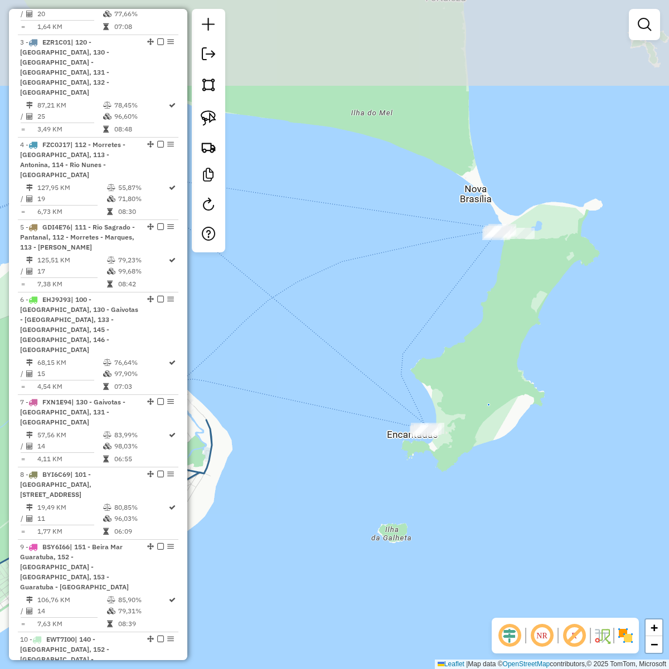
drag, startPoint x: 529, startPoint y: 251, endPoint x: 478, endPoint y: 348, distance: 110.1
click at [478, 348] on div "Janela de atendimento Grade de atendimento Capacidade Transportadoras Veículos …" at bounding box center [334, 334] width 669 height 669
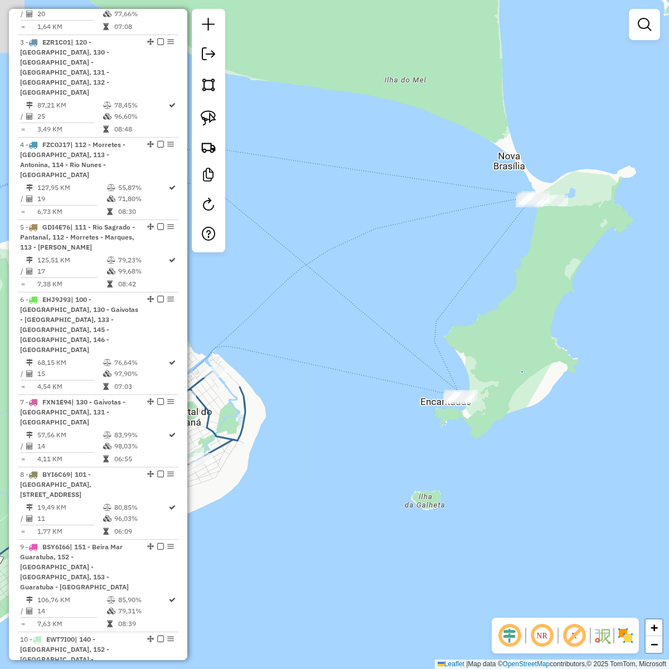
drag, startPoint x: 320, startPoint y: 458, endPoint x: 364, endPoint y: 415, distance: 61.1
click at [354, 426] on div "Janela de atendimento Grade de atendimento Capacidade Transportadoras Veículos …" at bounding box center [334, 334] width 669 height 669
select select "**********"
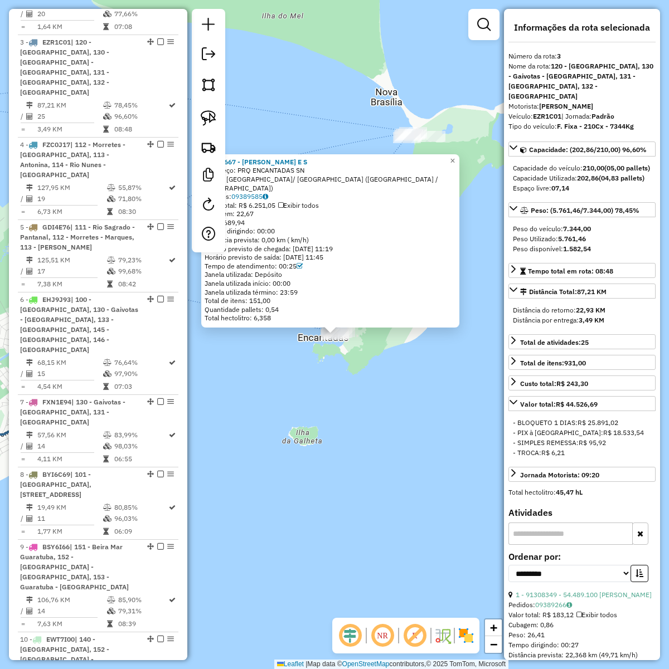
click at [373, 397] on div "91303667 - IGOR DE OLIVEIRA E S Endereço: PRQ ENCANTADAS SN Bairro: PRAIA DAS E…" at bounding box center [334, 334] width 669 height 669
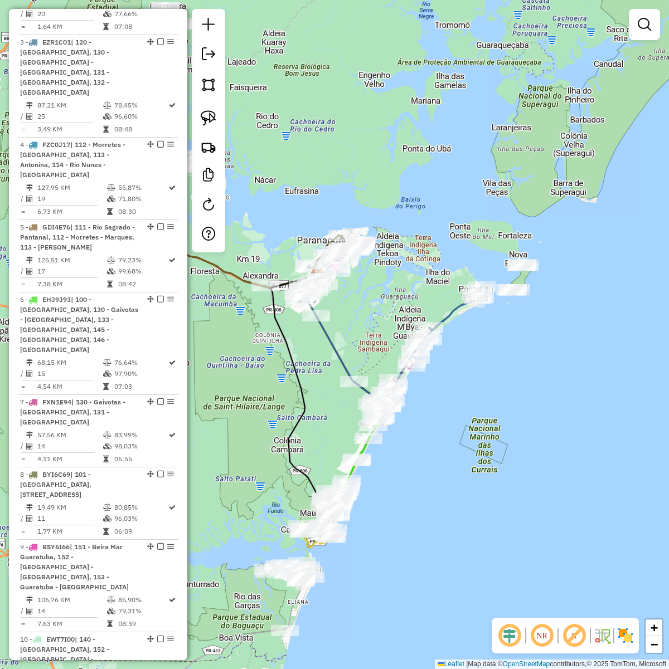
drag, startPoint x: 345, startPoint y: 490, endPoint x: 486, endPoint y: 392, distance: 172.0
click at [486, 392] on div "Janela de atendimento Grade de atendimento Capacidade Transportadoras Veículos …" at bounding box center [334, 334] width 669 height 669
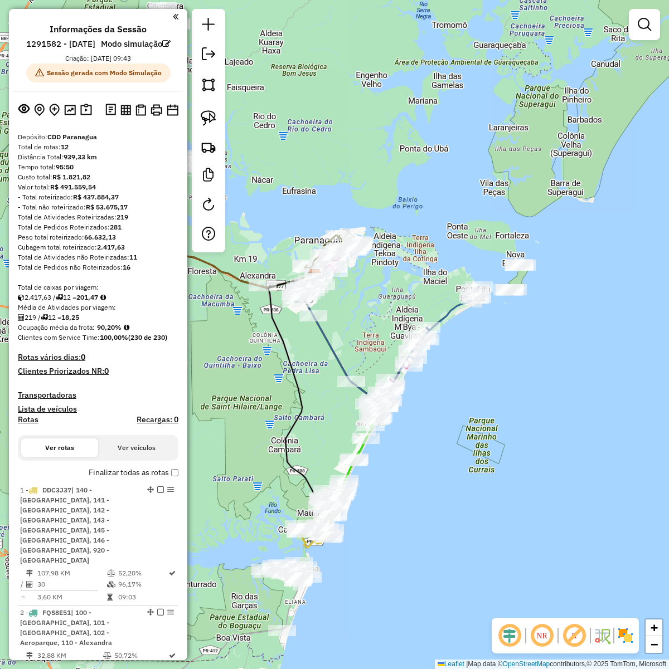
scroll to position [653, 0]
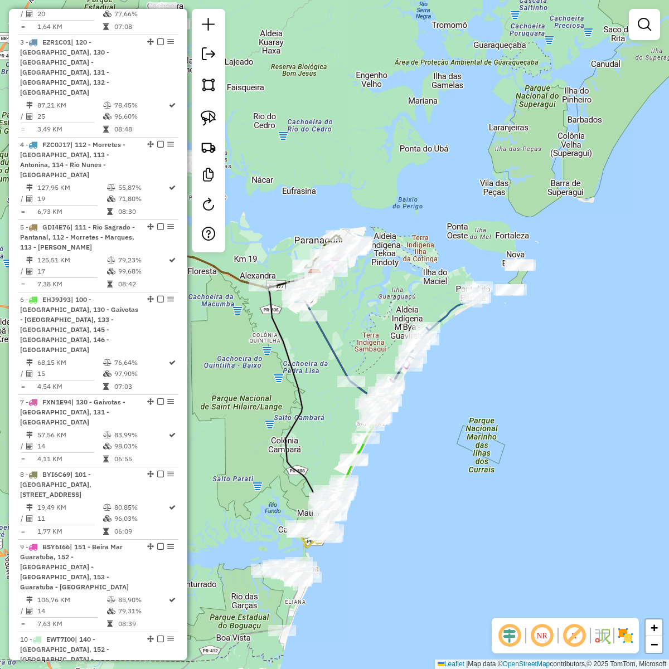
click at [419, 539] on div "Janela de atendimento Grade de atendimento Capacidade Transportadoras Veículos …" at bounding box center [334, 334] width 669 height 669
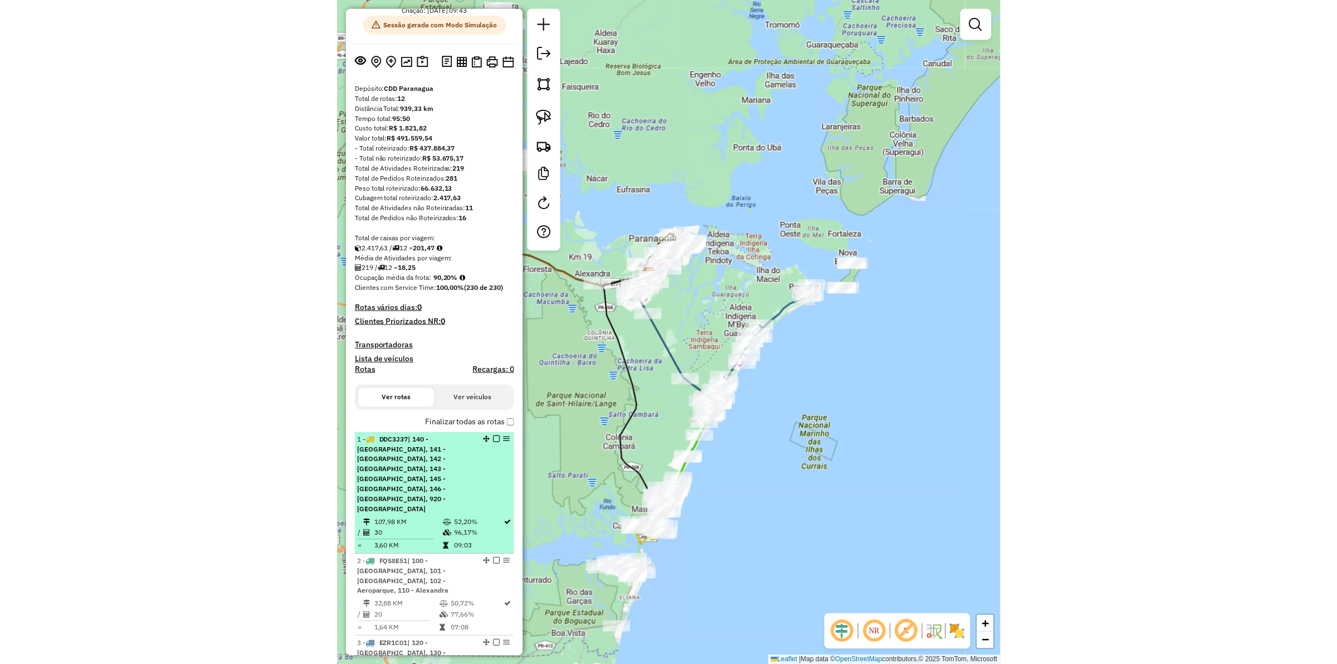
scroll to position [0, 0]
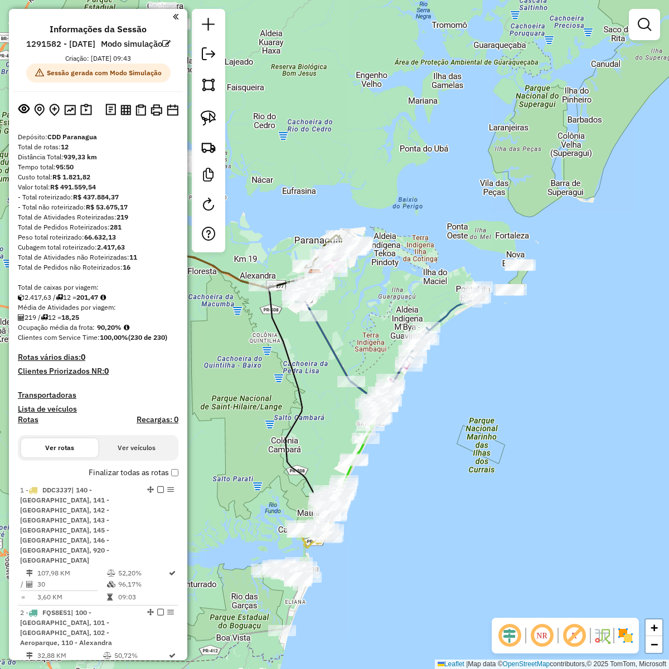
click at [85, 376] on h4 "Clientes Priorizados NR: 0" at bounding box center [98, 371] width 160 height 9
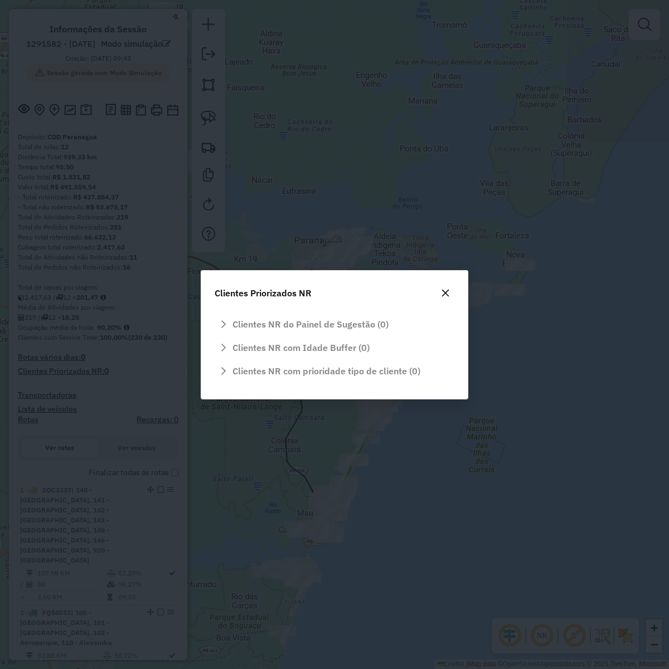
click at [444, 295] on icon "button" at bounding box center [445, 293] width 9 height 9
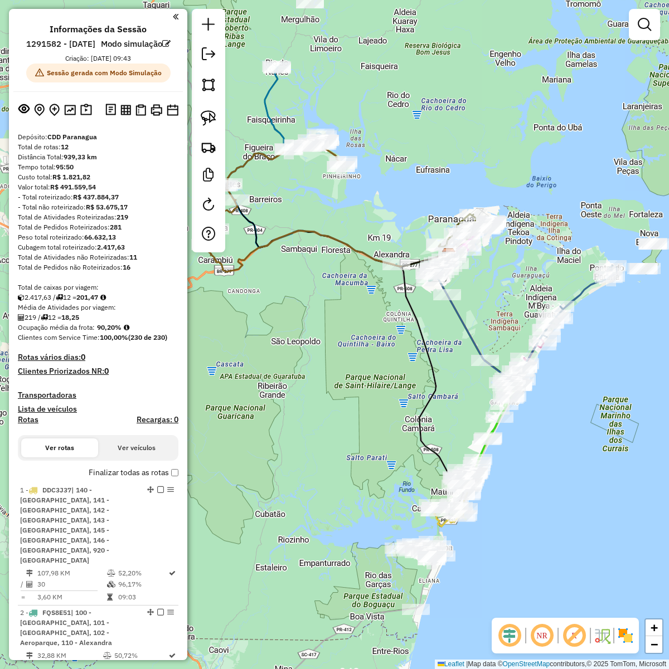
drag, startPoint x: 254, startPoint y: 411, endPoint x: 388, endPoint y: 390, distance: 135.4
click at [388, 390] on div "Janela de atendimento Grade de atendimento Capacidade Transportadoras Veículos …" at bounding box center [334, 334] width 669 height 669
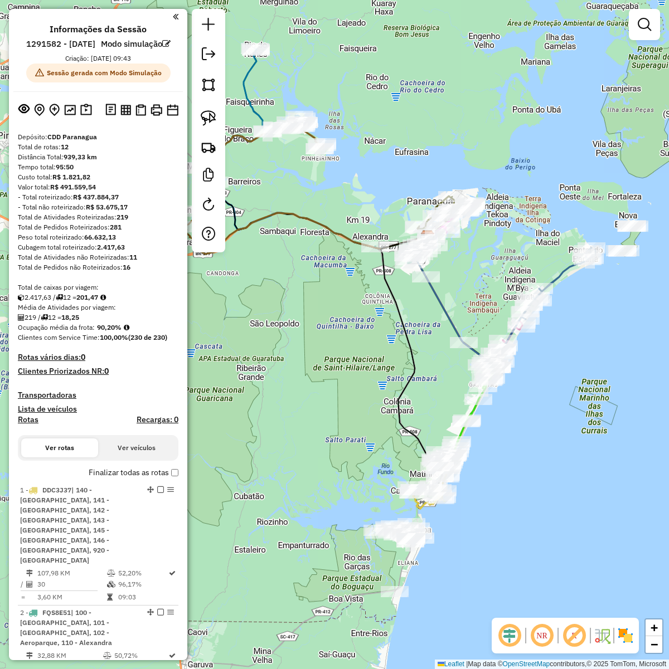
drag, startPoint x: 368, startPoint y: 448, endPoint x: 344, endPoint y: 425, distance: 33.5
click at [344, 425] on div "Janela de atendimento Grade de atendimento Capacidade Transportadoras Veículos …" at bounding box center [334, 334] width 669 height 669
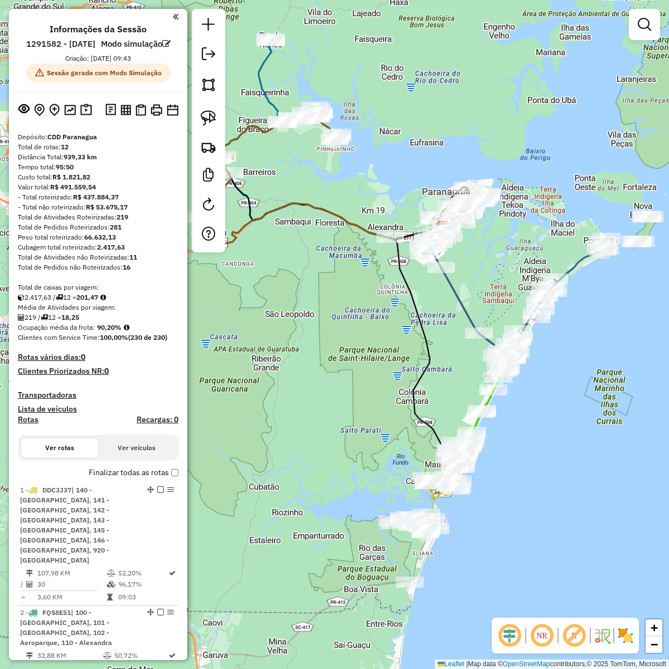
drag, startPoint x: 316, startPoint y: 341, endPoint x: 309, endPoint y: 343, distance: 7.4
click at [309, 343] on div "Janela de atendimento Grade de atendimento Capacidade Transportadoras Veículos …" at bounding box center [334, 334] width 669 height 669
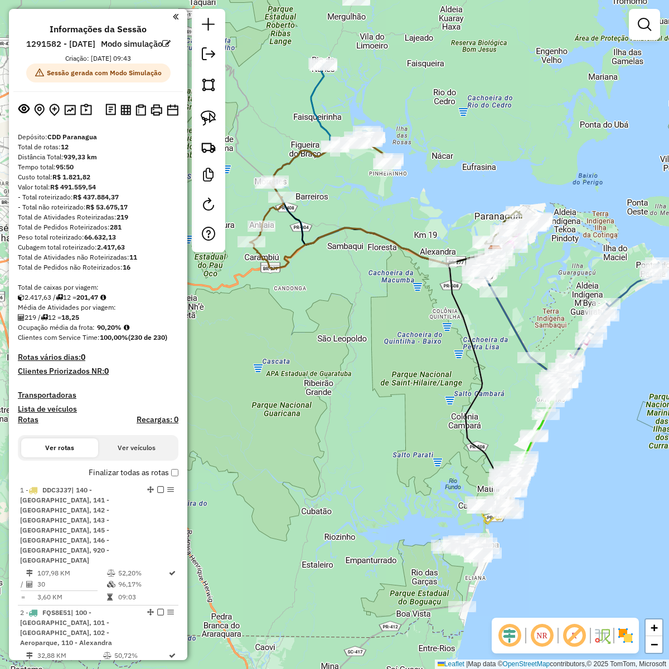
drag, startPoint x: 349, startPoint y: 364, endPoint x: 406, endPoint y: 388, distance: 61.4
click at [406, 388] on div "Janela de atendimento Grade de atendimento Capacidade Transportadoras Veículos …" at bounding box center [334, 334] width 669 height 669
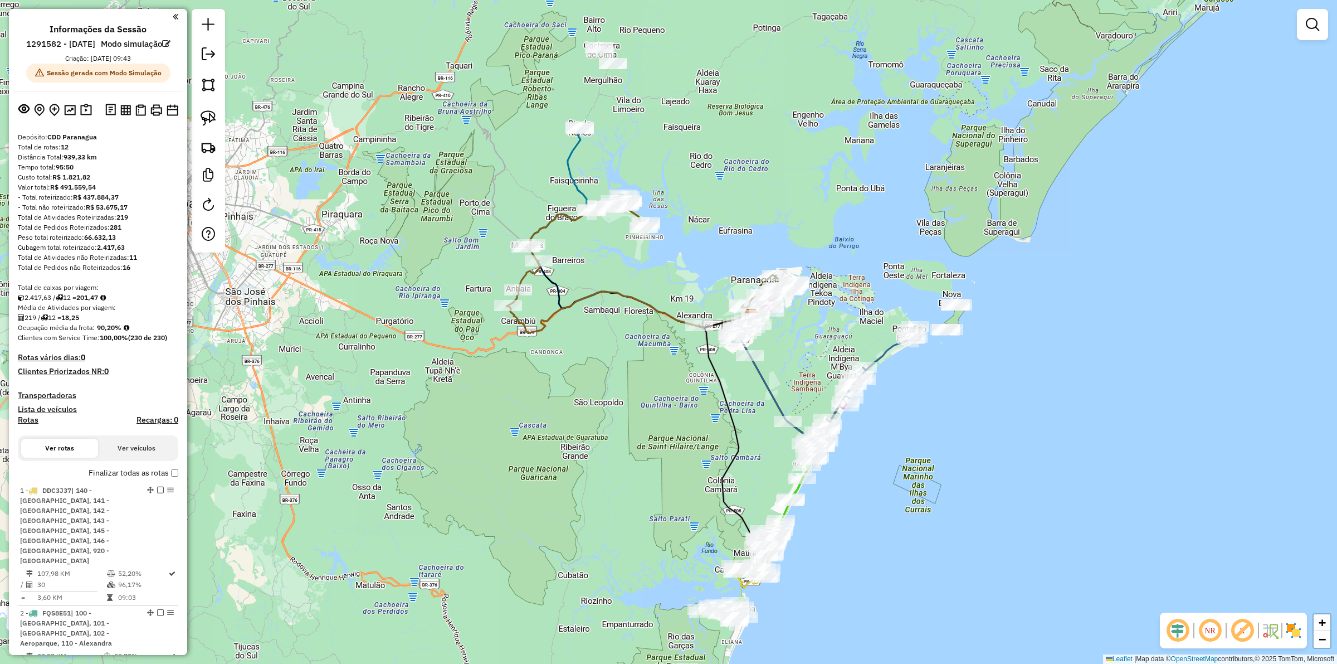
drag, startPoint x: 845, startPoint y: 402, endPoint x: 769, endPoint y: 462, distance: 97.1
click at [668, 462] on div "Janela de atendimento Grade de atendimento Capacidade Transportadoras Veículos …" at bounding box center [668, 332] width 1337 height 664
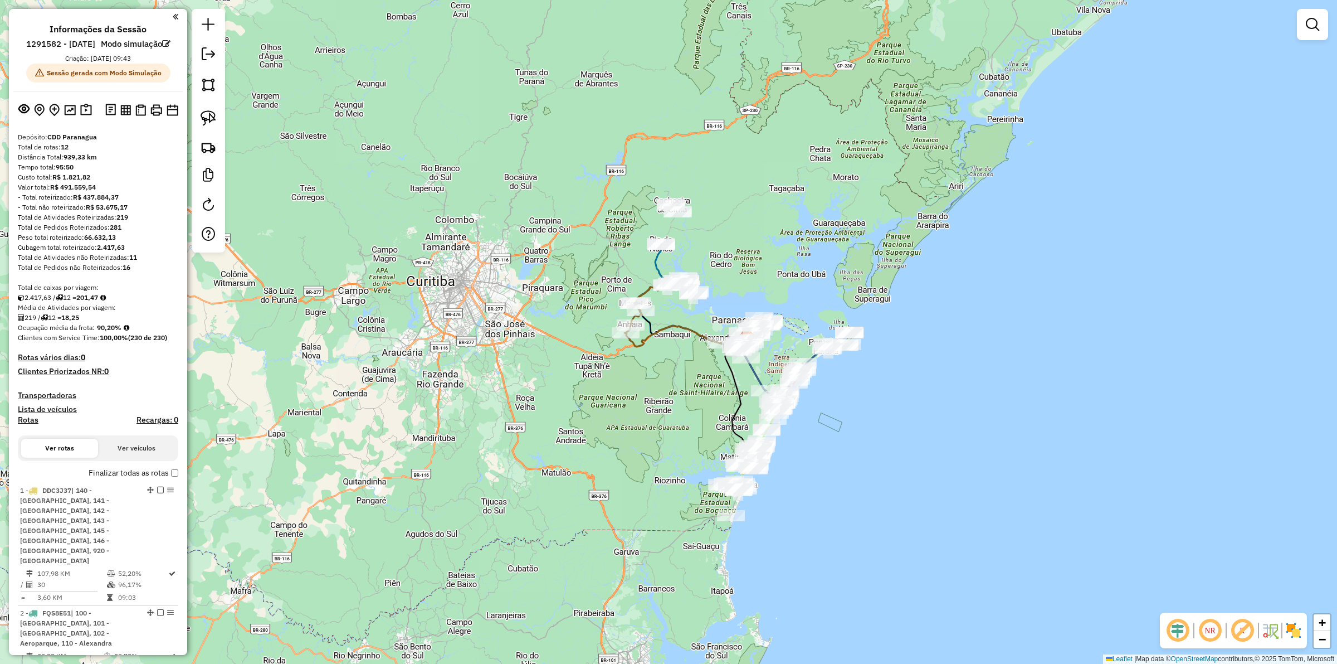
click at [655, 256] on icon at bounding box center [660, 272] width 49 height 59
select select "**********"
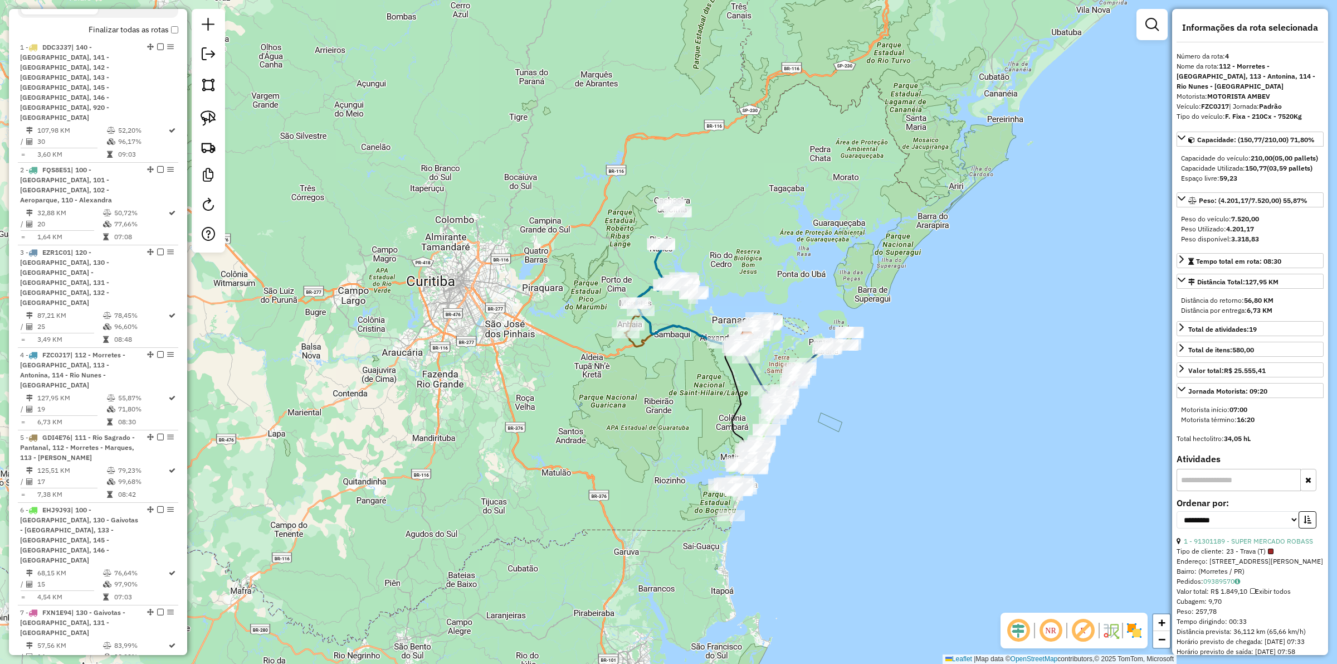
scroll to position [736, 0]
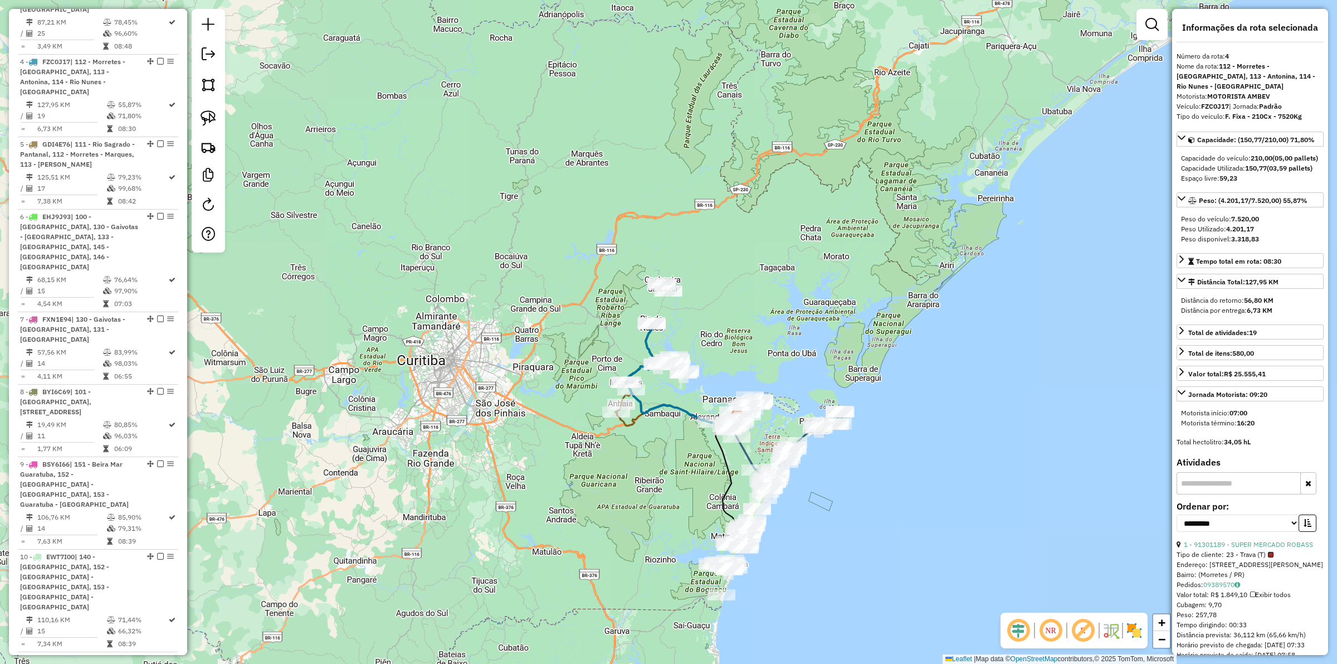
click at [668, 305] on div "Janela de atendimento Grade de atendimento Capacidade Transportadoras Veículos …" at bounding box center [668, 332] width 1337 height 664
